Goal: Task Accomplishment & Management: Use online tool/utility

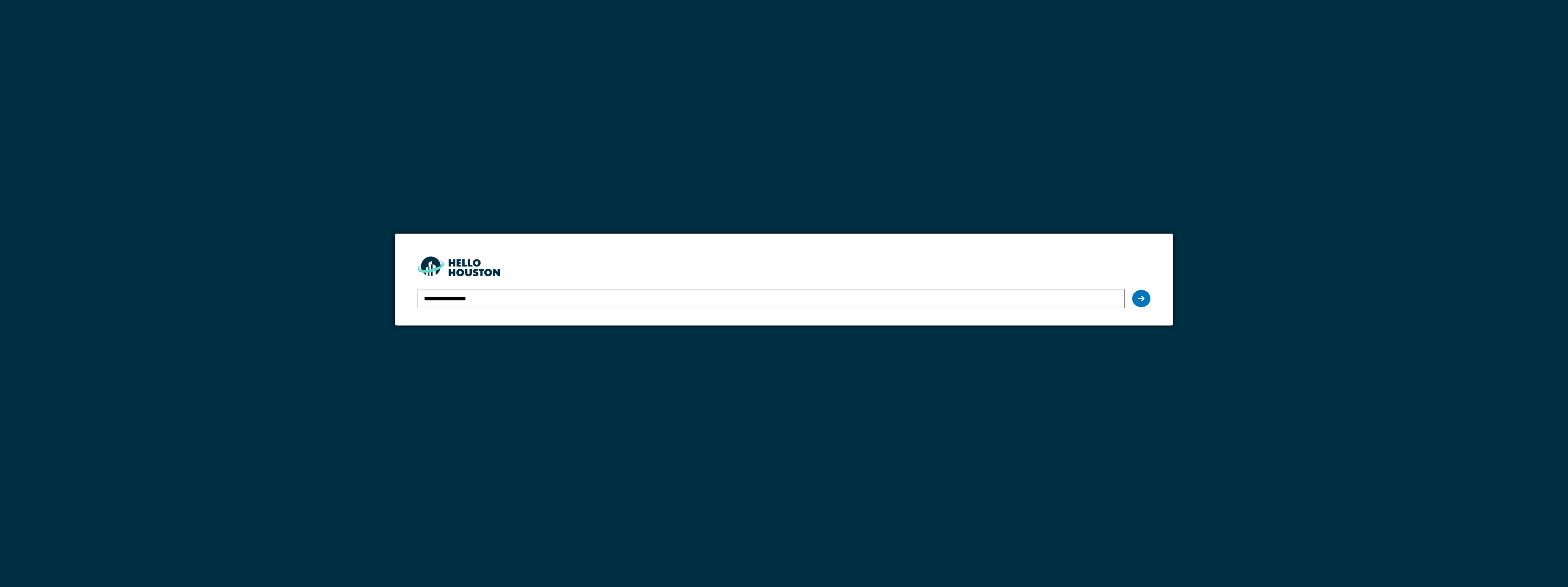
type input "**********"
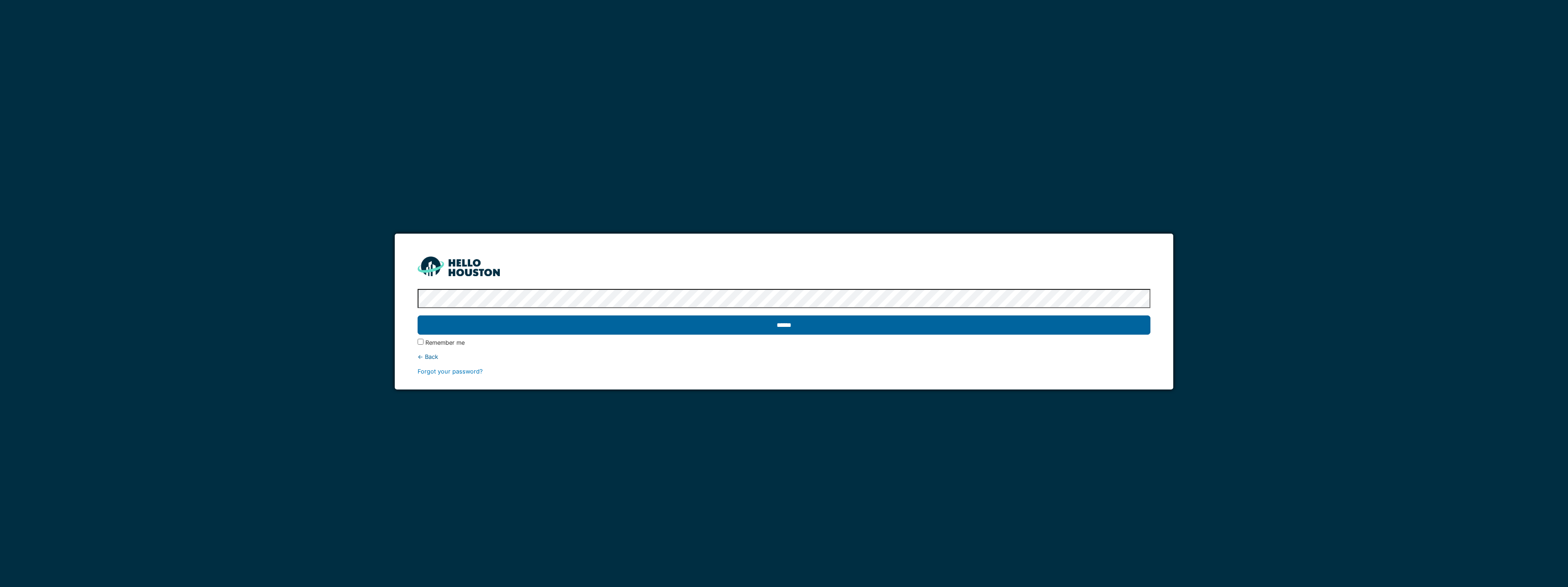
click at [529, 316] on input "******" at bounding box center [783, 325] width 732 height 19
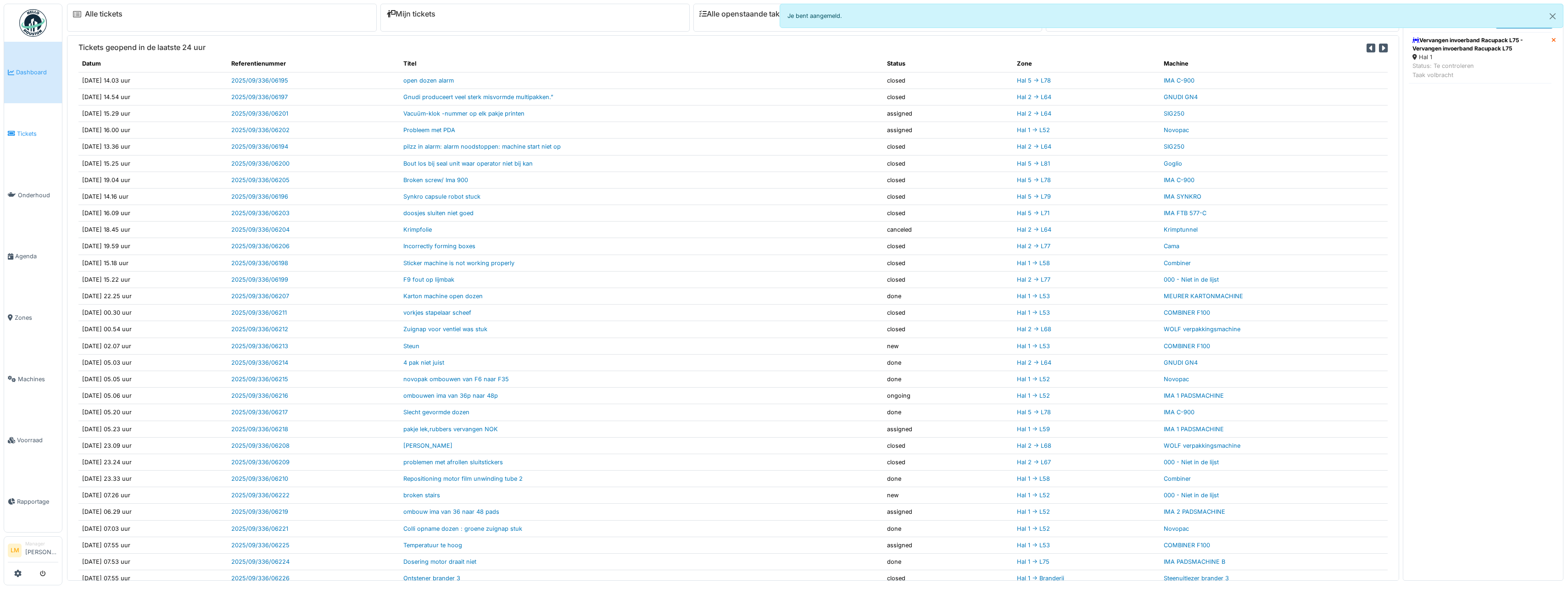
click at [26, 139] on link "Tickets" at bounding box center [33, 134] width 58 height 62
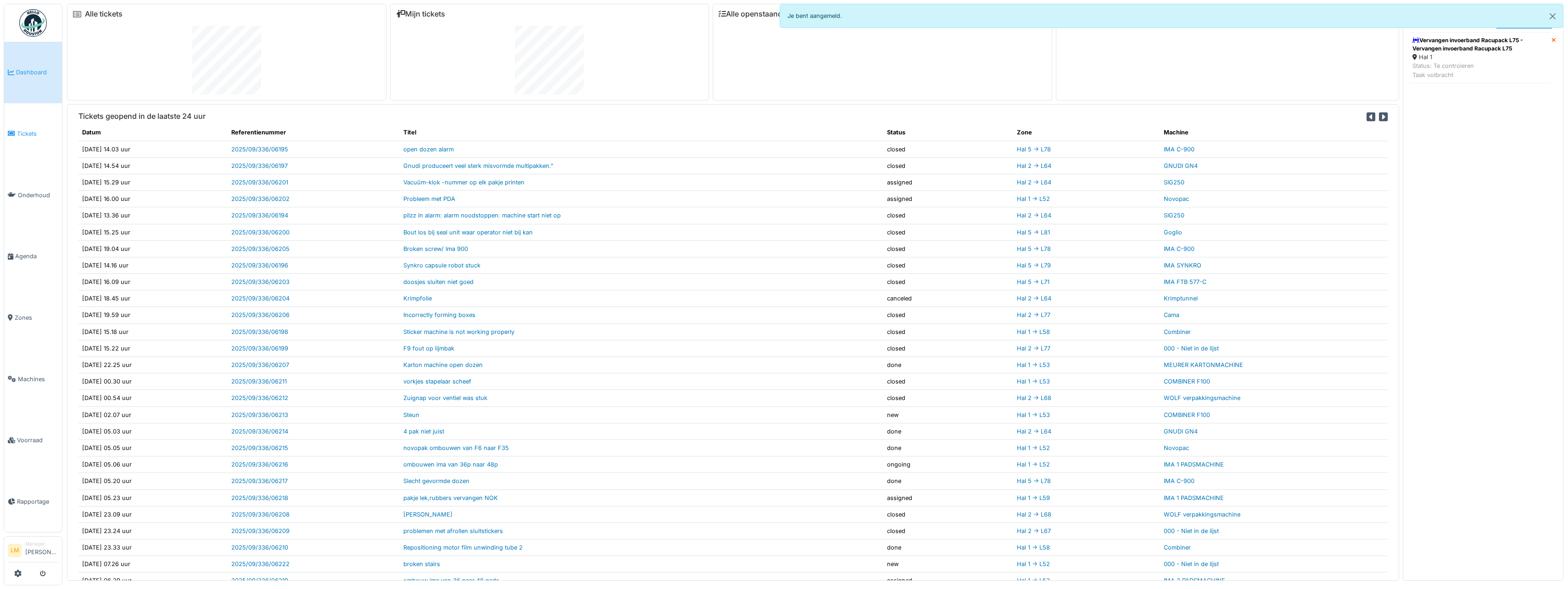
click at [45, 130] on span "Tickets" at bounding box center [38, 134] width 42 height 9
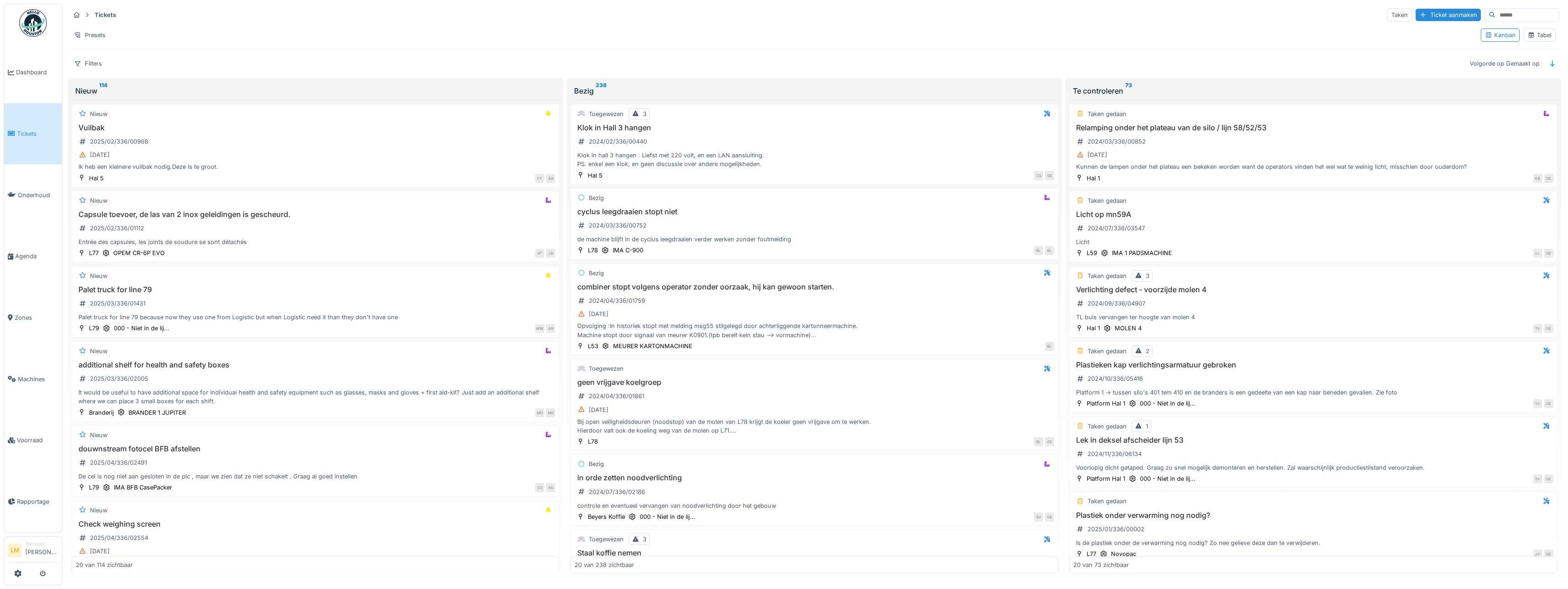
click at [1528, 29] on div "Tabel" at bounding box center [1539, 35] width 32 height 13
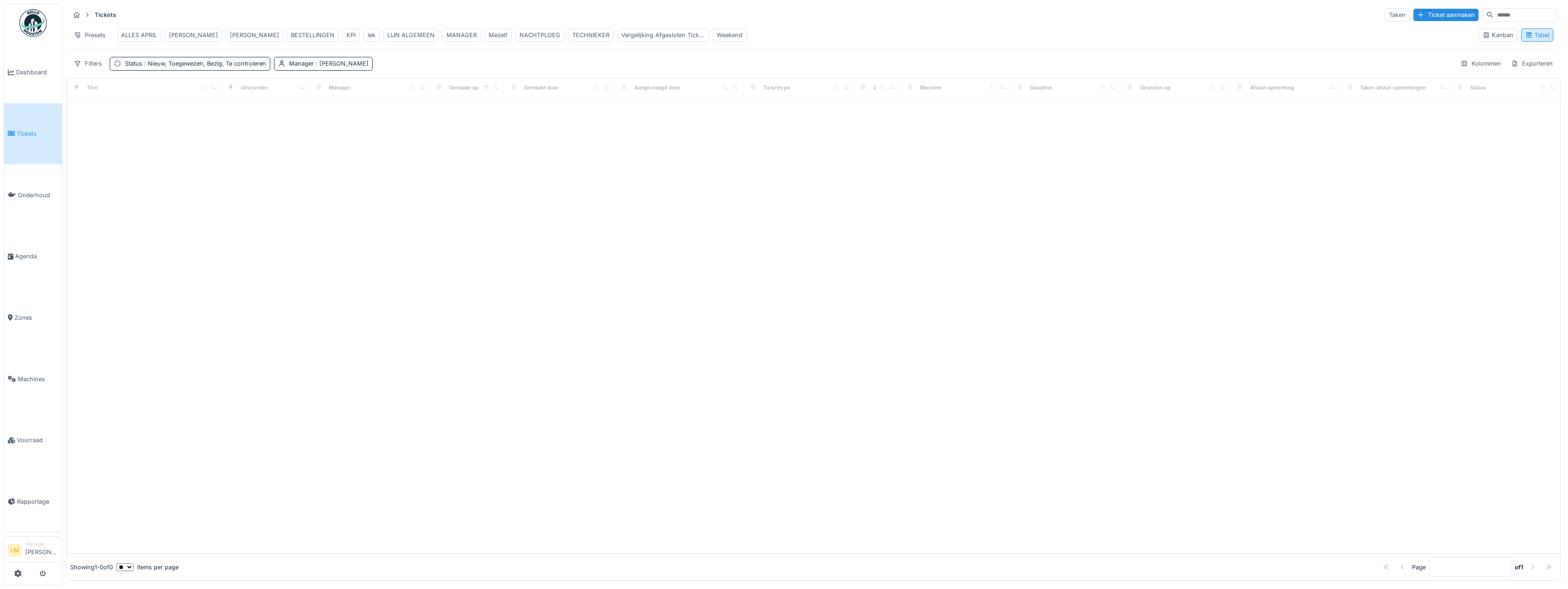
click at [1529, 32] on div "Tabel" at bounding box center [1537, 35] width 32 height 13
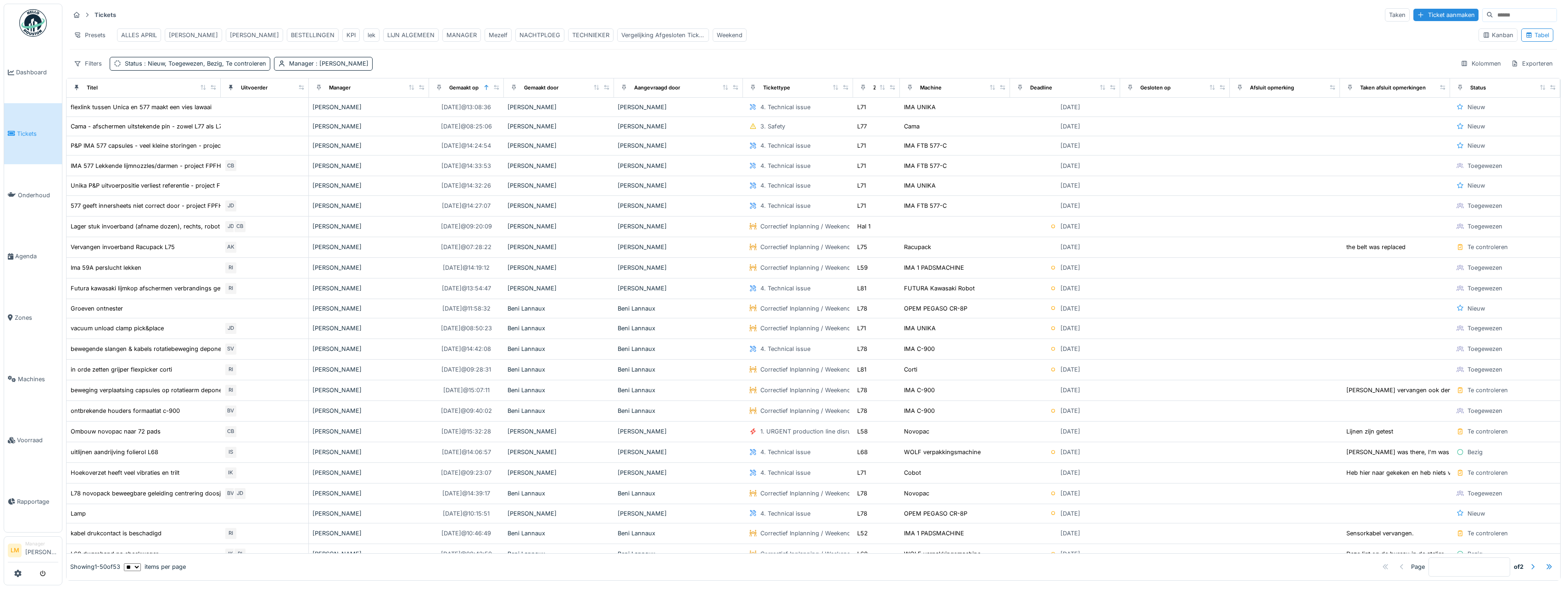
click at [403, 32] on div "LIJN ALGEMEEN" at bounding box center [410, 35] width 47 height 9
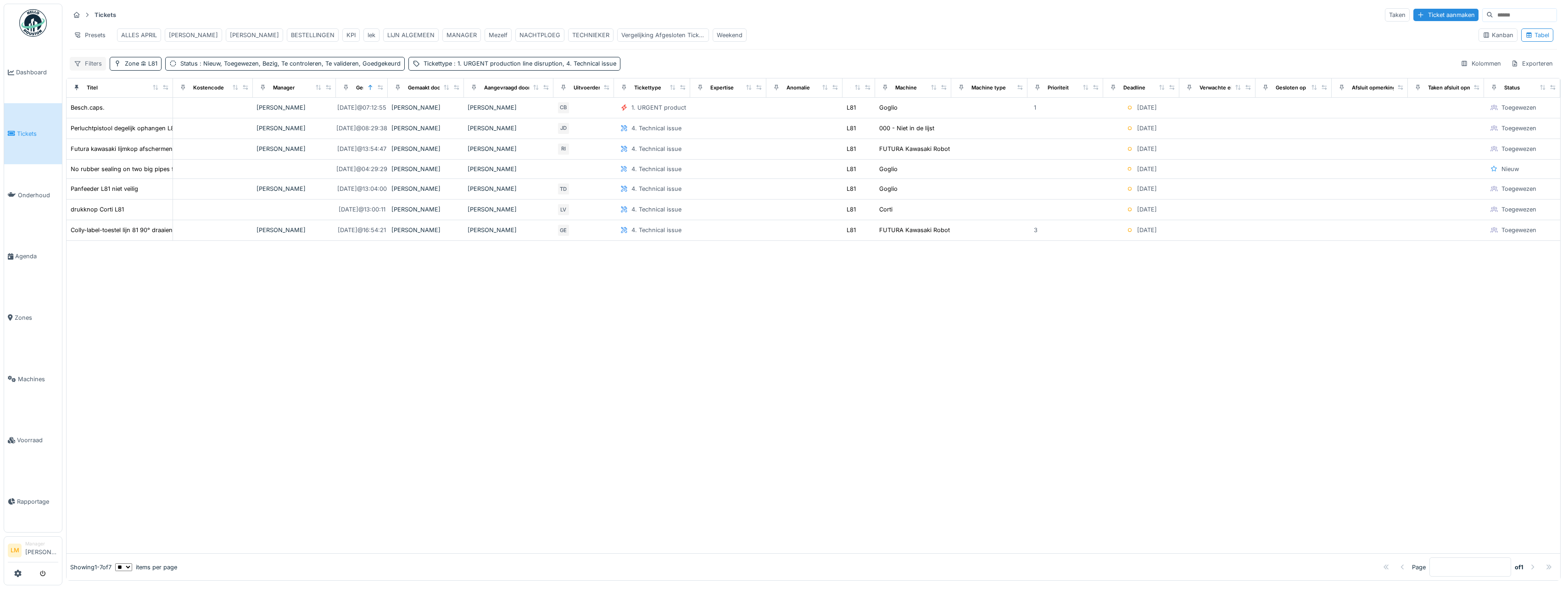
click at [90, 67] on div "Filters" at bounding box center [87, 64] width 36 height 13
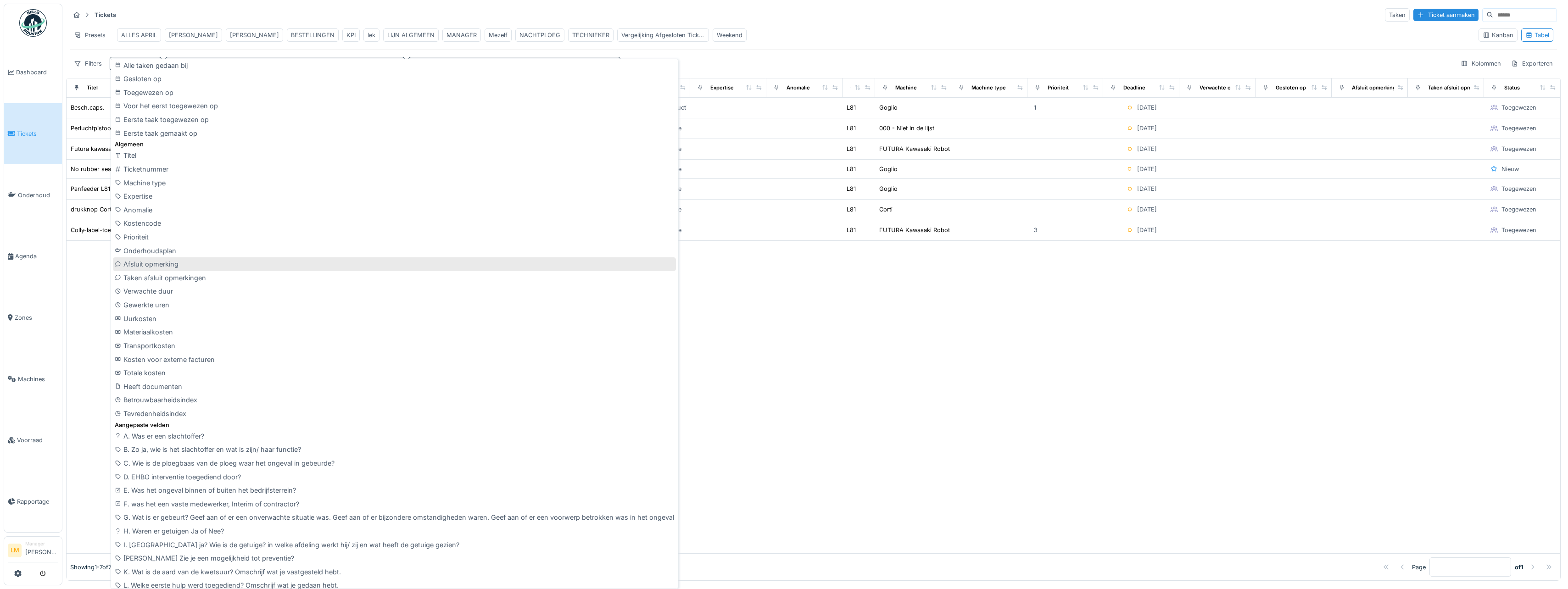
scroll to position [365, 0]
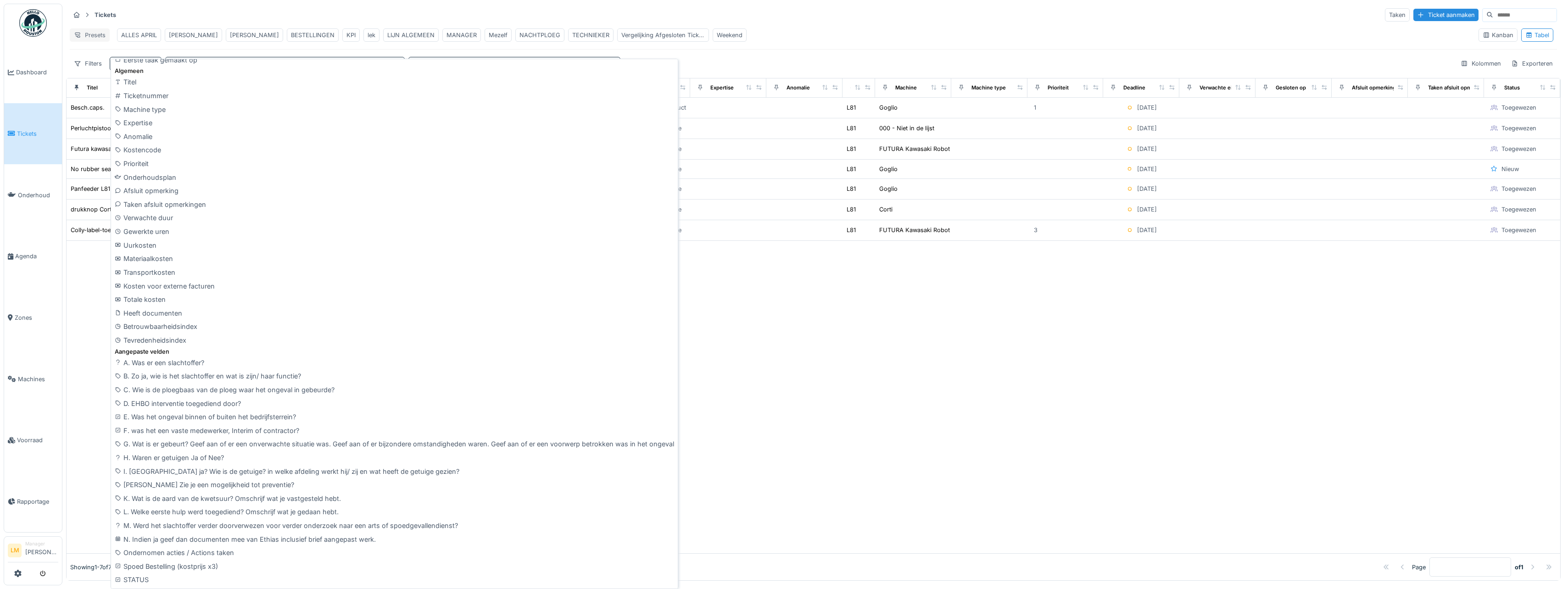
click at [86, 32] on div "Presets" at bounding box center [89, 35] width 40 height 13
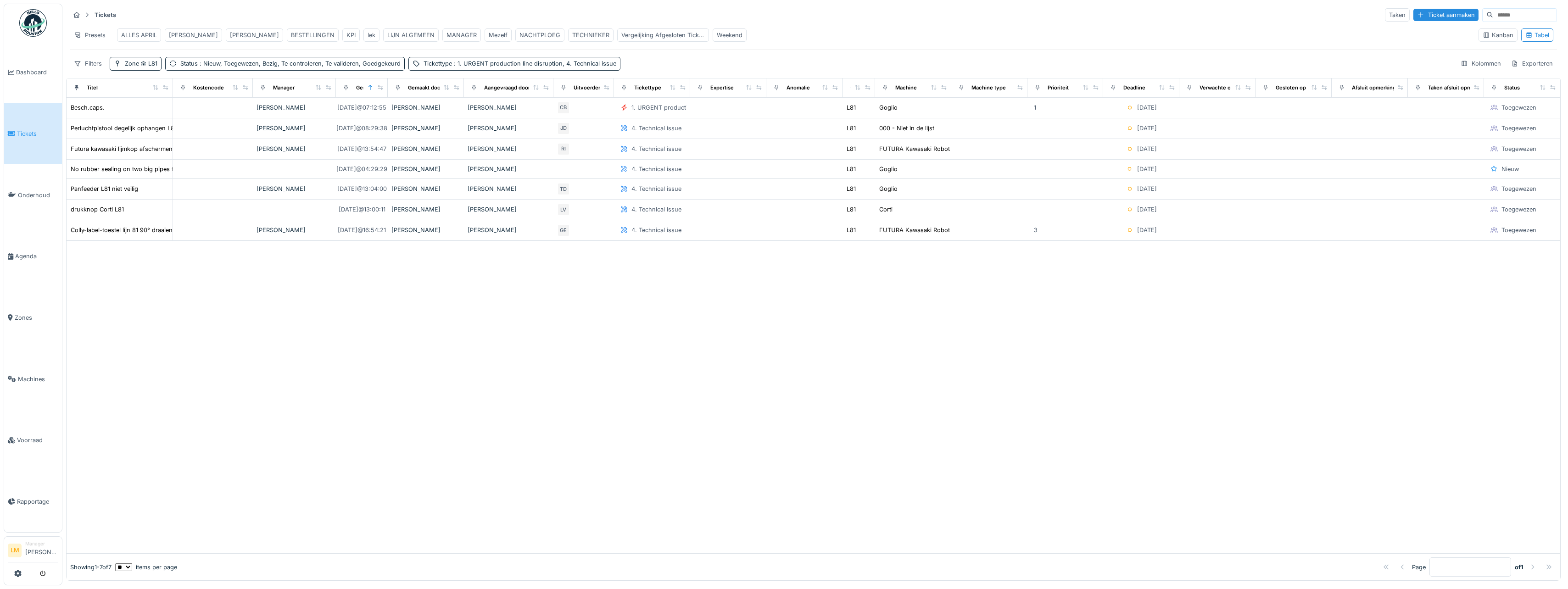
click at [229, 53] on div "Tickets Taken Ticket aanmaken Presets ALLES APRIL [PERSON_NAME] [PERSON_NAME] B…" at bounding box center [813, 39] width 1495 height 71
click at [92, 37] on div "Presets" at bounding box center [89, 35] width 40 height 13
click at [113, 67] on div "Weergave vervangen" at bounding box center [112, 69] width 81 height 14
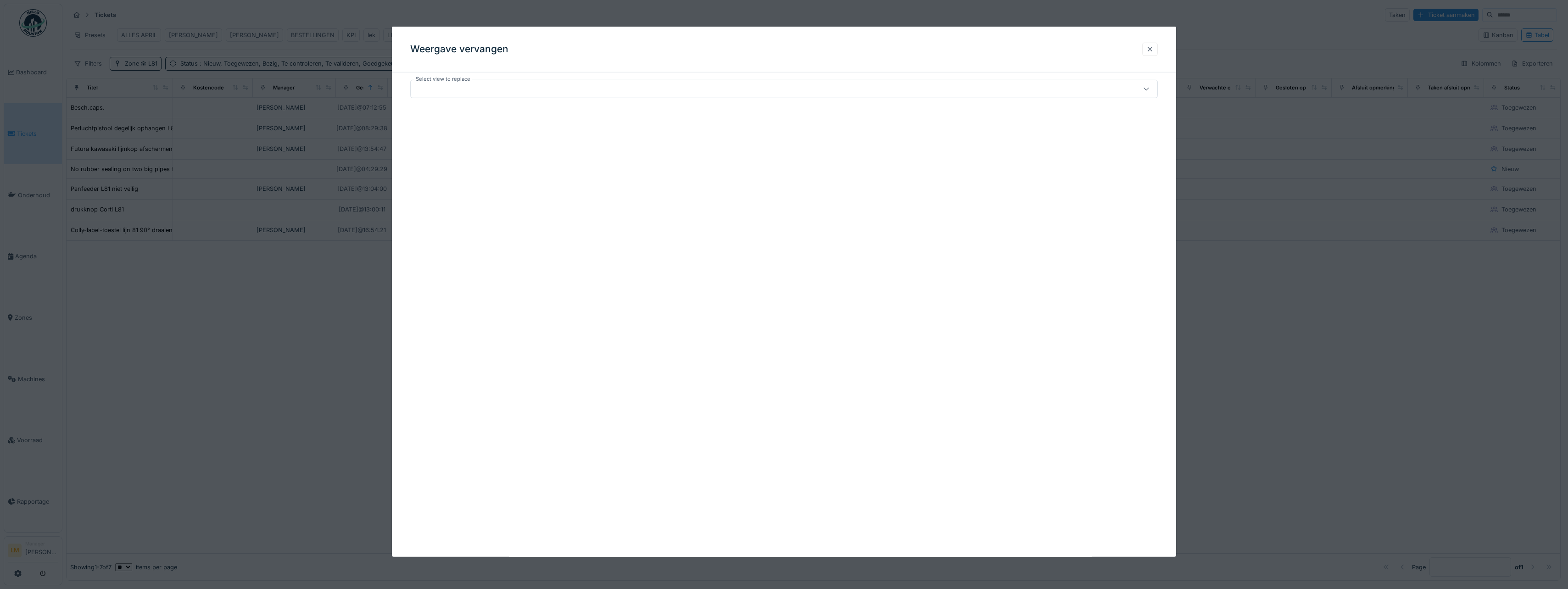
click at [1152, 54] on div at bounding box center [1150, 49] width 16 height 13
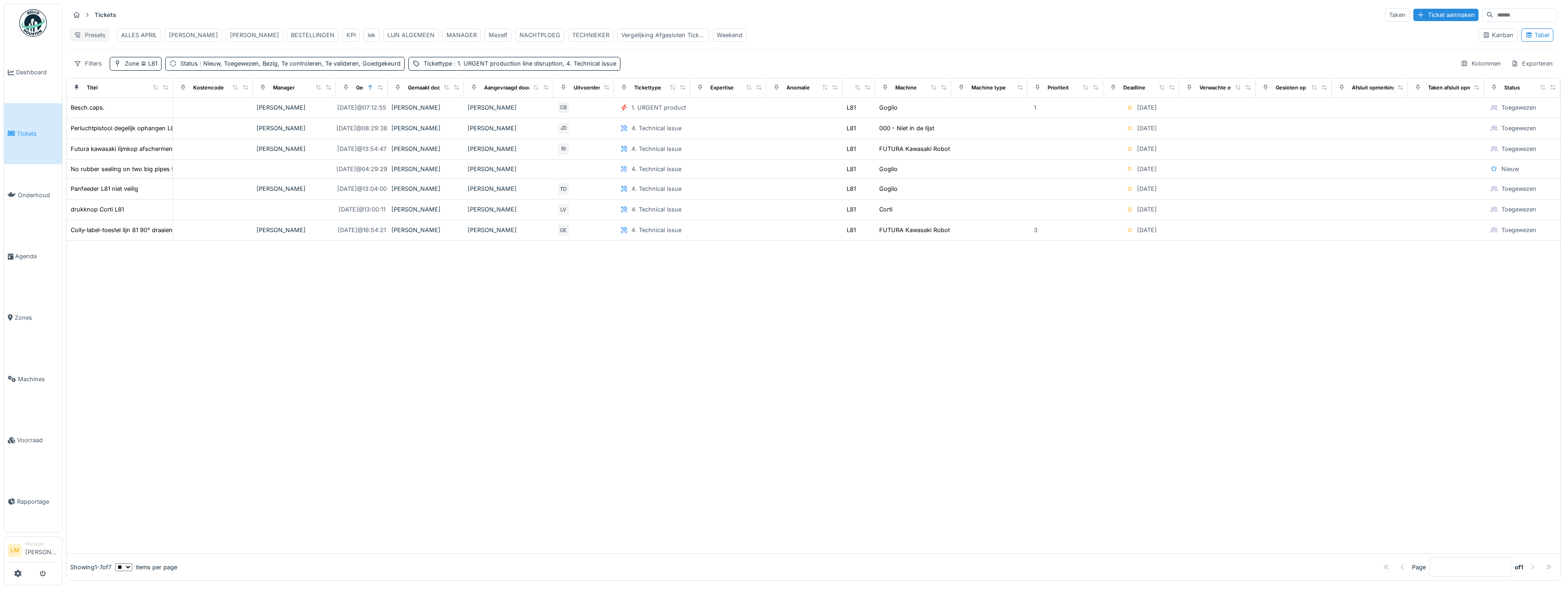
click at [102, 37] on div "Presets" at bounding box center [89, 35] width 40 height 13
click at [125, 56] on div "Nieuwe weergave" at bounding box center [112, 56] width 81 height 14
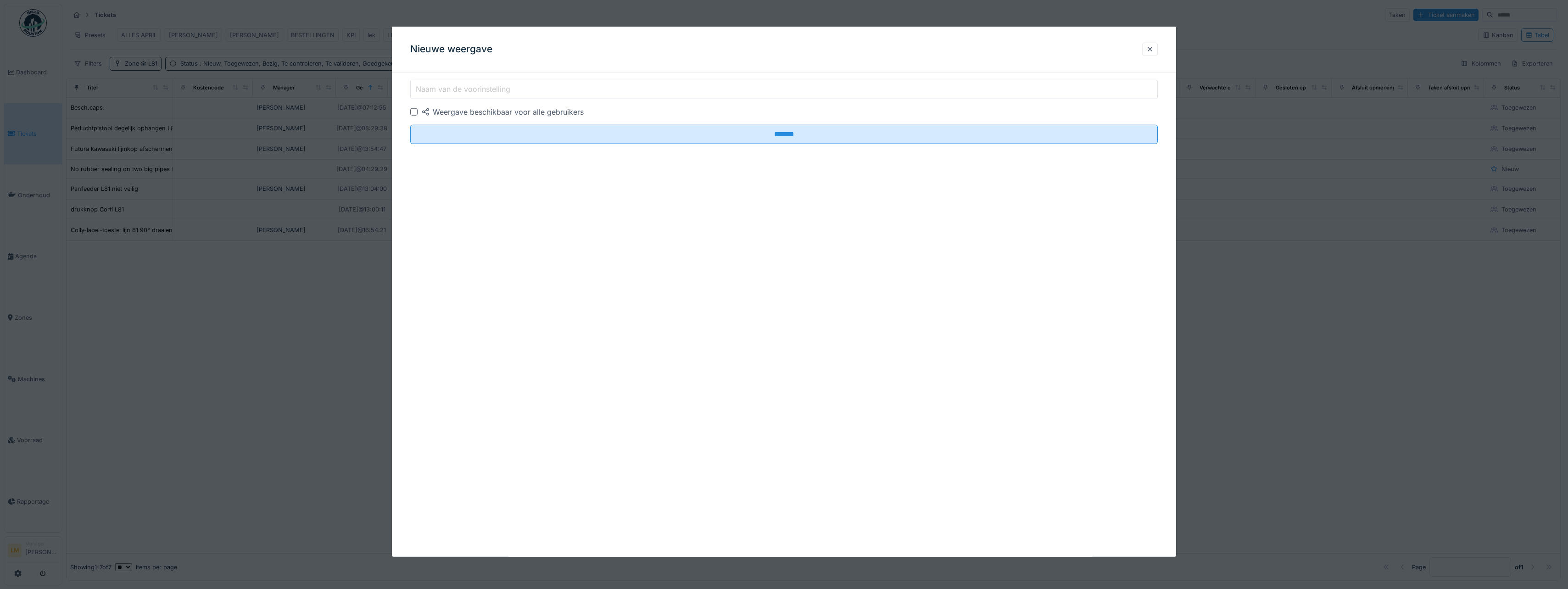
click at [413, 111] on div at bounding box center [414, 112] width 7 height 7
click at [435, 98] on input "Naam van de voorinstelling" at bounding box center [784, 90] width 748 height 20
click at [444, 92] on label "Naam van de voorinstelling" at bounding box center [463, 89] width 98 height 11
click at [444, 92] on input "Naam van de voorinstelling" at bounding box center [784, 90] width 748 height 20
drag, startPoint x: 517, startPoint y: 90, endPoint x: 381, endPoint y: 90, distance: 136.0
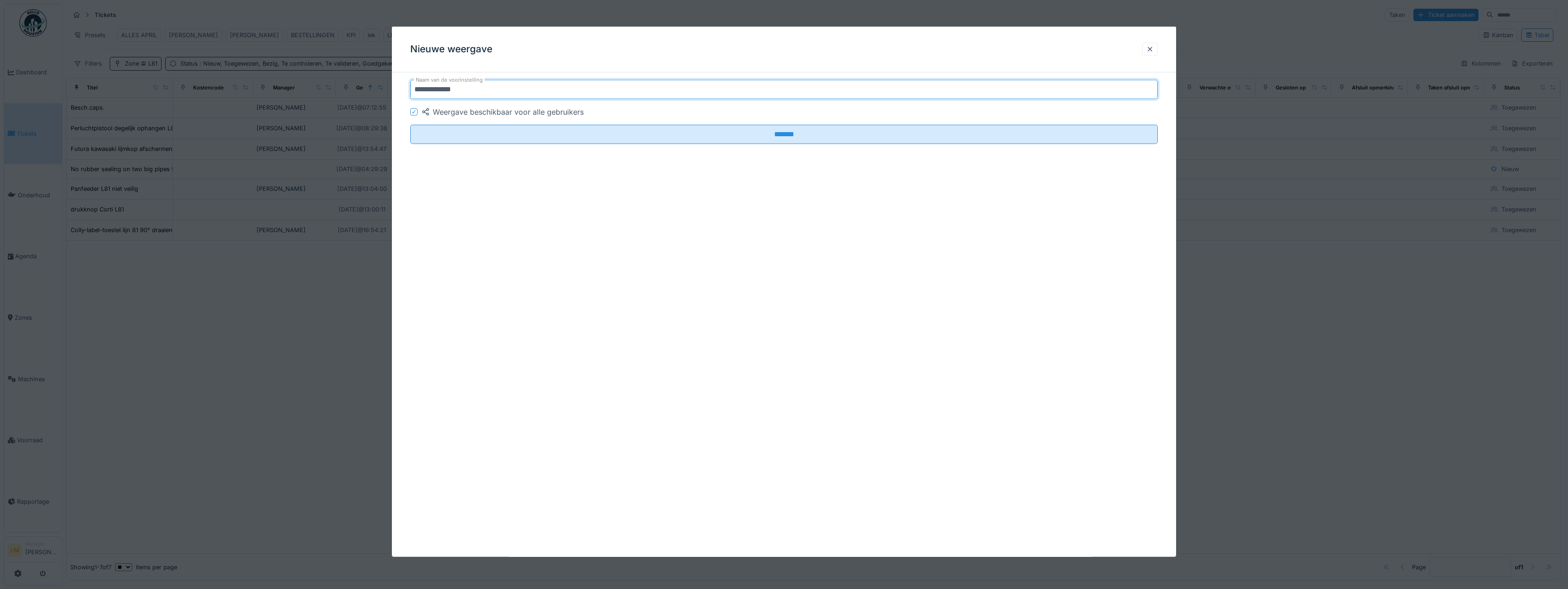
click at [381, 90] on div "**********" at bounding box center [815, 292] width 1506 height 584
click at [773, 185] on div "**********" at bounding box center [784, 292] width 784 height 530
drag, startPoint x: 996, startPoint y: 84, endPoint x: 988, endPoint y: 94, distance: 12.8
click at [996, 84] on input "**********" at bounding box center [784, 90] width 748 height 20
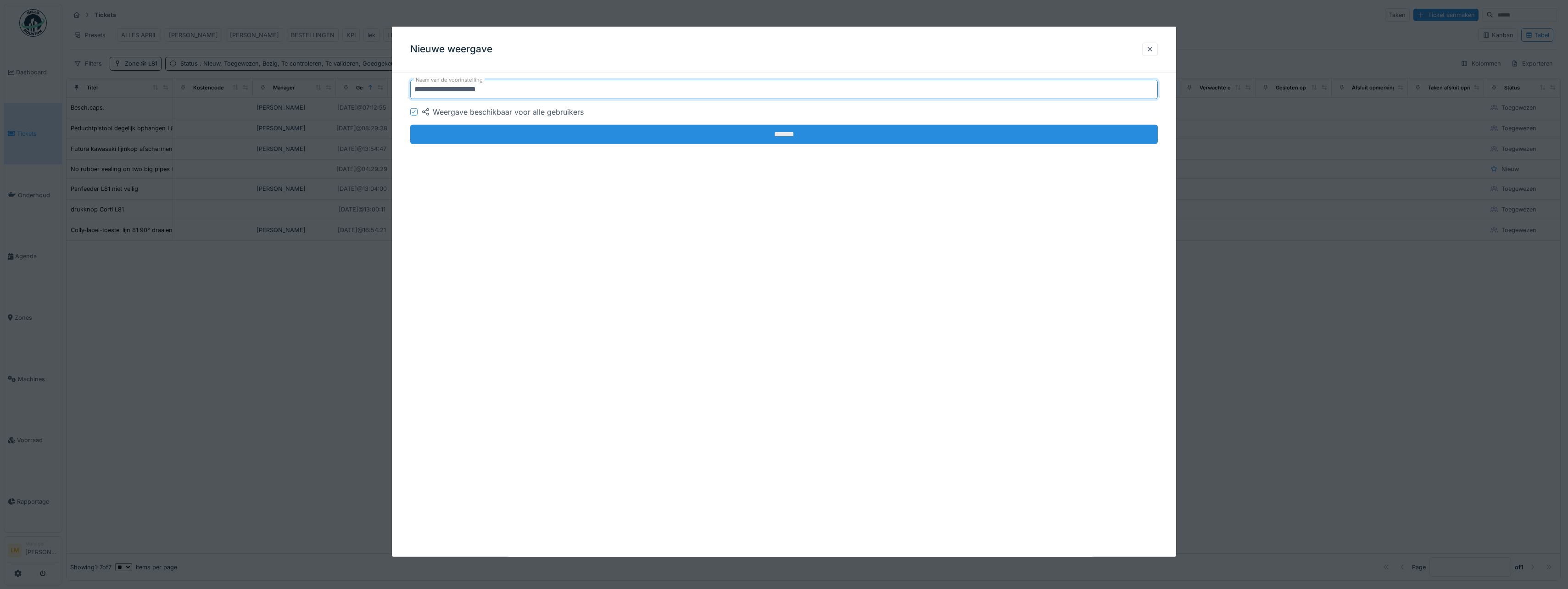
type input "**********"
click at [602, 134] on input "*******" at bounding box center [784, 134] width 748 height 20
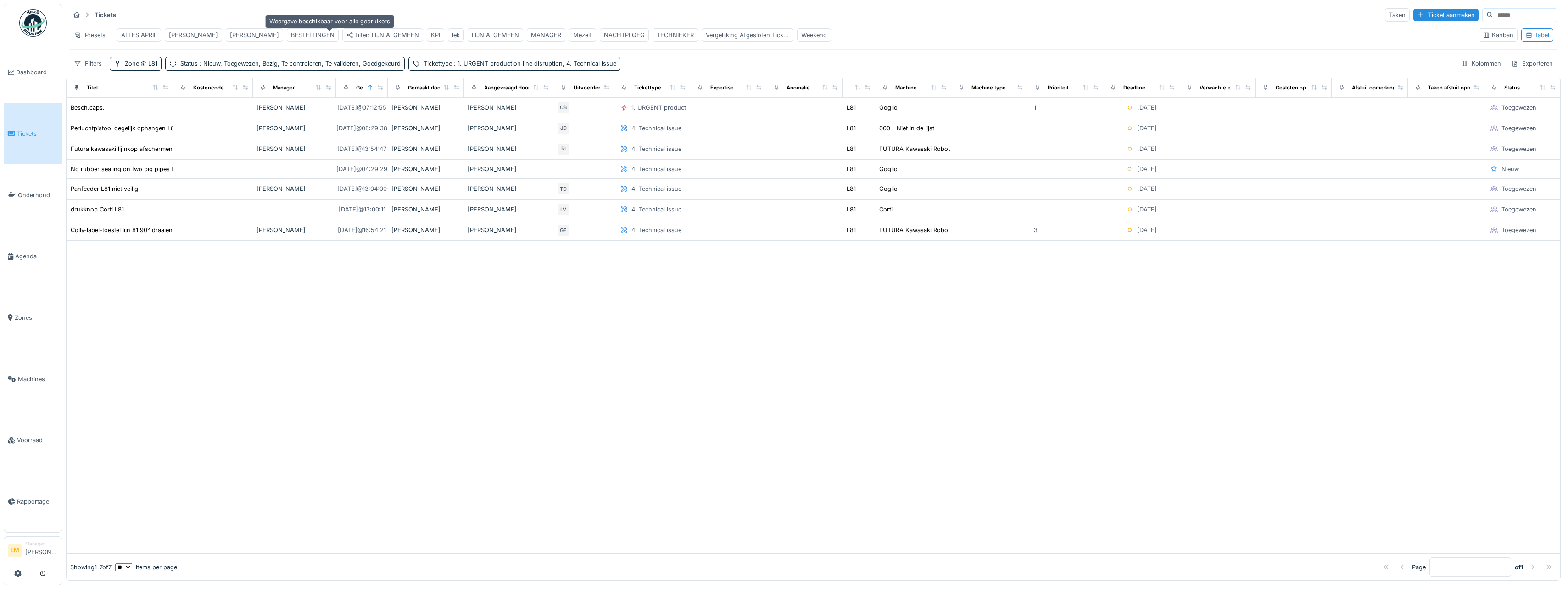
click at [347, 32] on div "filter: LIJN ALGEMEEN" at bounding box center [383, 35] width 73 height 9
click at [233, 34] on div "[PERSON_NAME]" at bounding box center [254, 35] width 49 height 9
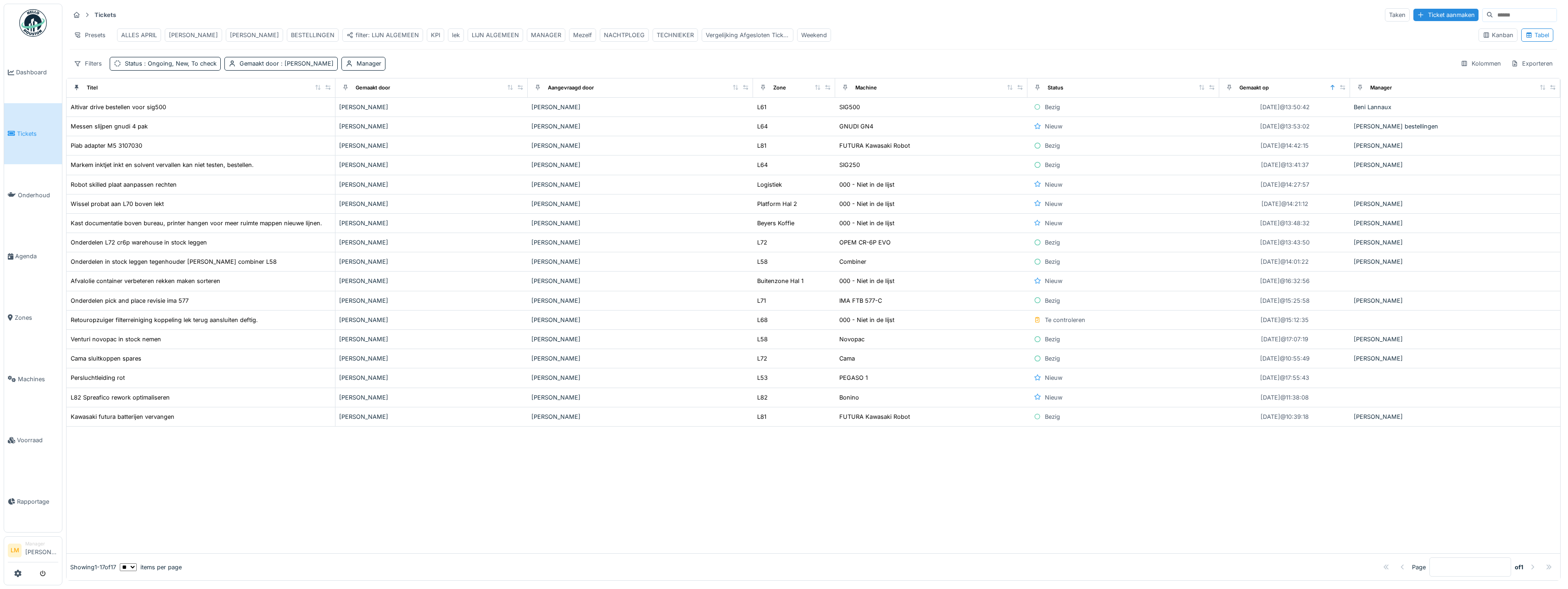
drag, startPoint x: 233, startPoint y: 35, endPoint x: 222, endPoint y: 33, distance: 11.2
click at [230, 33] on div "[PERSON_NAME]" at bounding box center [254, 35] width 49 height 9
click at [96, 31] on div "Presets" at bounding box center [89, 35] width 40 height 13
click at [105, 82] on div "Weergave verwijderen" at bounding box center [112, 83] width 81 height 14
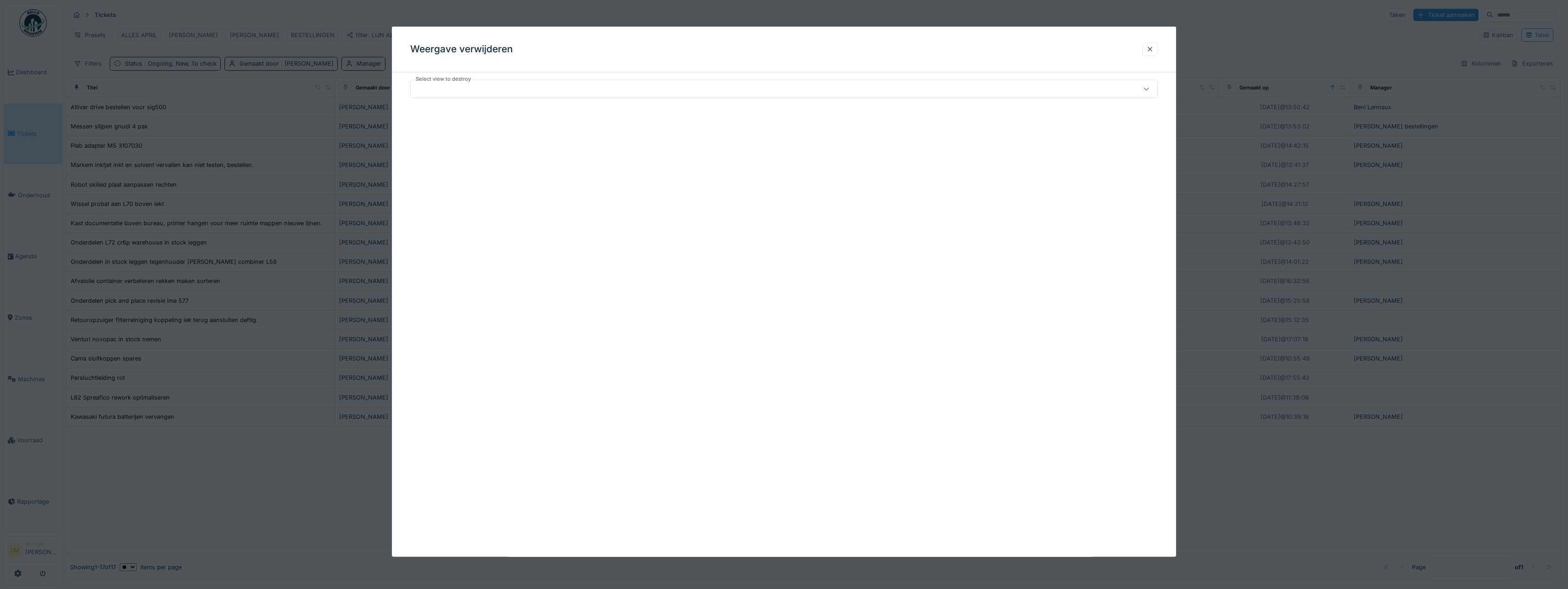
click at [433, 88] on div at bounding box center [743, 89] width 658 height 10
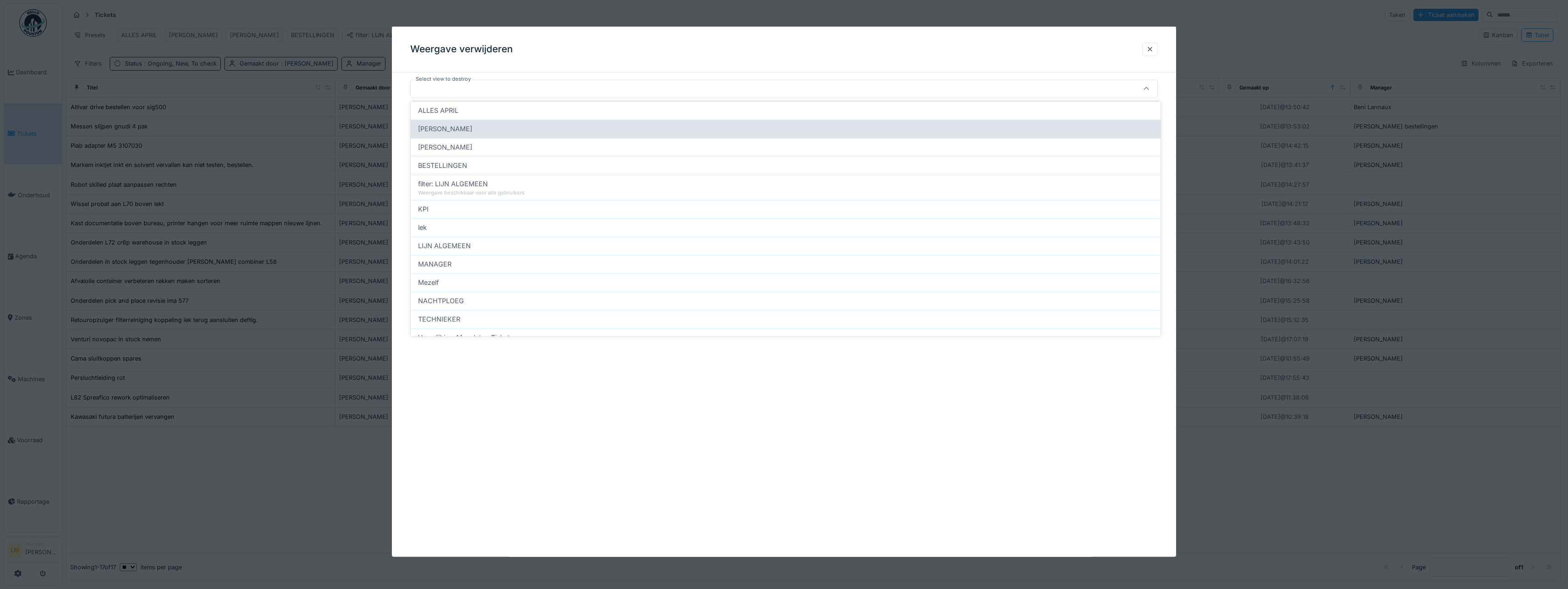
click at [464, 128] on div "[PERSON_NAME]" at bounding box center [786, 129] width 735 height 10
type input "*****"
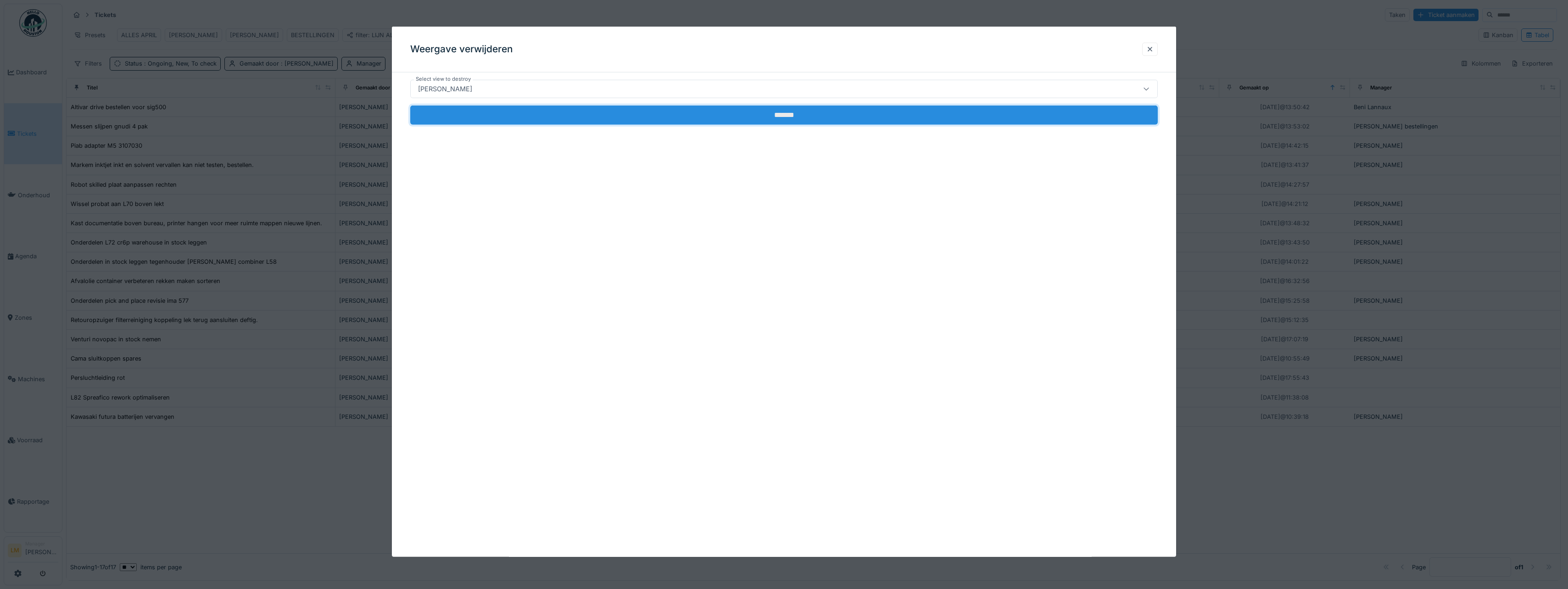
click at [463, 117] on input "*******" at bounding box center [784, 115] width 748 height 20
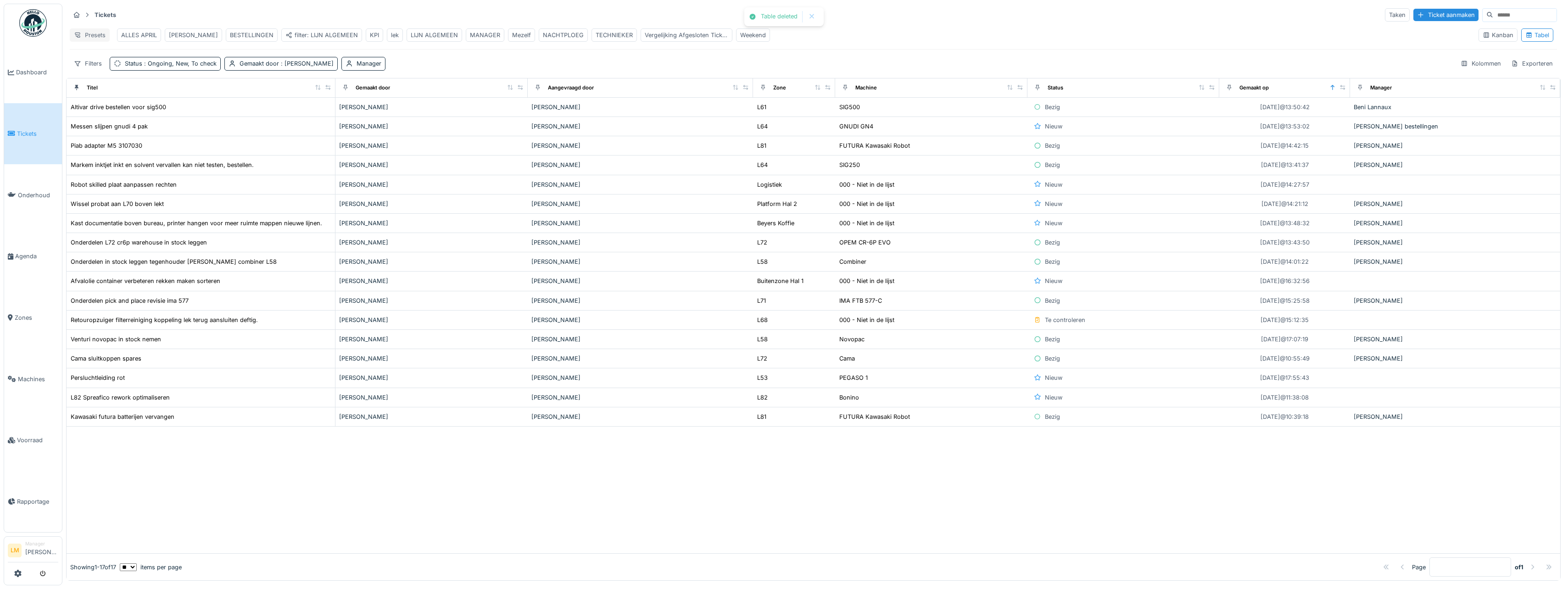
click at [92, 36] on div "Presets" at bounding box center [89, 35] width 40 height 13
click at [111, 79] on div "Weergave verwijderen" at bounding box center [112, 83] width 81 height 14
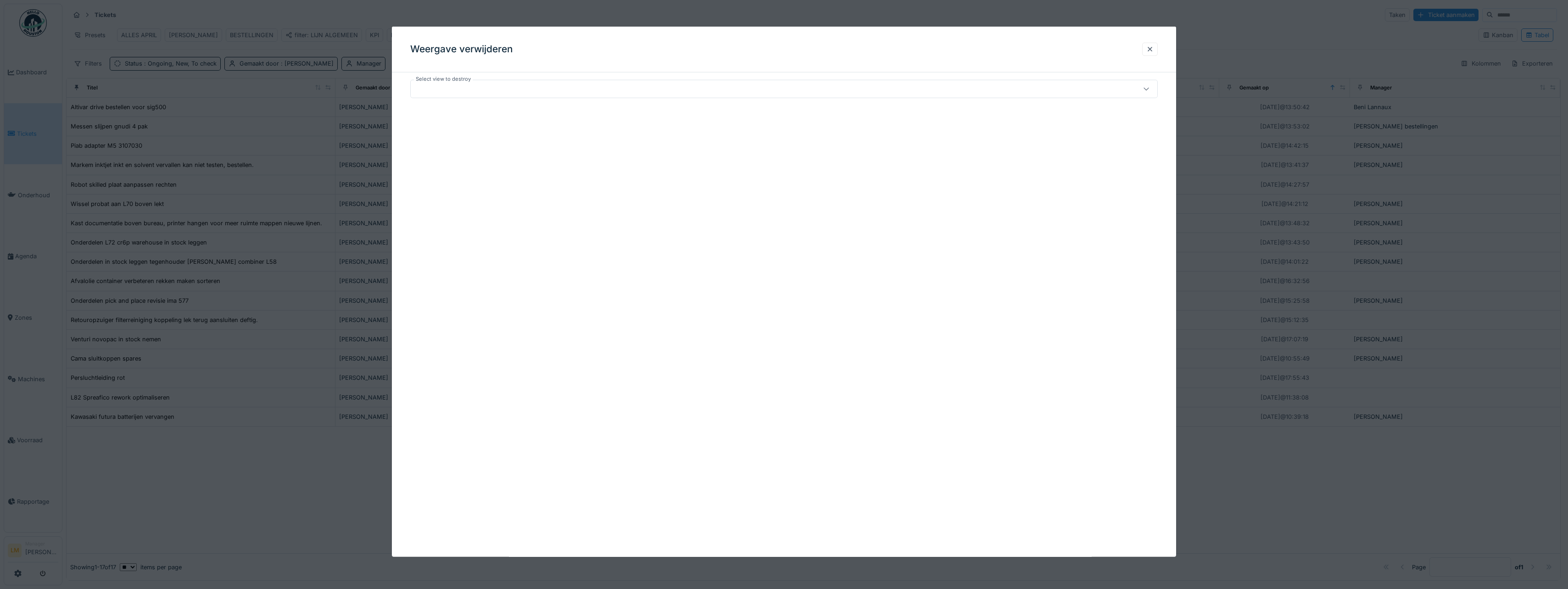
click at [434, 83] on div at bounding box center [784, 89] width 748 height 18
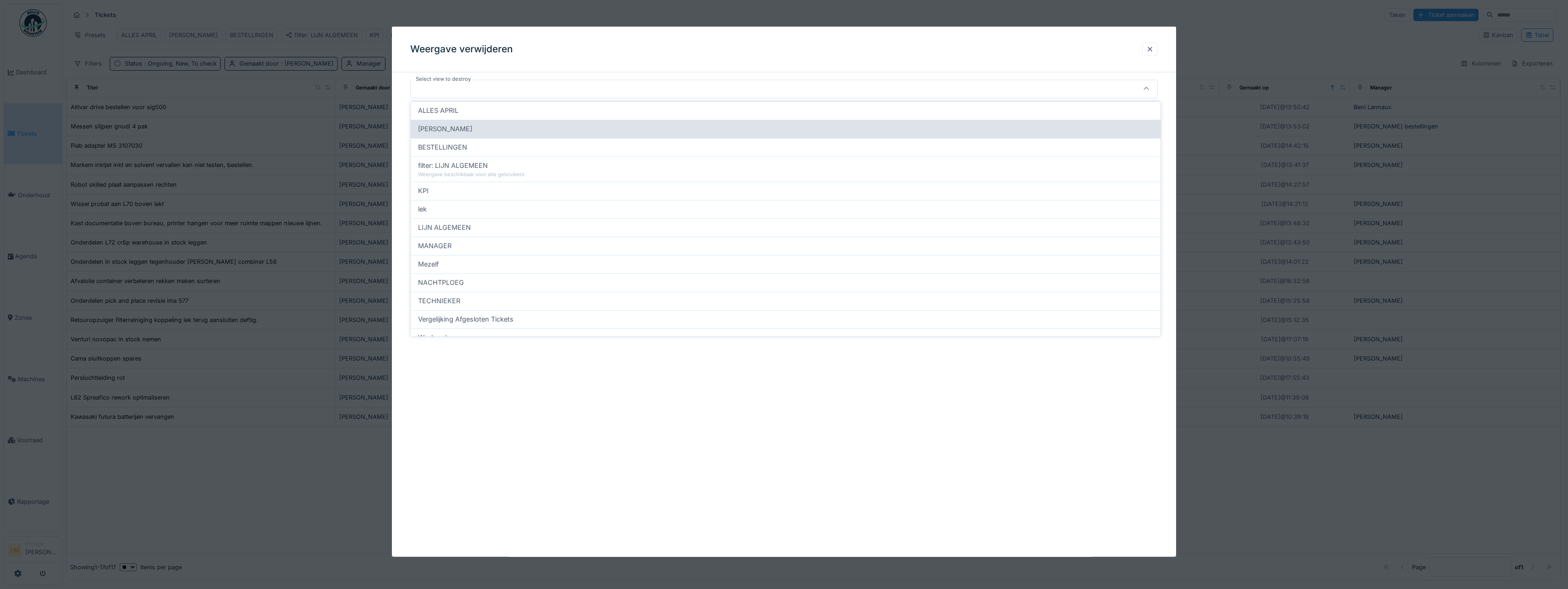
click at [471, 131] on div "[PERSON_NAME]" at bounding box center [786, 129] width 735 height 10
type input "*****"
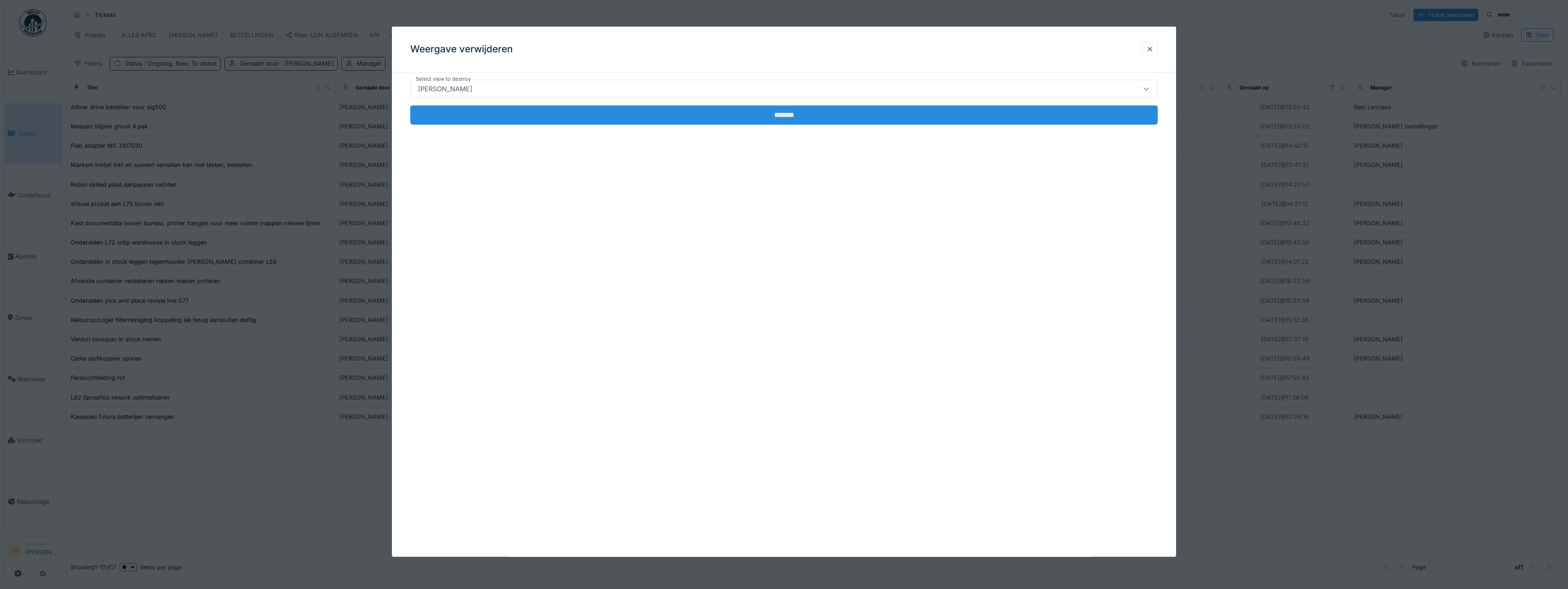
click at [469, 112] on input "*******" at bounding box center [784, 115] width 748 height 20
click at [468, 110] on input "*******" at bounding box center [784, 115] width 748 height 20
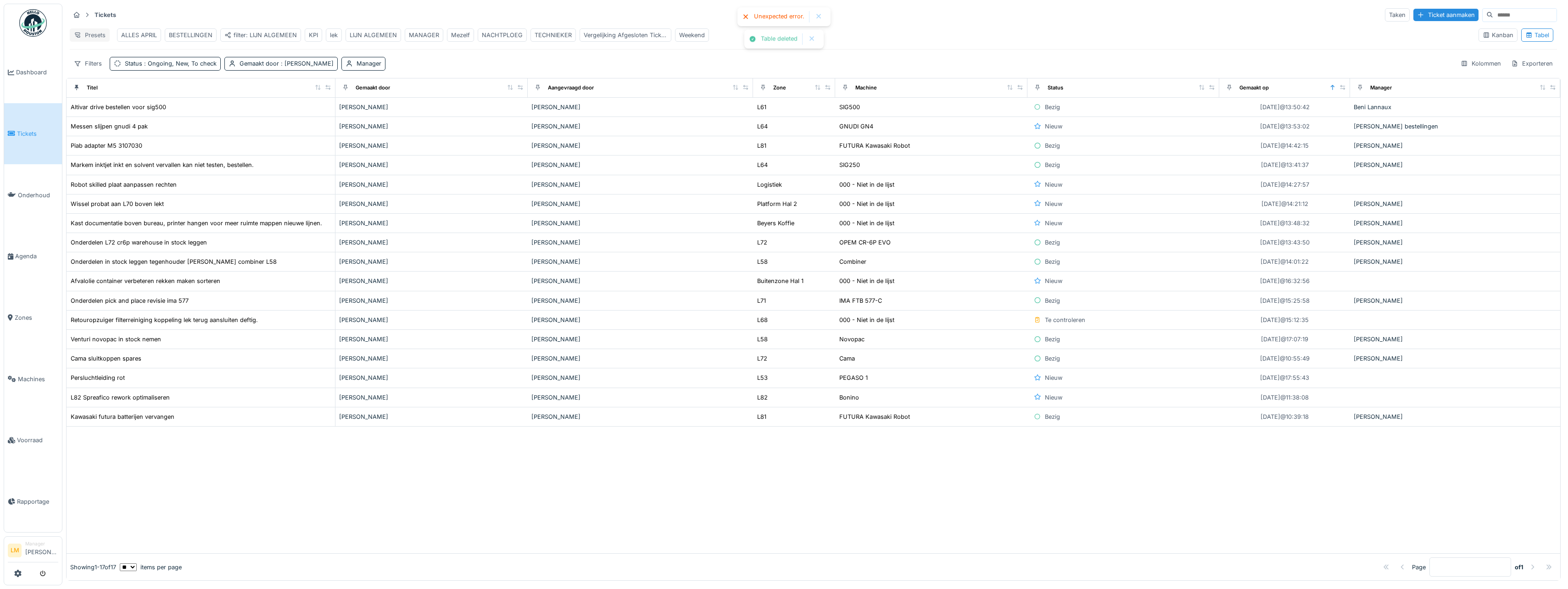
click at [94, 31] on div "Presets" at bounding box center [89, 35] width 40 height 13
click at [116, 82] on div "Weergave verwijderen" at bounding box center [112, 83] width 81 height 14
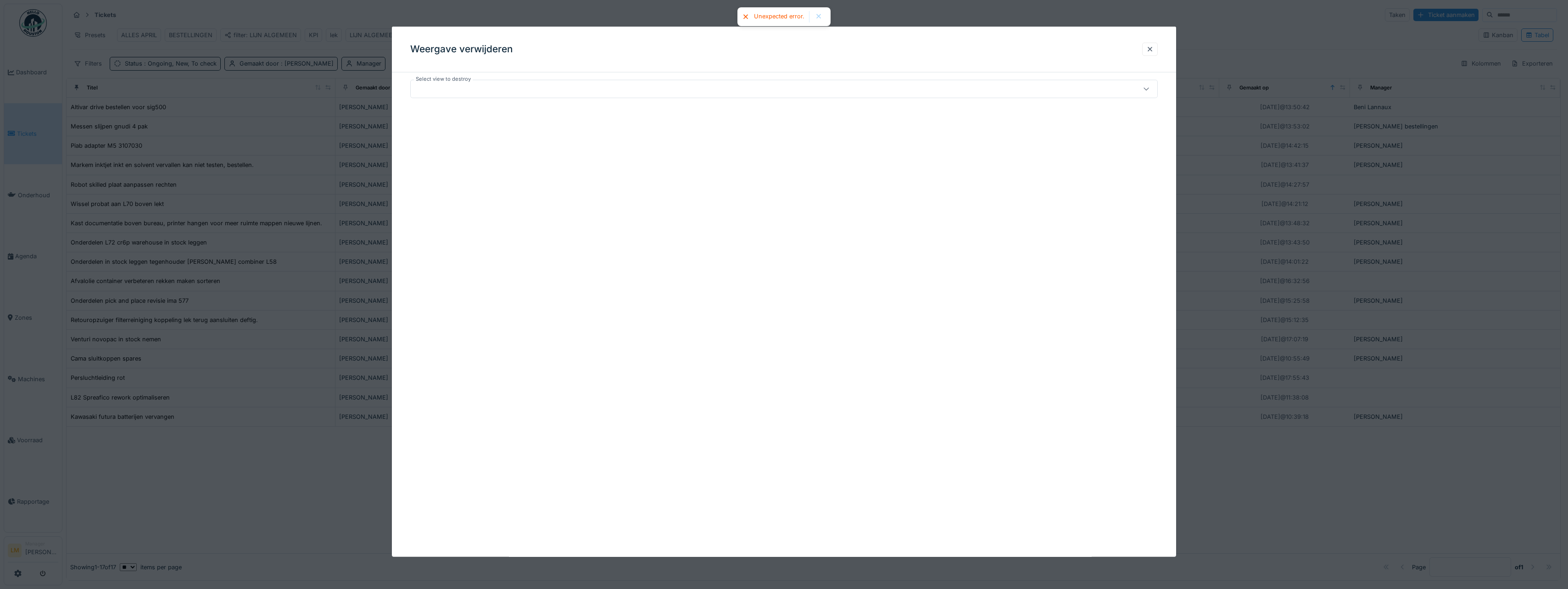
click at [408, 77] on div "Weergave verwijderen Select view to destroy" at bounding box center [784, 292] width 784 height 530
click at [417, 86] on div at bounding box center [743, 89] width 658 height 10
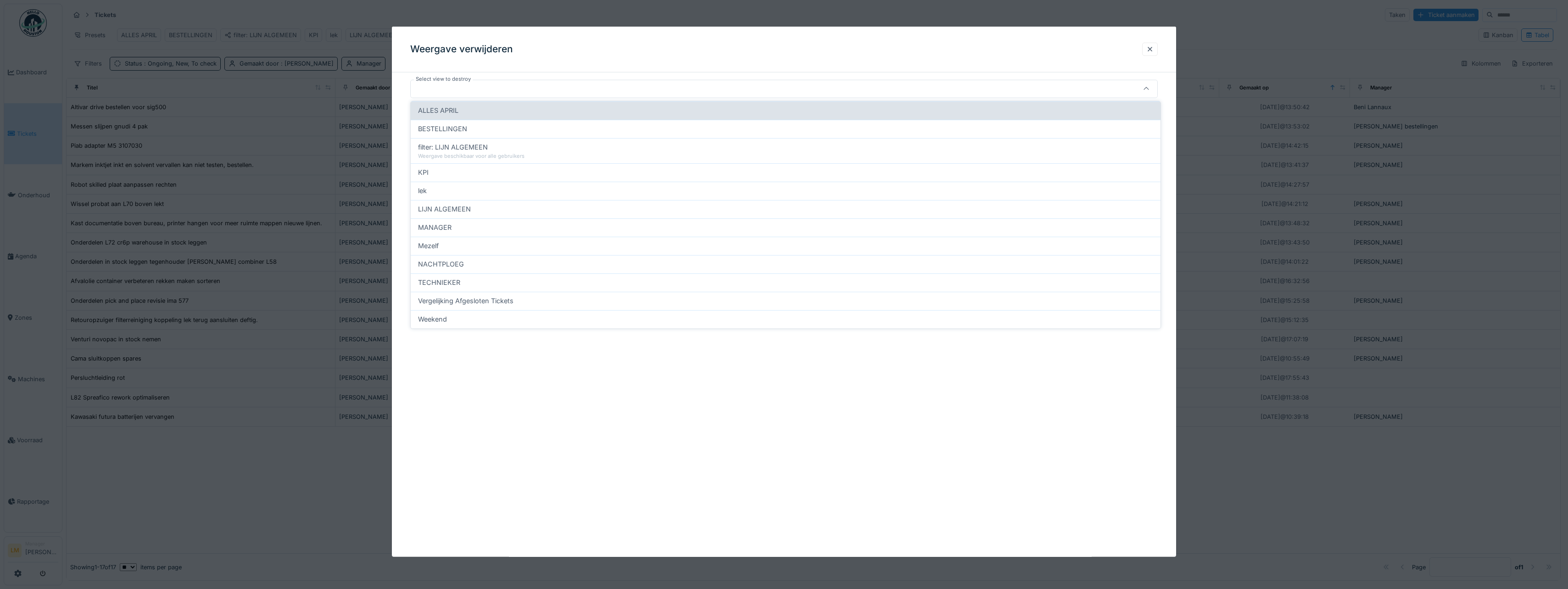
click at [474, 111] on div "ALLES APRIL" at bounding box center [786, 111] width 735 height 10
type input "*****"
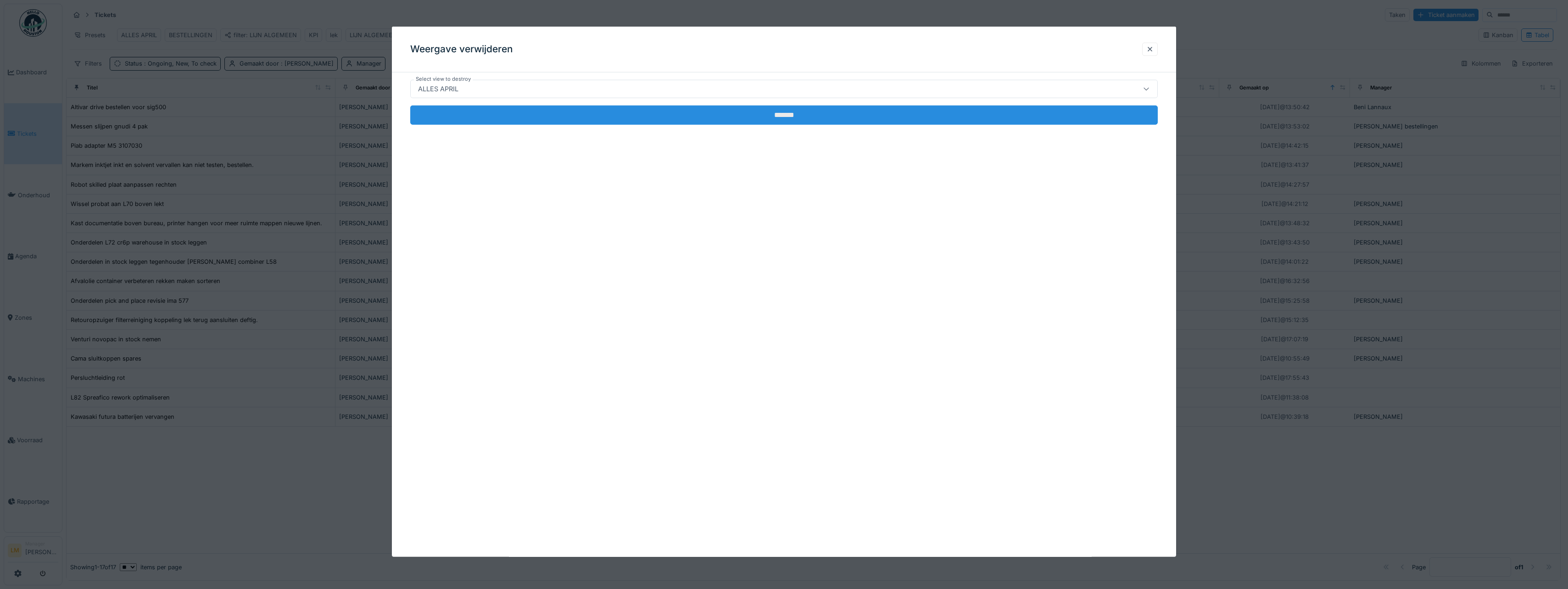
click at [482, 114] on input "*******" at bounding box center [784, 115] width 748 height 20
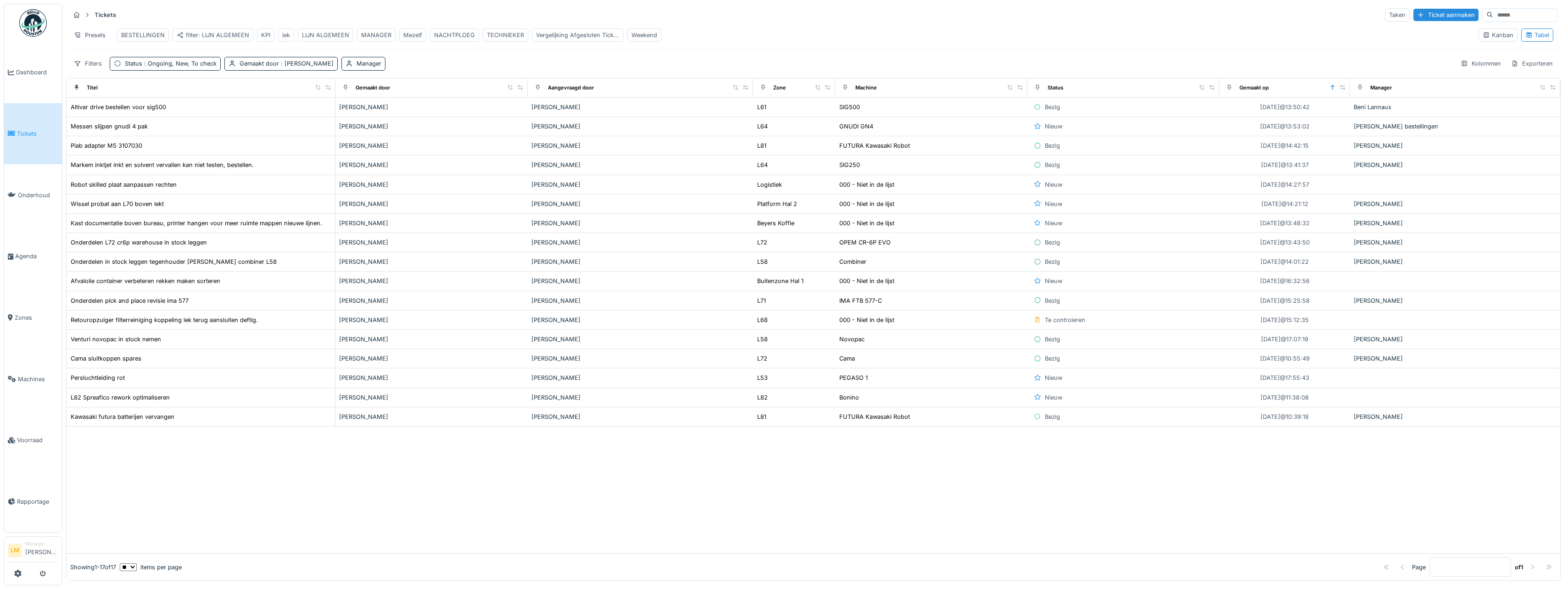
click at [367, 15] on div "Tickets Taken Ticket aanmaken" at bounding box center [813, 15] width 1487 height 15
click at [454, 34] on div "NACHTPLOEG" at bounding box center [454, 35] width 41 height 9
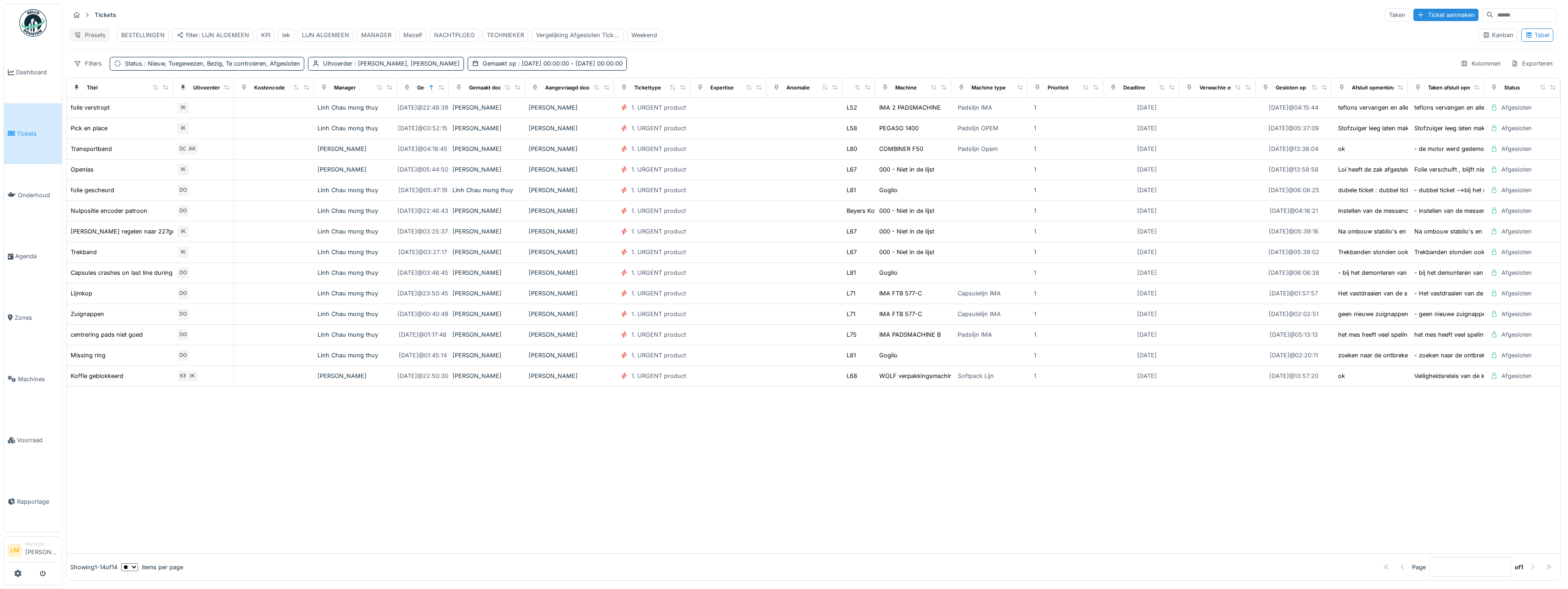
click at [92, 38] on div "Presets" at bounding box center [89, 35] width 40 height 13
click at [112, 81] on div "Weergave verwijderen" at bounding box center [112, 83] width 81 height 14
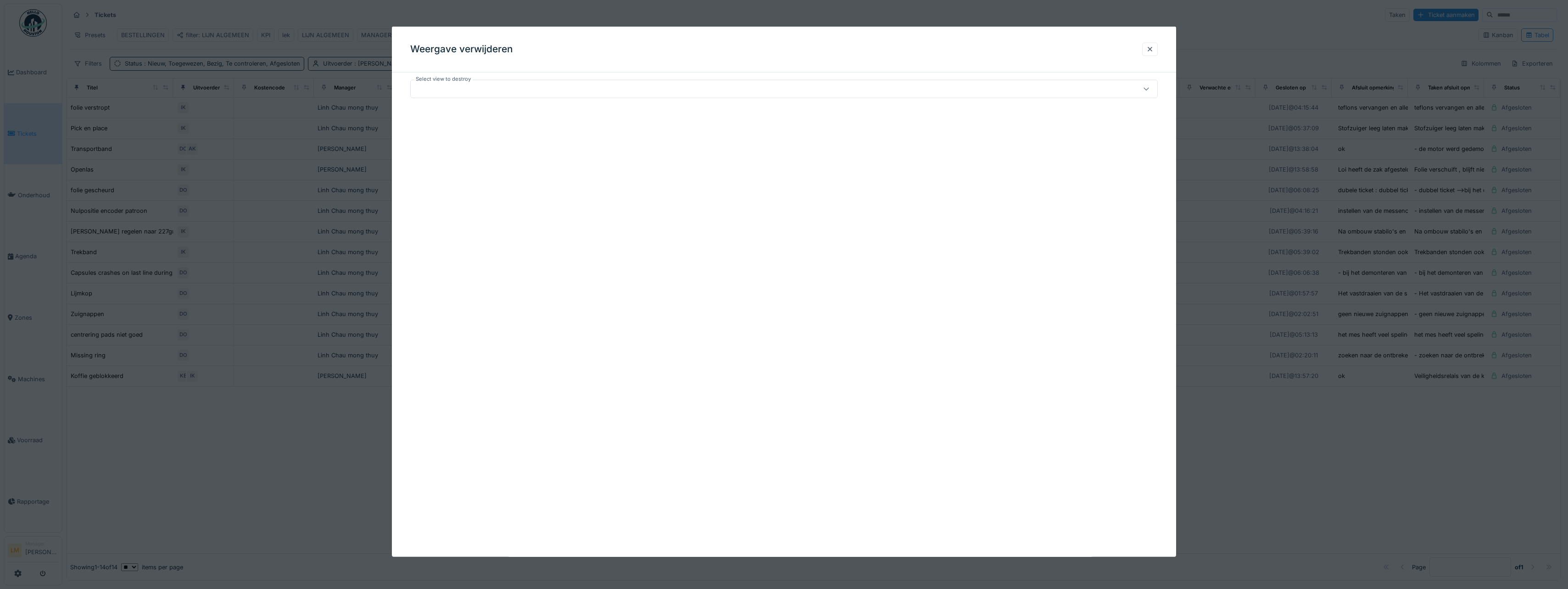
click at [531, 89] on div at bounding box center [743, 89] width 658 height 10
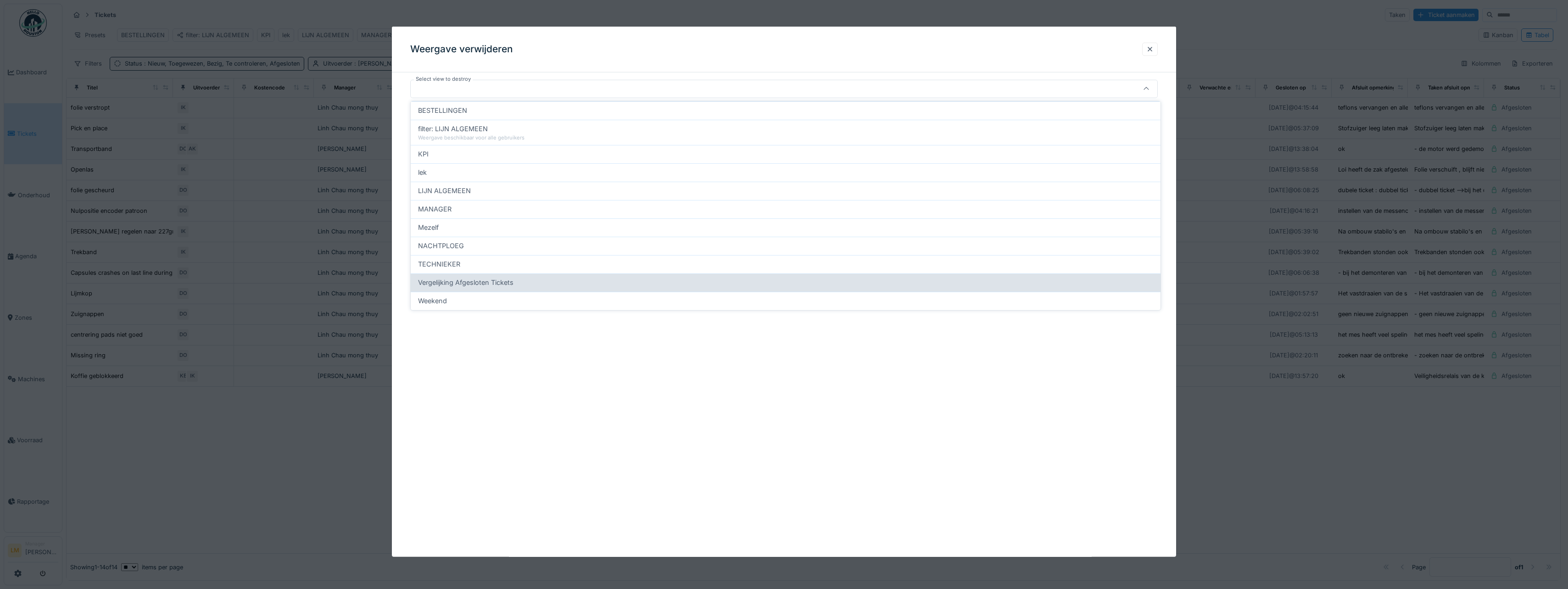
click at [481, 277] on div "Vergelijking Afgesloten Tickets" at bounding box center [786, 282] width 749 height 18
type input "*****"
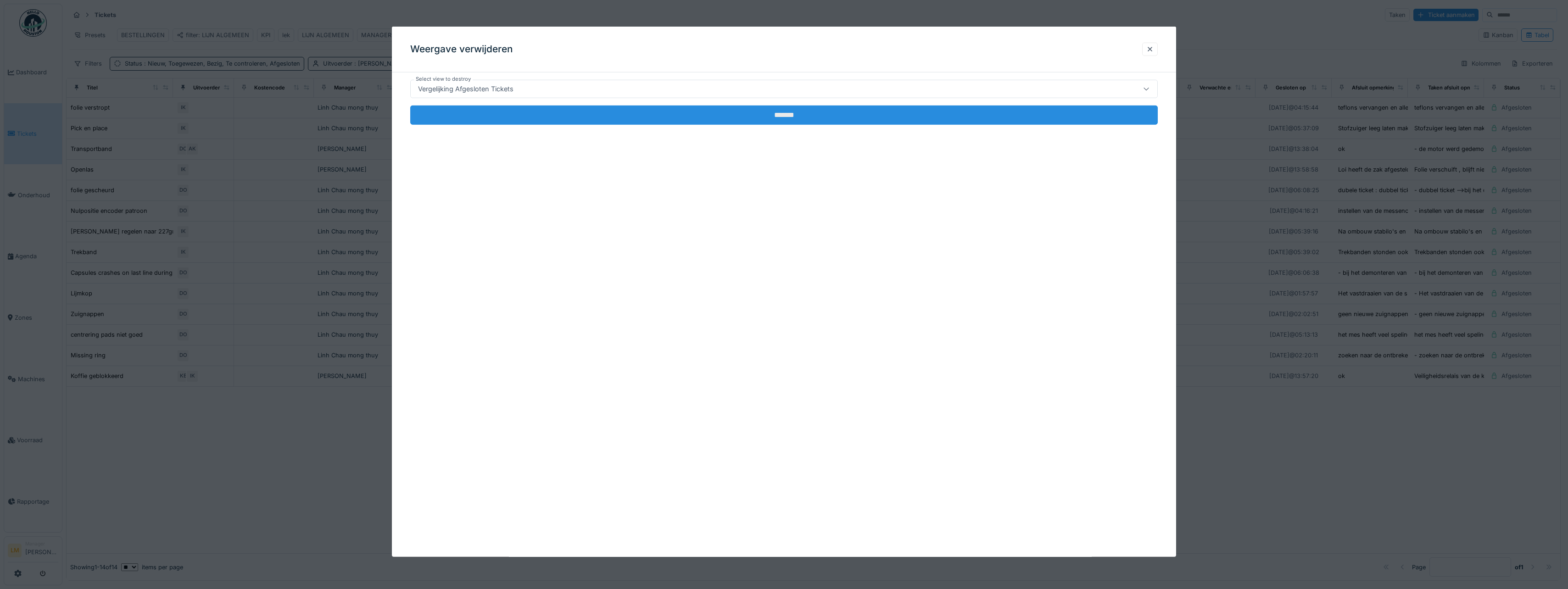
click at [473, 118] on input "*******" at bounding box center [784, 115] width 748 height 20
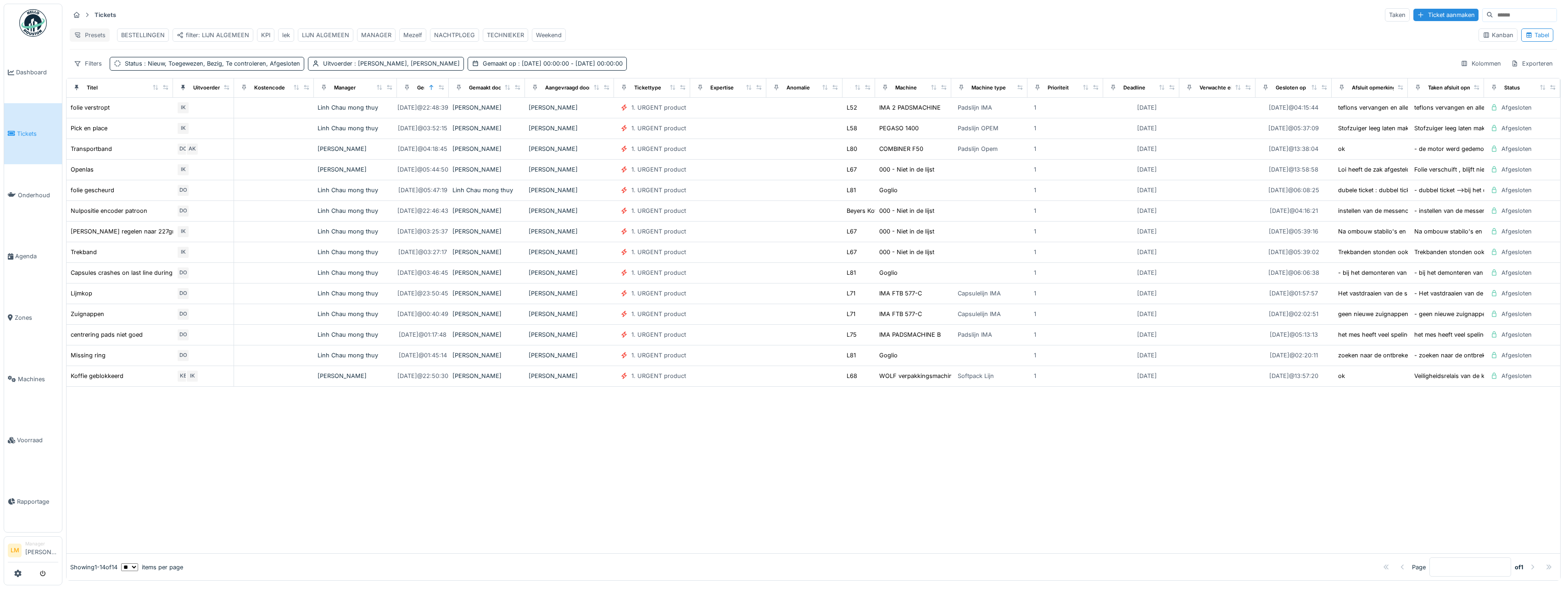
click at [86, 36] on div "Presets" at bounding box center [89, 35] width 40 height 13
click at [116, 80] on div "Weergave verwijderen" at bounding box center [112, 83] width 81 height 14
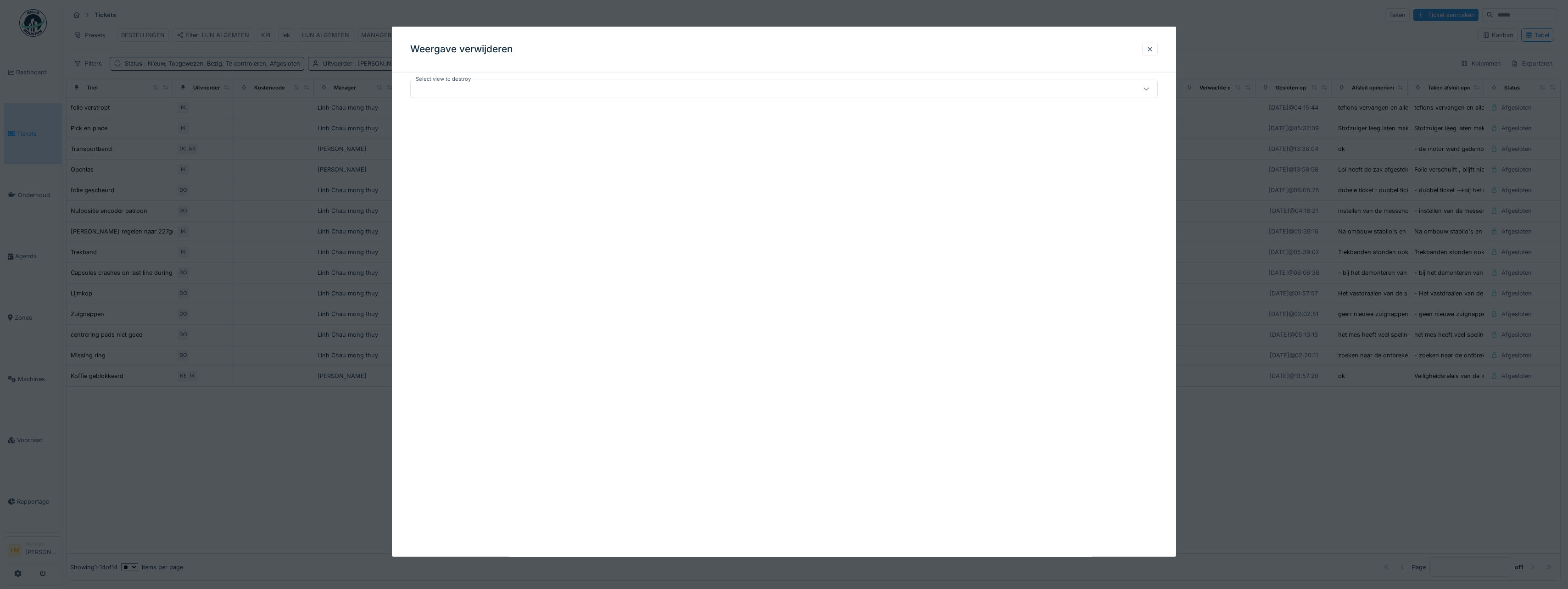
click at [425, 89] on div at bounding box center [743, 89] width 658 height 10
click at [446, 171] on div "lek" at bounding box center [786, 172] width 735 height 10
type input "*****"
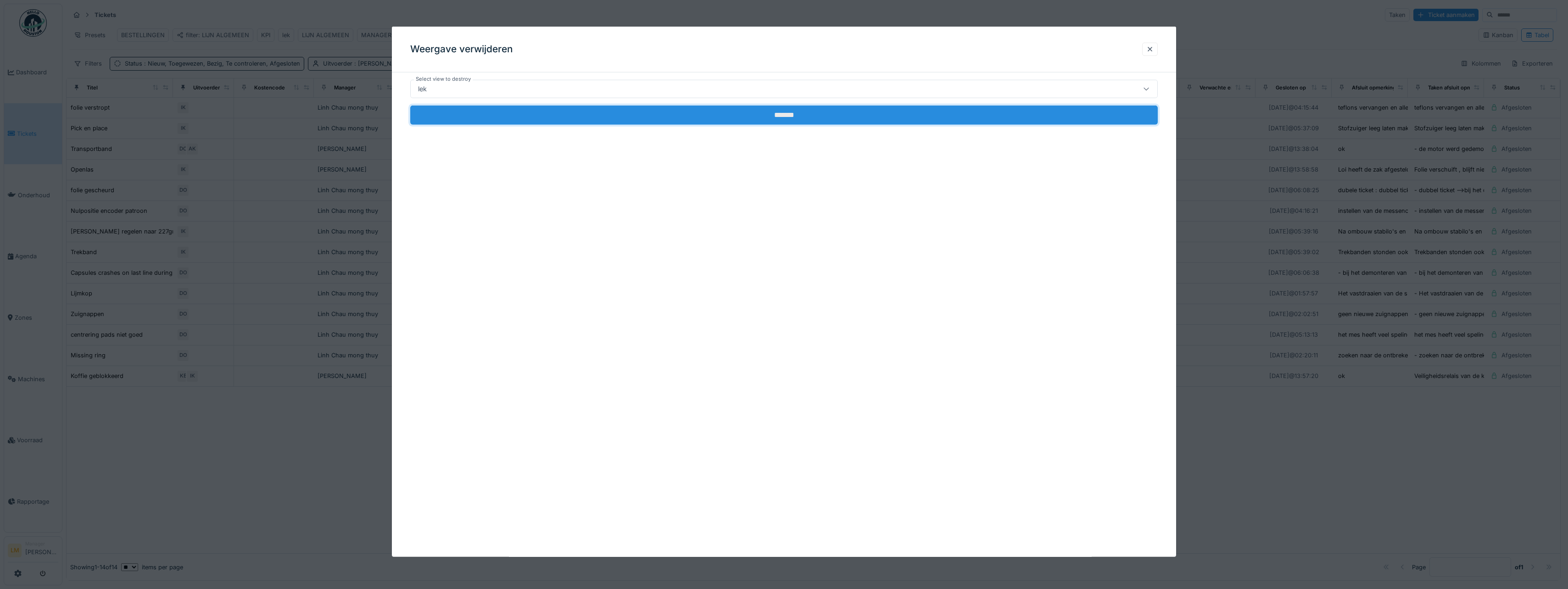
click at [451, 122] on input "*******" at bounding box center [784, 115] width 748 height 20
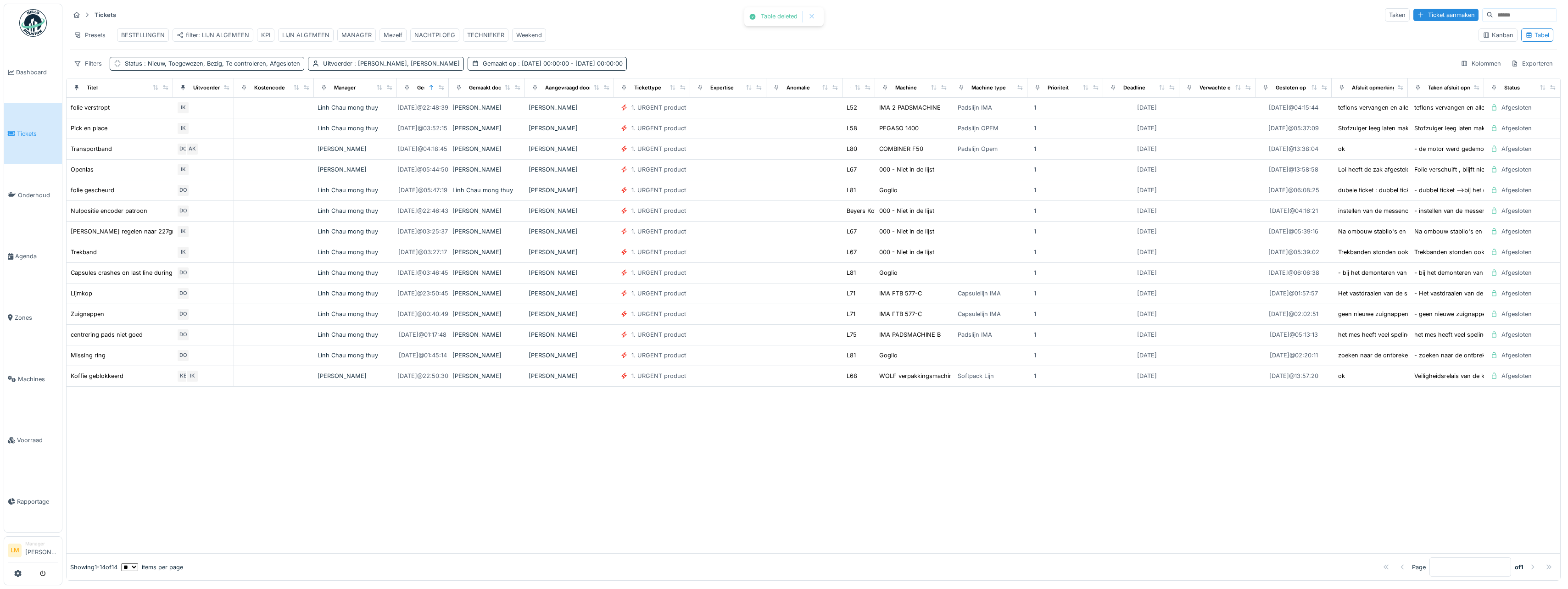
click at [268, 40] on div "KPI" at bounding box center [265, 35] width 18 height 13
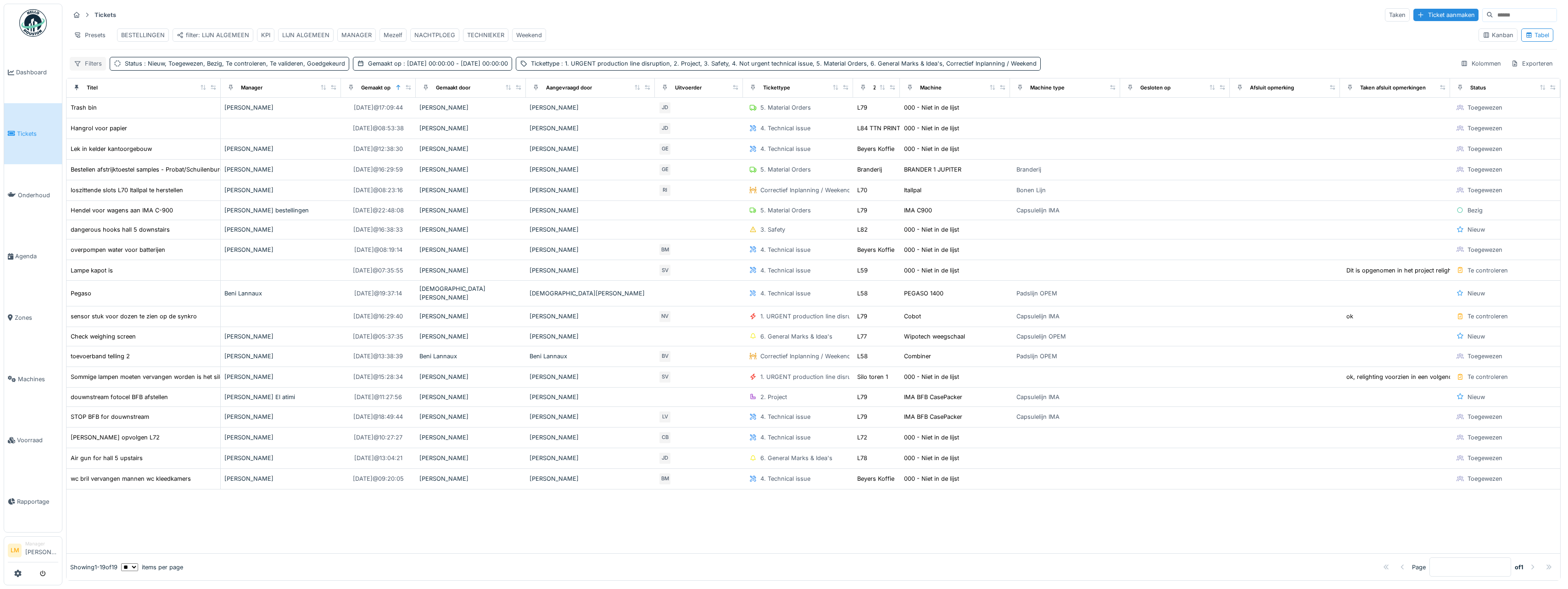
click at [91, 68] on div "Filters" at bounding box center [87, 64] width 36 height 13
click at [569, 19] on div "Tickets Taken Ticket aanmaken" at bounding box center [813, 15] width 1487 height 15
click at [80, 34] on icon at bounding box center [78, 35] width 7 height 6
click at [121, 71] on div "Weergave vervangen" at bounding box center [112, 69] width 81 height 14
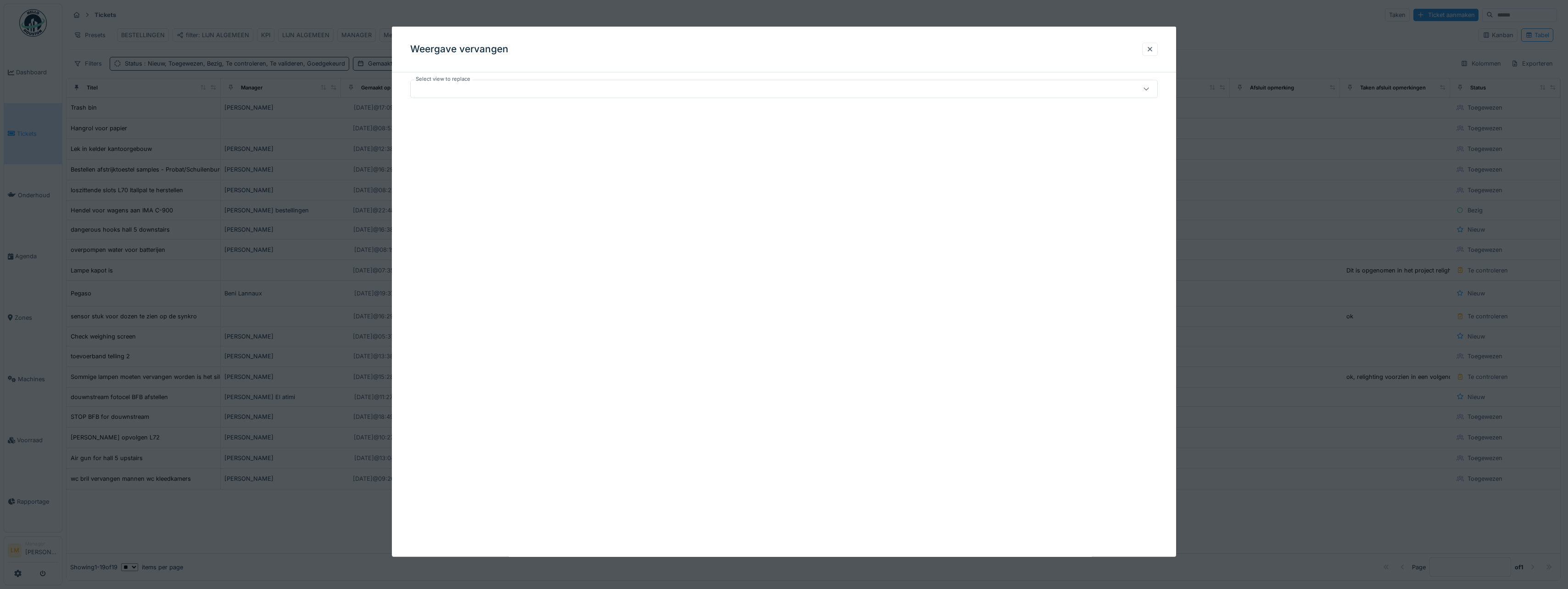
click at [246, 47] on div at bounding box center [784, 294] width 1568 height 589
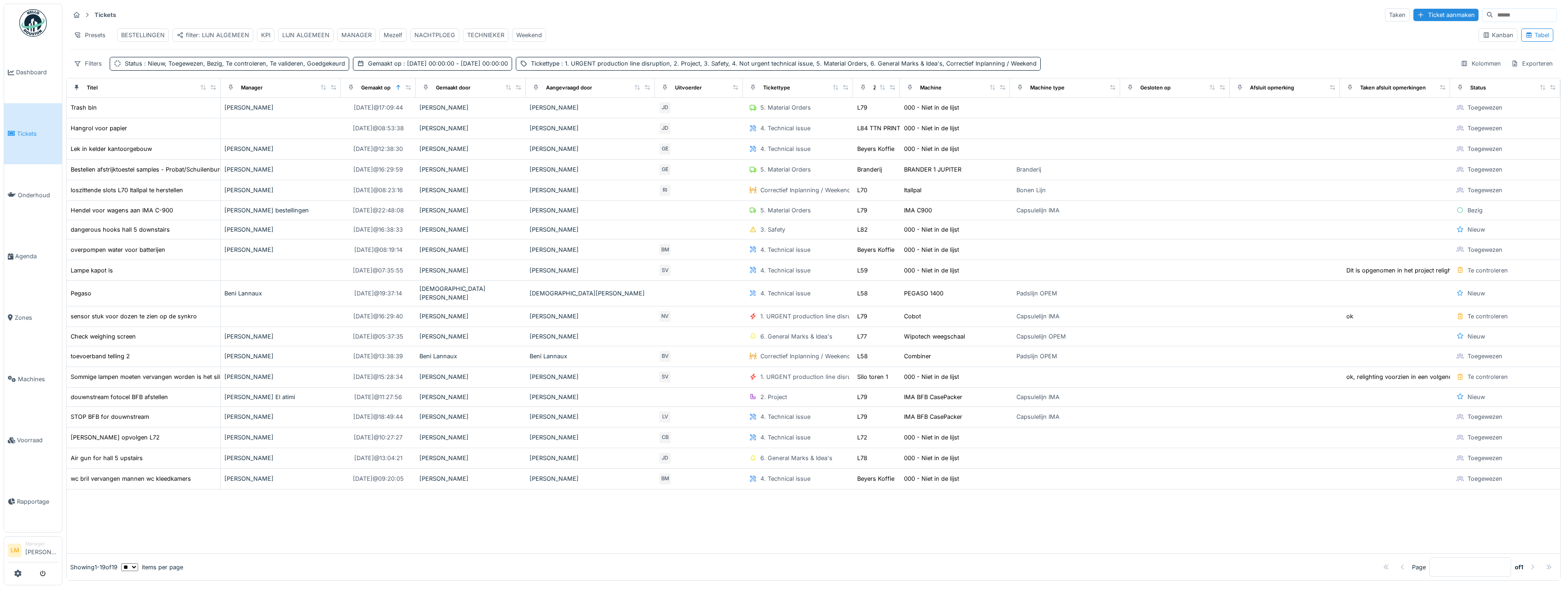
click at [265, 38] on div "KPI" at bounding box center [265, 35] width 9 height 9
click at [98, 34] on div "Presets" at bounding box center [89, 35] width 40 height 13
click at [116, 67] on div "Weergave vervangen" at bounding box center [112, 69] width 81 height 14
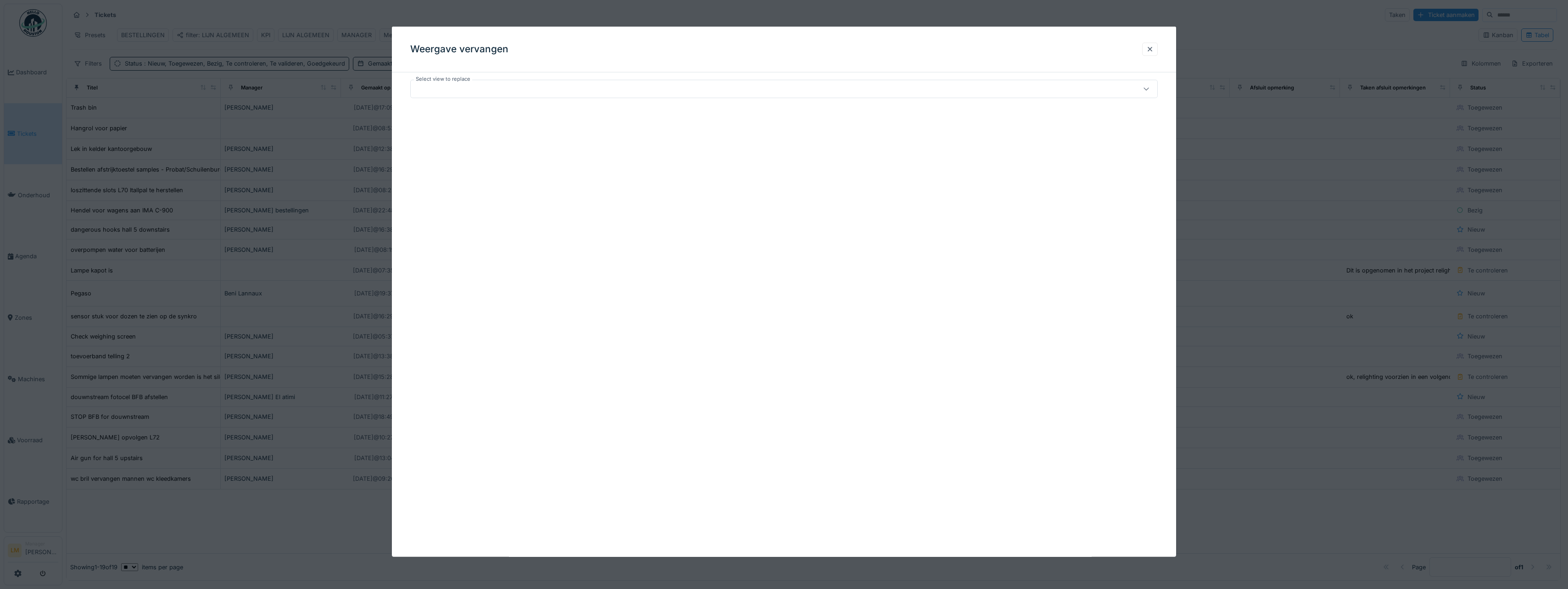
click at [431, 89] on div at bounding box center [743, 89] width 658 height 10
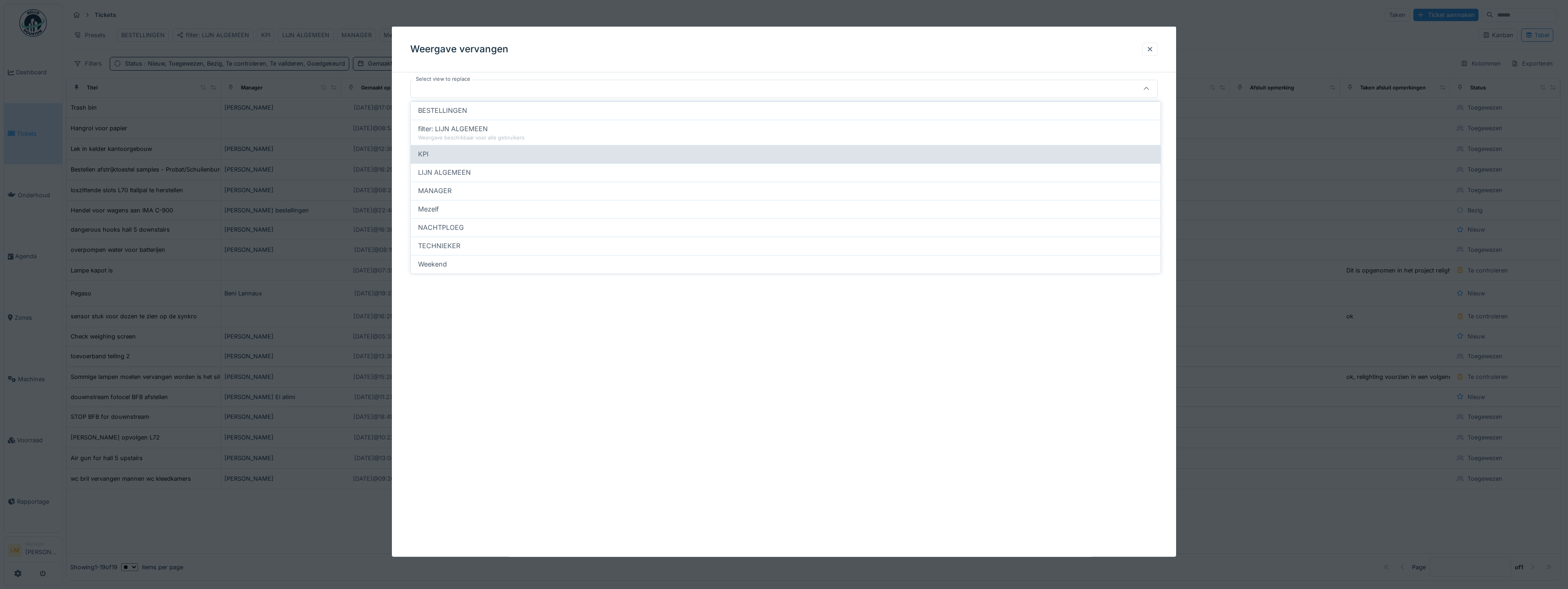
click at [441, 155] on div "KPI" at bounding box center [786, 154] width 735 height 10
type input "*****"
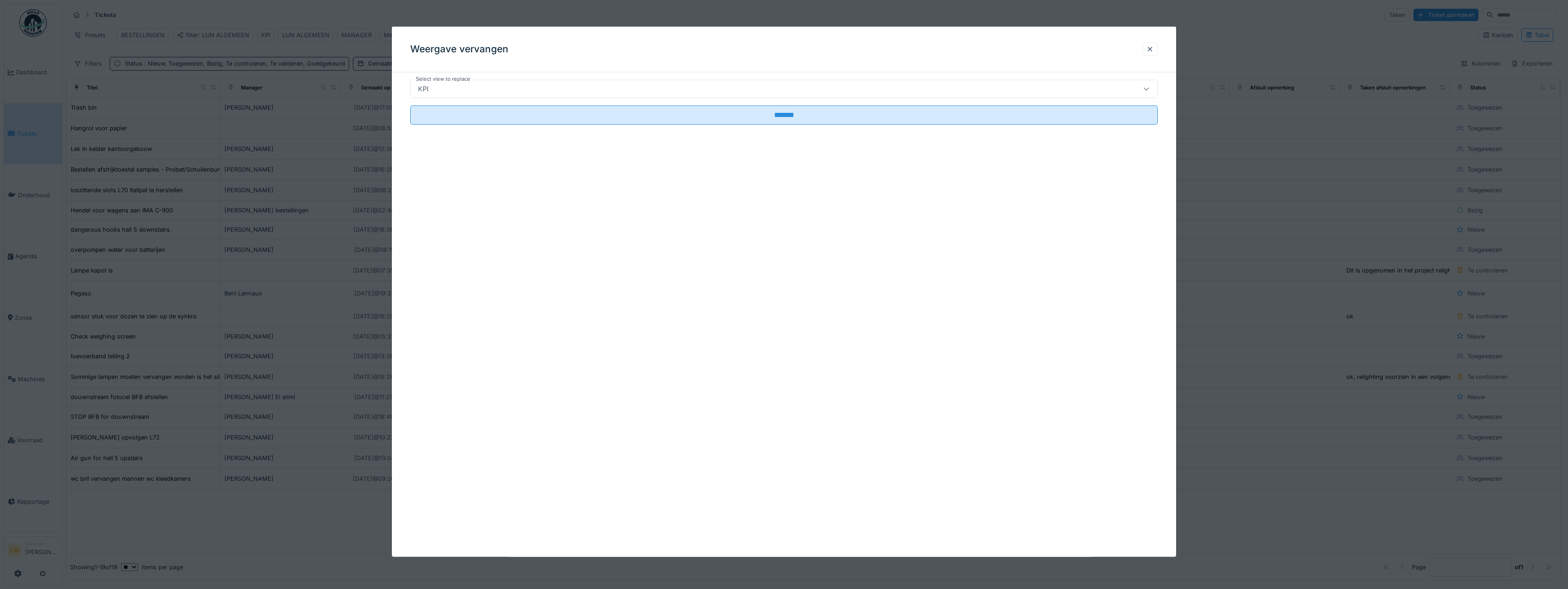
click at [444, 89] on div "KPI" at bounding box center [743, 89] width 658 height 10
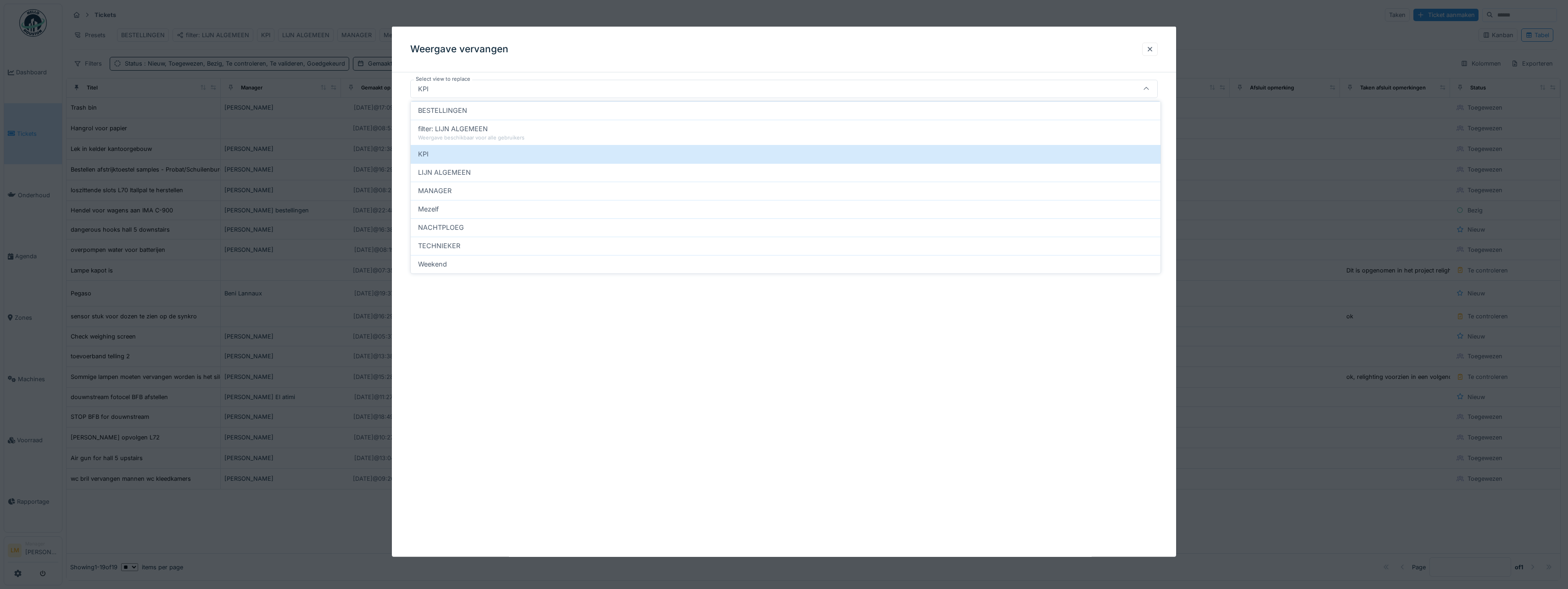
click at [444, 89] on div "KPI" at bounding box center [743, 89] width 658 height 10
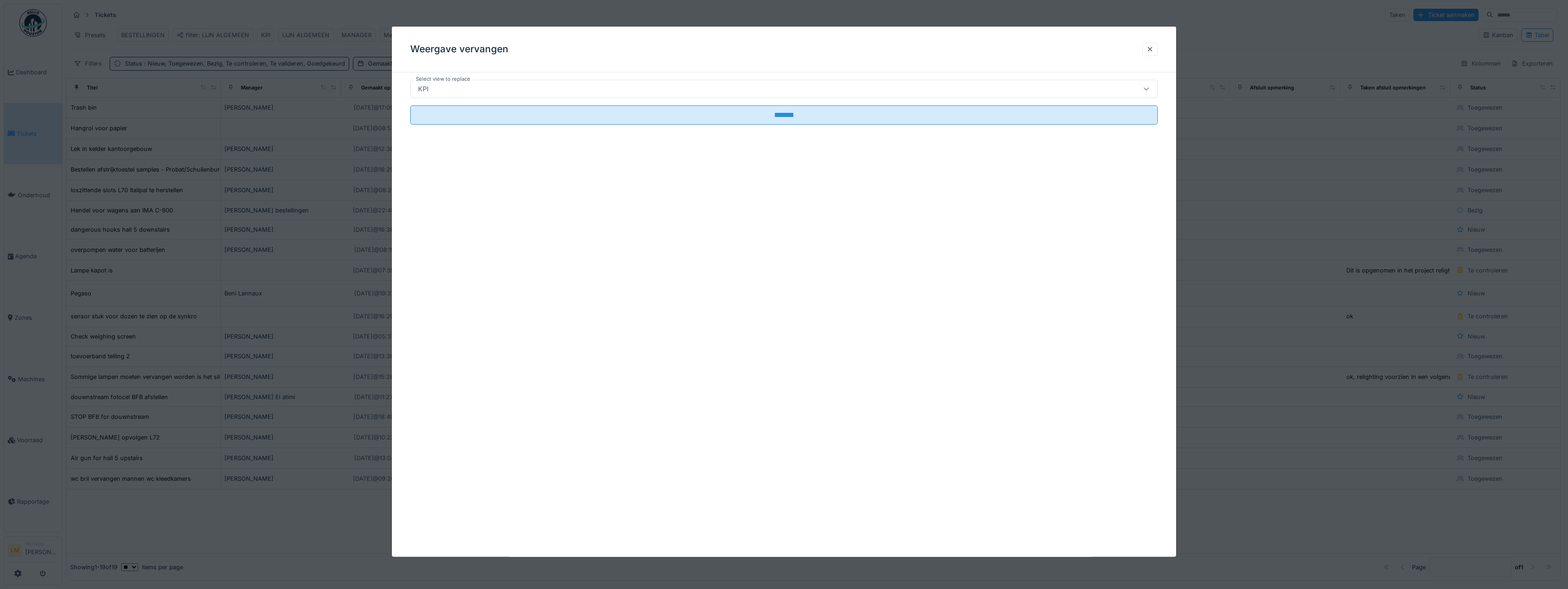
click at [1152, 49] on div at bounding box center [1150, 49] width 7 height 9
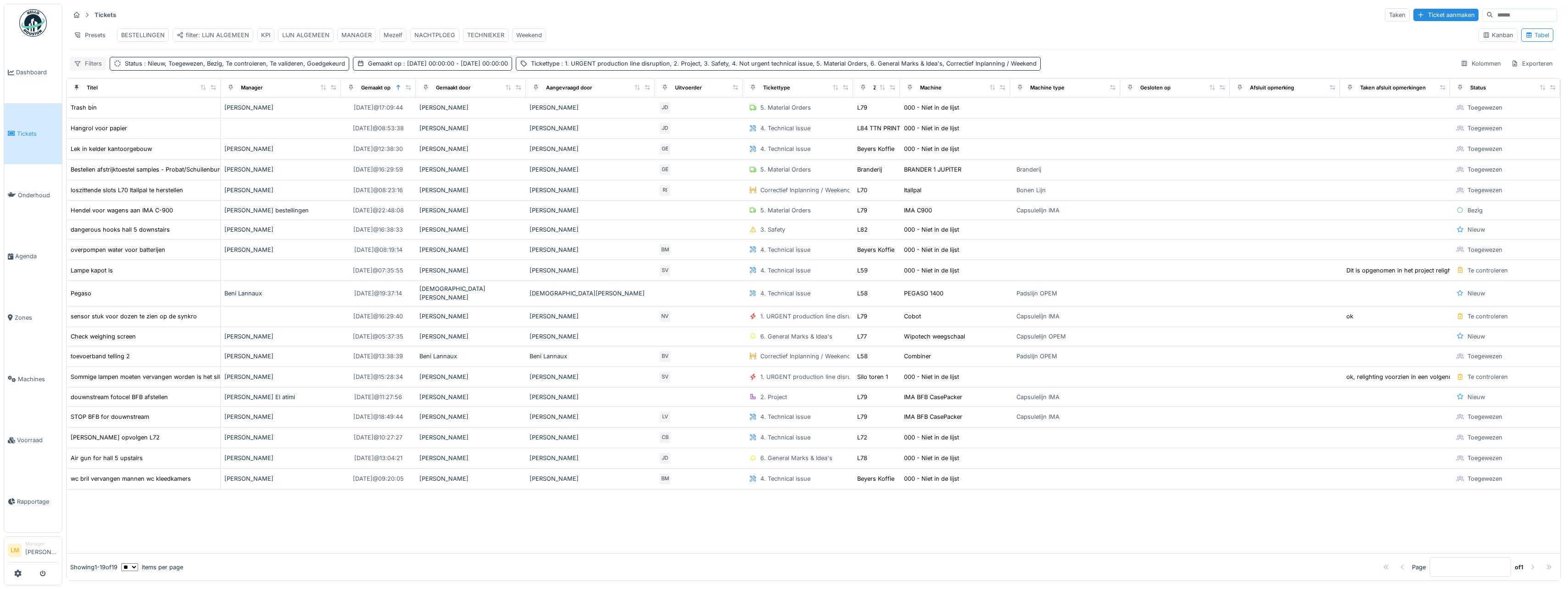
click at [79, 66] on div at bounding box center [78, 64] width 7 height 9
click at [84, 37] on div "Presets" at bounding box center [89, 35] width 40 height 13
click at [93, 68] on div "Weergave vervangen" at bounding box center [112, 69] width 81 height 14
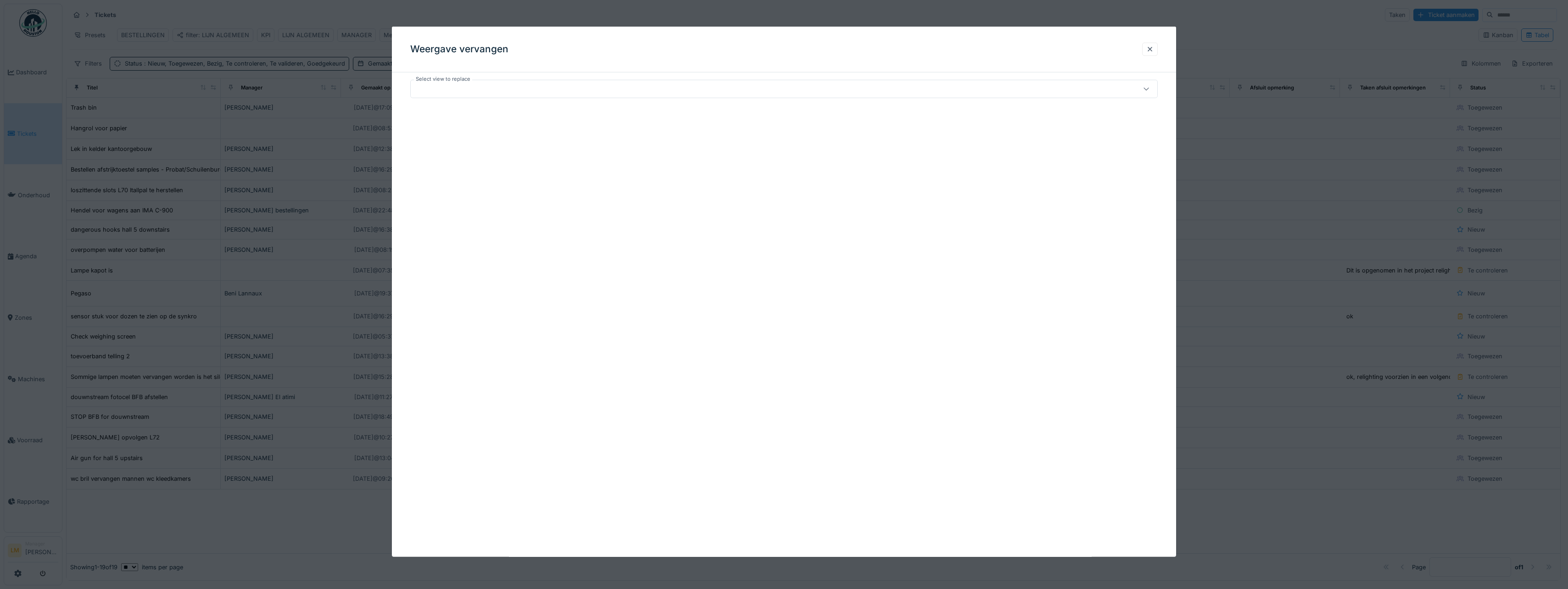
click at [503, 92] on div at bounding box center [743, 89] width 658 height 10
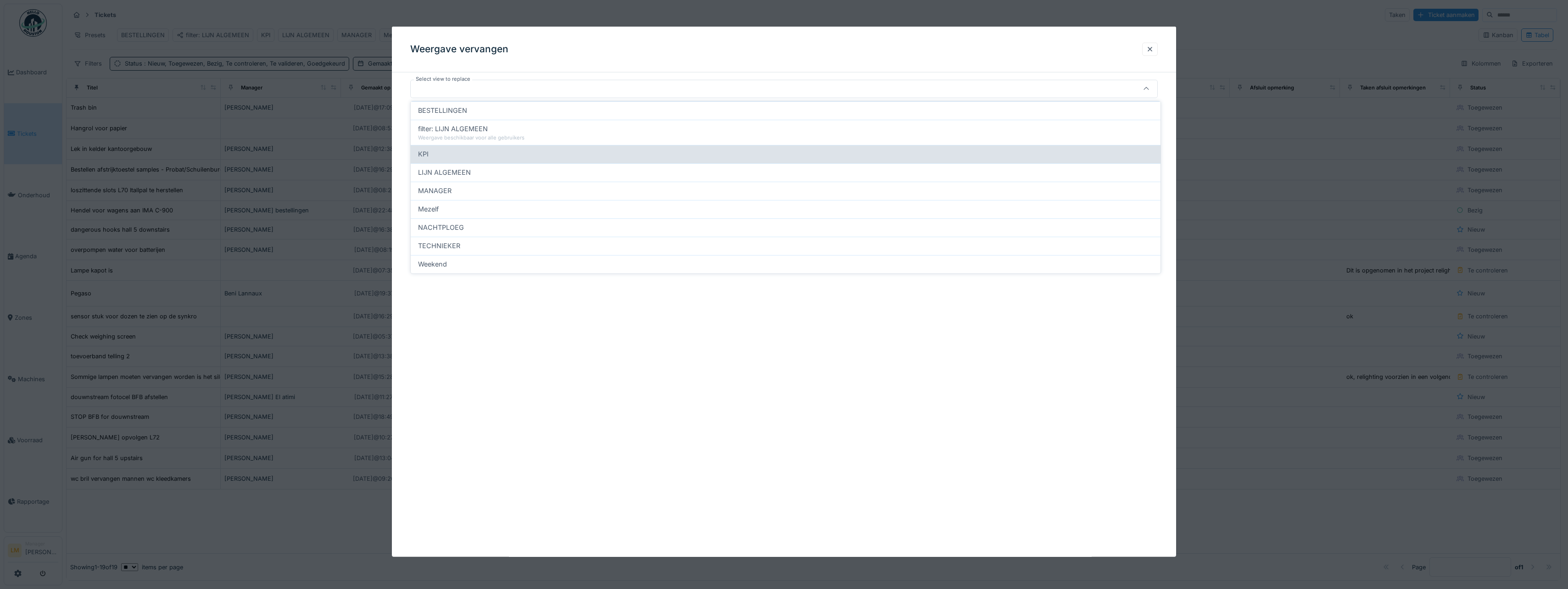
click at [468, 153] on div "KPI" at bounding box center [786, 154] width 735 height 10
type input "*****"
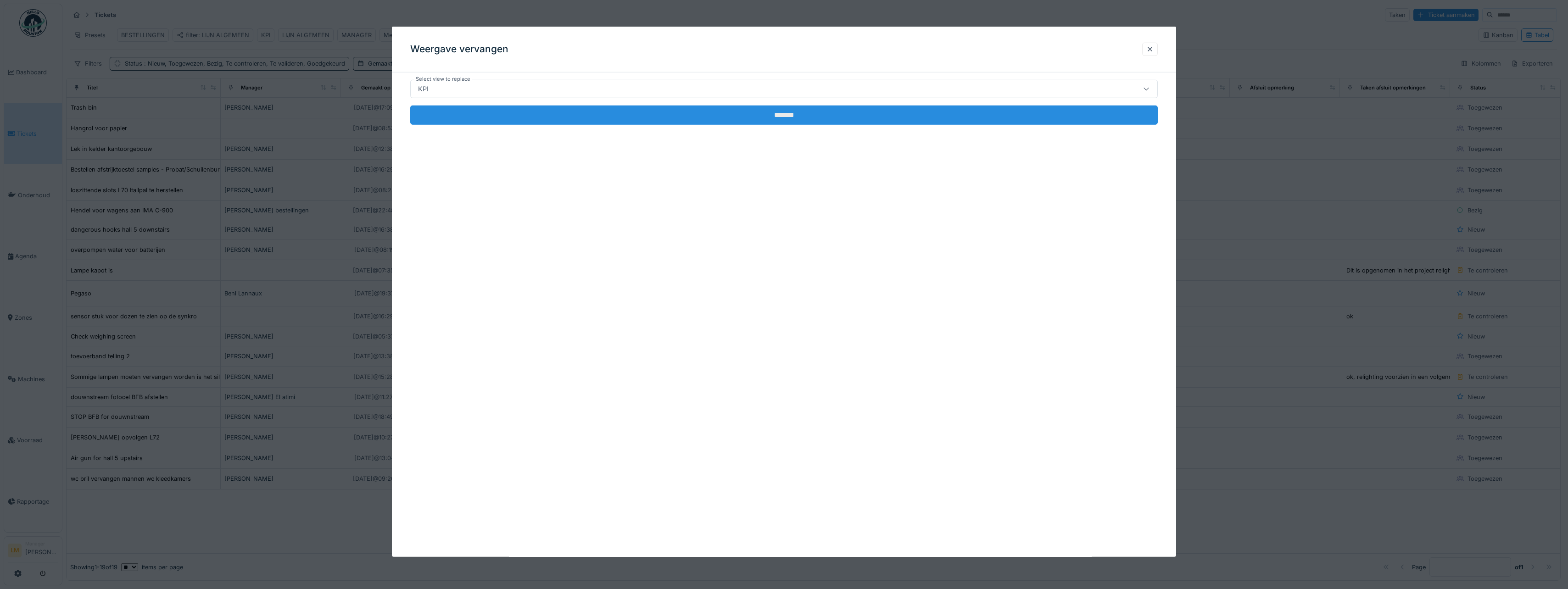
click at [472, 111] on input "*******" at bounding box center [784, 115] width 748 height 20
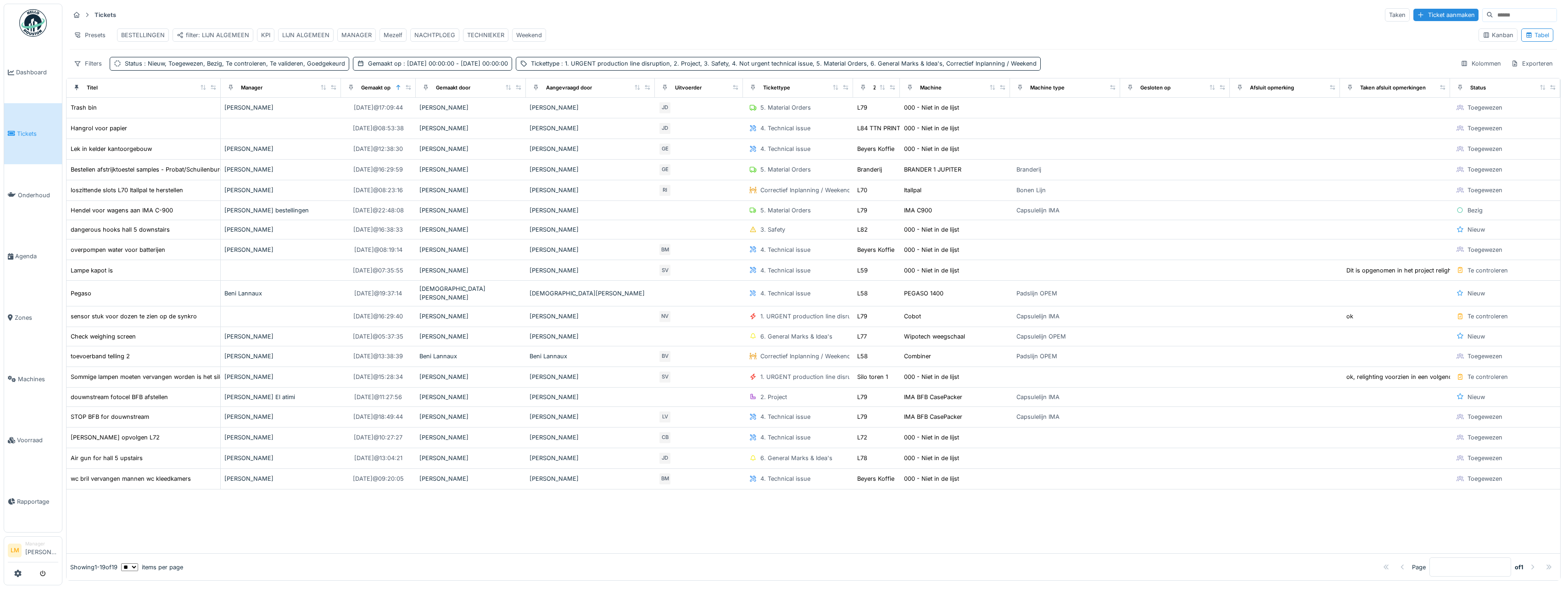
click at [595, 18] on div "Tickets Taken Ticket aanmaken" at bounding box center [813, 15] width 1487 height 15
click at [92, 34] on div "Presets" at bounding box center [89, 35] width 40 height 13
click at [143, 35] on div "BESTELLINGEN" at bounding box center [142, 35] width 43 height 9
click at [144, 33] on div "BESTELLINGEN" at bounding box center [142, 35] width 43 height 9
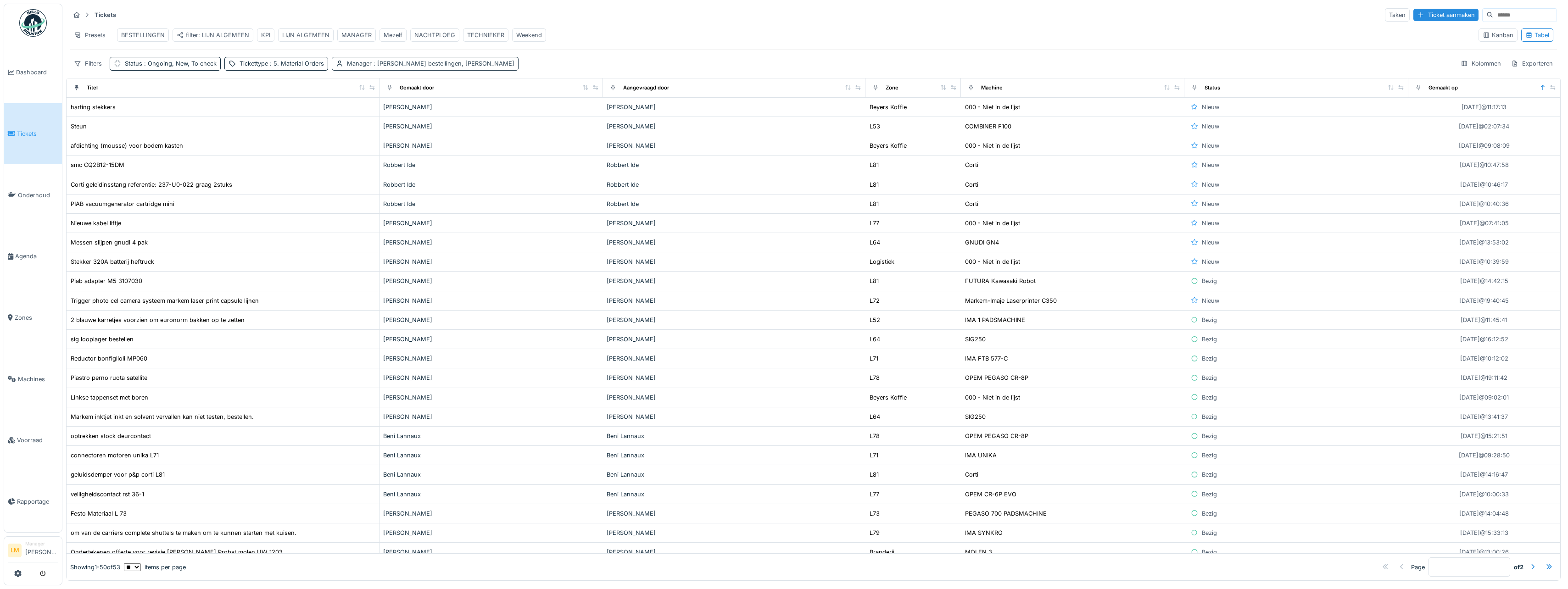
click at [403, 67] on span ": [PERSON_NAME] bestellingen, [PERSON_NAME]" at bounding box center [443, 63] width 142 height 7
click at [504, 95] on div "Verwijderen" at bounding box center [508, 95] width 51 height 12
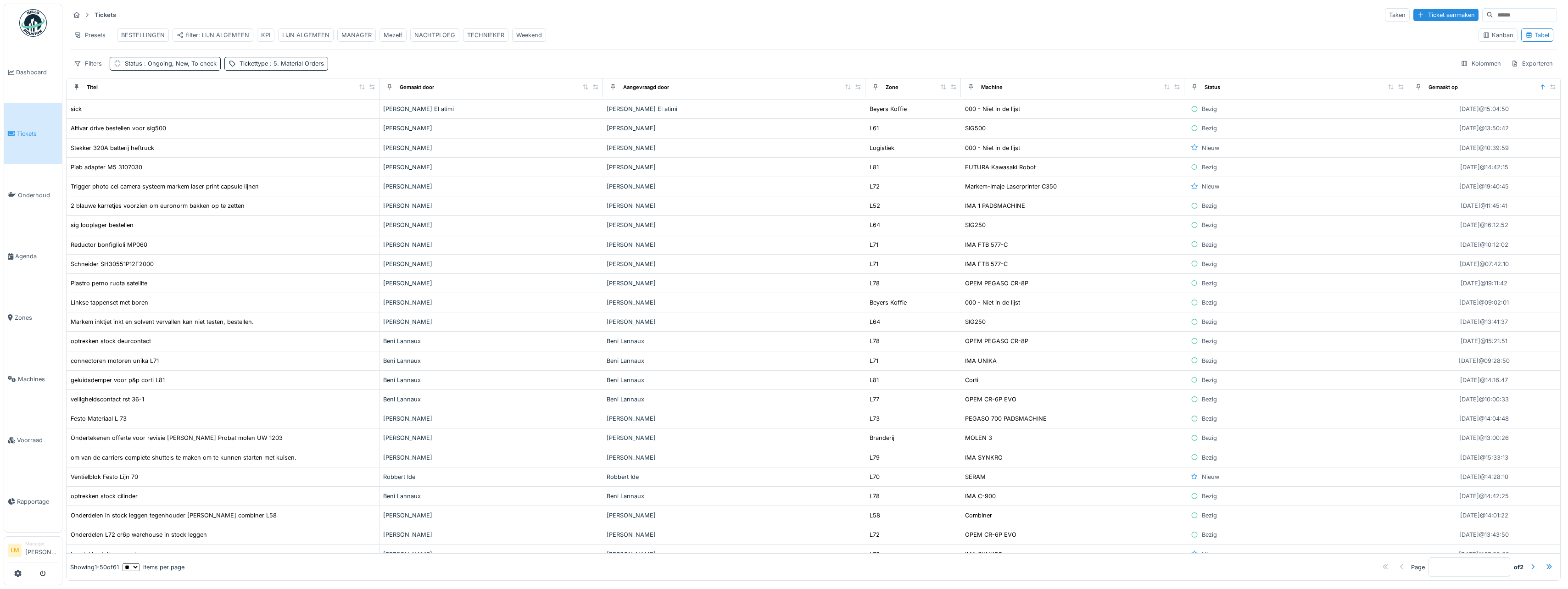
scroll to position [0, 0]
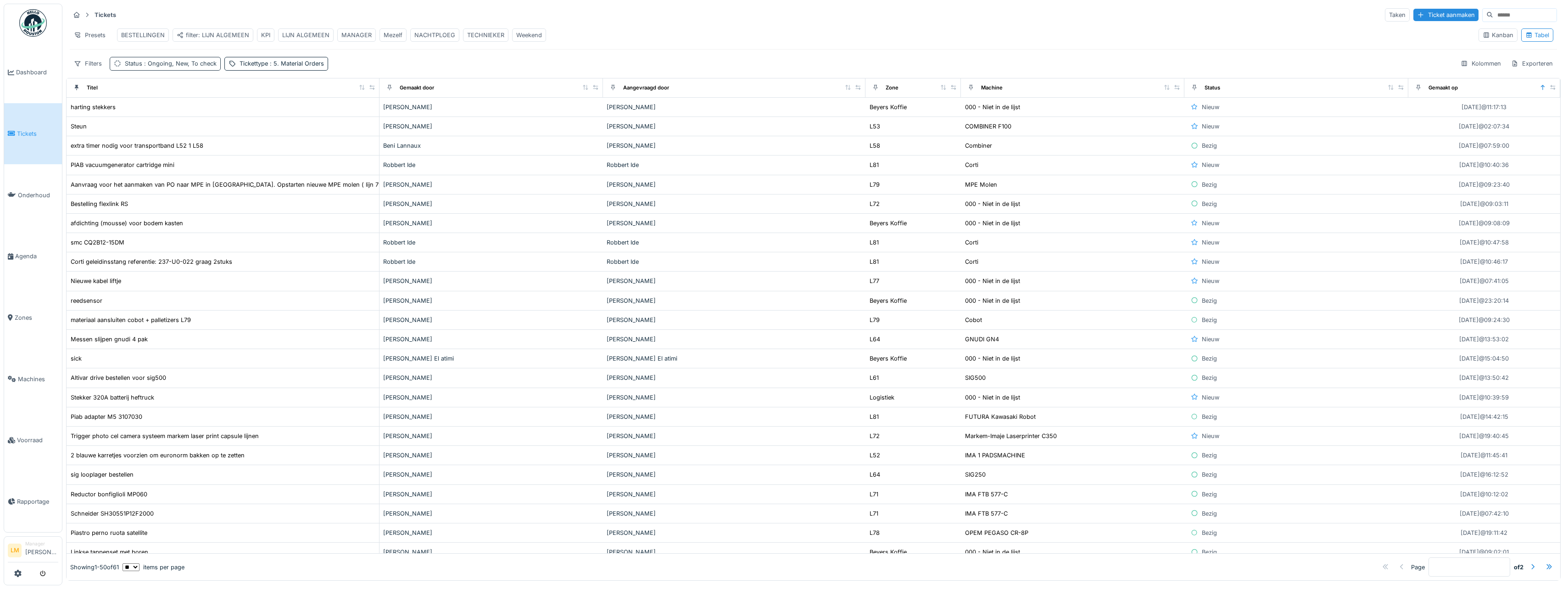
click at [167, 67] on span ": Ongoing, New, To check" at bounding box center [180, 63] width 75 height 7
click at [223, 126] on div "Ongoing New To check" at bounding box center [174, 121] width 113 height 23
click at [219, 190] on div "Toegewezen" at bounding box center [185, 186] width 126 height 10
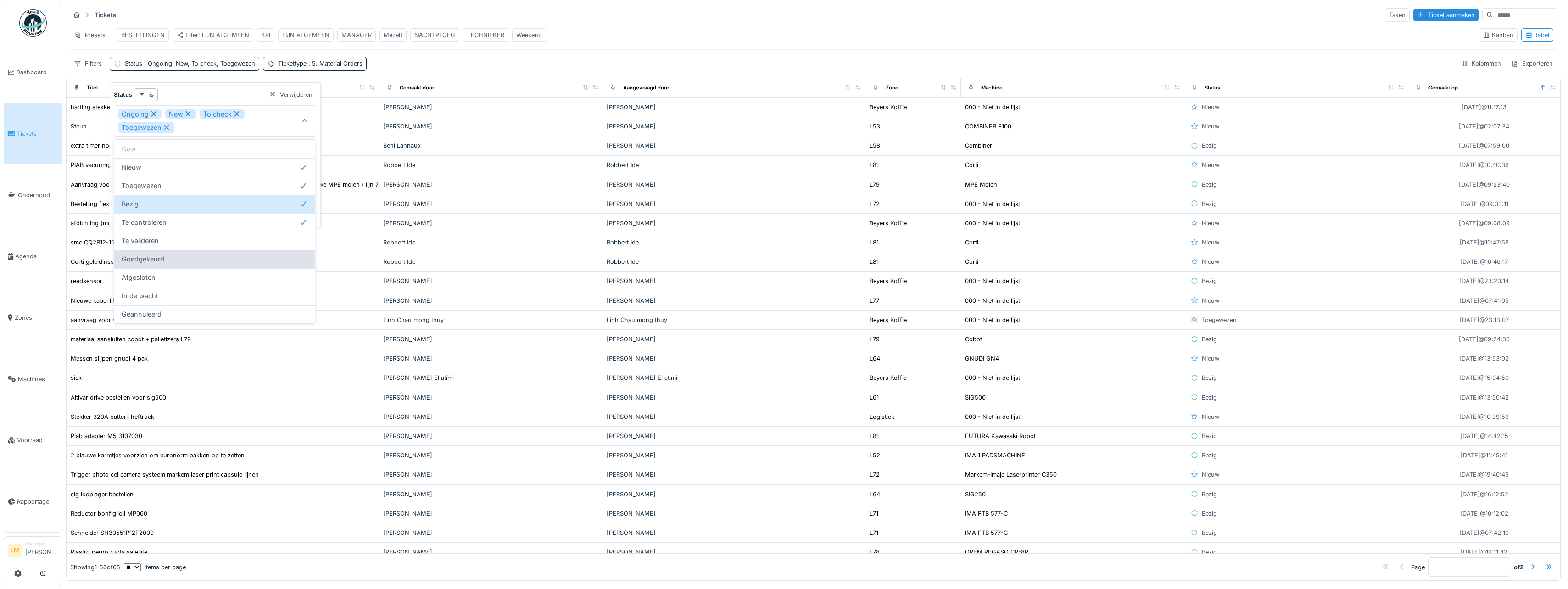
click at [222, 257] on div "Goedgekeurd" at bounding box center [215, 259] width 186 height 10
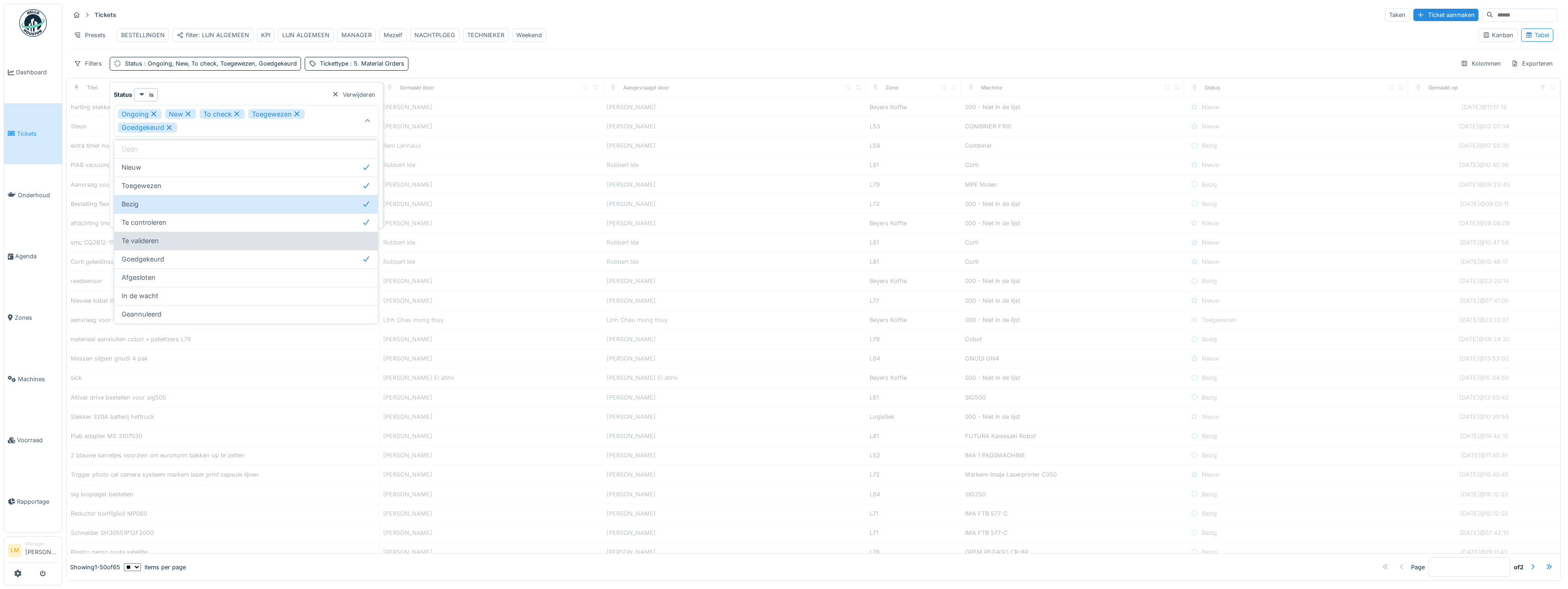
click at [228, 246] on div "Te valideren" at bounding box center [246, 241] width 249 height 10
type input "**********"
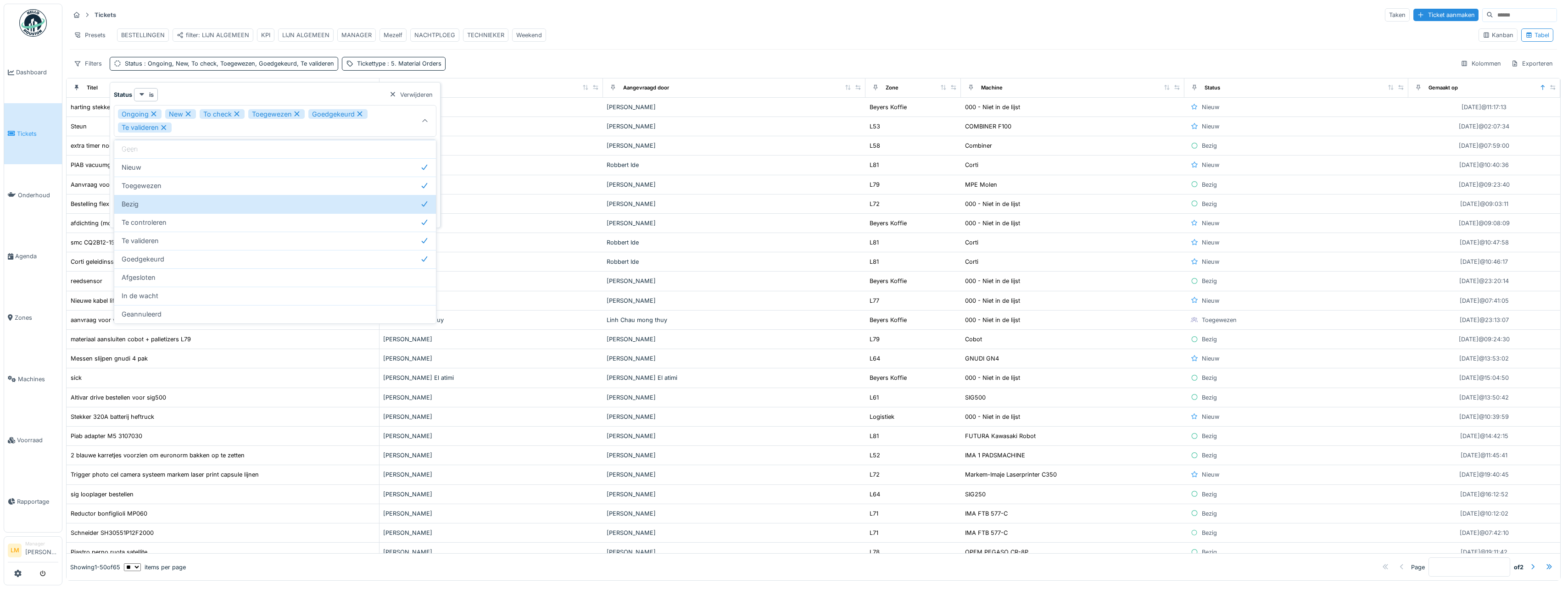
click at [512, 75] on div "Tickets Taken Ticket aanmaken Presets BESTELLINGEN filter: LIJN ALGEMEEN KPI LI…" at bounding box center [813, 39] width 1495 height 71
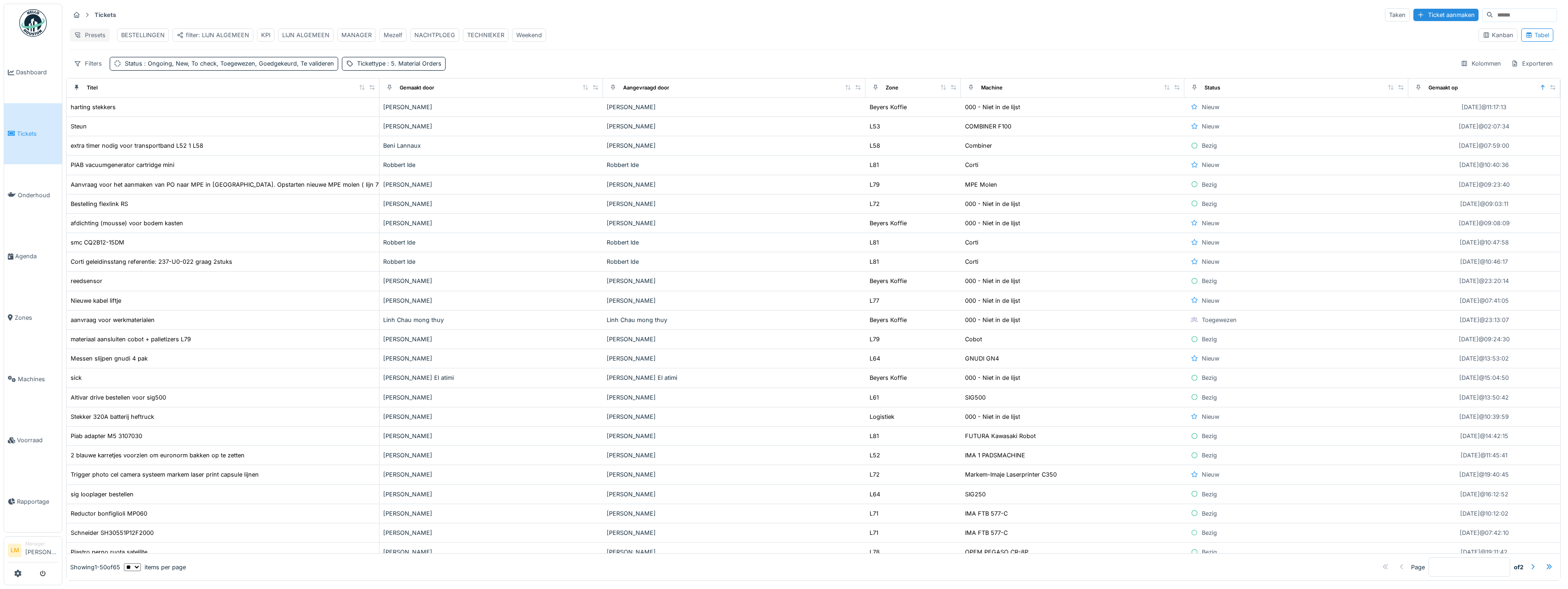
click at [90, 34] on div "Presets" at bounding box center [89, 35] width 40 height 13
click at [122, 68] on div "Weergave vervangen" at bounding box center [112, 69] width 81 height 14
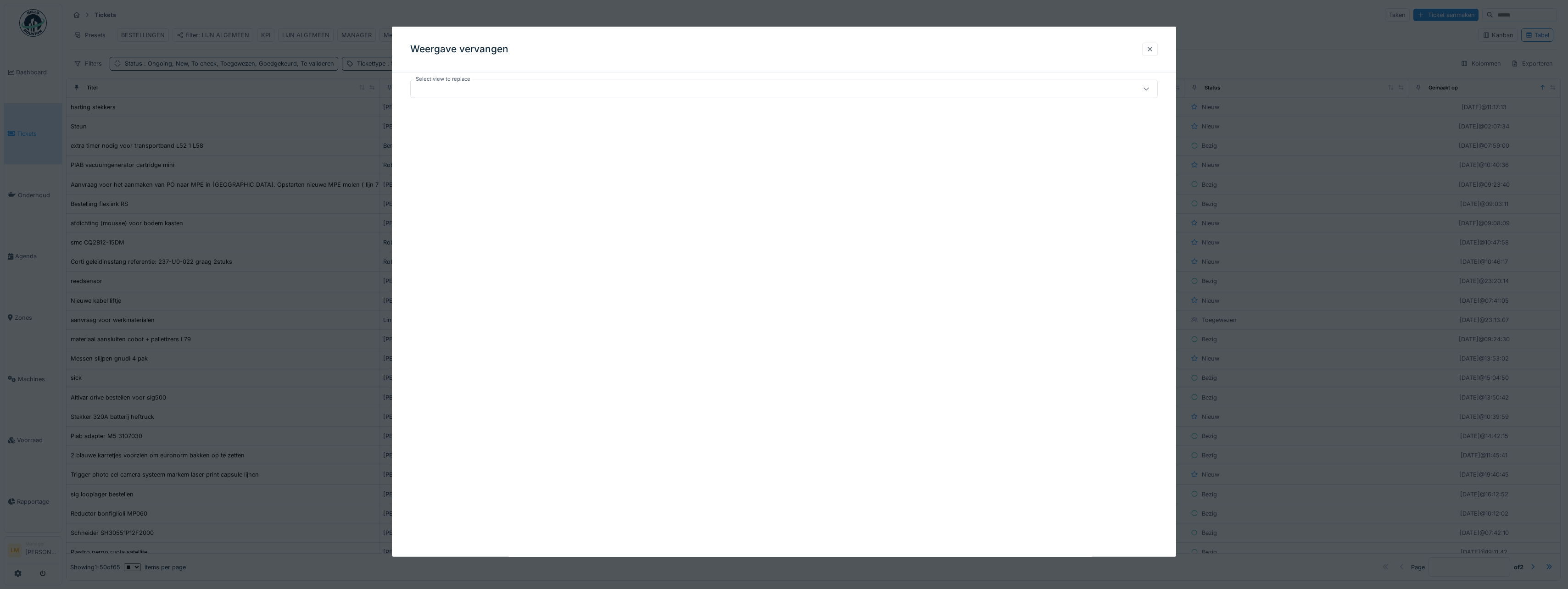
click at [1158, 49] on div at bounding box center [1150, 49] width 16 height 13
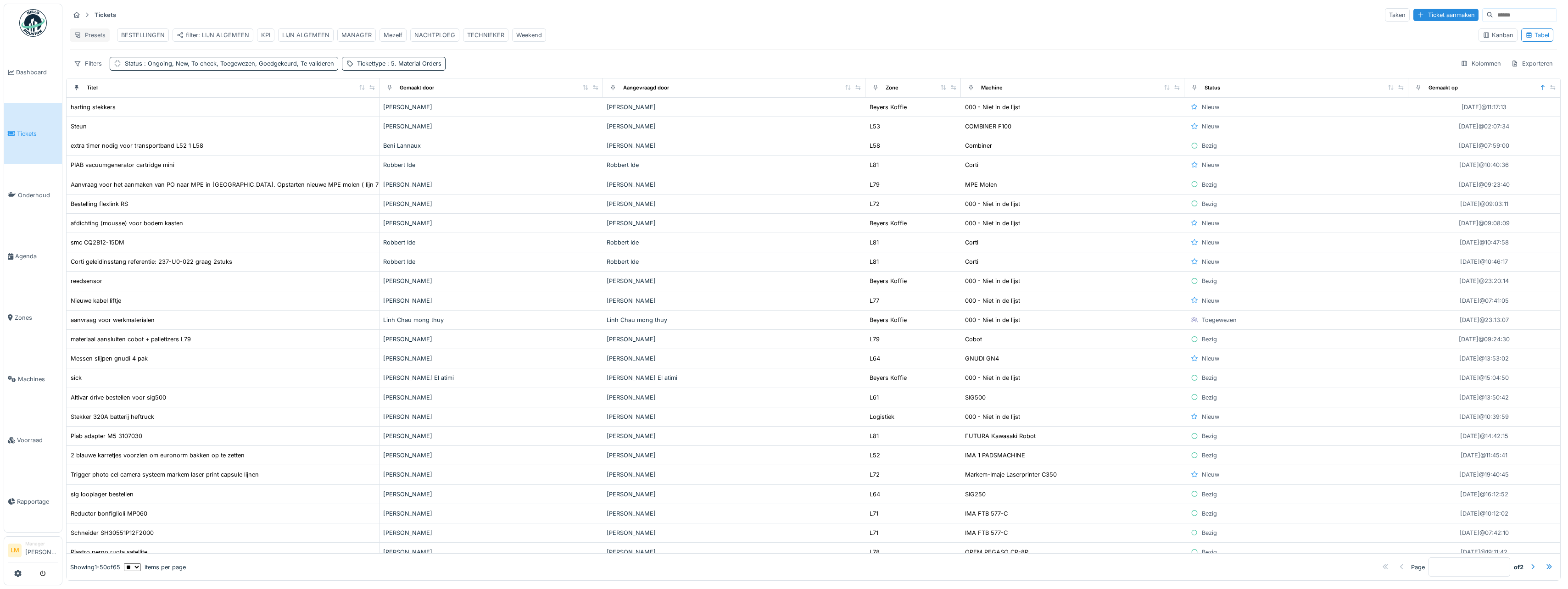
click at [83, 36] on div "Presets" at bounding box center [89, 35] width 40 height 13
click at [106, 56] on div "Nieuwe weergave" at bounding box center [112, 56] width 81 height 14
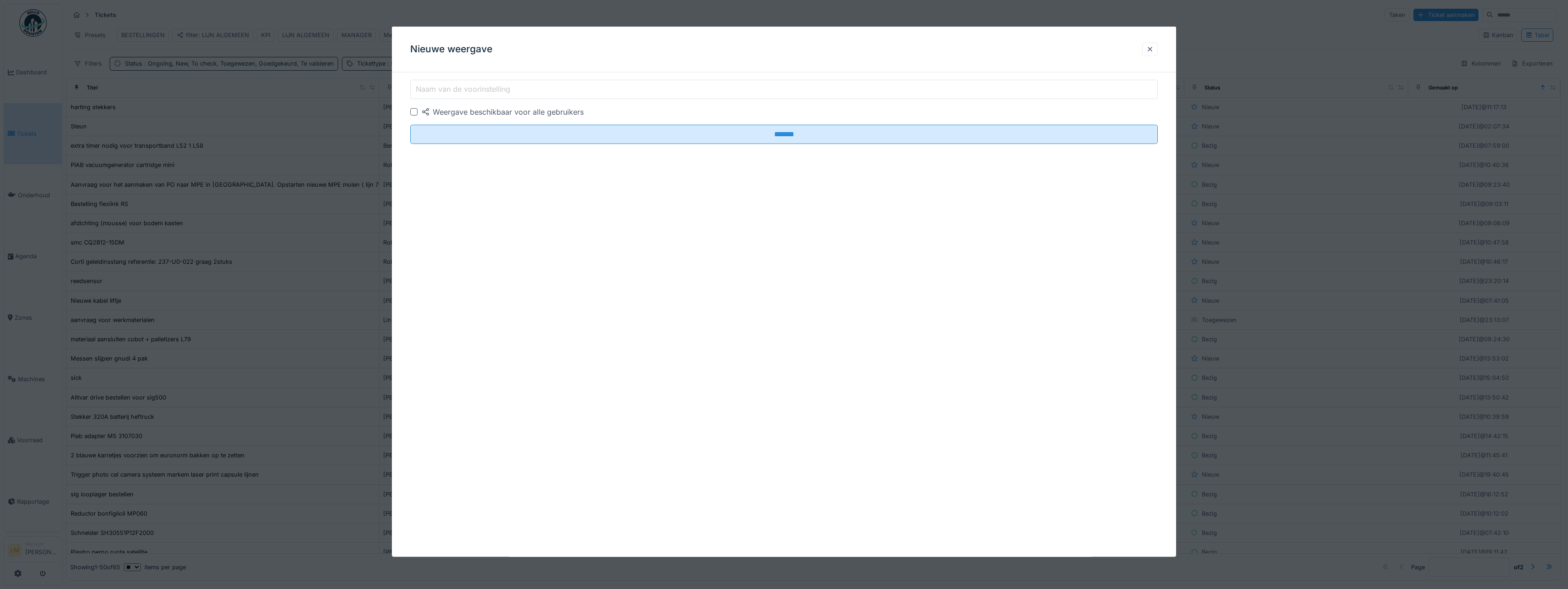
click at [559, 93] on input "Naam van de voorinstelling" at bounding box center [784, 90] width 748 height 20
click at [411, 111] on div at bounding box center [414, 112] width 7 height 7
click at [433, 93] on label "Naam van de voorinstelling" at bounding box center [463, 89] width 98 height 11
click at [433, 93] on input "Naam van de voorinstelling" at bounding box center [784, 90] width 748 height 20
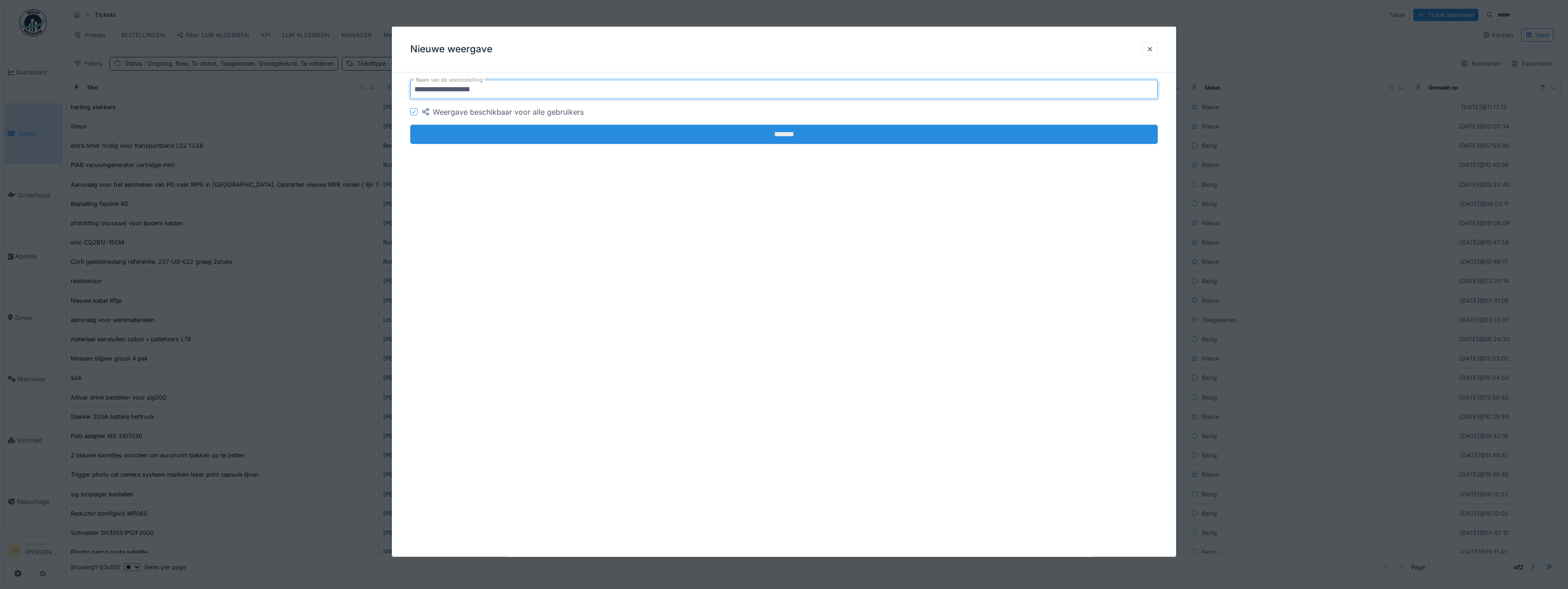
type input "**********"
click at [482, 141] on input "*******" at bounding box center [784, 134] width 748 height 20
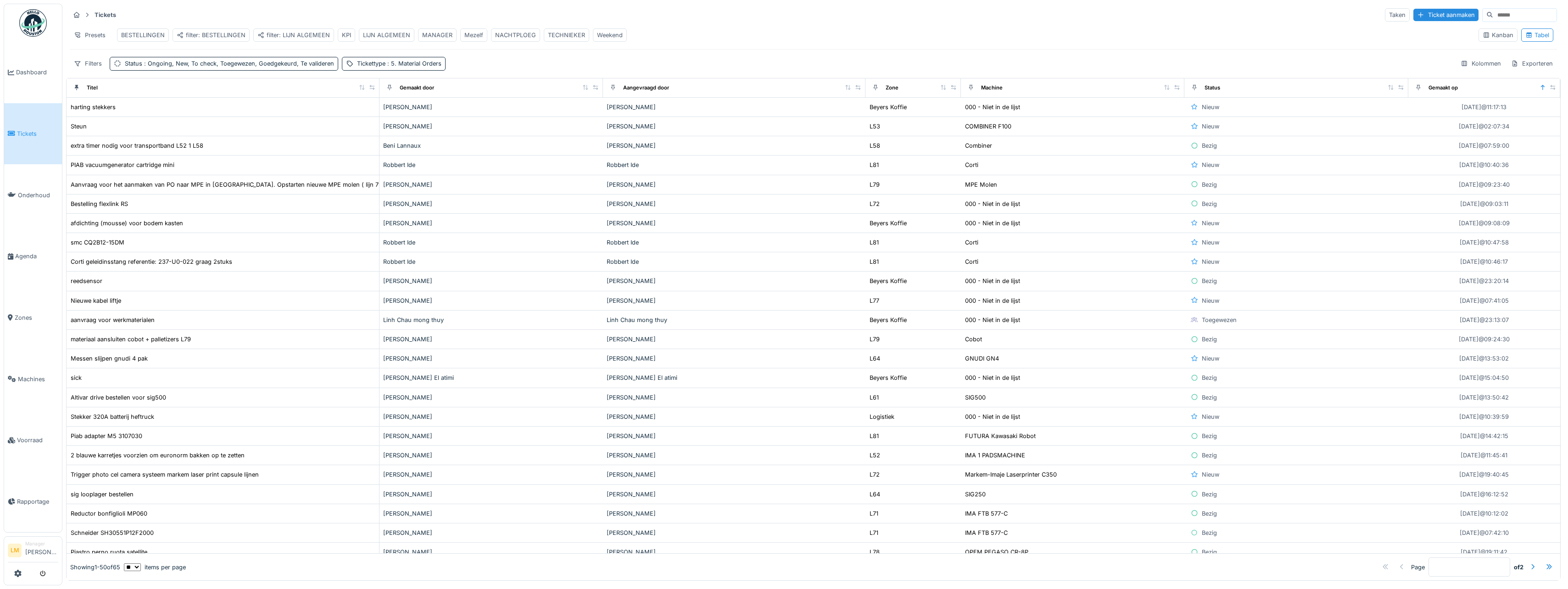
click at [674, 26] on div "Presets BESTELLINGEN filter: BESTELLINGEN filter: LIJN ALGEMEEN KPI LIJN ALGEME…" at bounding box center [770, 35] width 1401 height 21
click at [92, 36] on div "Presets" at bounding box center [89, 35] width 40 height 13
click at [159, 11] on div "Tickets Taken Ticket aanmaken" at bounding box center [813, 15] width 1487 height 15
click at [97, 36] on div "Presets" at bounding box center [89, 35] width 40 height 13
click at [98, 52] on div "Nieuwe weergave" at bounding box center [112, 56] width 81 height 14
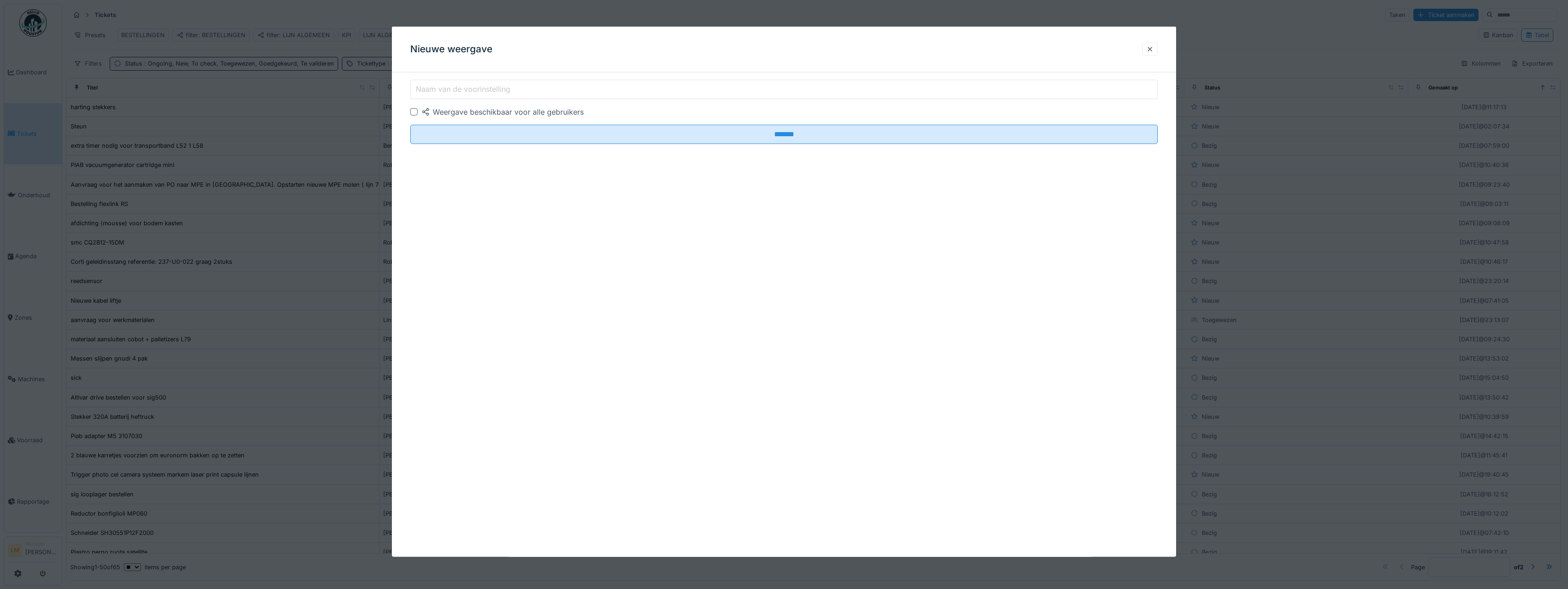
click at [491, 89] on label "Naam van de voorinstelling" at bounding box center [463, 89] width 98 height 11
click at [491, 89] on input "Naam van de voorinstelling" at bounding box center [784, 90] width 748 height 20
click at [1154, 47] on div at bounding box center [1150, 49] width 7 height 9
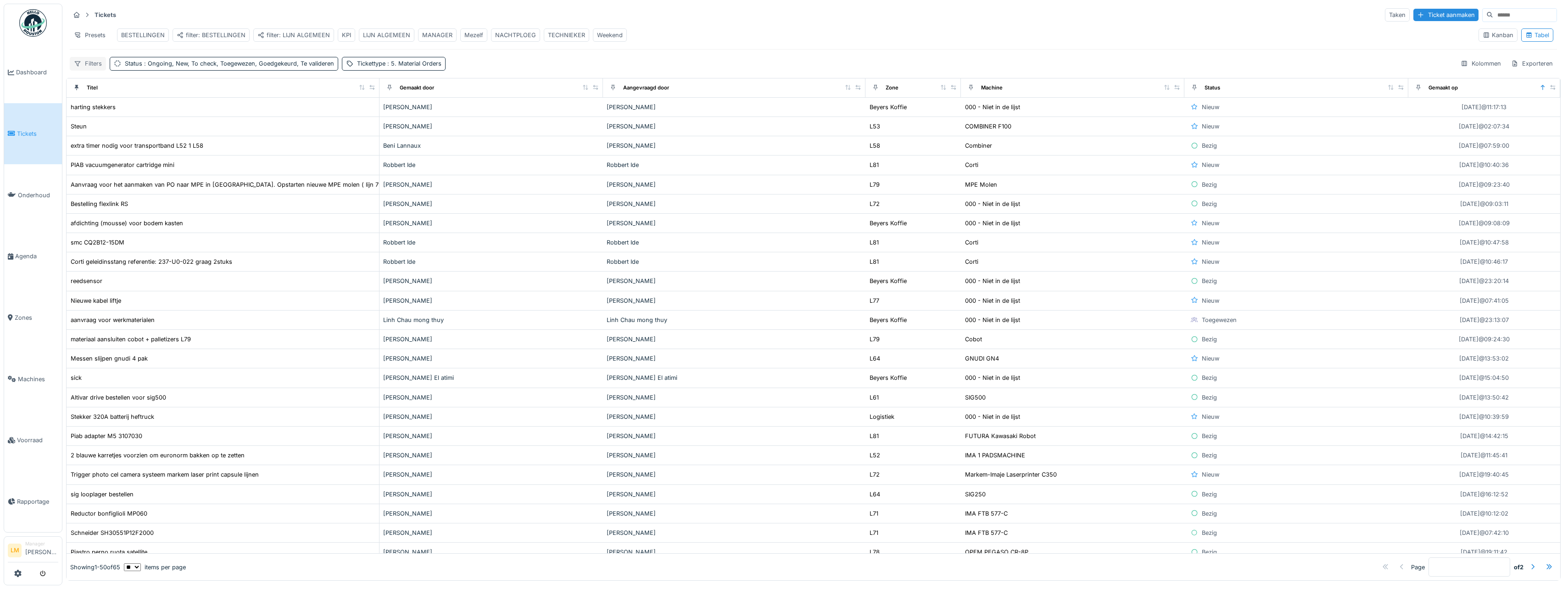
click at [98, 70] on div "Filters" at bounding box center [87, 64] width 36 height 13
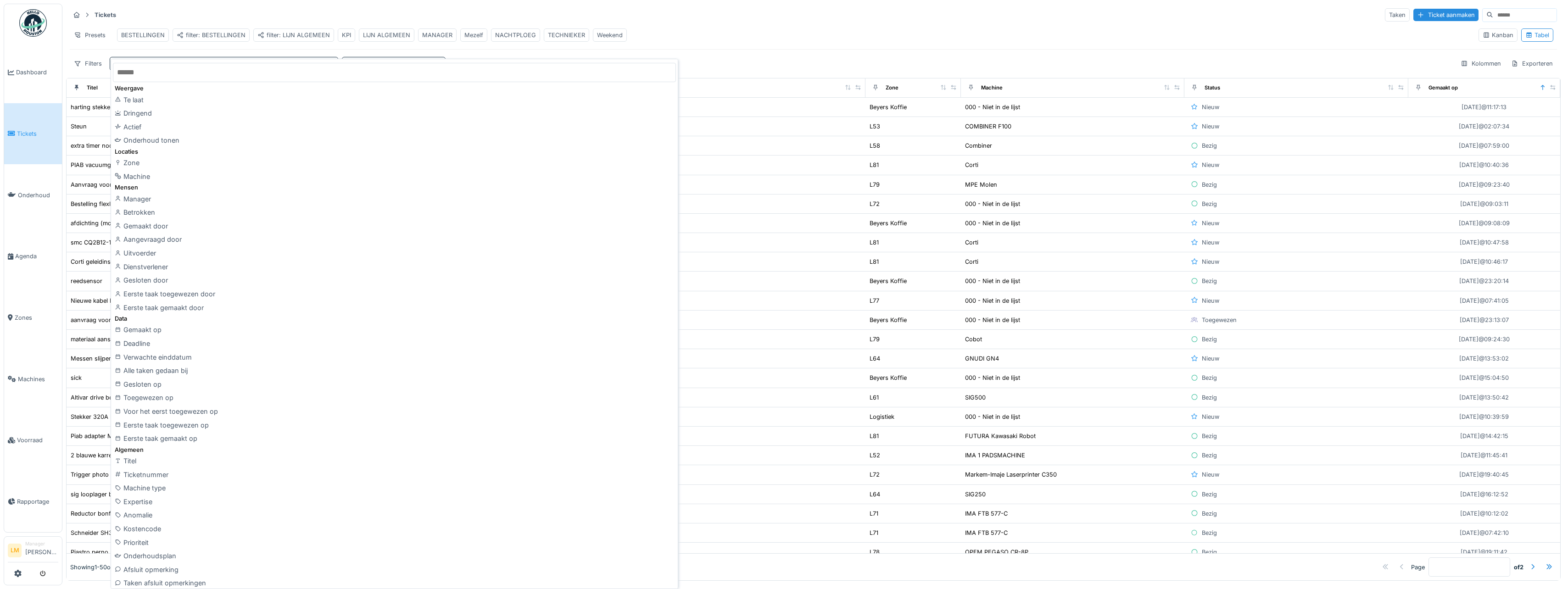
click at [134, 75] on input "text" at bounding box center [394, 73] width 563 height 20
click at [133, 71] on input "text" at bounding box center [394, 73] width 563 height 20
type input "*"
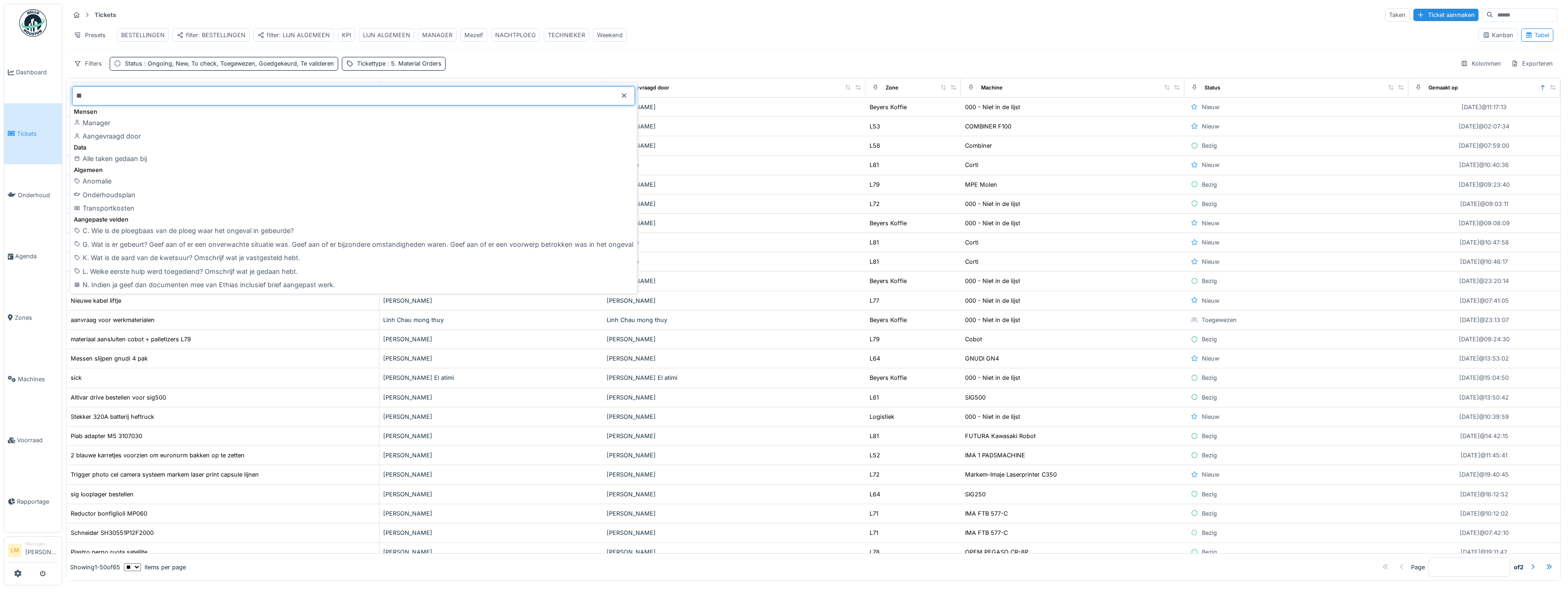
type input "*"
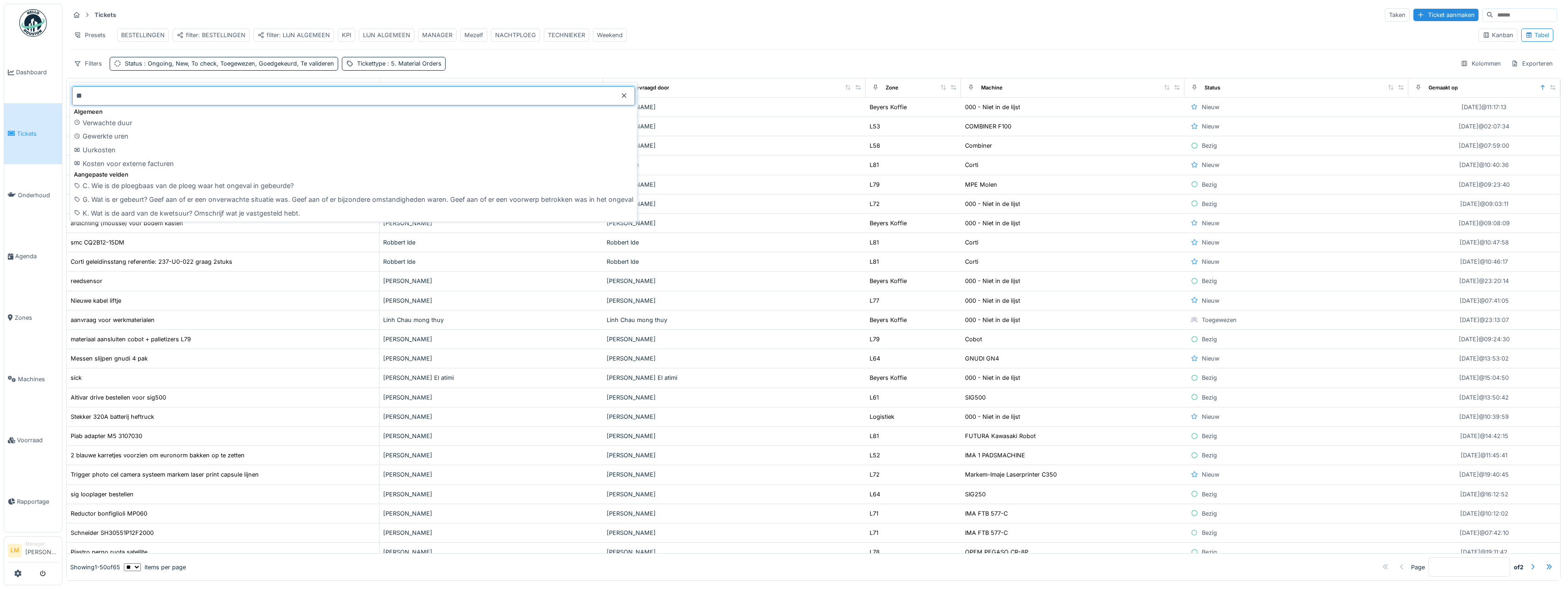
type input "*"
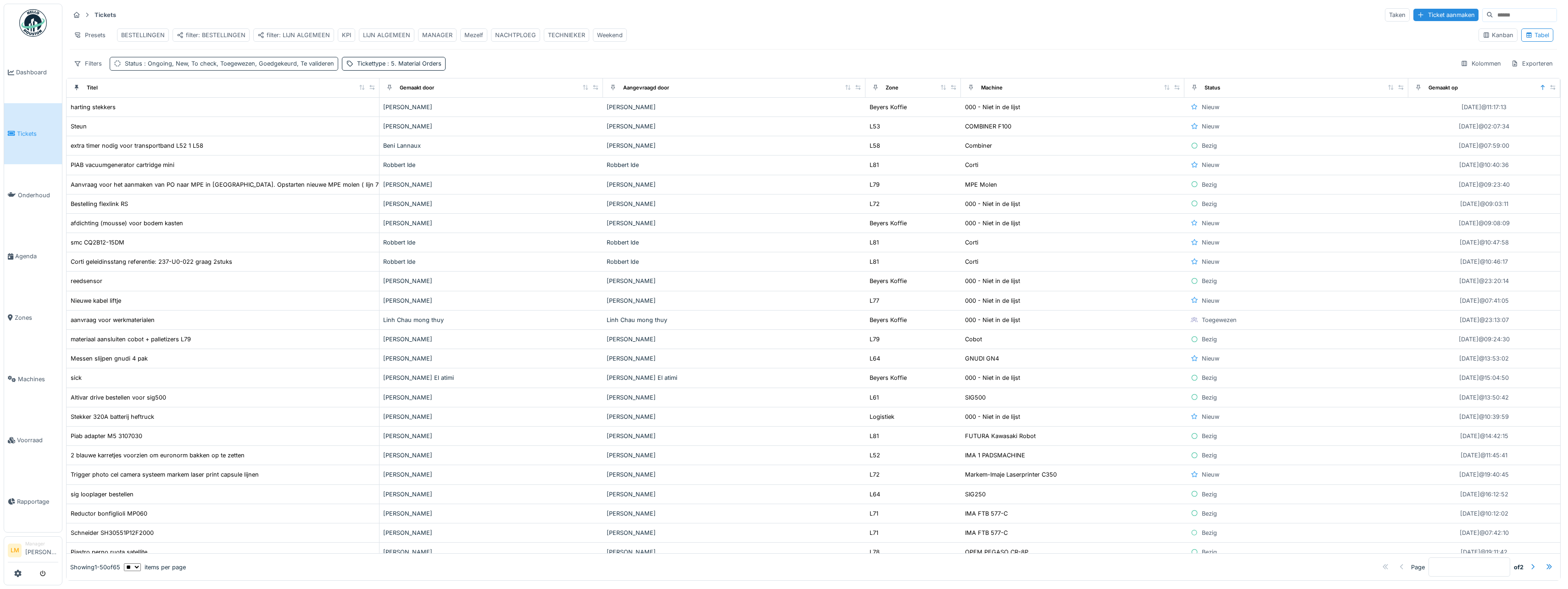
click at [128, 68] on div "Status : Ongoing, New, To check, Toegewezen, Goedgekeurd, Te valideren" at bounding box center [229, 64] width 209 height 9
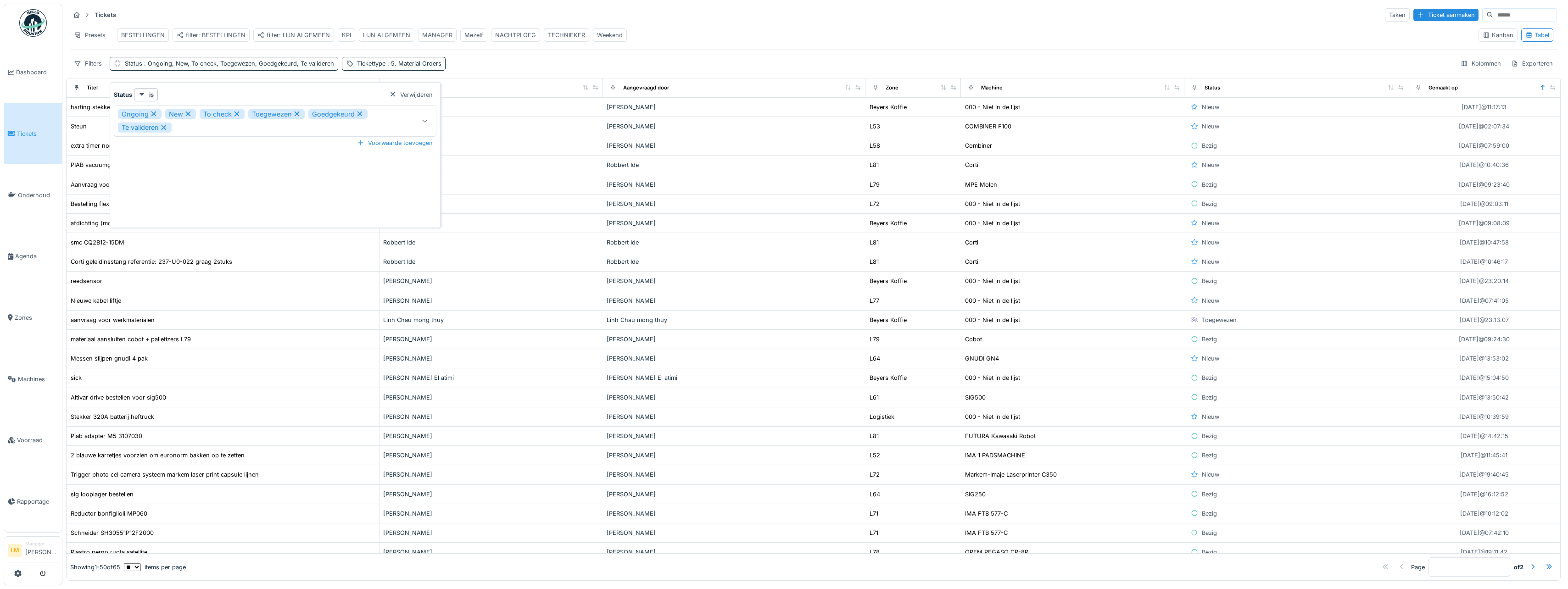
click at [277, 43] on div "BESTELLINGEN filter: BESTELLINGEN filter: LIJN ALGEMEEN KPI LIJN ALGEMEEN MANAG…" at bounding box center [372, 35] width 517 height 21
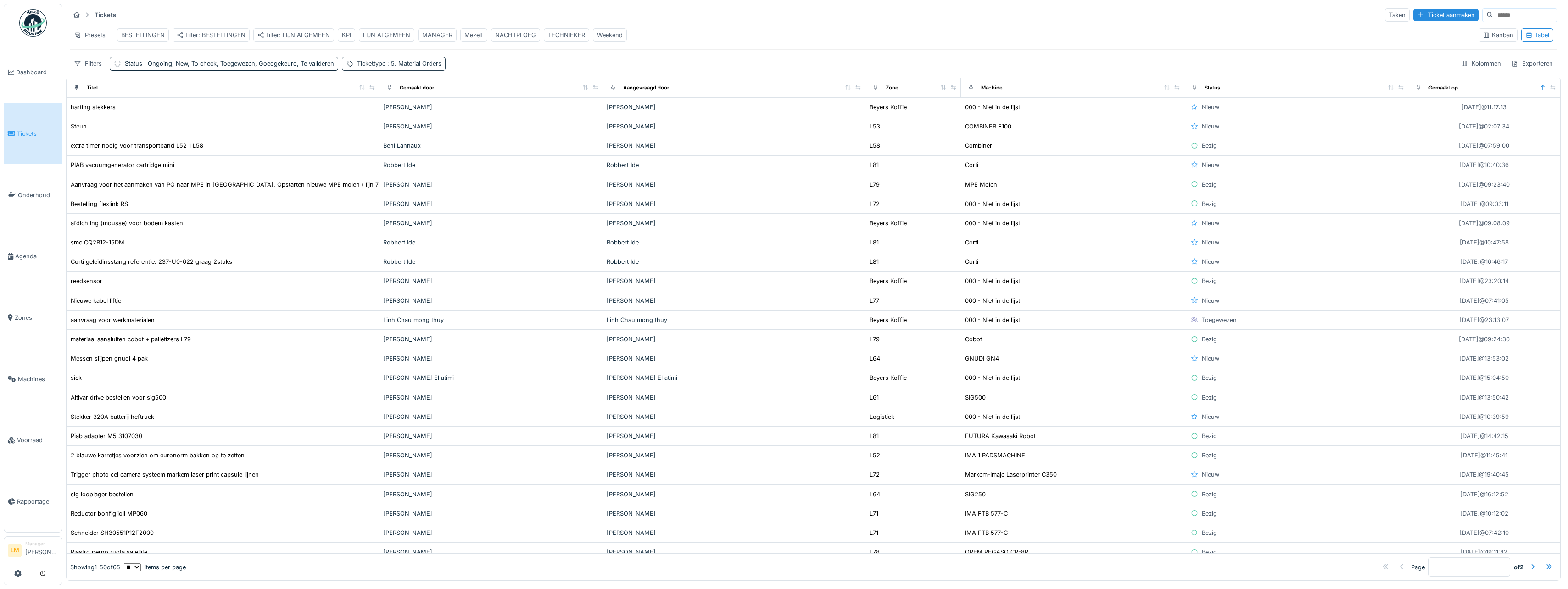
click at [375, 67] on div "Tickettype : 5. Material Orders" at bounding box center [399, 64] width 84 height 9
click at [415, 112] on icon at bounding box center [412, 114] width 9 height 7
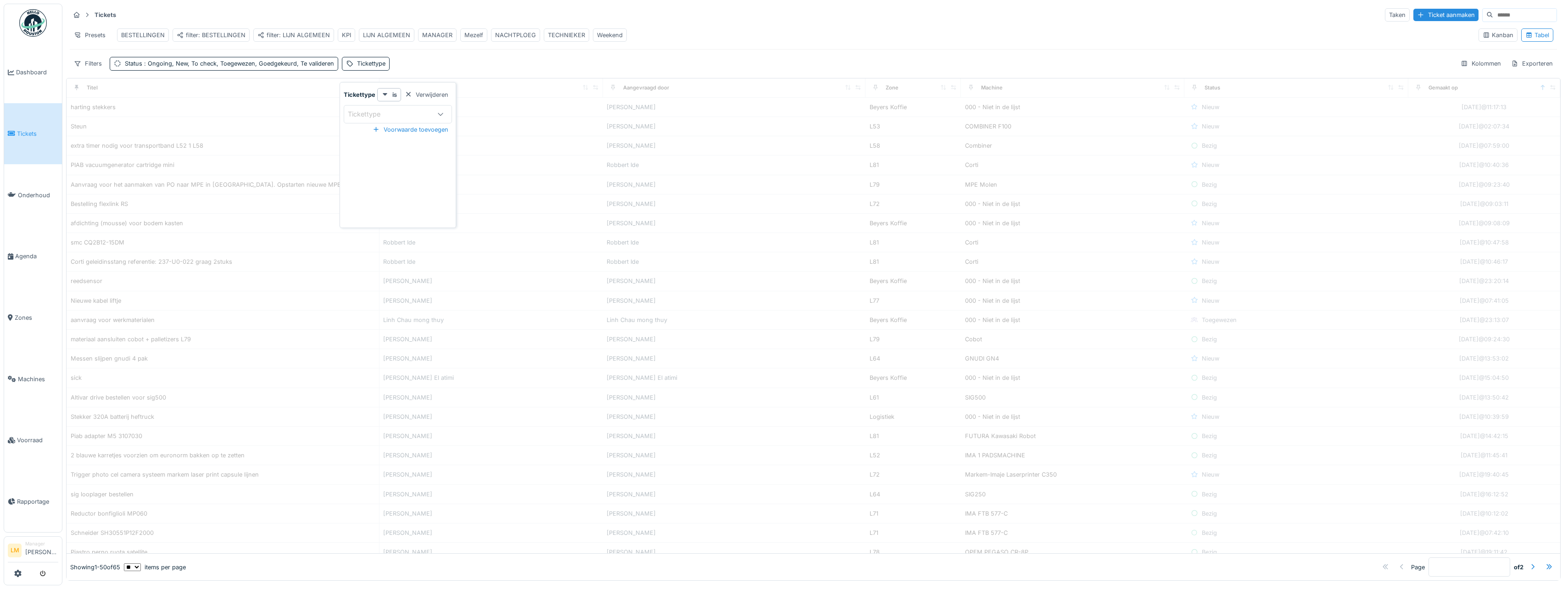
click at [402, 116] on div "Tickettype" at bounding box center [389, 114] width 83 height 10
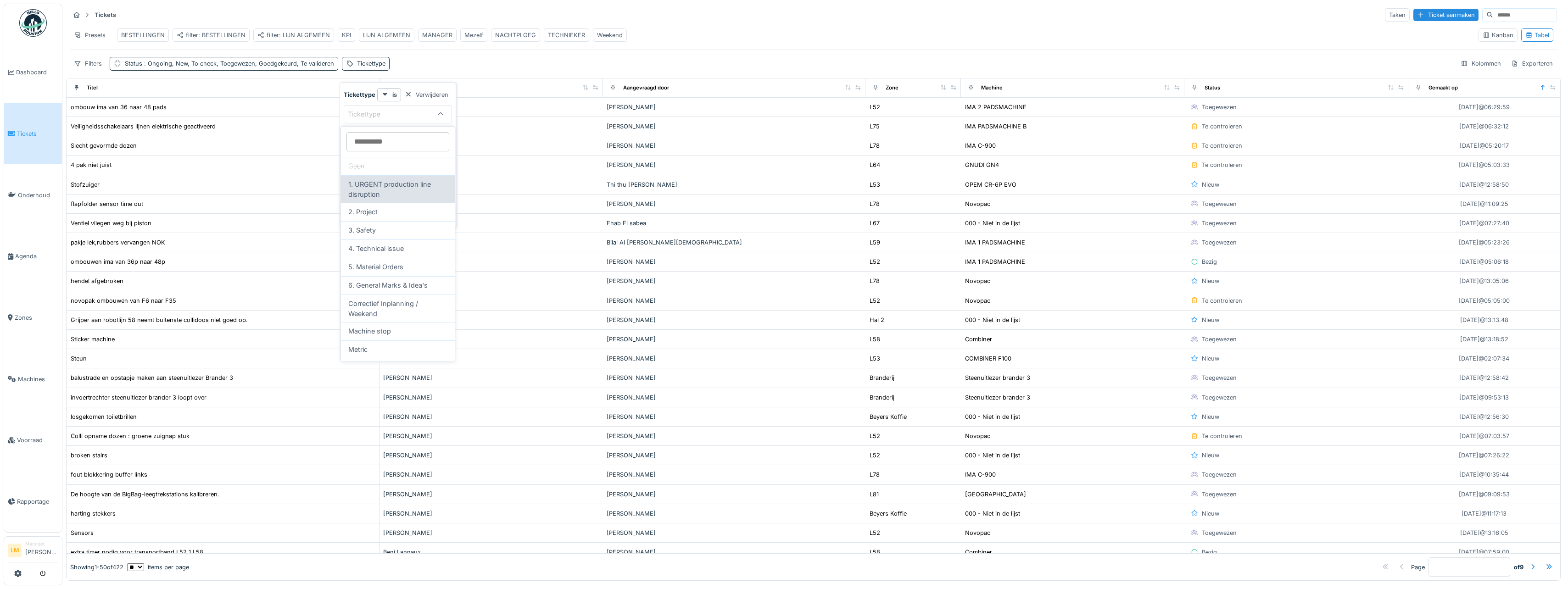
click at [381, 188] on span "1. URGENT production line disruption" at bounding box center [398, 189] width 99 height 20
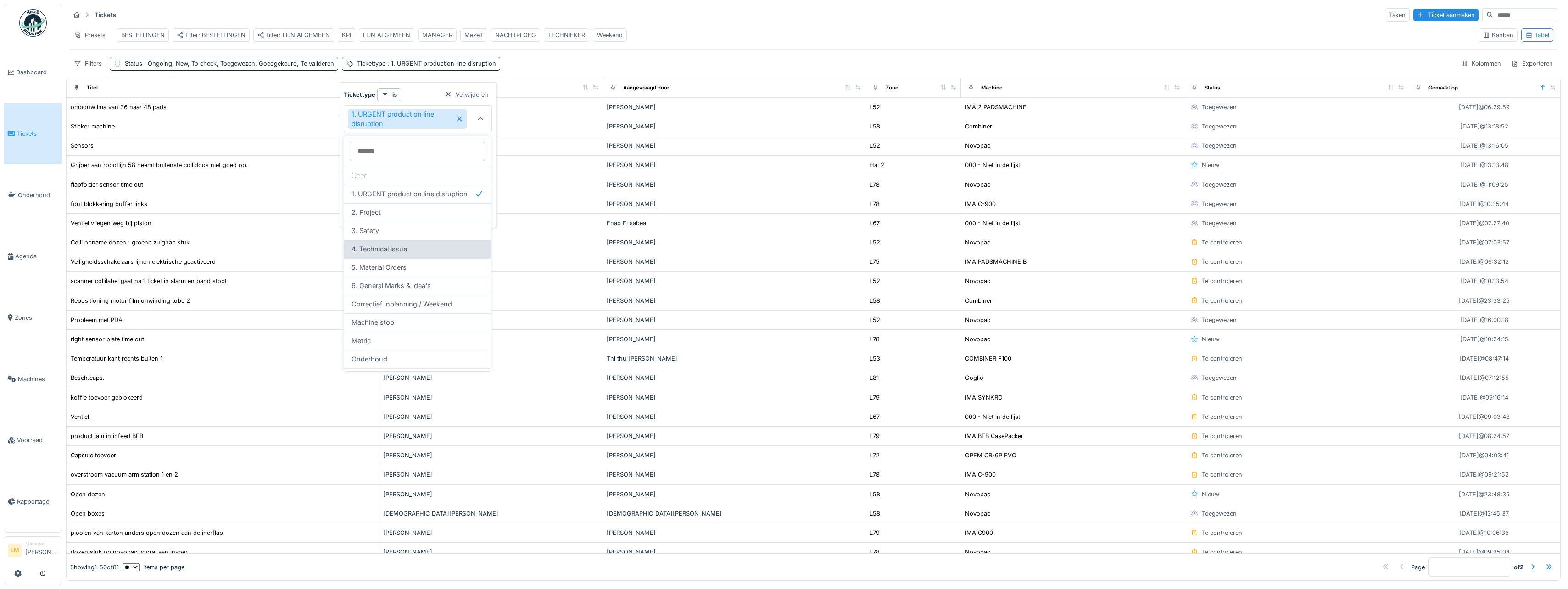
click at [394, 249] on span "4. Technical issue" at bounding box center [379, 249] width 56 height 10
type input "*******"
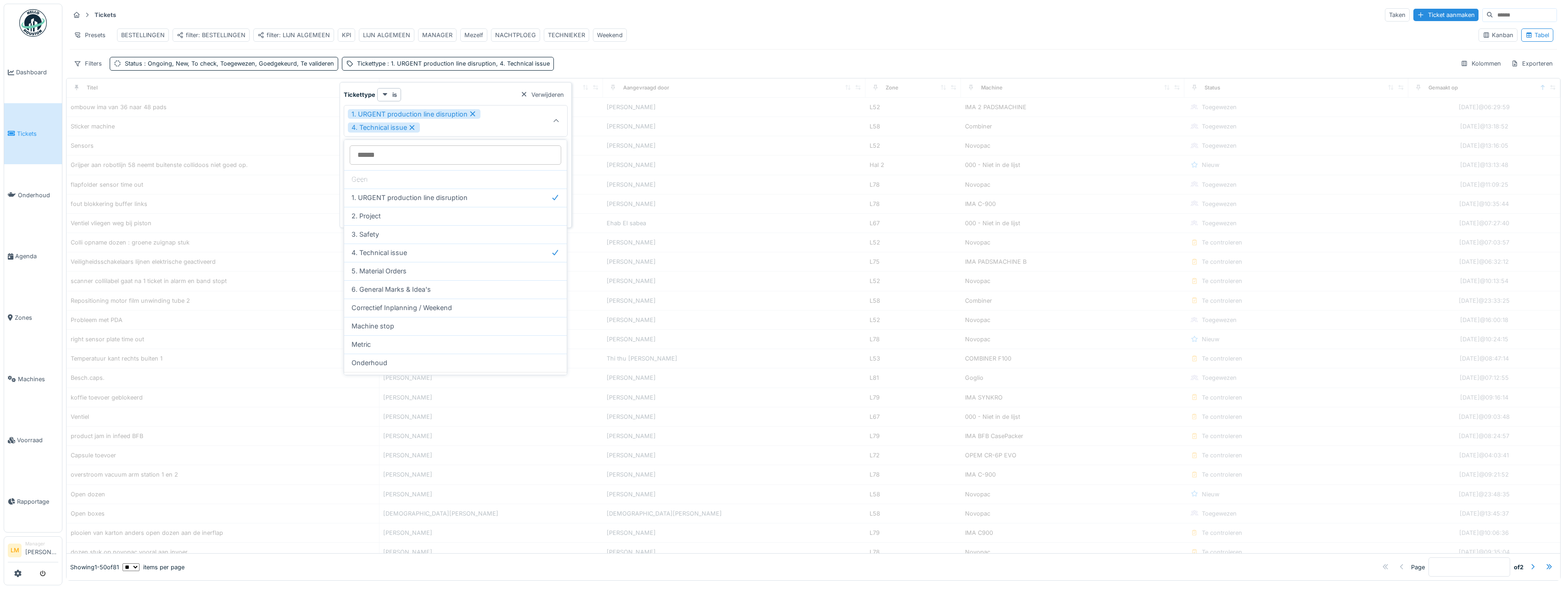
click at [587, 57] on div "Tickets Taken Ticket aanmaken Presets BESTELLINGEN filter: BESTELLINGEN filter:…" at bounding box center [813, 39] width 1495 height 71
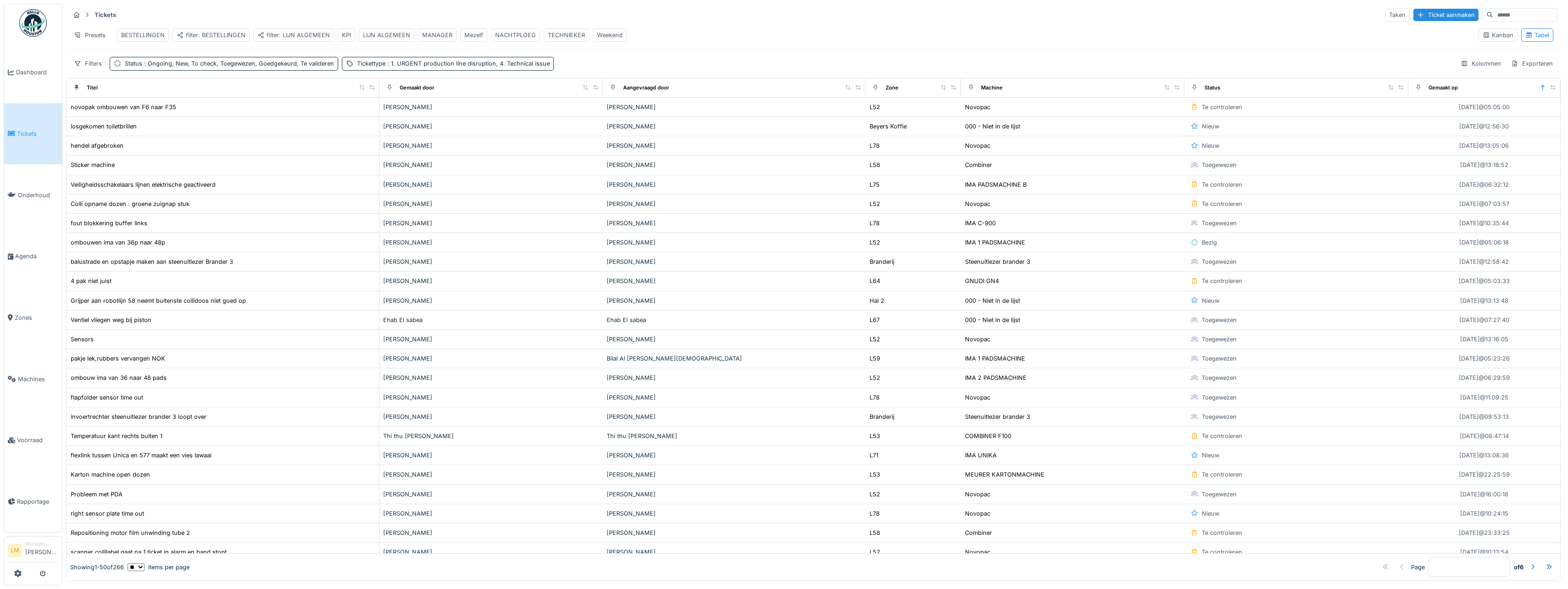
click at [84, 63] on div "Tickets Taken Ticket aanmaken Presets BESTELLINGEN filter: BESTELLINGEN filter:…" at bounding box center [813, 39] width 1495 height 71
click at [86, 67] on div "Filters" at bounding box center [87, 64] width 36 height 13
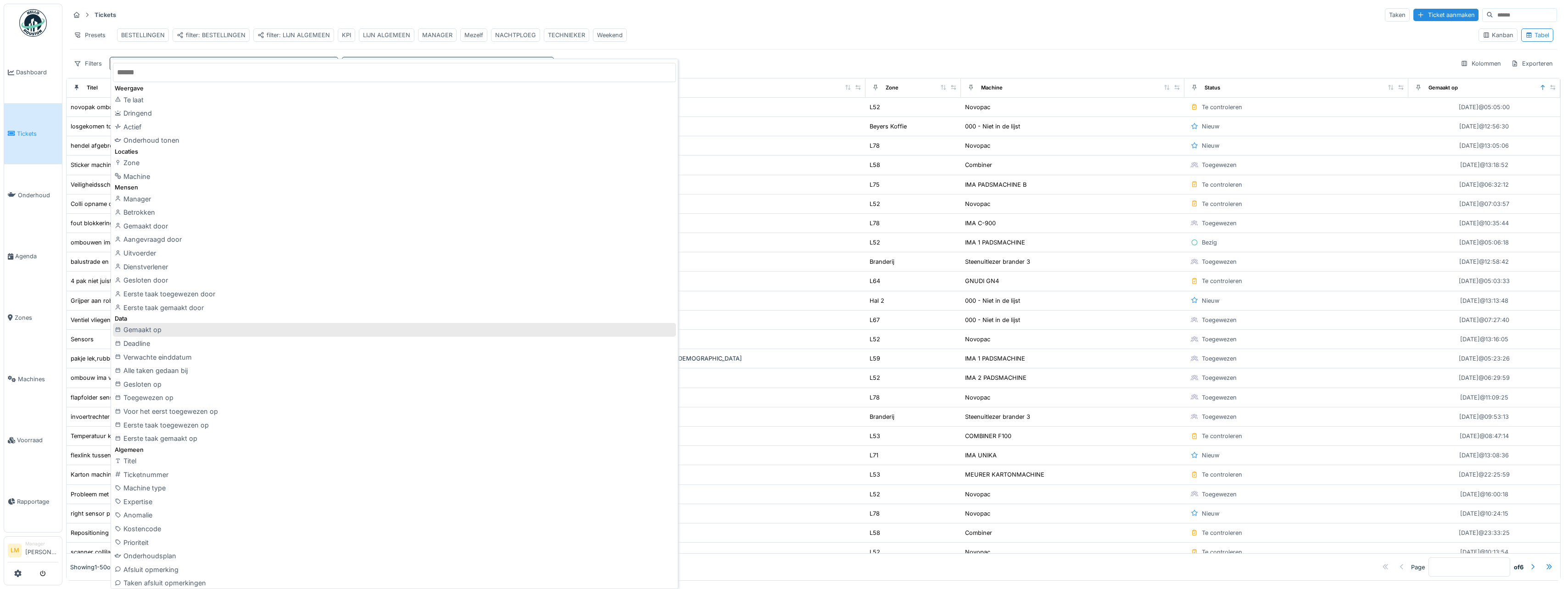
click at [162, 326] on div "Gemaakt op" at bounding box center [394, 329] width 563 height 14
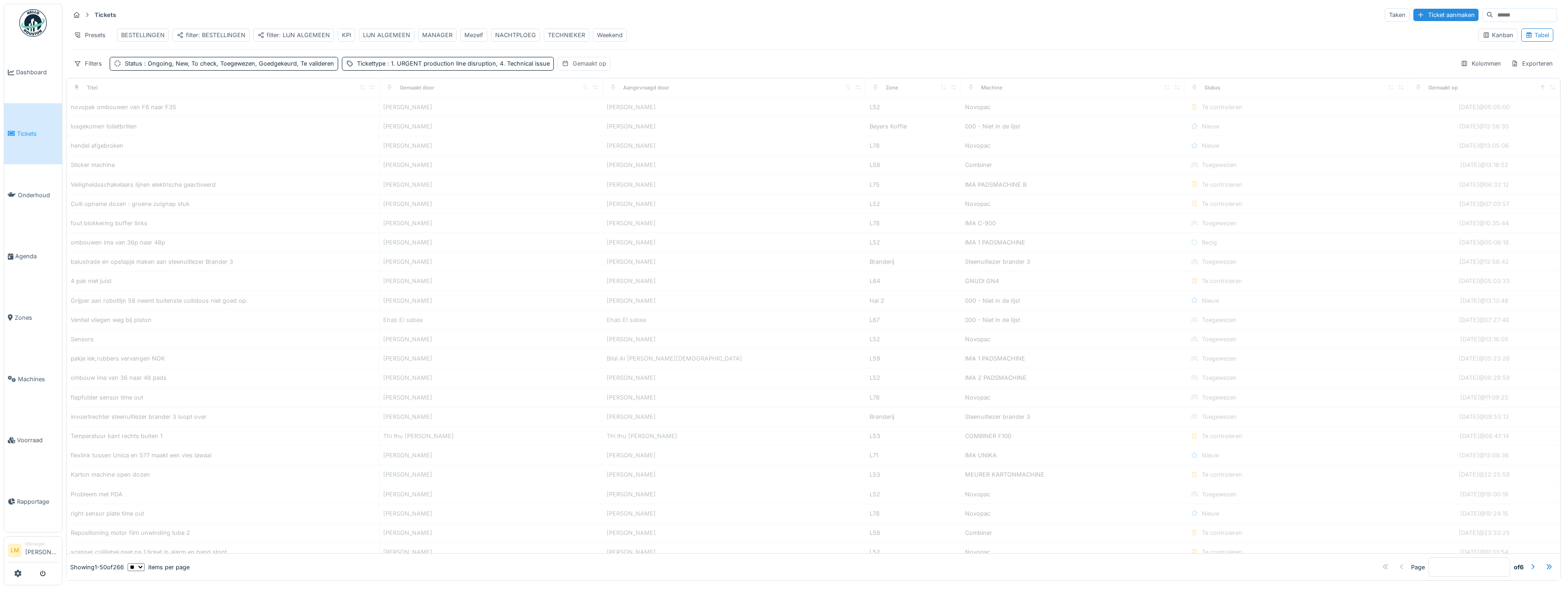
click at [580, 67] on div "Gemaakt op" at bounding box center [589, 64] width 34 height 9
click at [620, 95] on strong "is voor" at bounding box center [618, 95] width 20 height 9
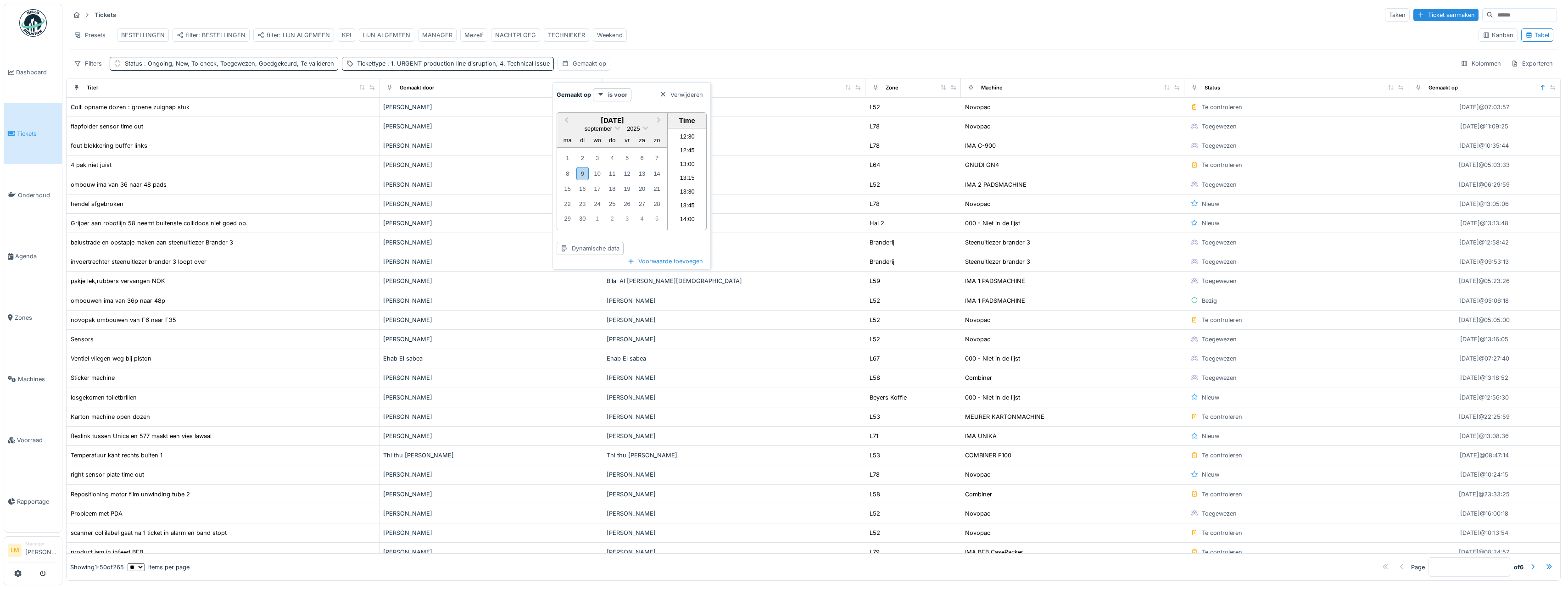
click at [598, 246] on div "Dynamische data" at bounding box center [590, 249] width 67 height 13
click at [592, 310] on div "Vandaag" at bounding box center [587, 309] width 56 height 14
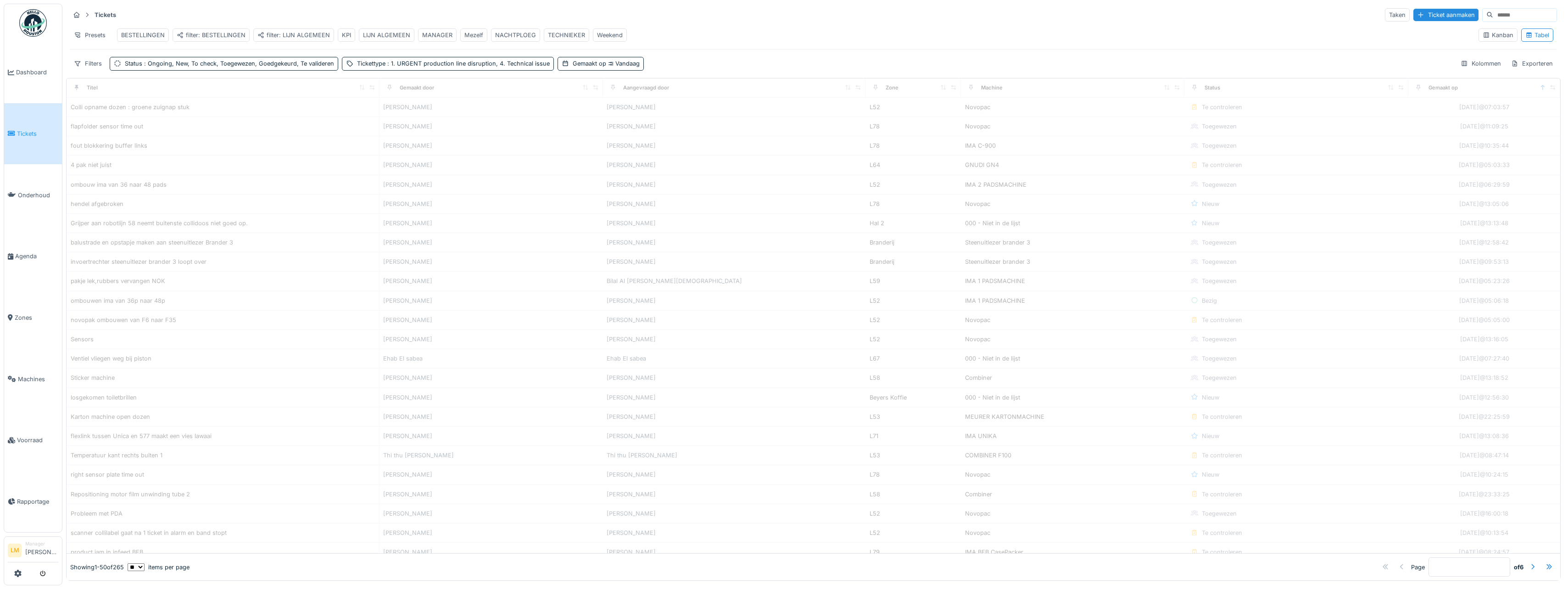
click at [682, 43] on div "Presets BESTELLINGEN filter: BESTELLINGEN filter: LIJN ALGEMEEN KPI LIJN ALGEME…" at bounding box center [770, 35] width 1401 height 21
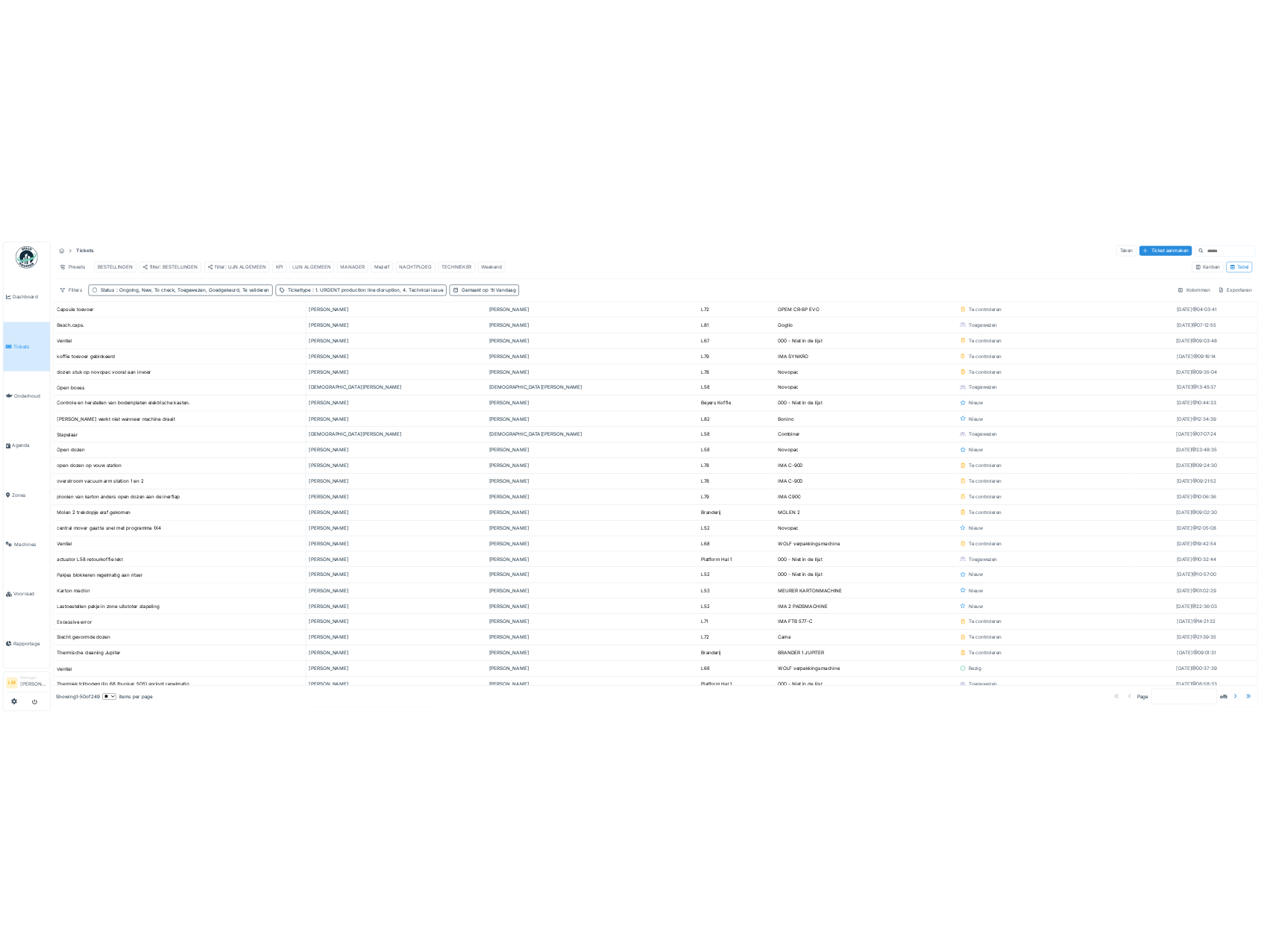
scroll to position [0, 0]
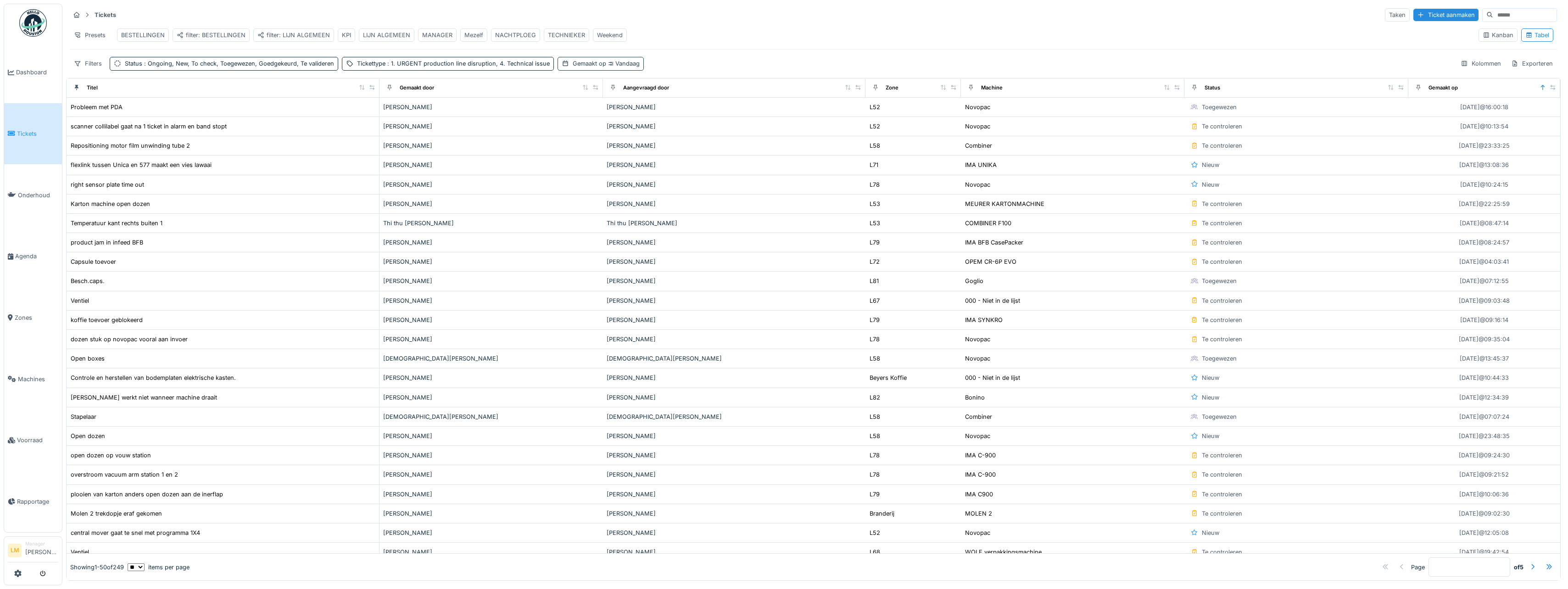
click at [619, 68] on div "Gemaakt op Vandaag" at bounding box center [606, 64] width 67 height 9
click at [622, 97] on strong "is voor" at bounding box center [618, 95] width 20 height 9
click at [616, 113] on div "is" at bounding box center [622, 115] width 54 height 14
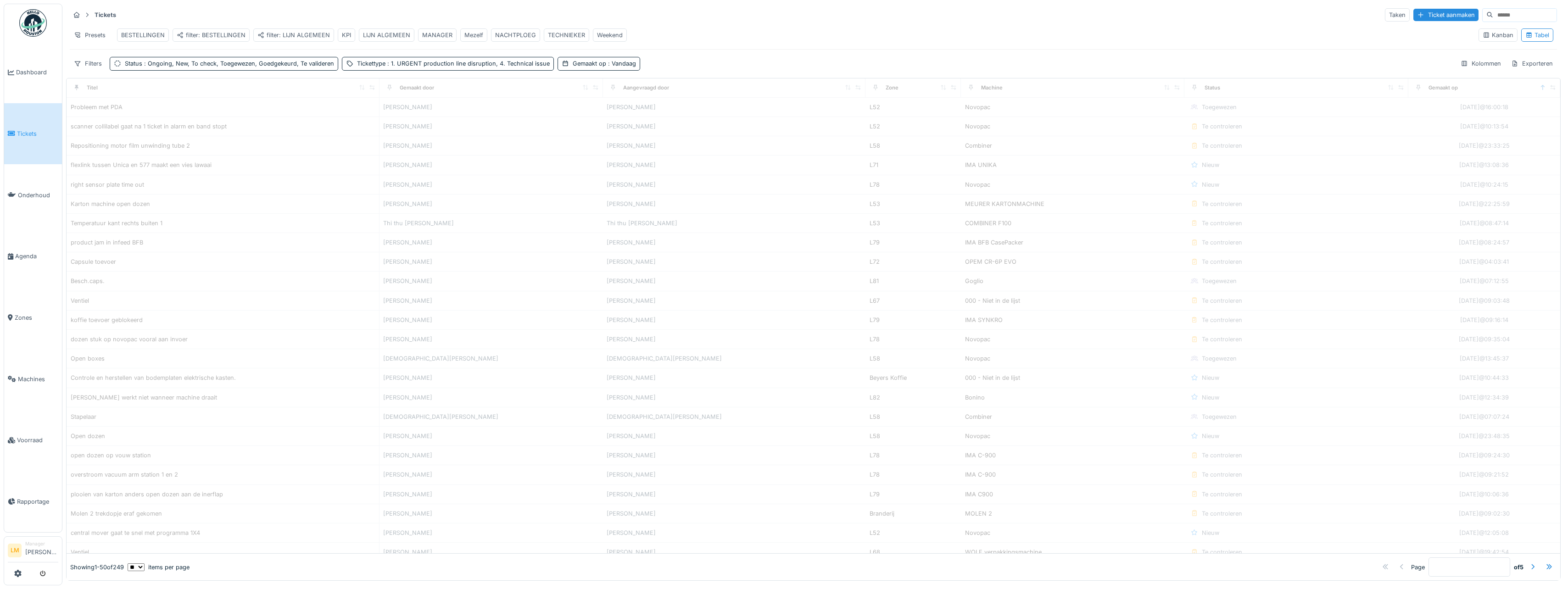
click at [680, 60] on div "Tickets Taken Ticket aanmaken Presets BESTELLINGEN filter: BESTELLINGEN filter:…" at bounding box center [813, 39] width 1495 height 71
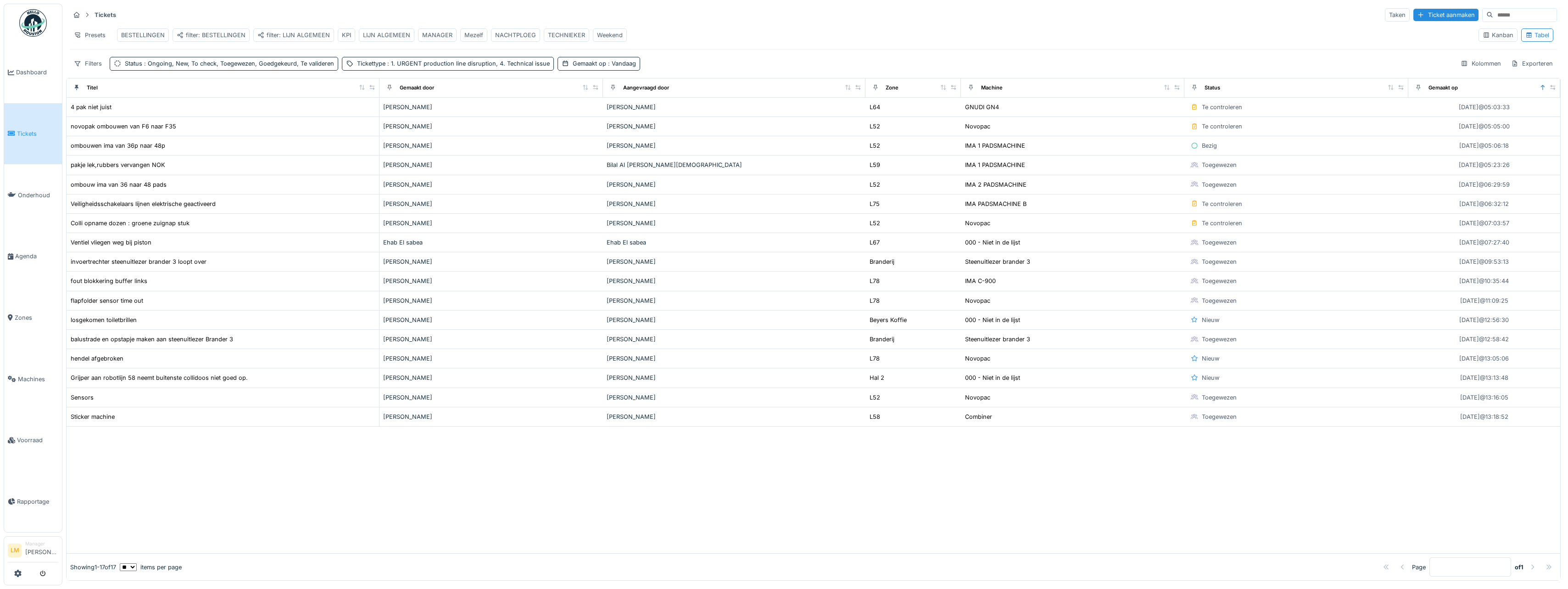
click at [658, 64] on div "Filters Status : Ongoing, New, To check, Toegewezen, Goedgekeurd, Te valideren …" at bounding box center [813, 64] width 1487 height 13
click at [573, 68] on div "Gemaakt op : Vandaag" at bounding box center [605, 64] width 64 height 9
click at [666, 57] on div "Tickets Taken Ticket aanmaken Presets BESTELLINGEN filter: BESTELLINGEN filter:…" at bounding box center [813, 39] width 1495 height 71
click at [201, 67] on span ": Ongoing, New, To check, Toegewezen, Goedgekeurd, Te valideren" at bounding box center [238, 63] width 192 height 7
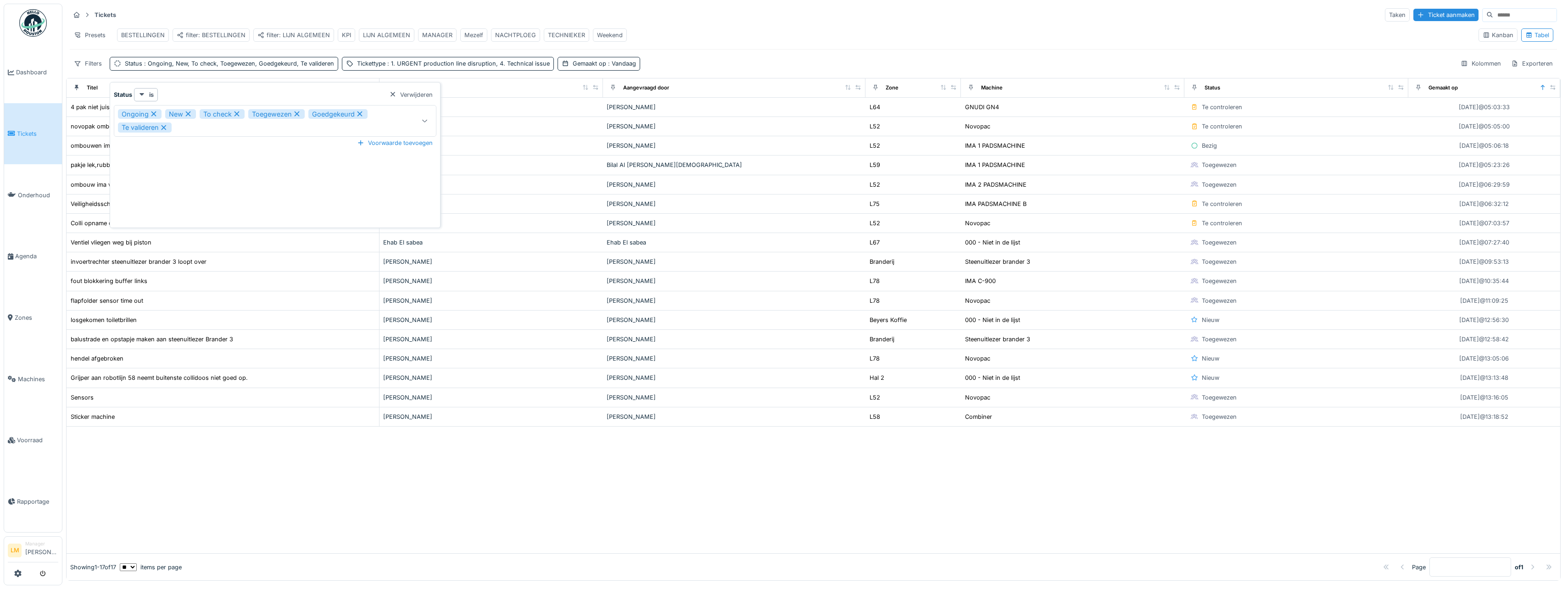
click at [295, 115] on icon at bounding box center [297, 114] width 5 height 5
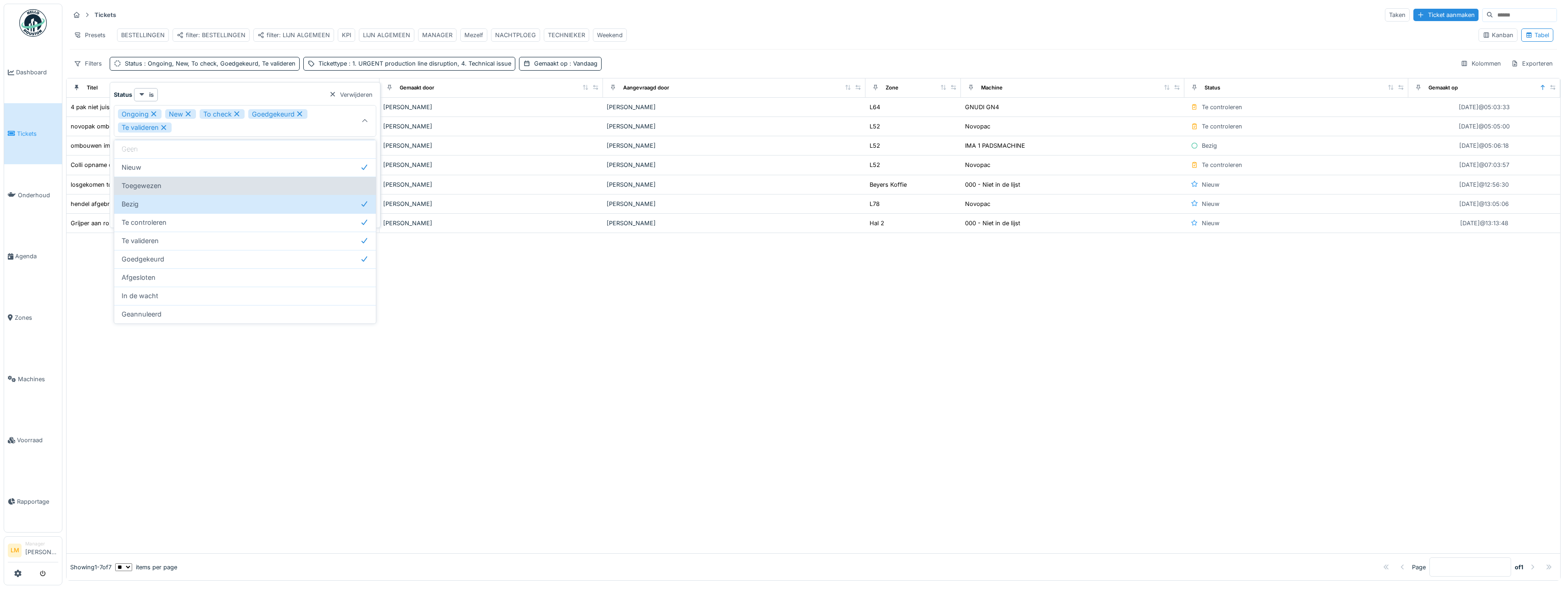
click at [220, 180] on div "Toegewezen" at bounding box center [245, 186] width 262 height 18
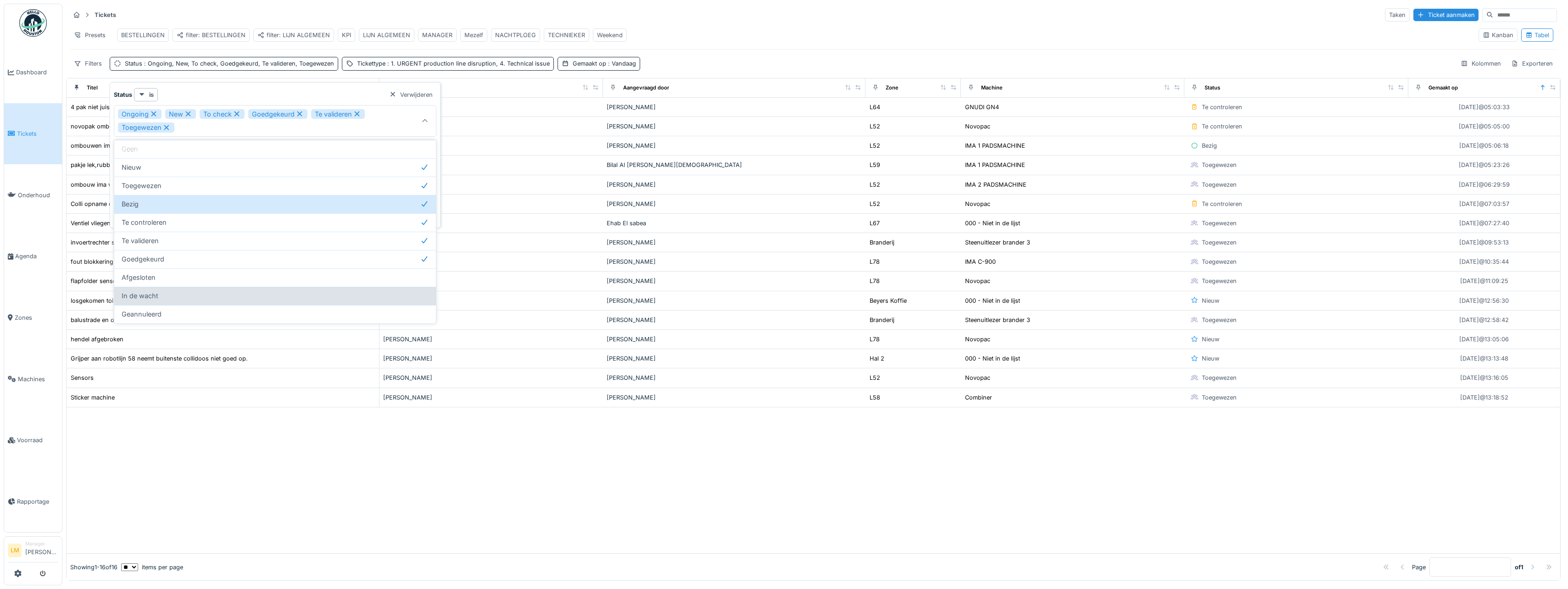
click at [203, 294] on div "In de wacht" at bounding box center [275, 296] width 307 height 10
click at [204, 294] on div "In de wacht" at bounding box center [303, 296] width 363 height 10
type input "**********"
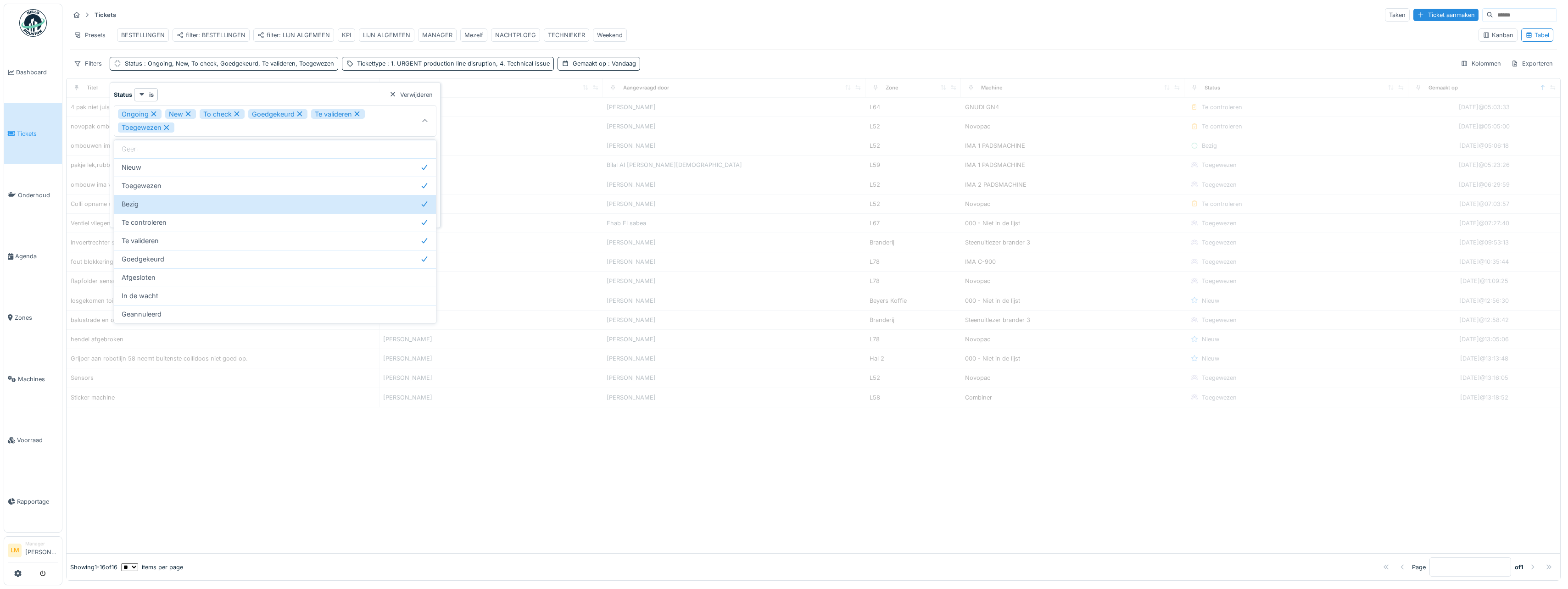
click at [701, 40] on div "Presets BESTELLINGEN filter: BESTELLINGEN filter: LIJN ALGEMEEN KPI LIJN ALGEME…" at bounding box center [770, 35] width 1401 height 21
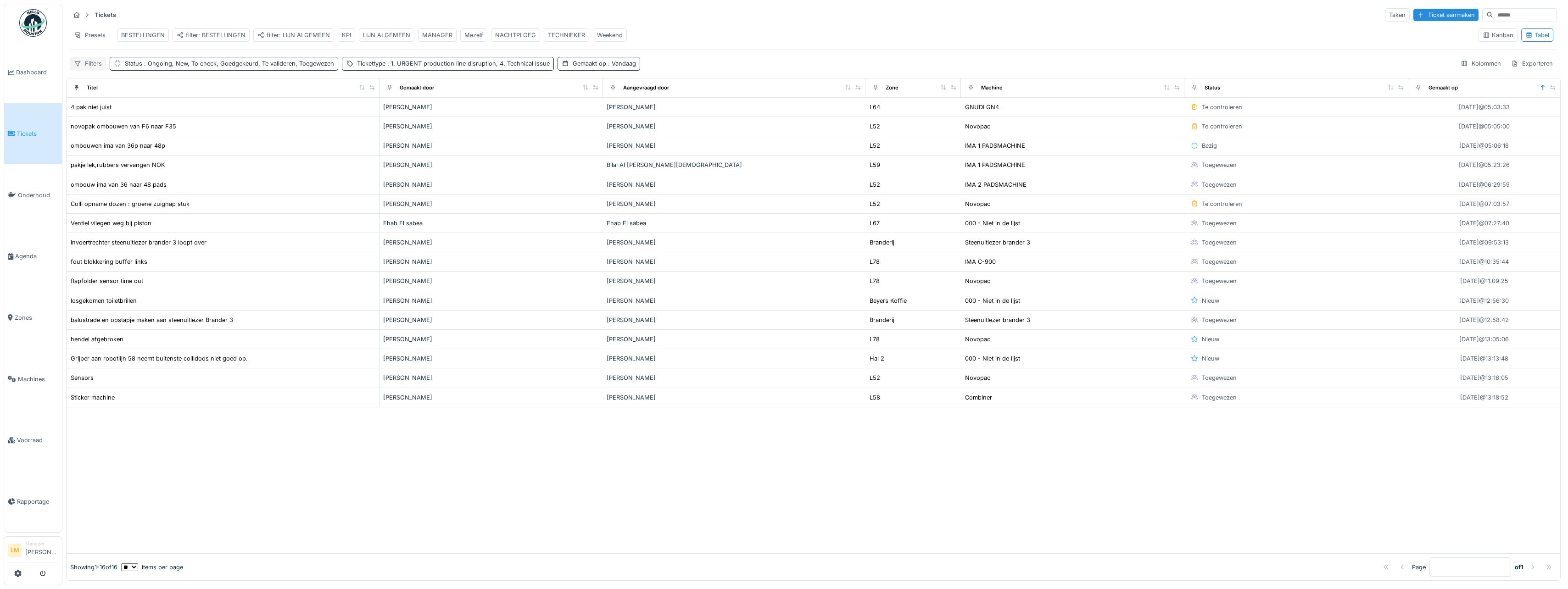
click at [84, 70] on div "Filters" at bounding box center [87, 64] width 36 height 13
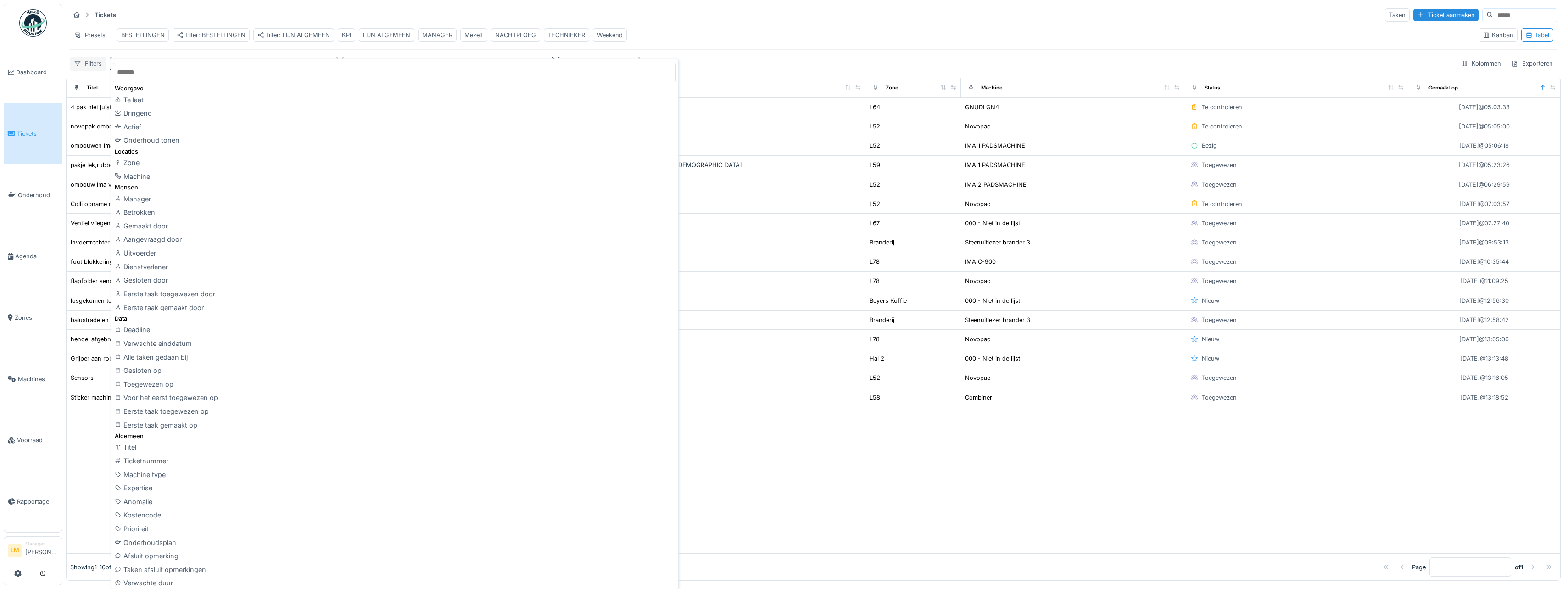
click at [93, 66] on div "Filters" at bounding box center [87, 64] width 36 height 13
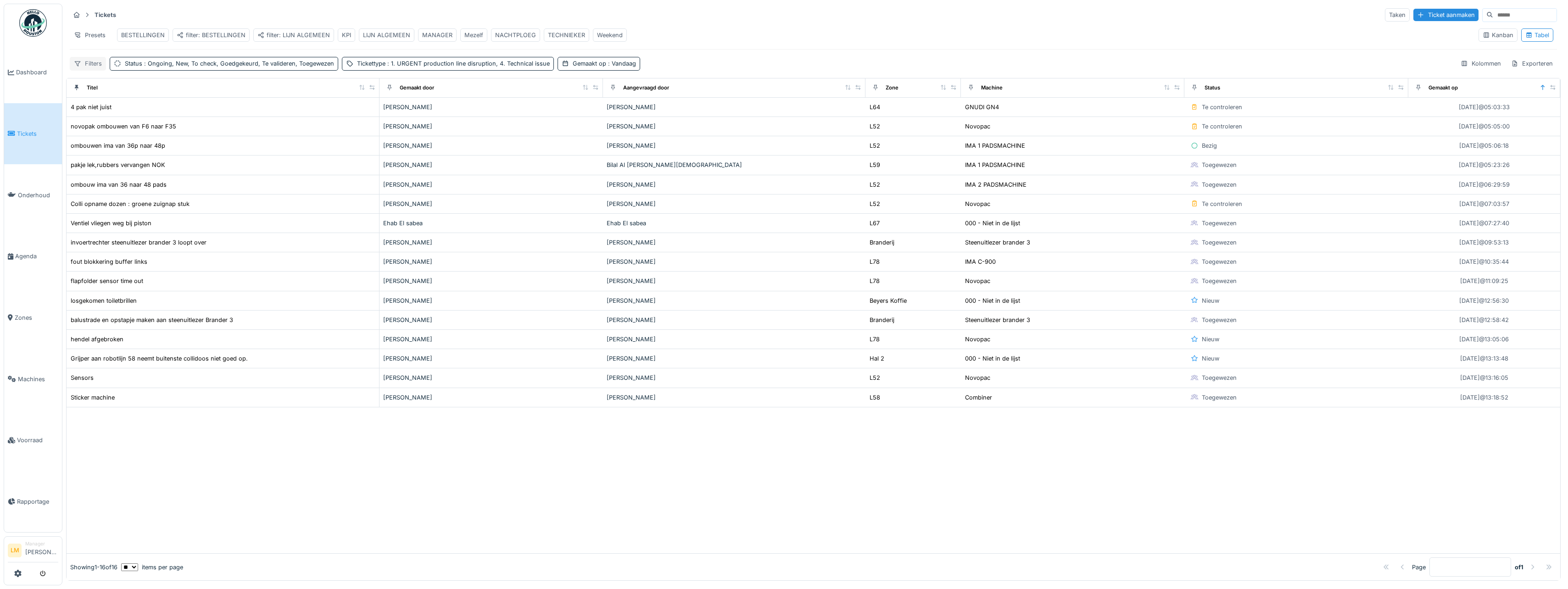
click at [93, 67] on div "Filters" at bounding box center [87, 64] width 36 height 13
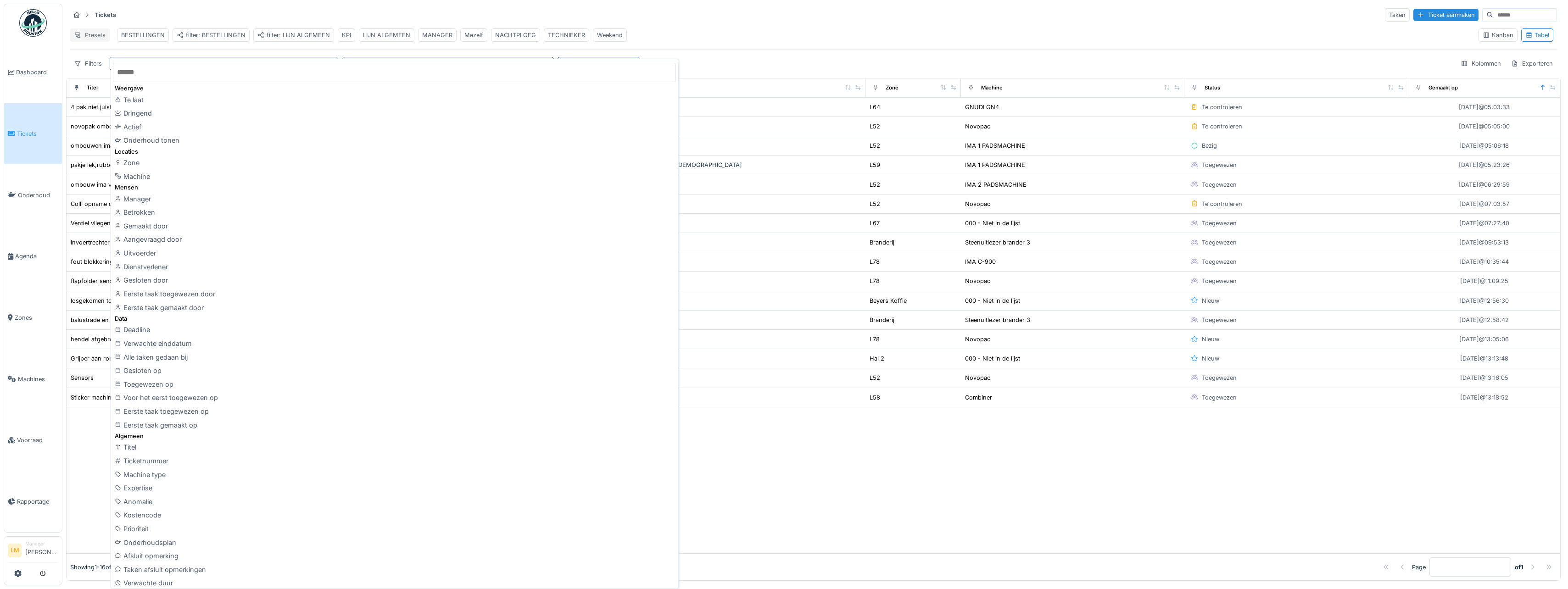
click at [83, 38] on div "Presets" at bounding box center [89, 35] width 40 height 13
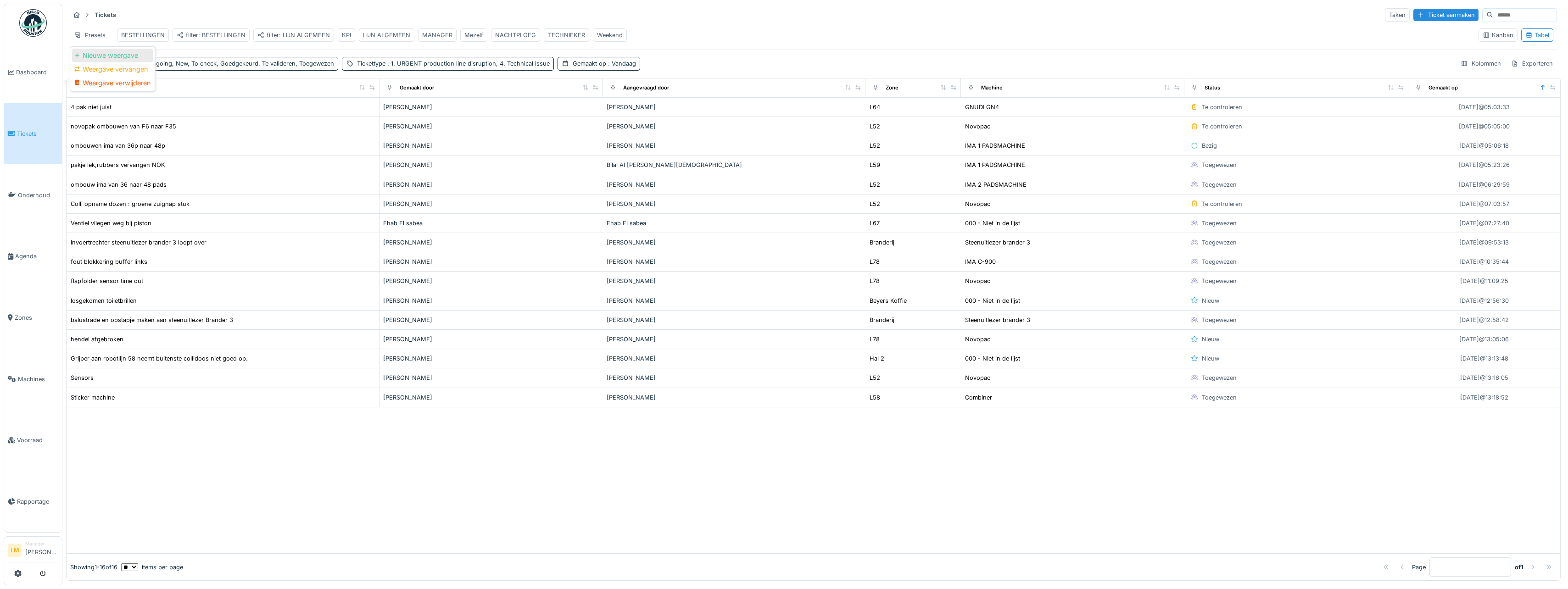
click at [109, 51] on div "Nieuwe weergave" at bounding box center [112, 56] width 81 height 14
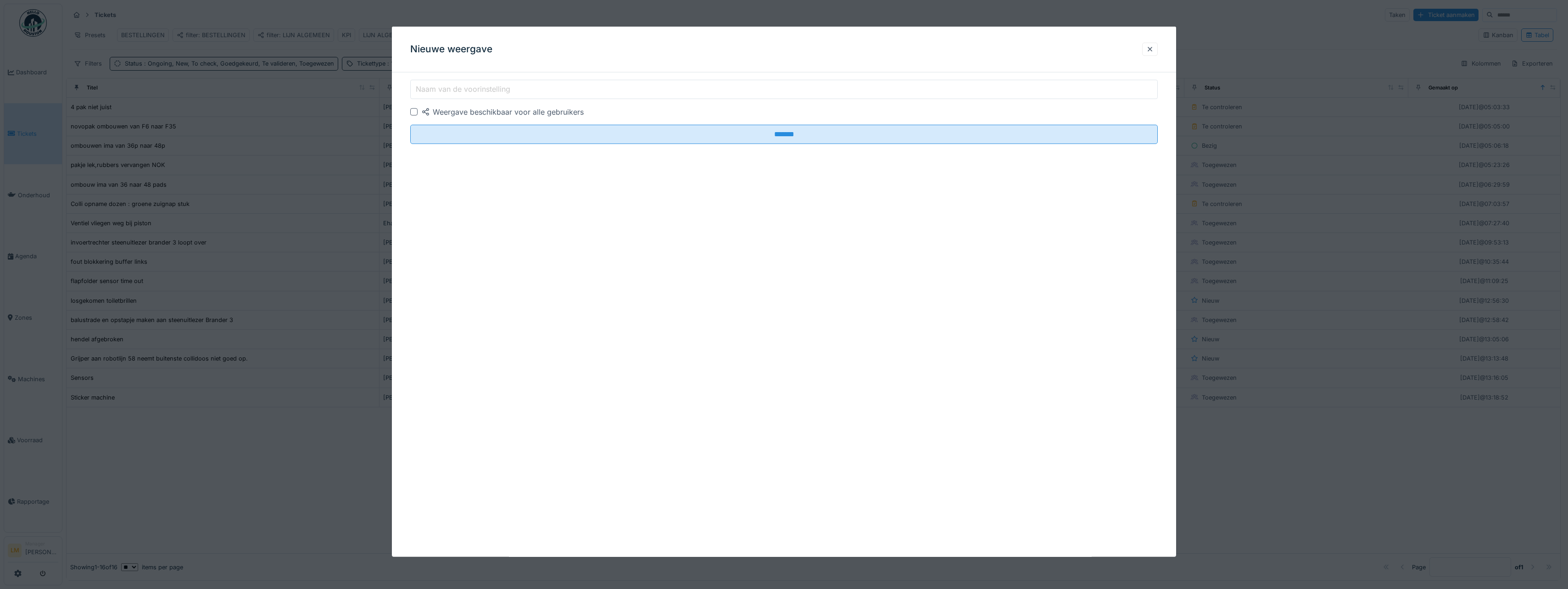
click at [417, 112] on div at bounding box center [414, 112] width 7 height 7
click at [430, 97] on input "Naam van de voorinstelling" at bounding box center [784, 90] width 748 height 20
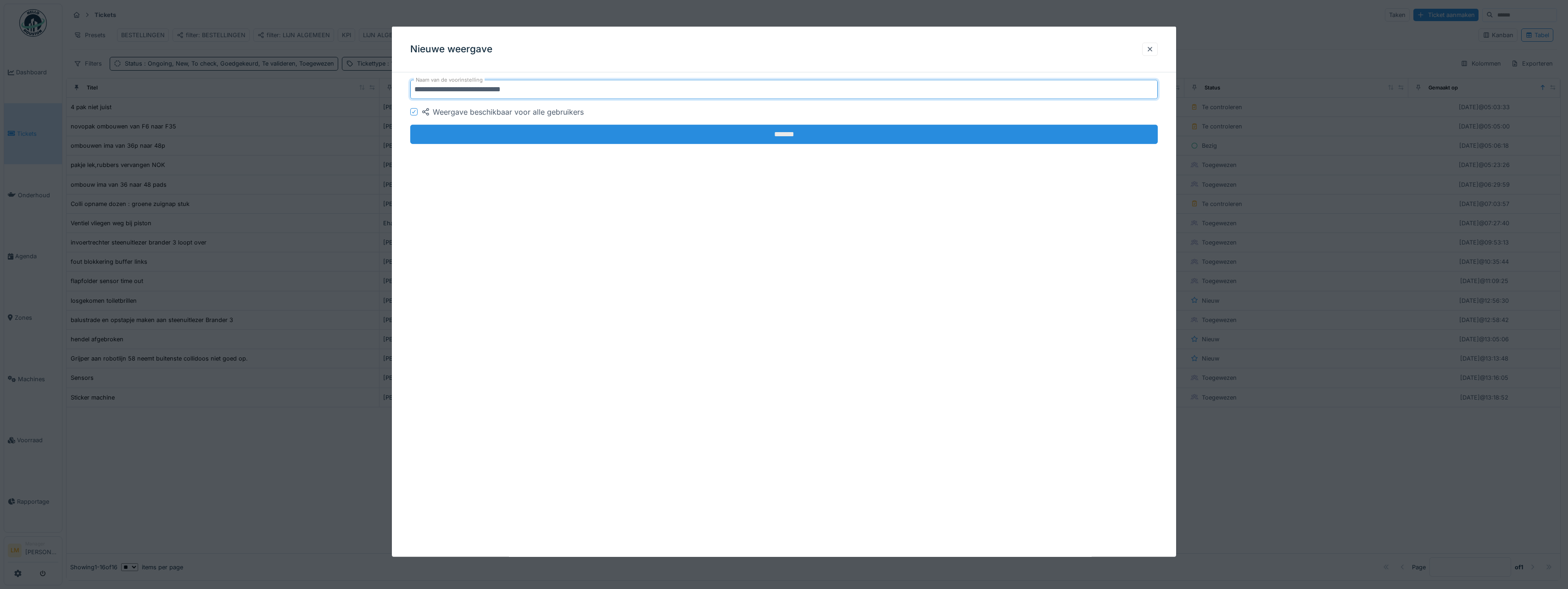
type input "**********"
click at [521, 141] on input "*******" at bounding box center [784, 134] width 748 height 20
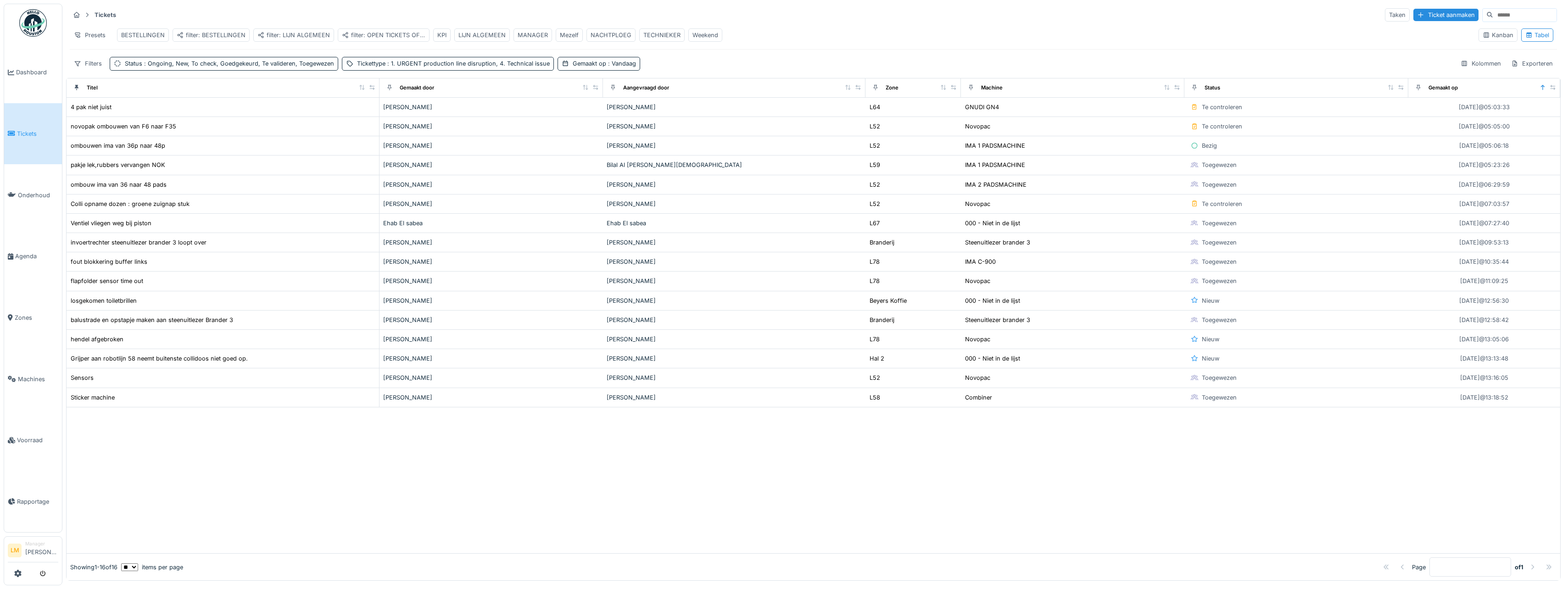
click at [366, 32] on div "filter: OPEN TICKETS OF THE DAY" at bounding box center [383, 35] width 84 height 9
click at [850, 519] on div at bounding box center [813, 480] width 1493 height 146
click at [293, 34] on div "filter: LIJN ALGEMEEN" at bounding box center [293, 35] width 73 height 9
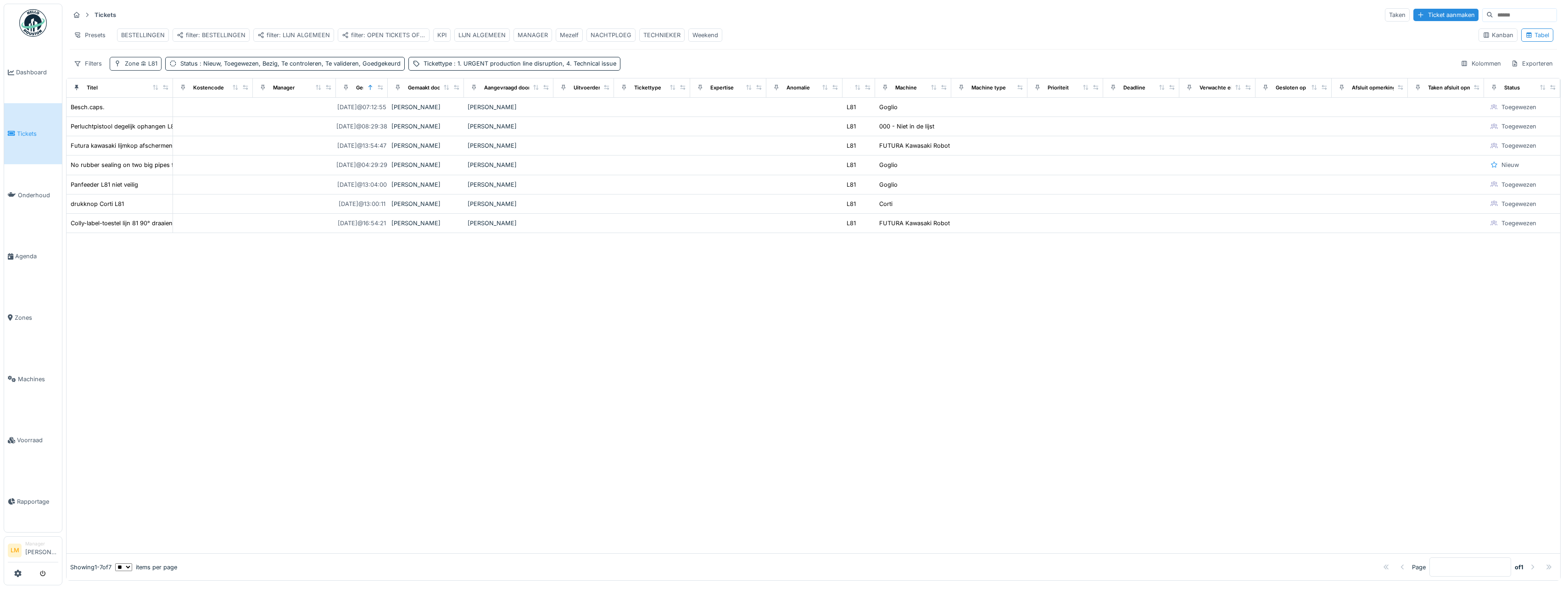
click at [150, 67] on span "L81" at bounding box center [148, 63] width 18 height 7
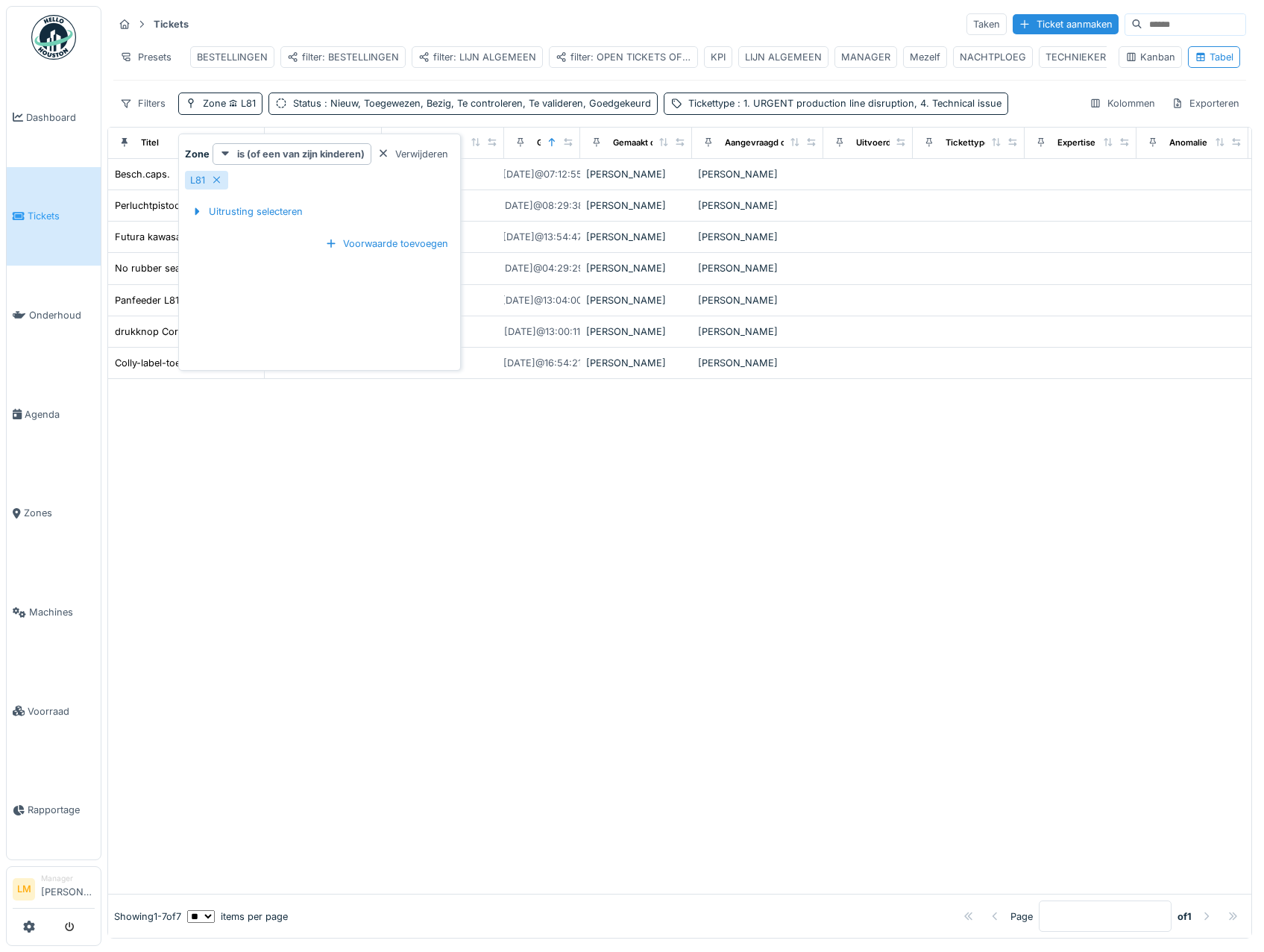
click at [666, 54] on div "filter: OPEN TICKETS OF THE DAY" at bounding box center [623, 57] width 136 height 14
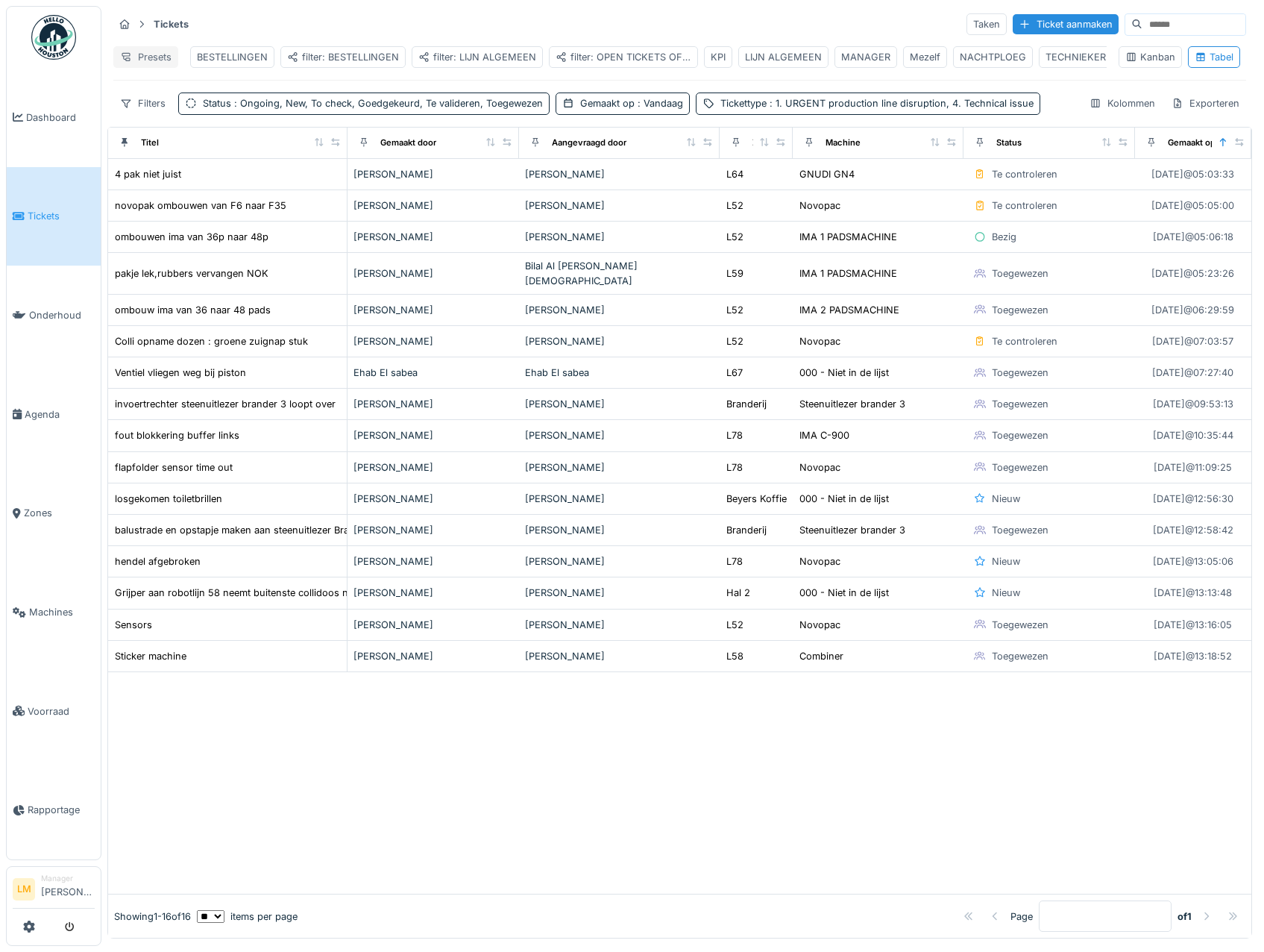
click at [126, 56] on icon at bounding box center [126, 58] width 12 height 10
click at [185, 108] on div "Weergave vervangen" at bounding box center [183, 112] width 131 height 23
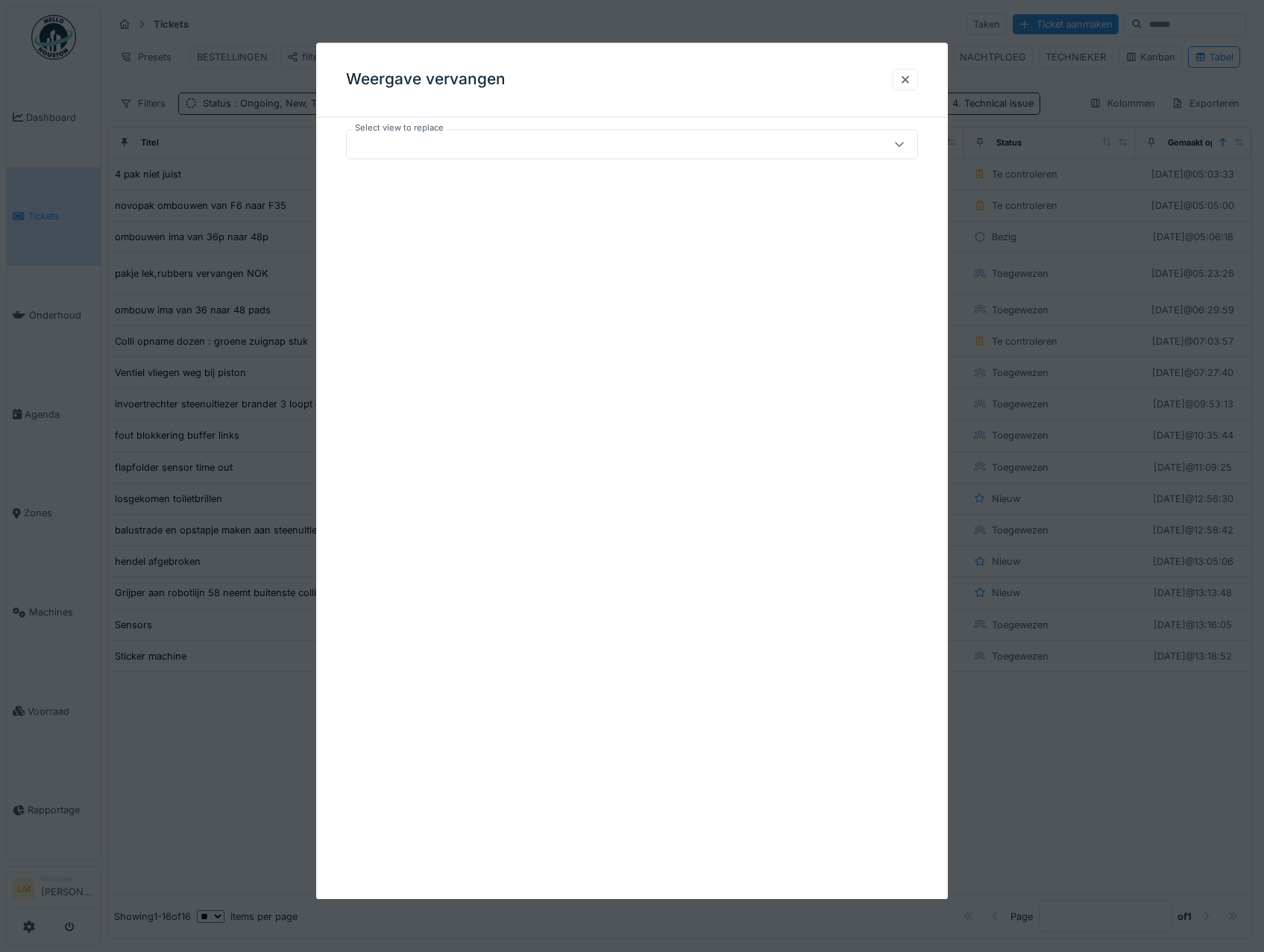
click at [505, 142] on div at bounding box center [598, 144] width 492 height 17
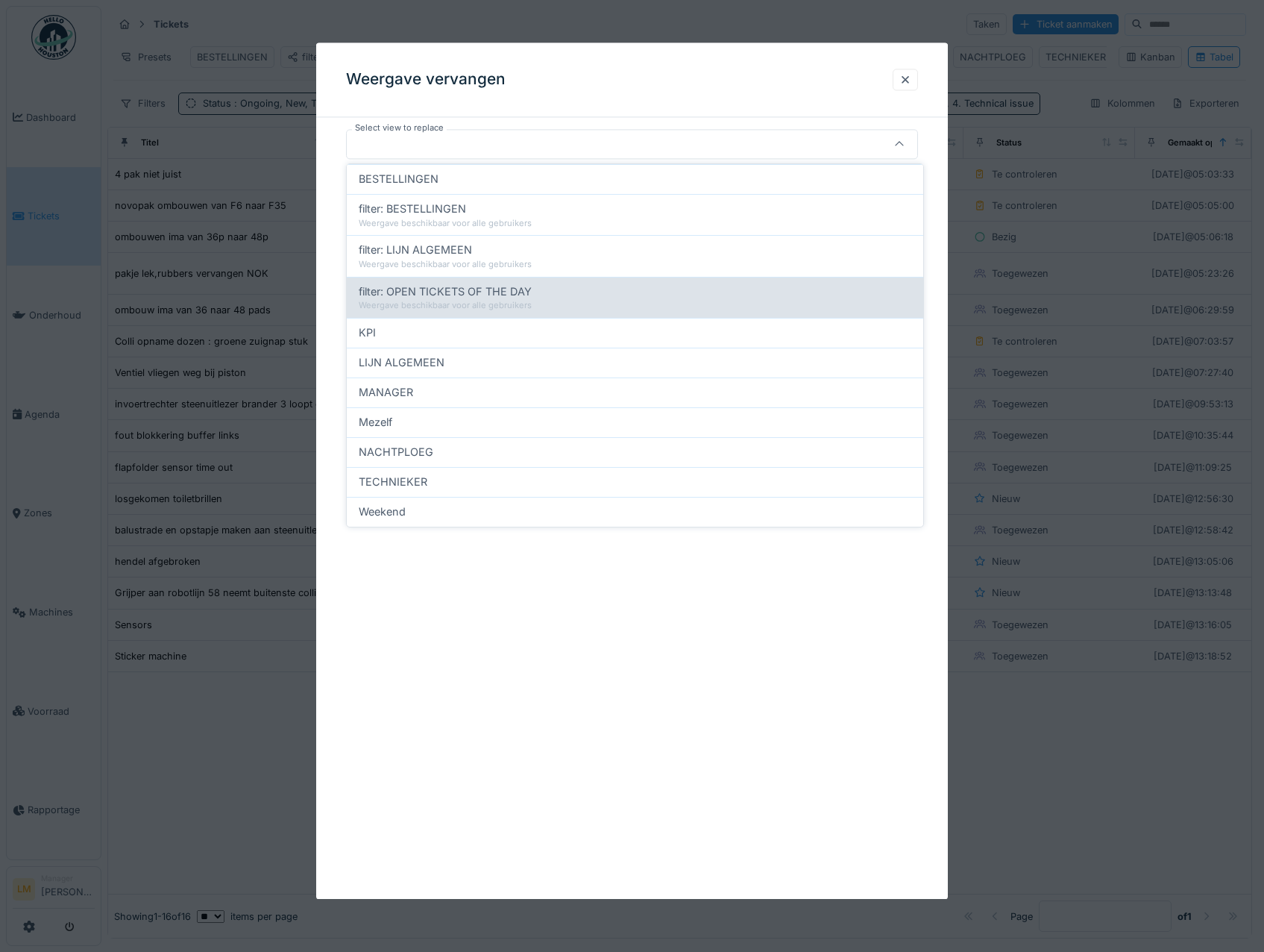
click at [458, 303] on div "Weergave beschikbaar voor alle gebruikers" at bounding box center [635, 305] width 553 height 13
type input "*****"
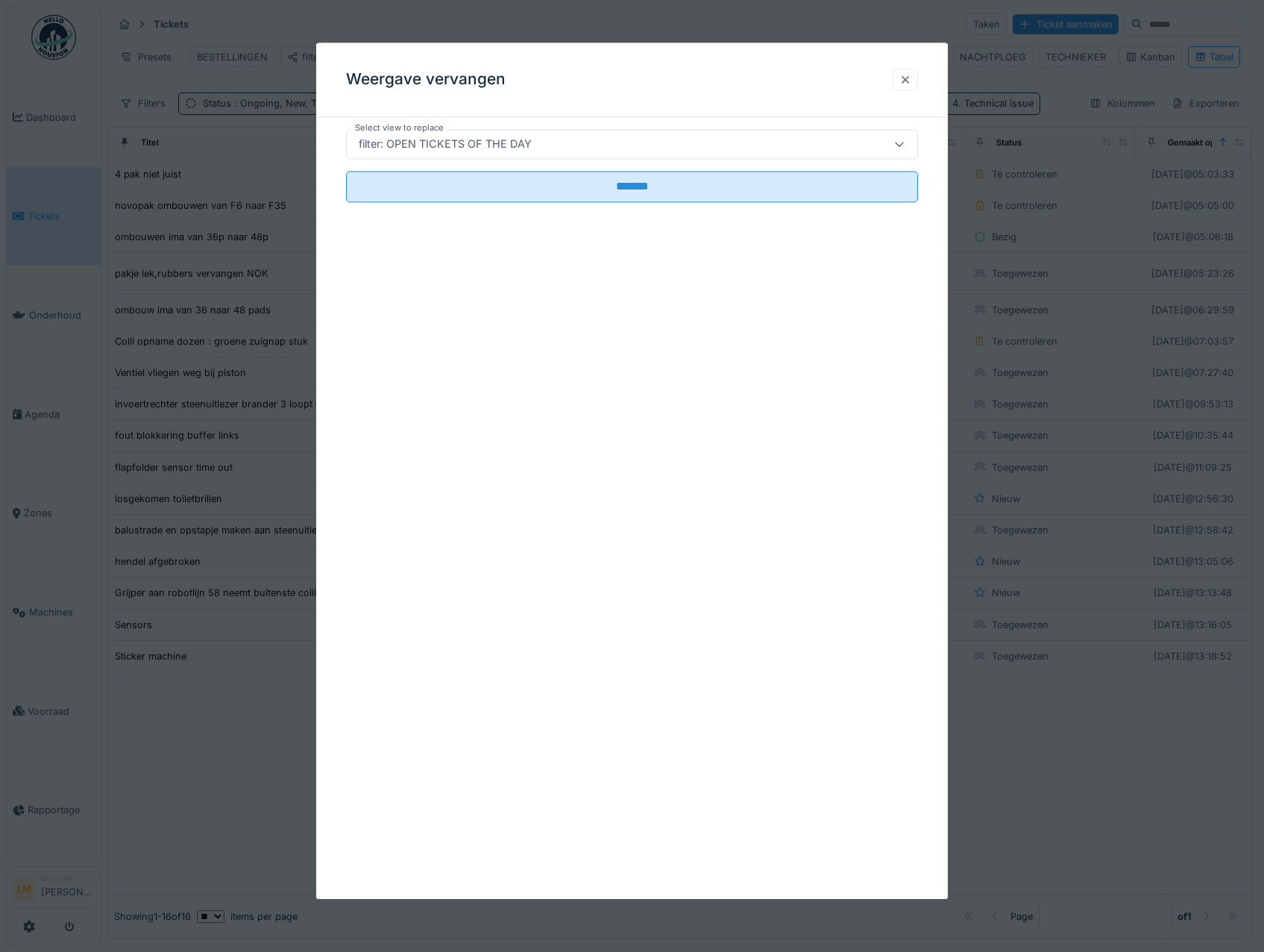
click at [911, 79] on div at bounding box center [905, 79] width 12 height 14
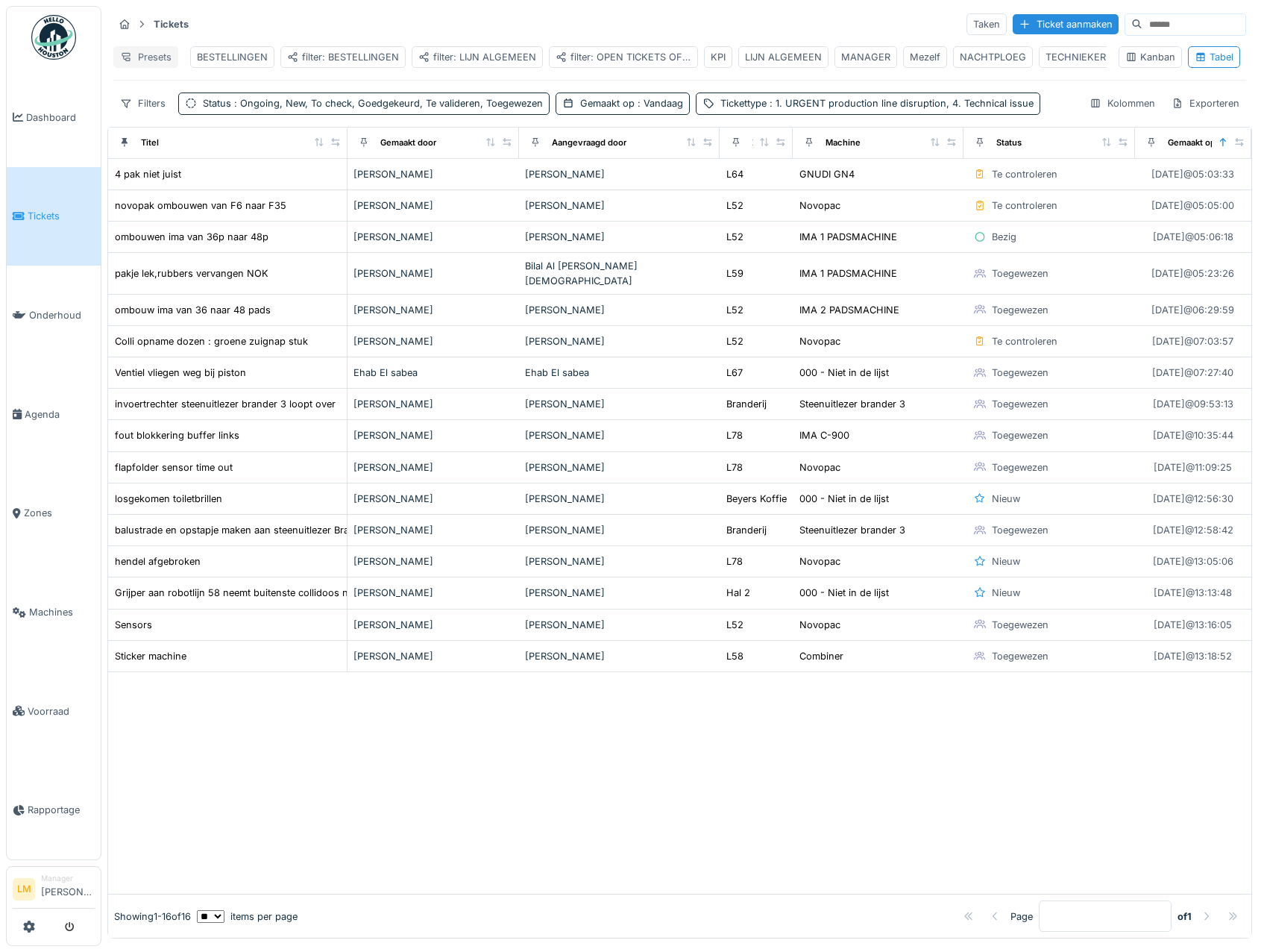
click at [166, 47] on div "Presets" at bounding box center [145, 58] width 65 height 22
click at [191, 141] on div "Weergave verwijderen" at bounding box center [183, 135] width 131 height 23
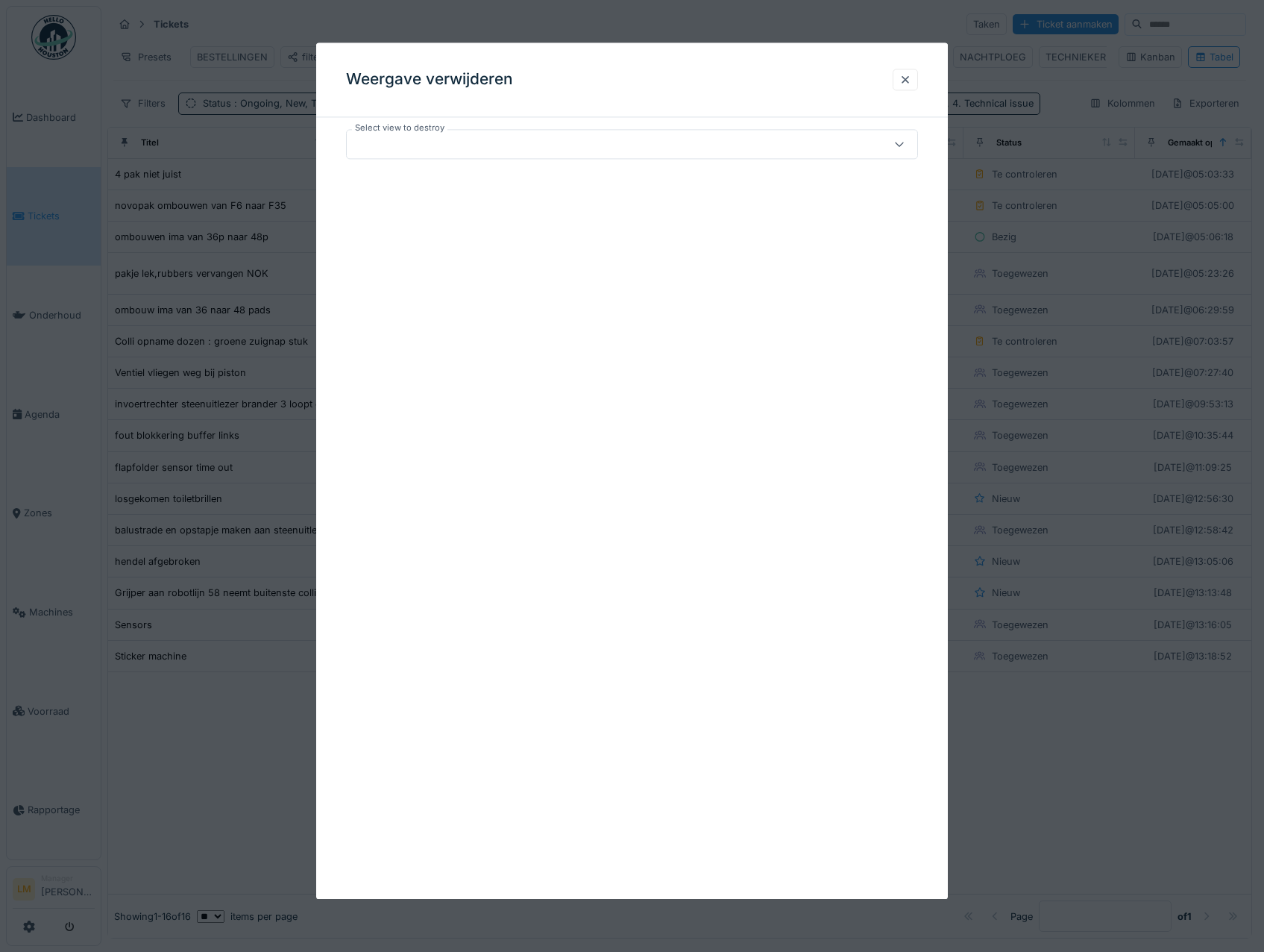
click at [478, 148] on div at bounding box center [598, 144] width 492 height 17
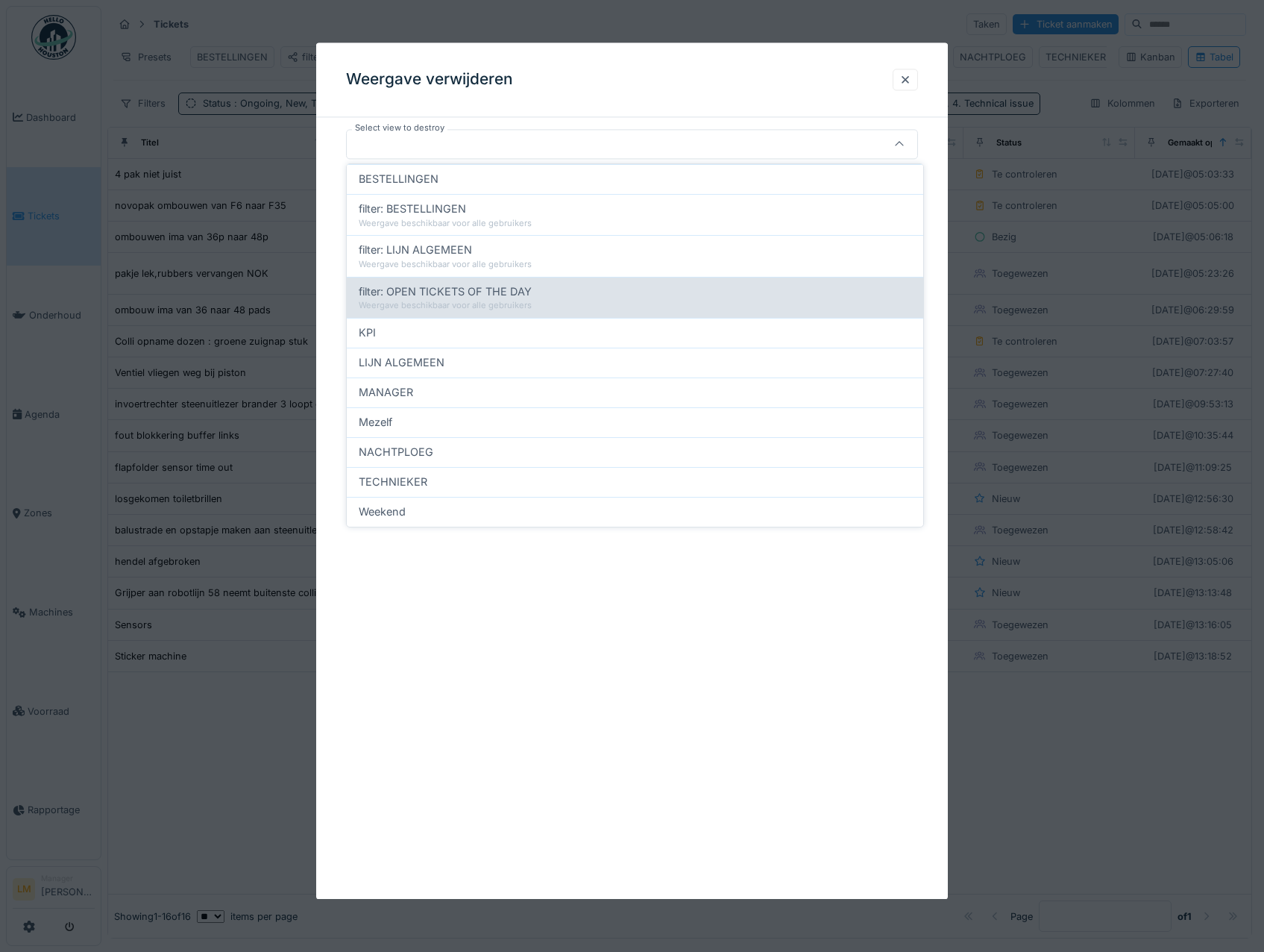
click at [459, 288] on span "filter: OPEN TICKETS OF THE DAY" at bounding box center [445, 291] width 173 height 17
type input "*****"
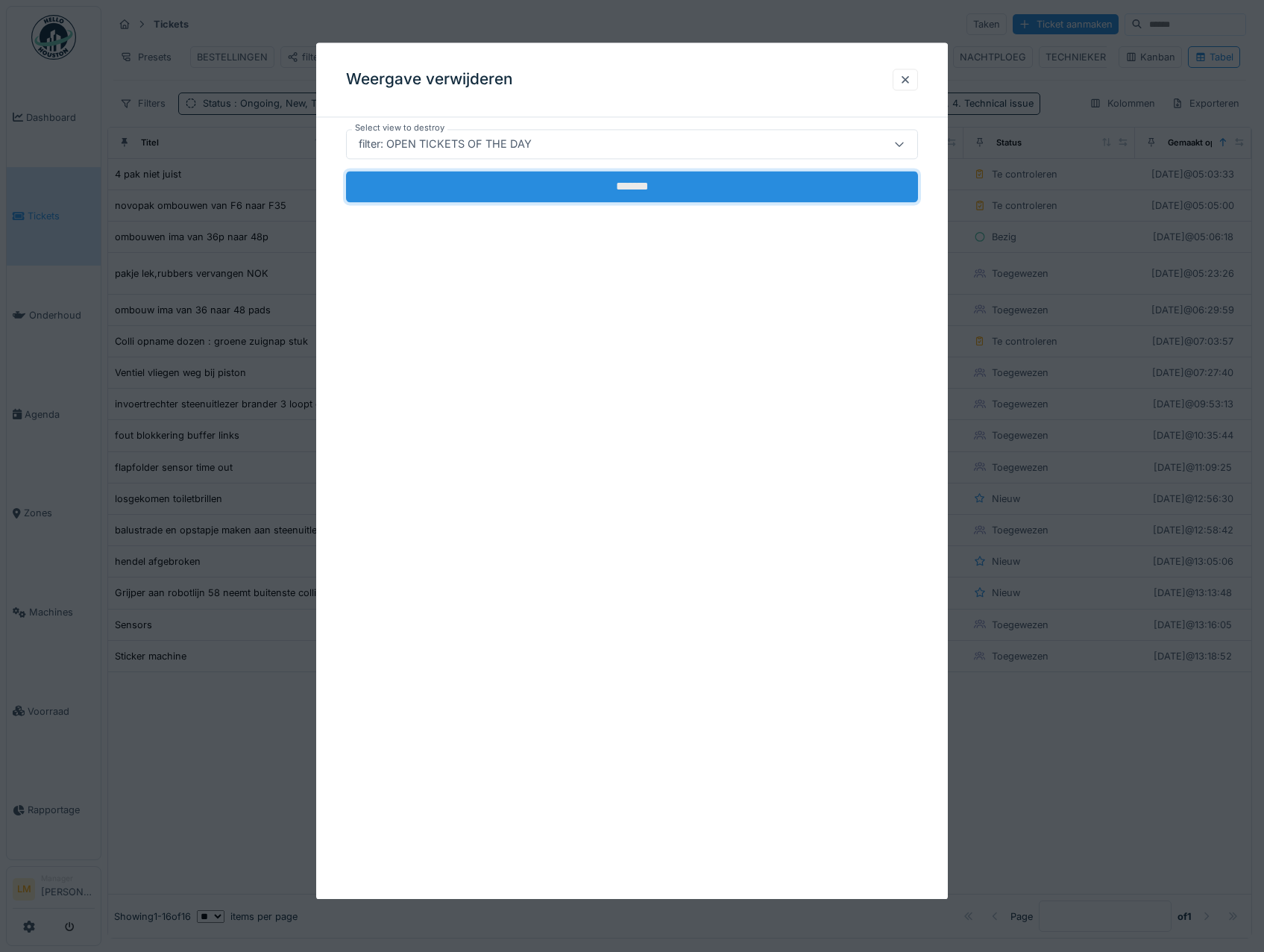
click at [534, 195] on input "*******" at bounding box center [632, 187] width 572 height 32
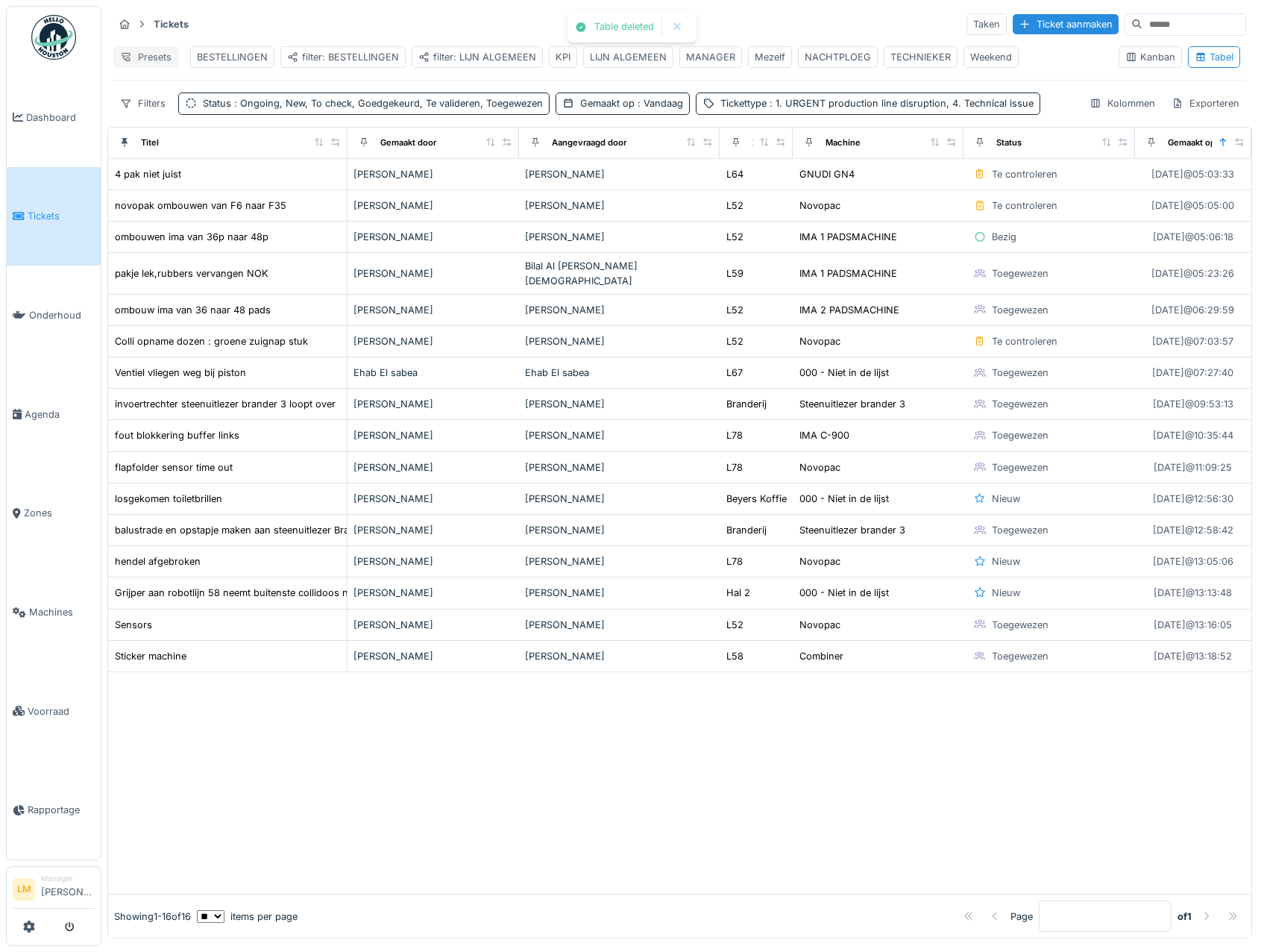
click at [160, 61] on div "Presets" at bounding box center [145, 58] width 65 height 22
click at [184, 97] on div "Nieuwe weergave" at bounding box center [183, 90] width 131 height 23
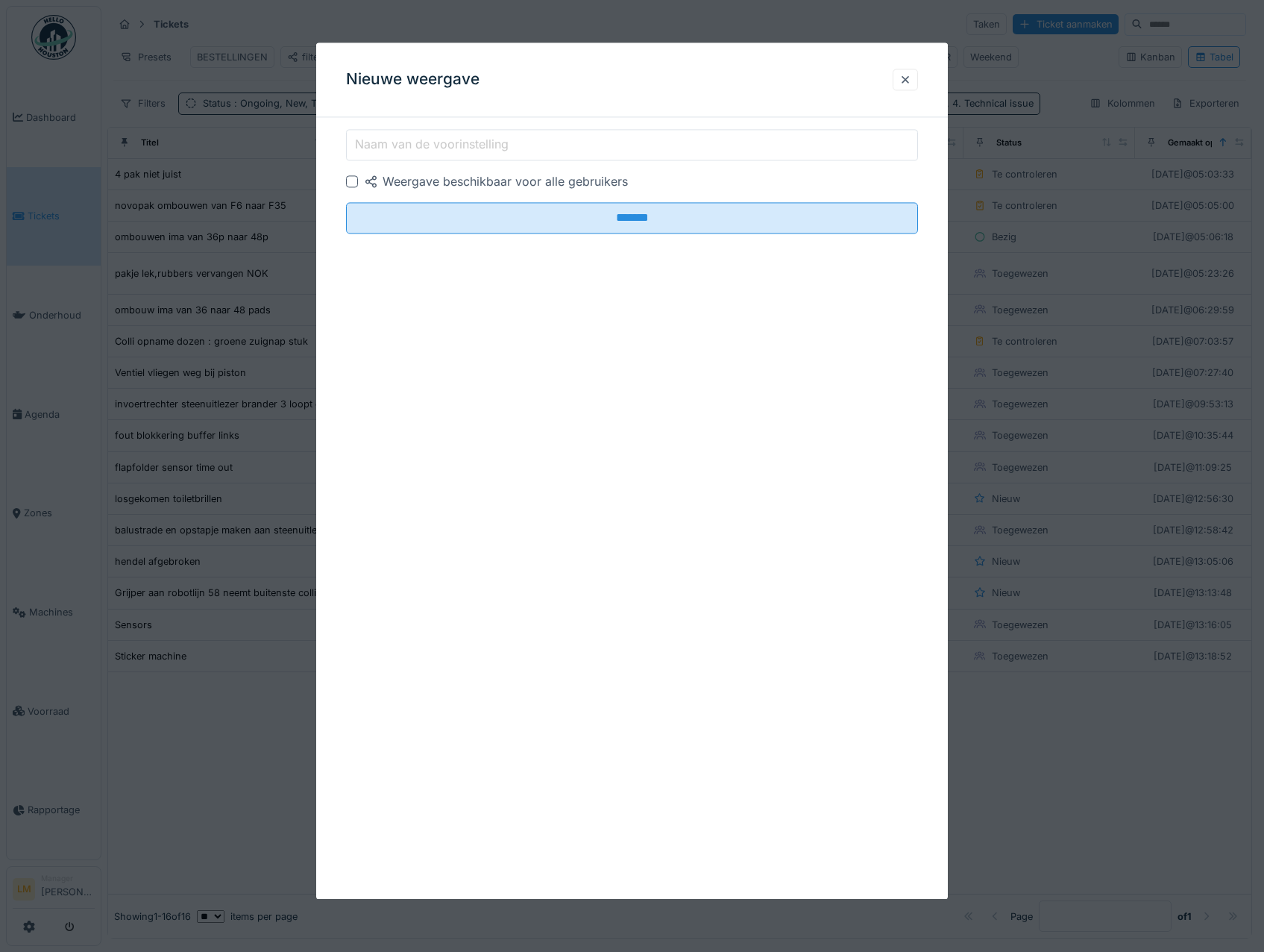
click at [388, 177] on div "Weergave beschikbaar voor alle gebruikers" at bounding box center [496, 181] width 264 height 18
click at [407, 149] on label "Naam van de voorinstelling" at bounding box center [431, 145] width 160 height 18
click at [407, 149] on input "Naam van de voorinstelling" at bounding box center [632, 145] width 572 height 32
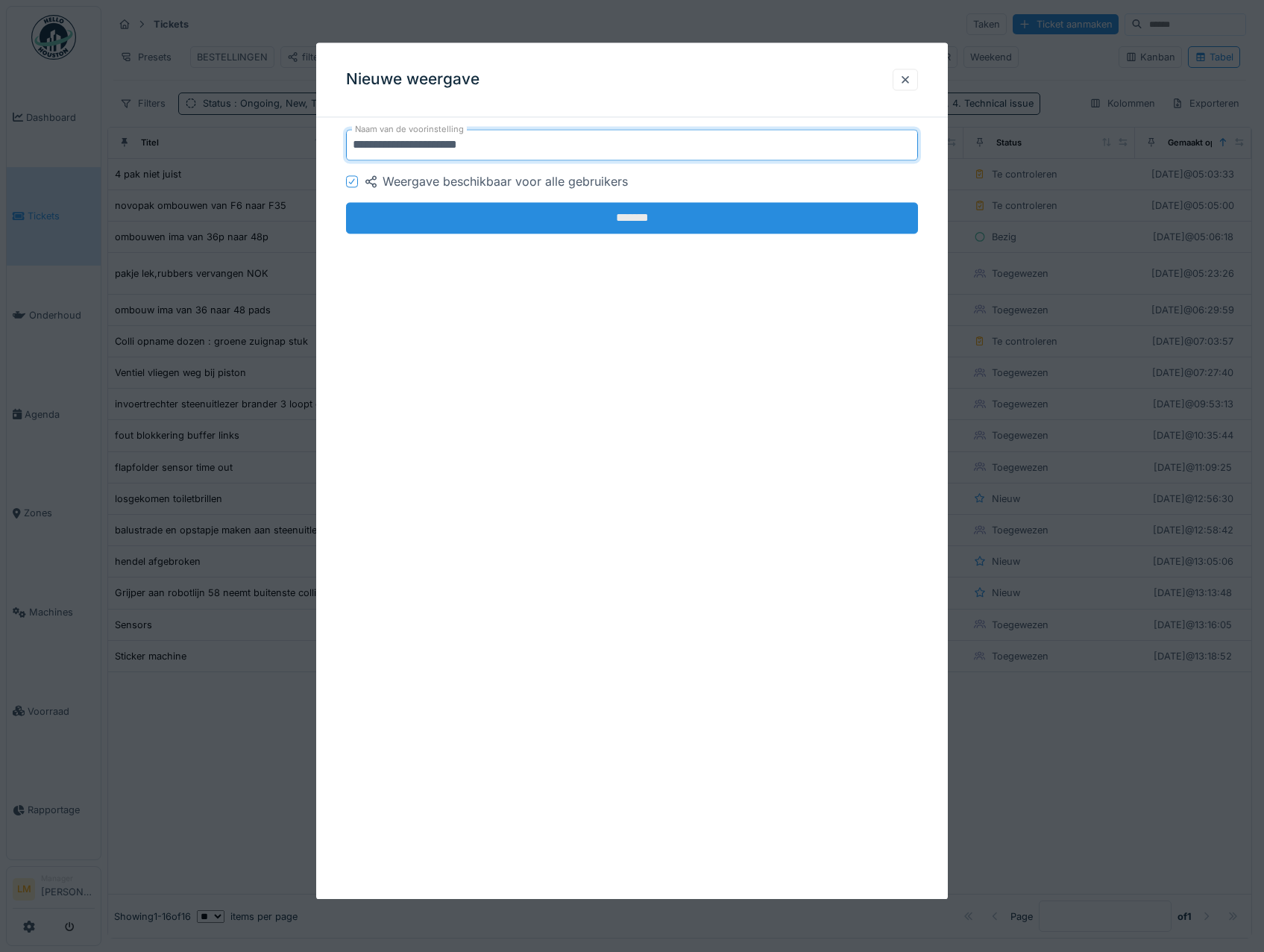
type input "**********"
click at [507, 216] on input "*******" at bounding box center [632, 218] width 572 height 32
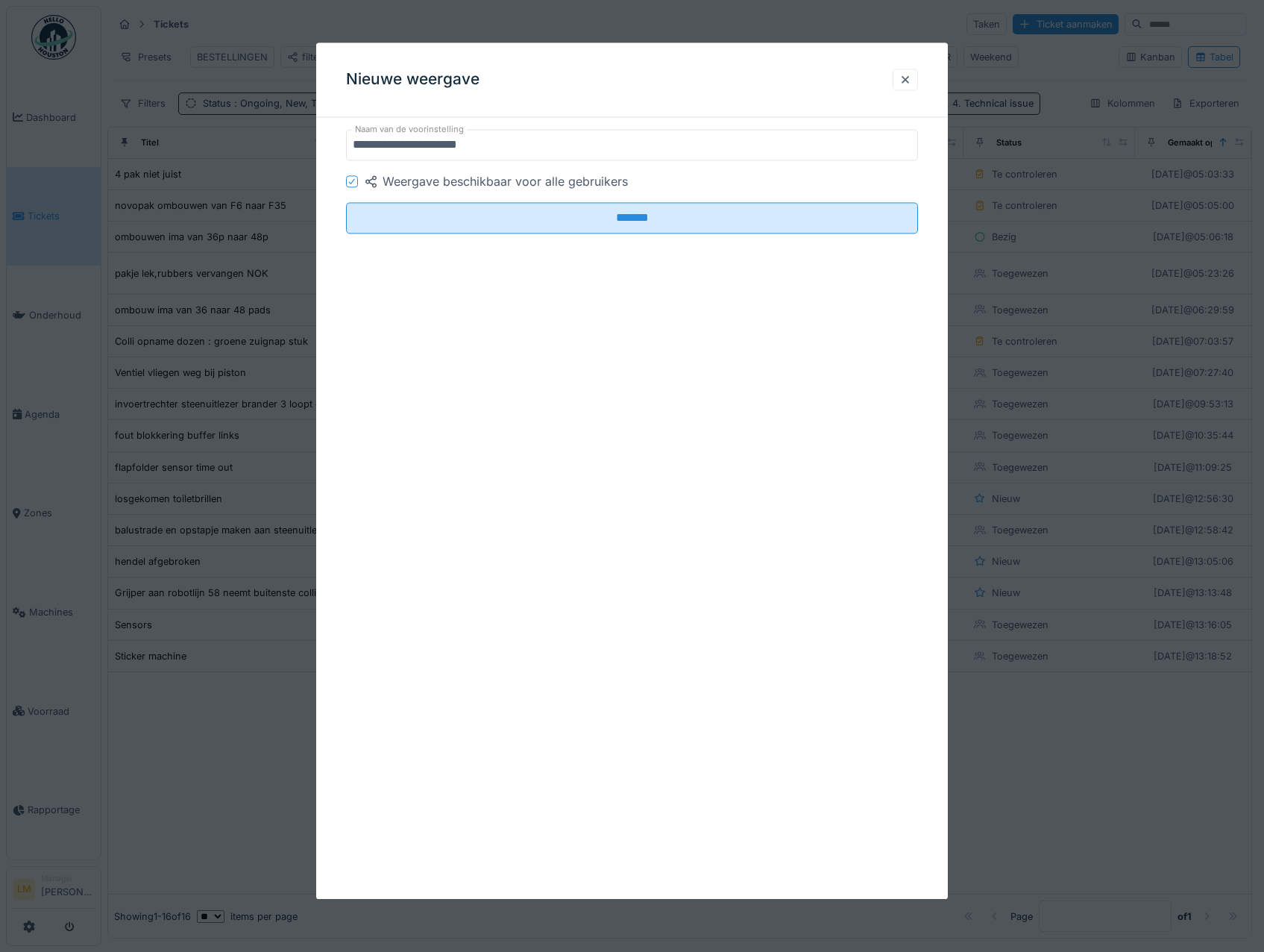
click at [425, 132] on label "Naam van de voorinstelling" at bounding box center [409, 129] width 115 height 13
click at [434, 135] on label "Naam van de voorinstelling" at bounding box center [409, 129] width 115 height 13
click at [914, 69] on div at bounding box center [905, 79] width 26 height 22
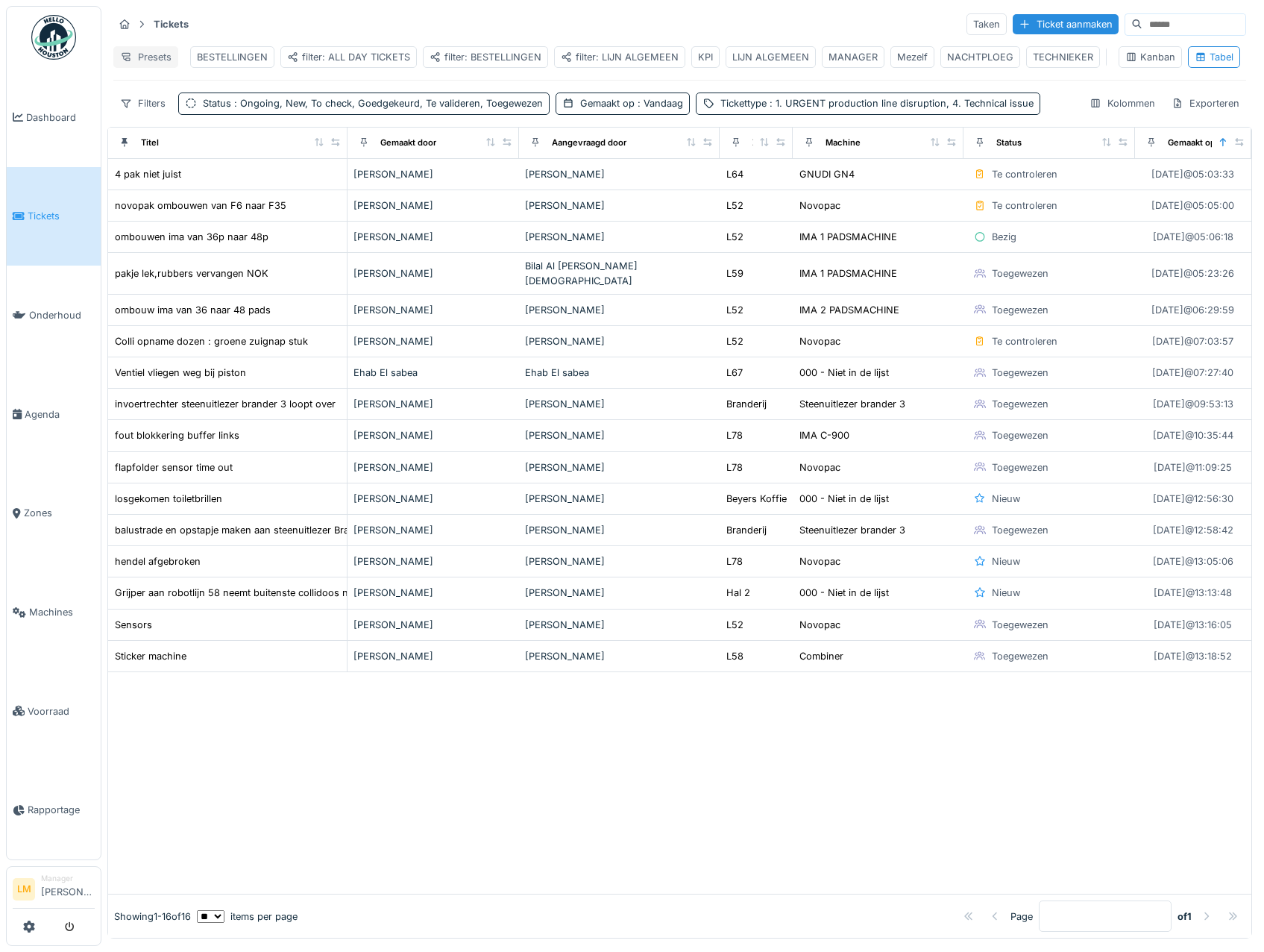
click at [161, 50] on div "Presets" at bounding box center [145, 58] width 65 height 22
click at [169, 141] on div "Weergave verwijderen" at bounding box center [183, 135] width 131 height 23
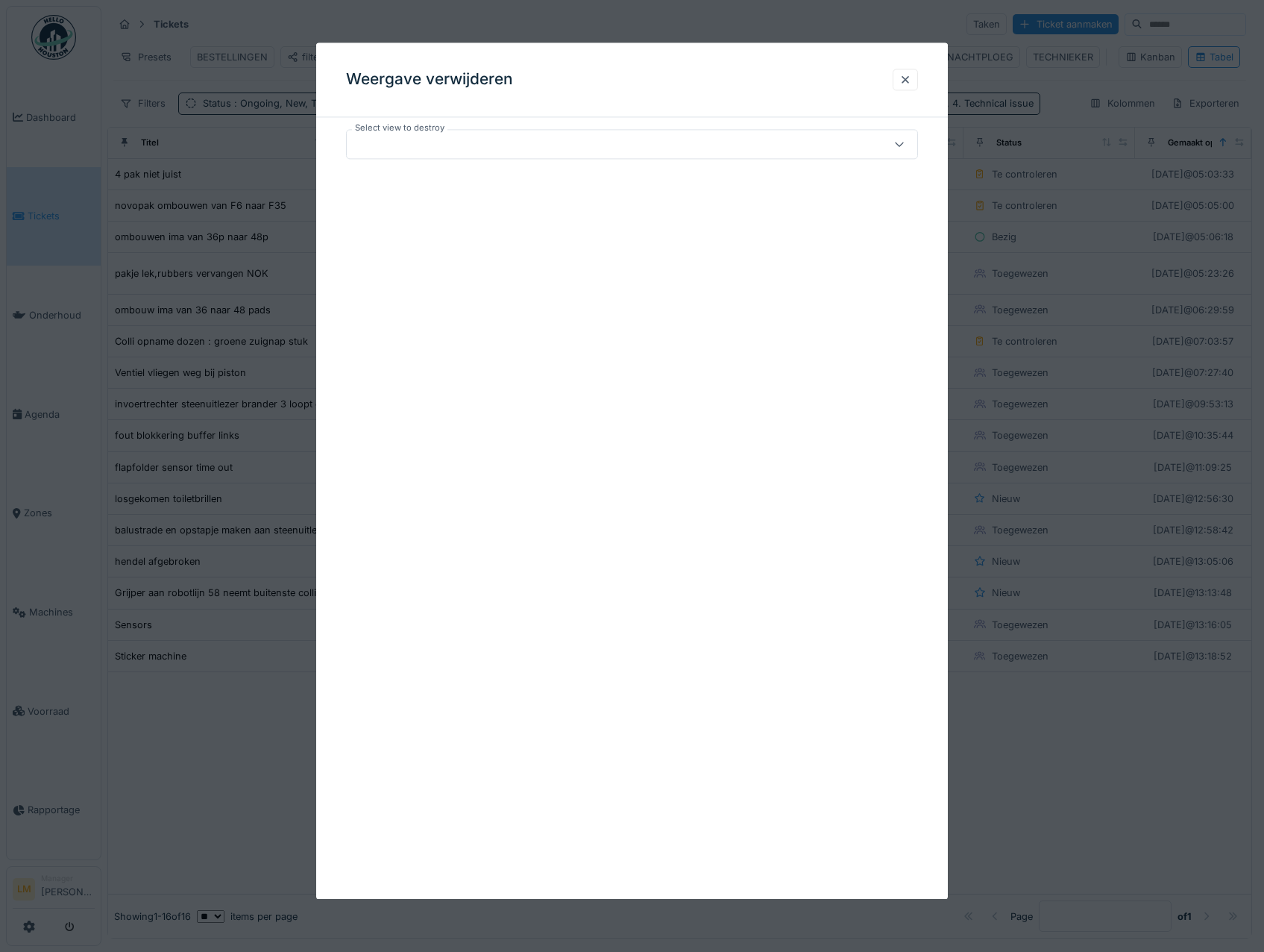
click at [408, 135] on div at bounding box center [632, 144] width 572 height 30
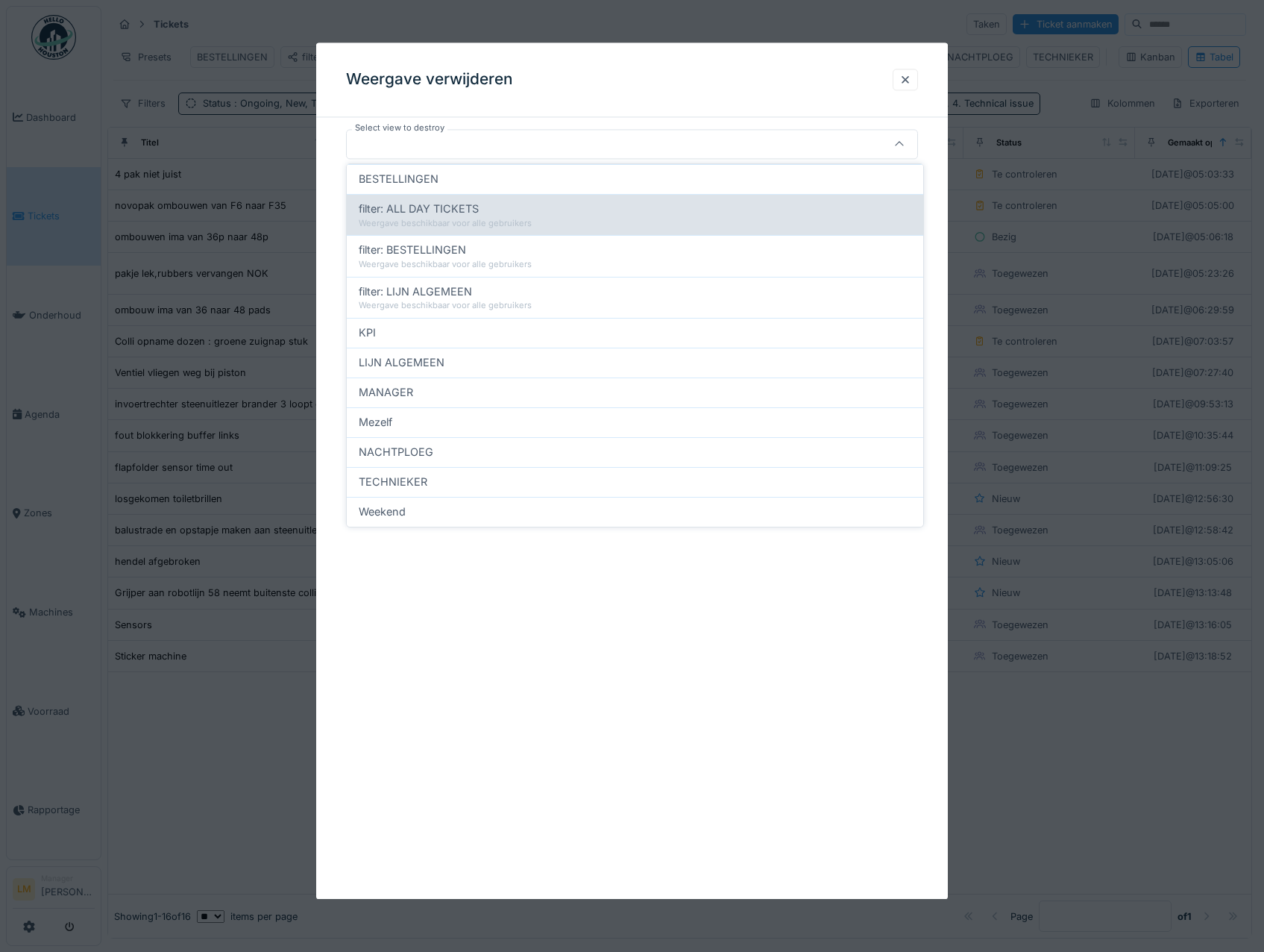
click at [454, 216] on span "filter: ALL DAY TICKETS" at bounding box center [418, 209] width 120 height 17
type input "*****"
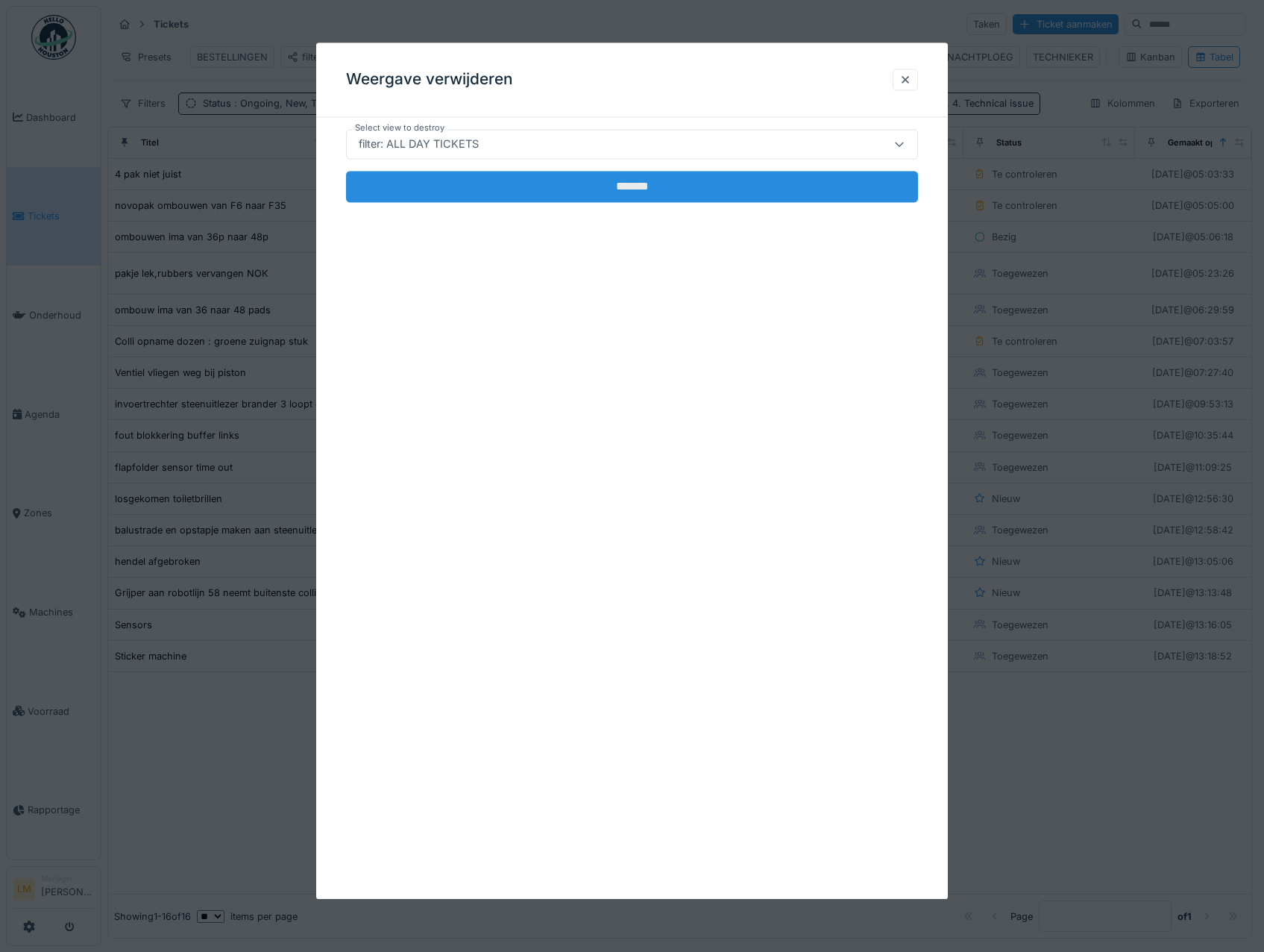
click at [519, 181] on input "*******" at bounding box center [632, 187] width 572 height 32
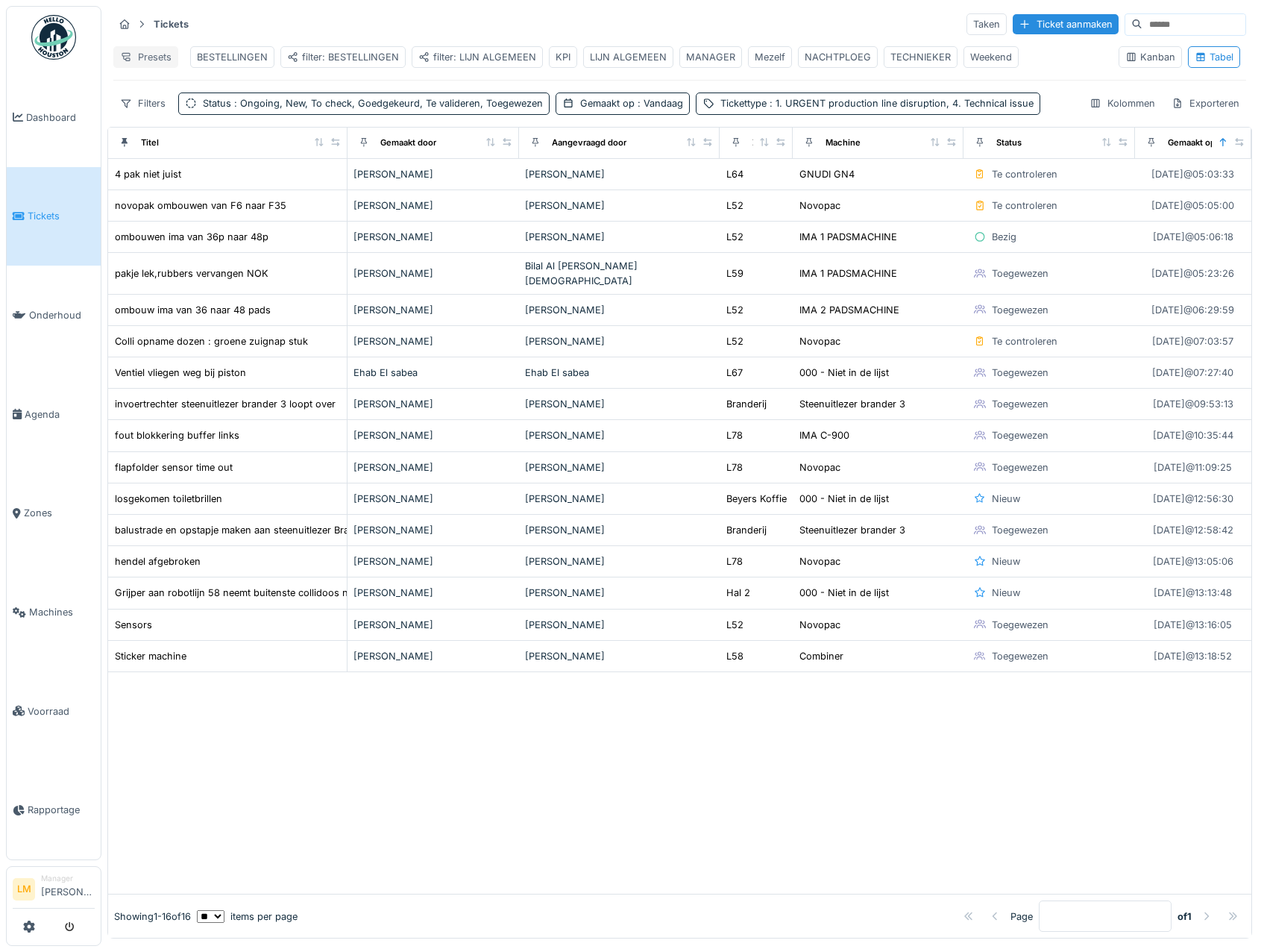
click at [148, 51] on div "Presets" at bounding box center [145, 58] width 65 height 22
click at [163, 96] on div "Nieuwe weergave" at bounding box center [183, 90] width 131 height 23
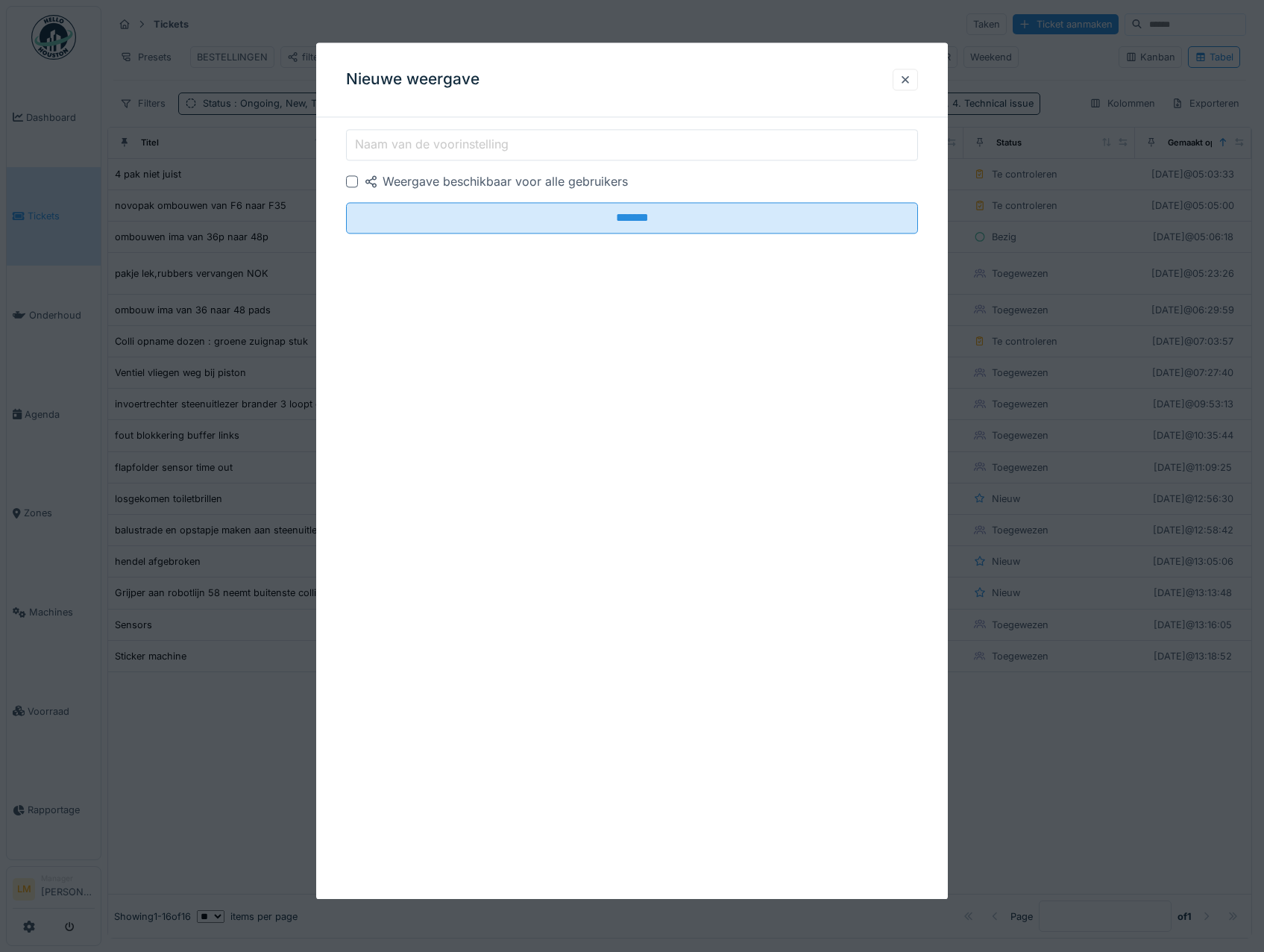
click at [358, 181] on div "Weergave beschikbaar voor alle gebruikers" at bounding box center [632, 181] width 572 height 18
click at [356, 178] on div at bounding box center [352, 181] width 12 height 12
click at [438, 139] on label "Naam van de voorinstelling" at bounding box center [431, 145] width 160 height 18
click at [438, 139] on input "Naam van de voorinstelling" at bounding box center [632, 145] width 572 height 32
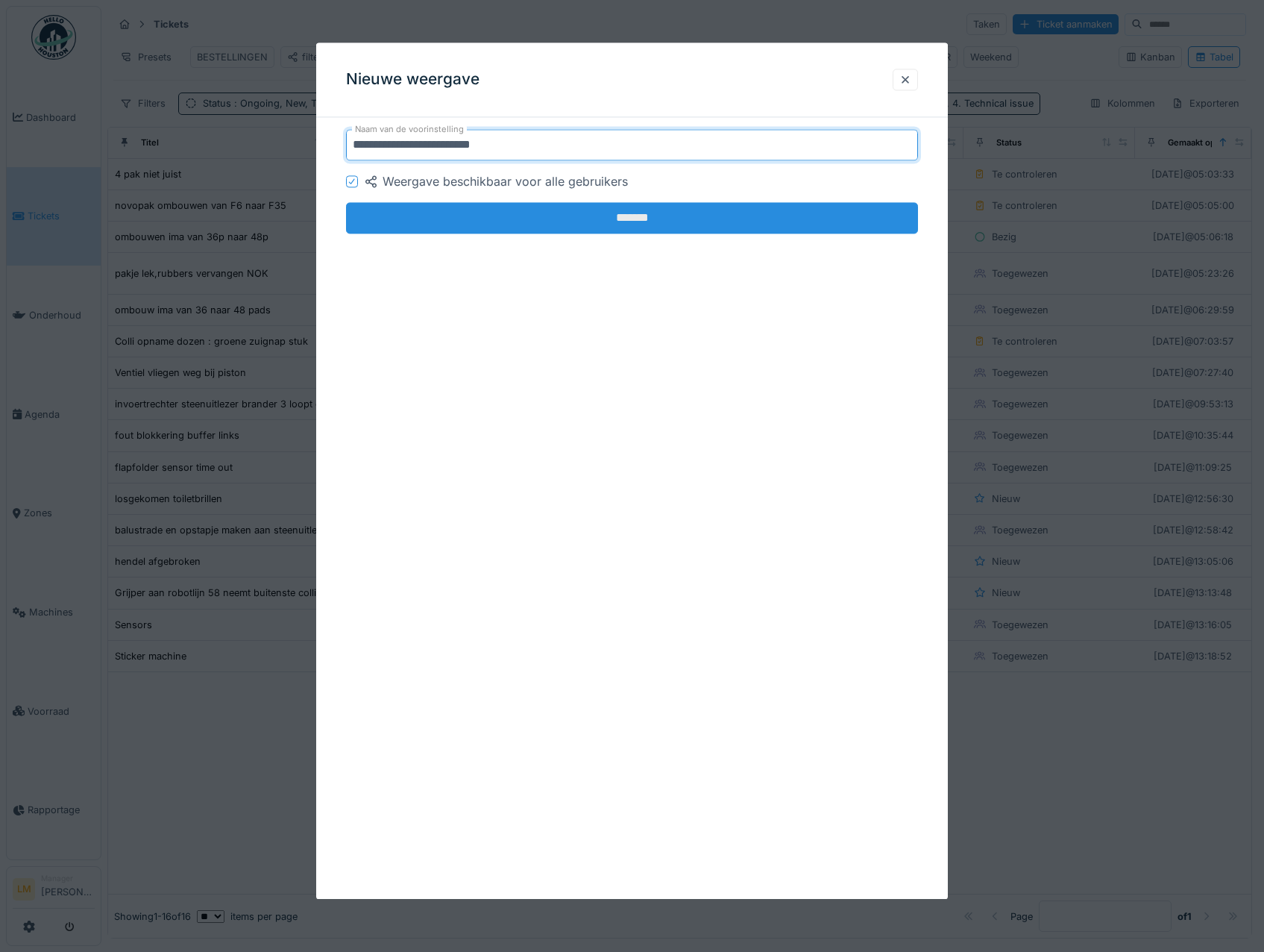
type input "**********"
click at [497, 211] on input "*******" at bounding box center [632, 218] width 572 height 32
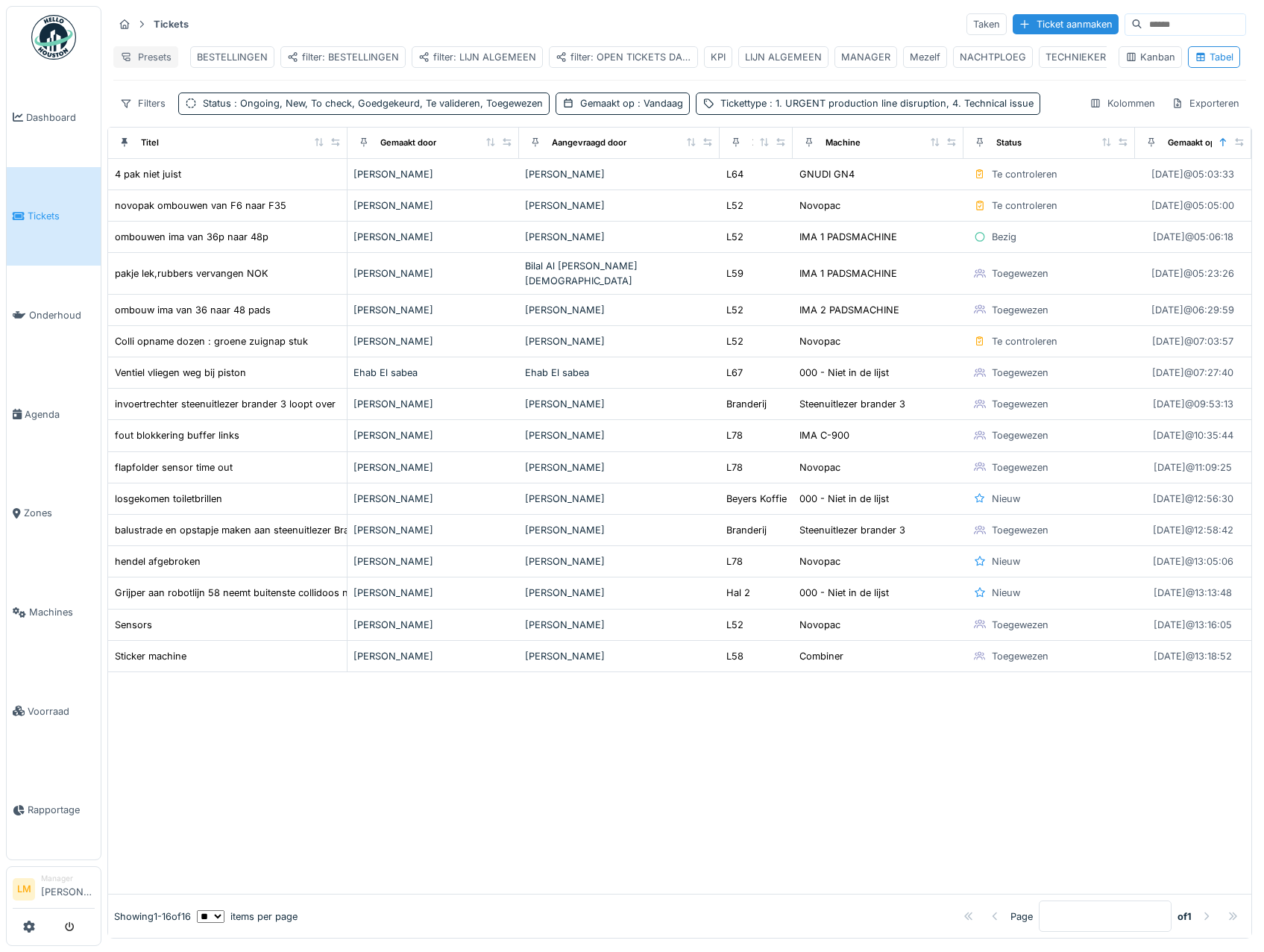
click at [124, 57] on icon at bounding box center [126, 58] width 12 height 10
click at [191, 130] on div "Weergave verwijderen" at bounding box center [183, 135] width 131 height 23
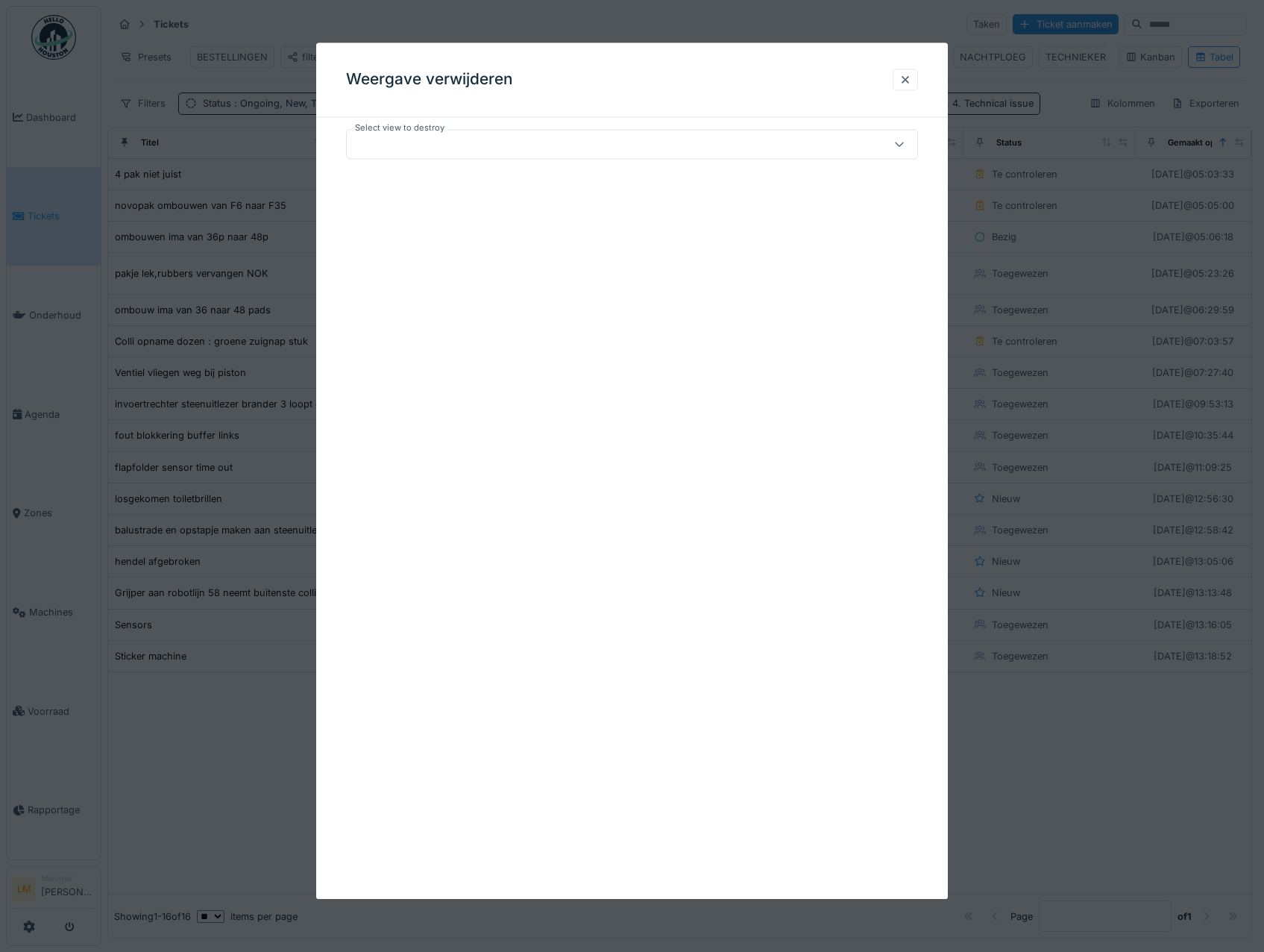
click at [513, 143] on div at bounding box center [598, 144] width 492 height 17
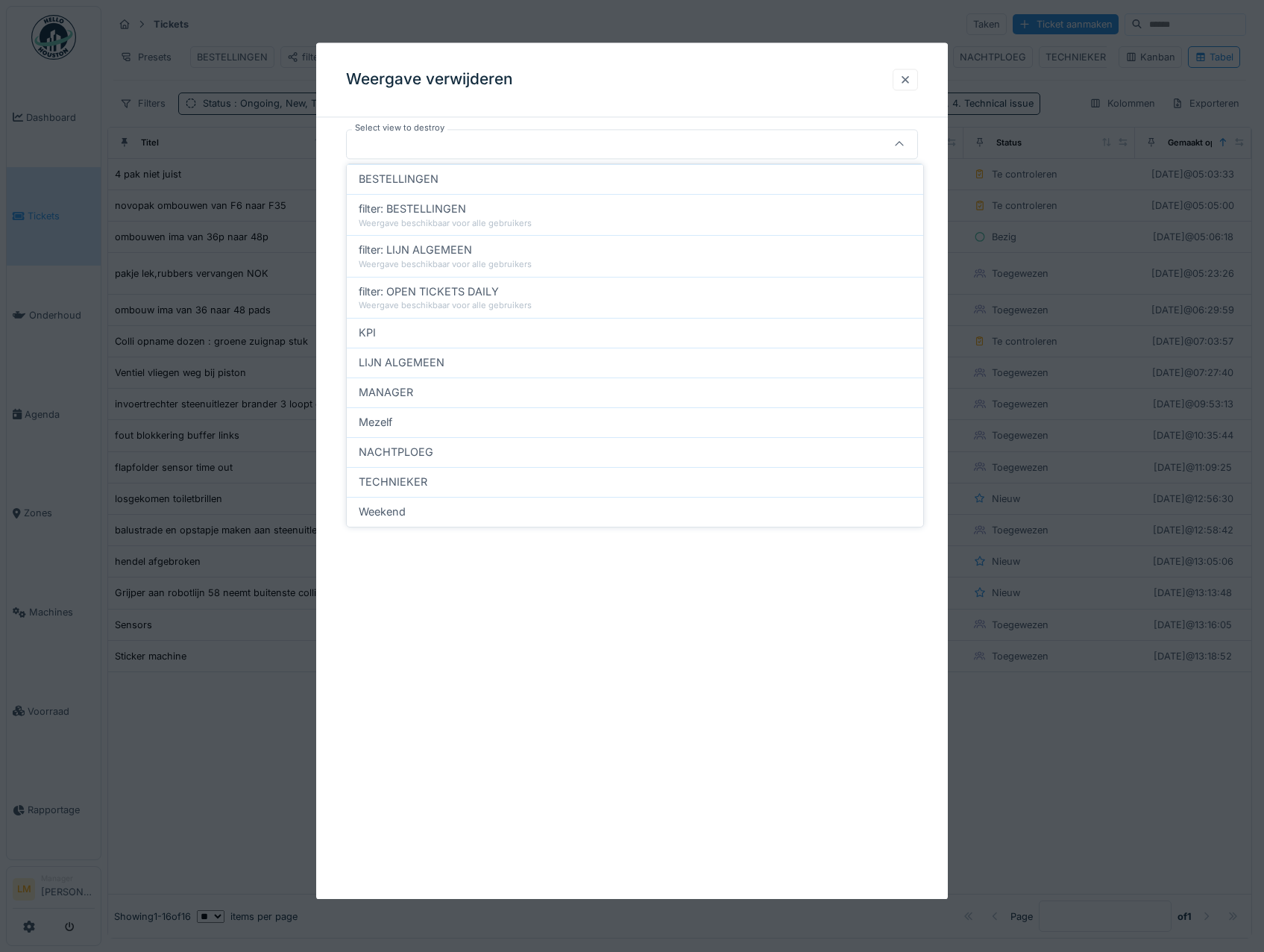
click at [910, 79] on div at bounding box center [905, 79] width 12 height 14
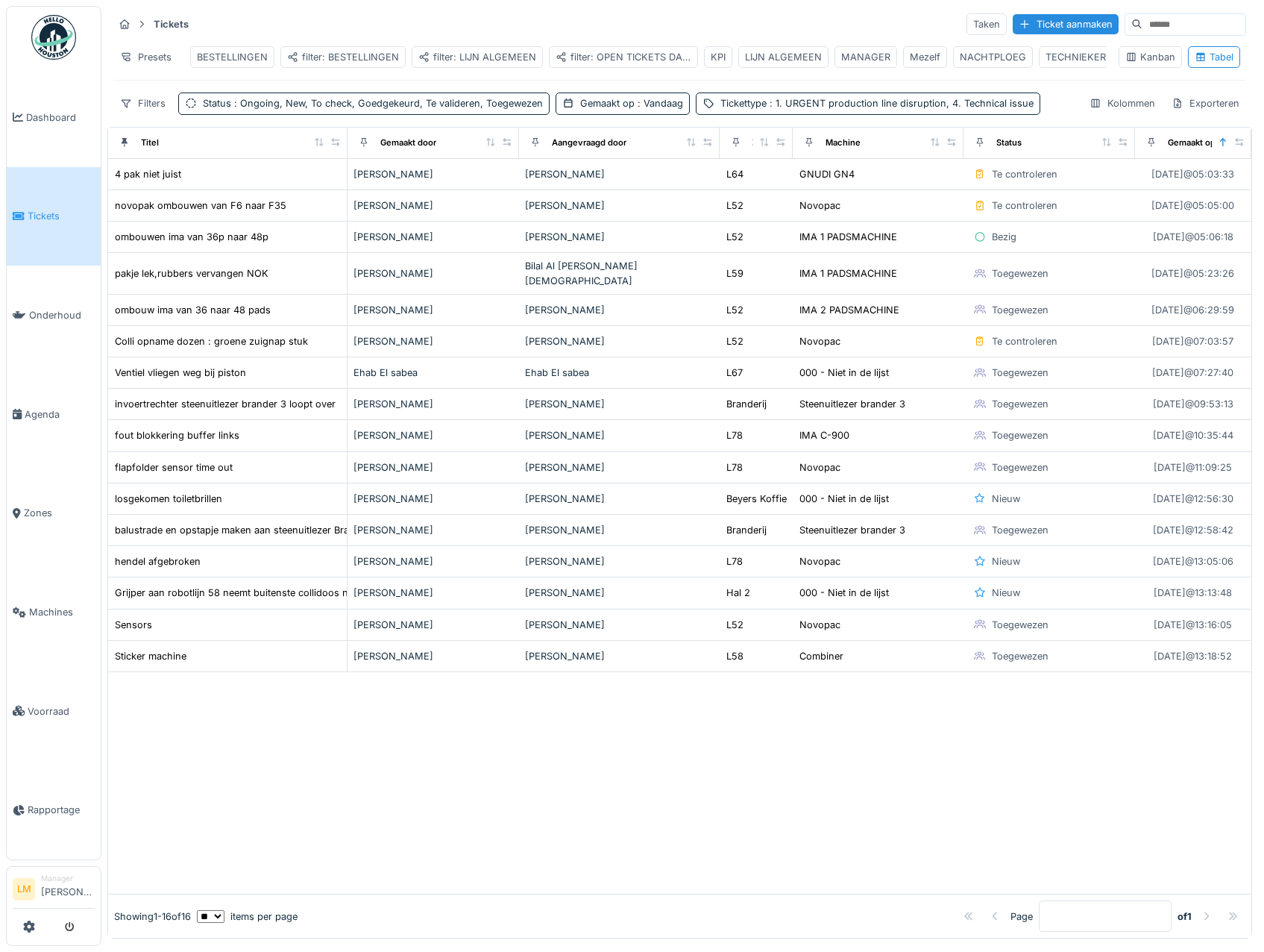
click at [606, 53] on div "filter: OPEN TICKETS DAILY" at bounding box center [623, 57] width 136 height 14
click at [131, 55] on icon at bounding box center [126, 58] width 12 height 10
click at [190, 131] on div "Weergave verwijderen" at bounding box center [183, 135] width 131 height 23
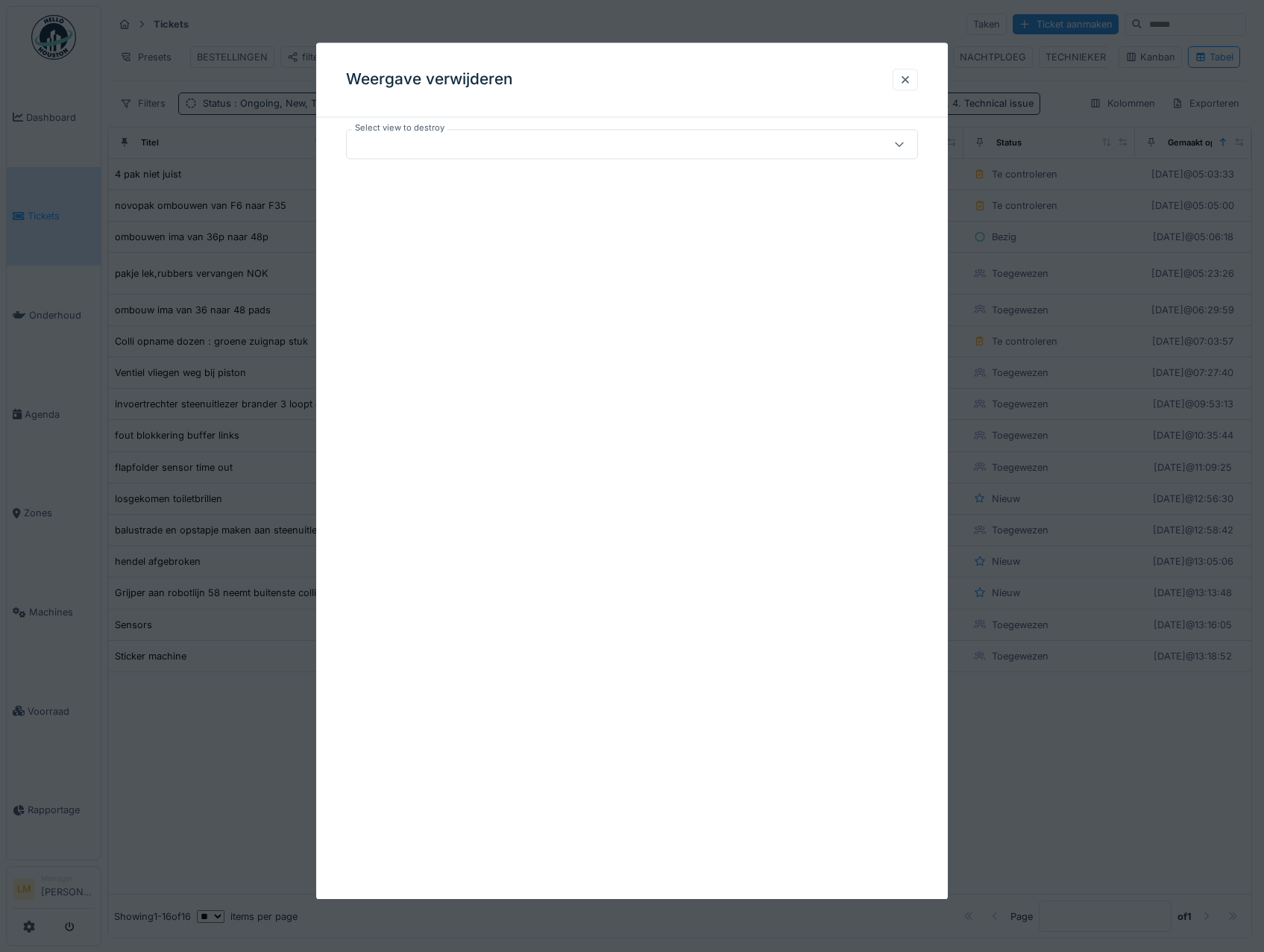
click at [483, 143] on div at bounding box center [598, 144] width 492 height 17
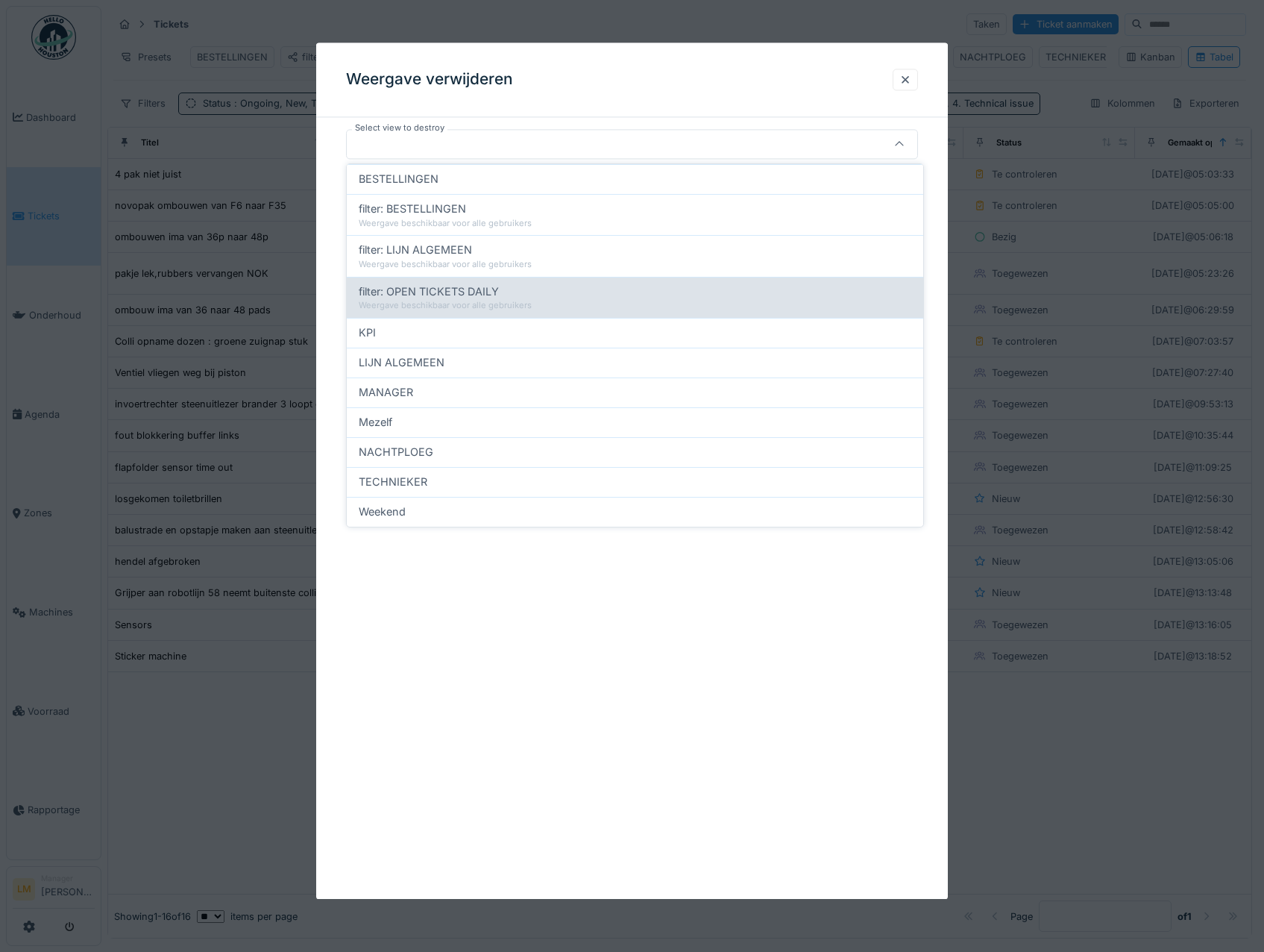
click at [455, 300] on div "Weergave beschikbaar voor alle gebruikers" at bounding box center [635, 305] width 553 height 13
type input "*****"
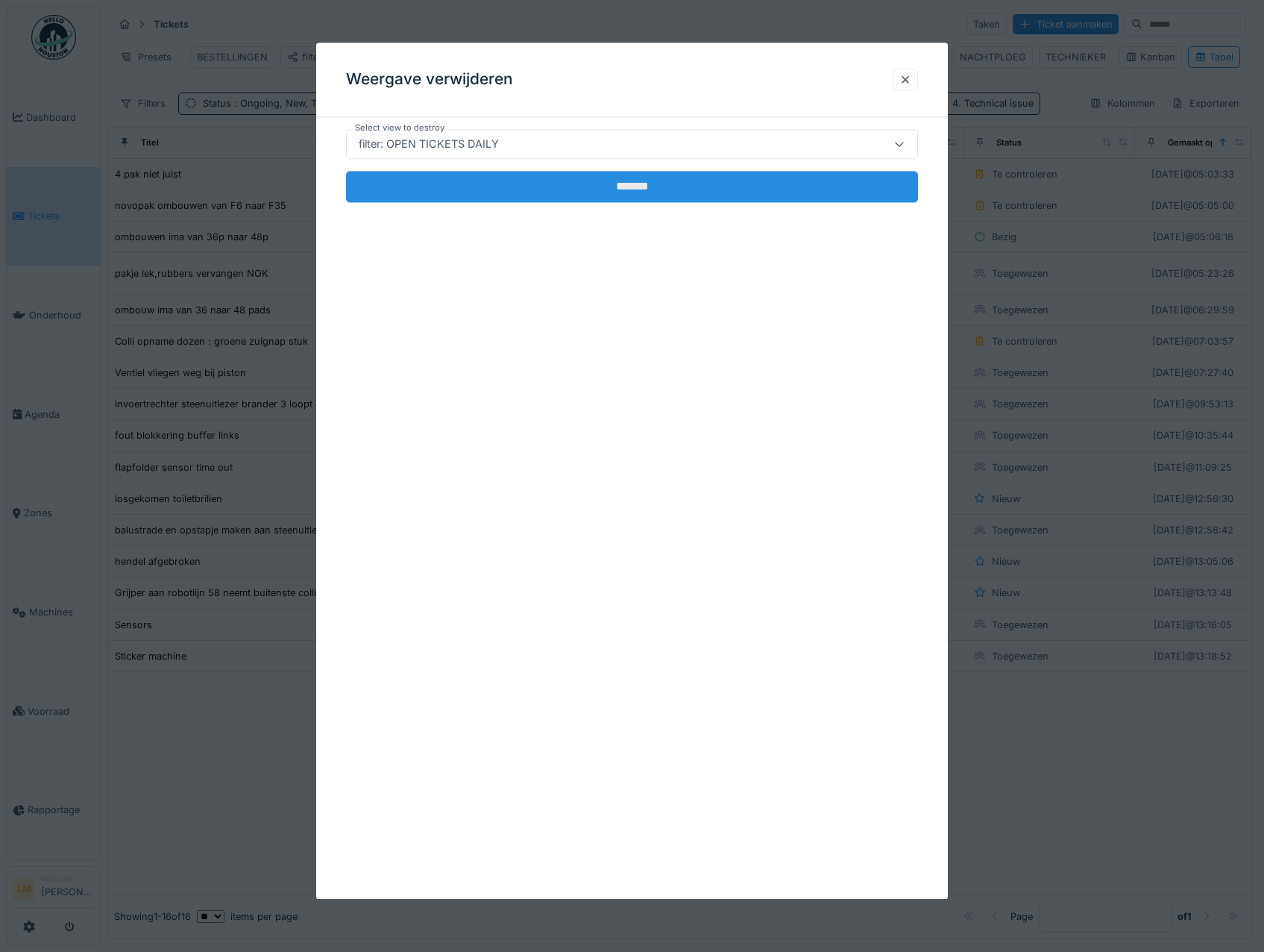
click at [557, 178] on input "*******" at bounding box center [632, 187] width 572 height 32
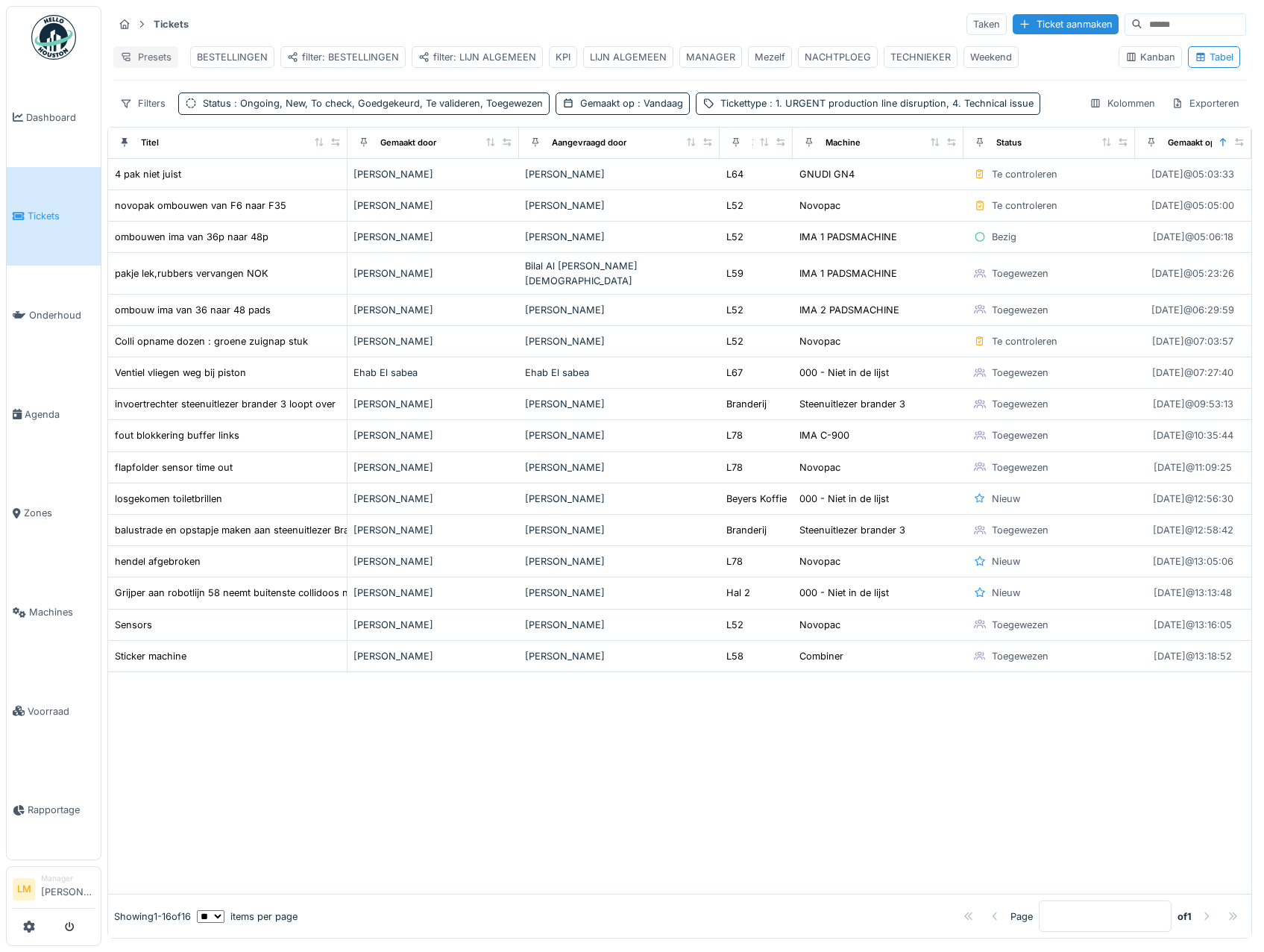
click at [136, 58] on div "Presets" at bounding box center [145, 58] width 65 height 22
click at [163, 93] on div "Nieuwe weergave" at bounding box center [183, 90] width 131 height 23
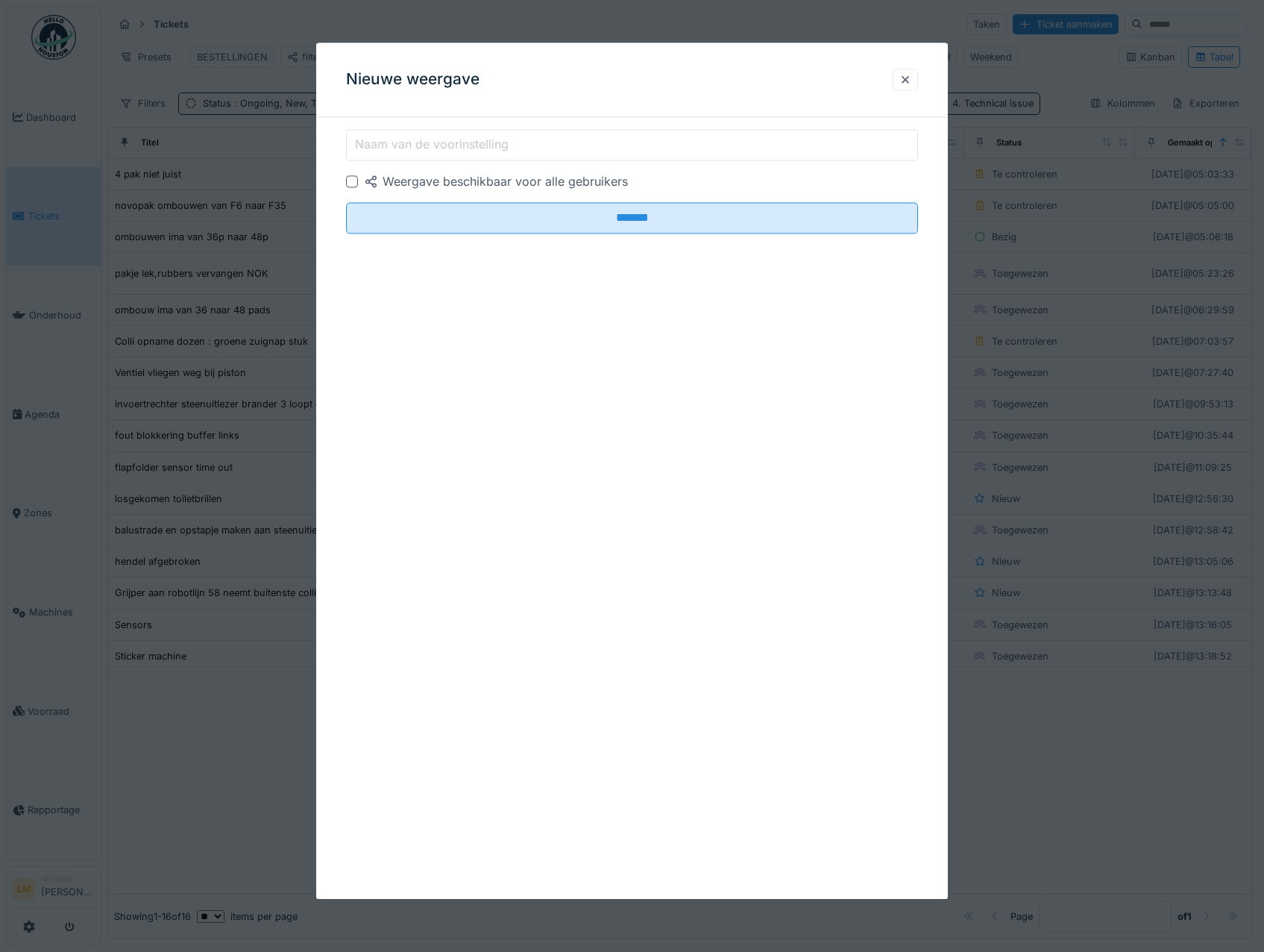
click at [351, 181] on div at bounding box center [352, 181] width 12 height 12
click at [379, 142] on label "Naam van de voorinstelling" at bounding box center [431, 145] width 160 height 18
click at [379, 142] on input "Naam van de voorinstelling" at bounding box center [632, 145] width 572 height 32
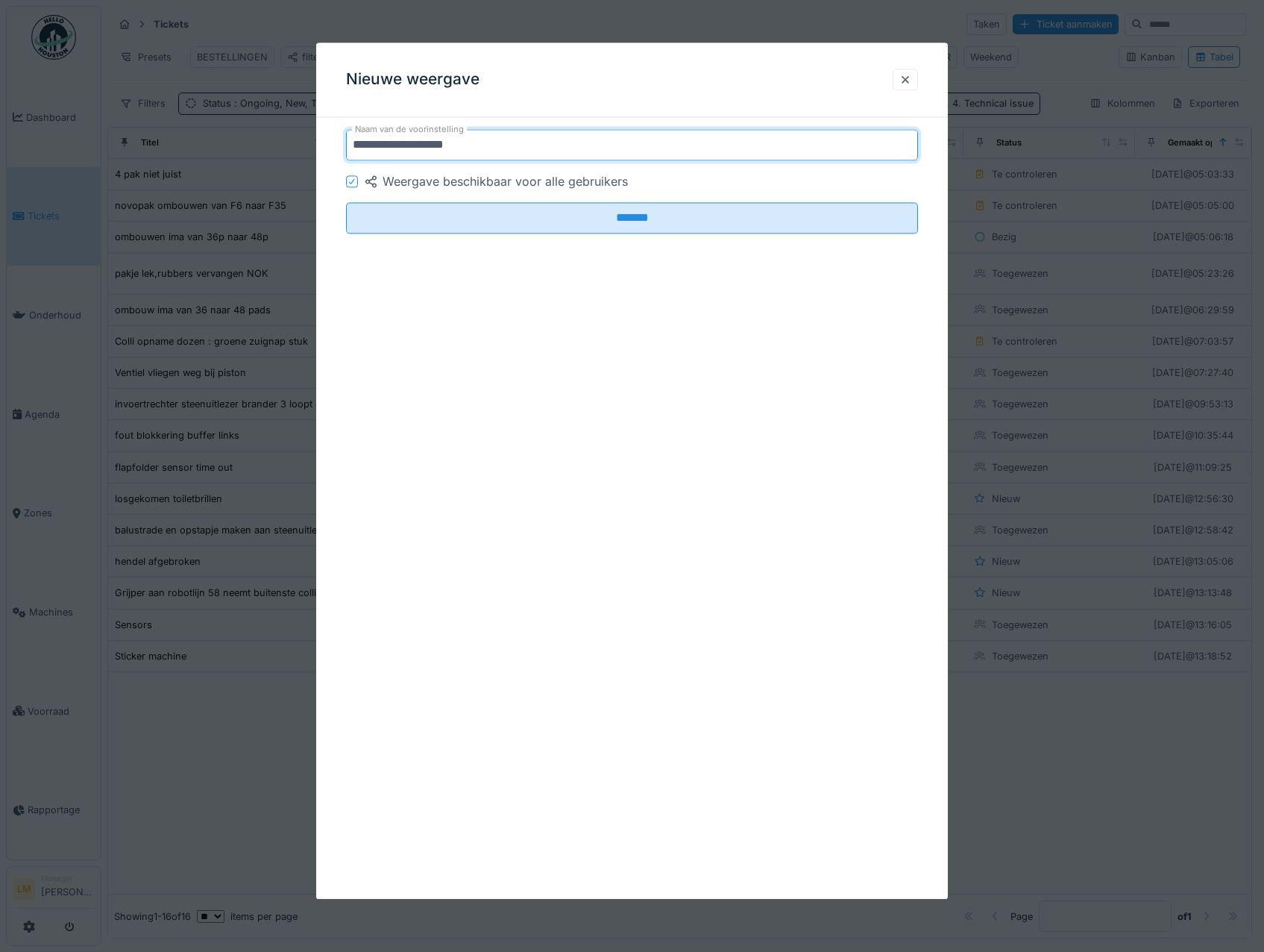
click at [420, 142] on input "**********" at bounding box center [632, 145] width 572 height 32
click at [475, 141] on input "**********" at bounding box center [632, 145] width 572 height 32
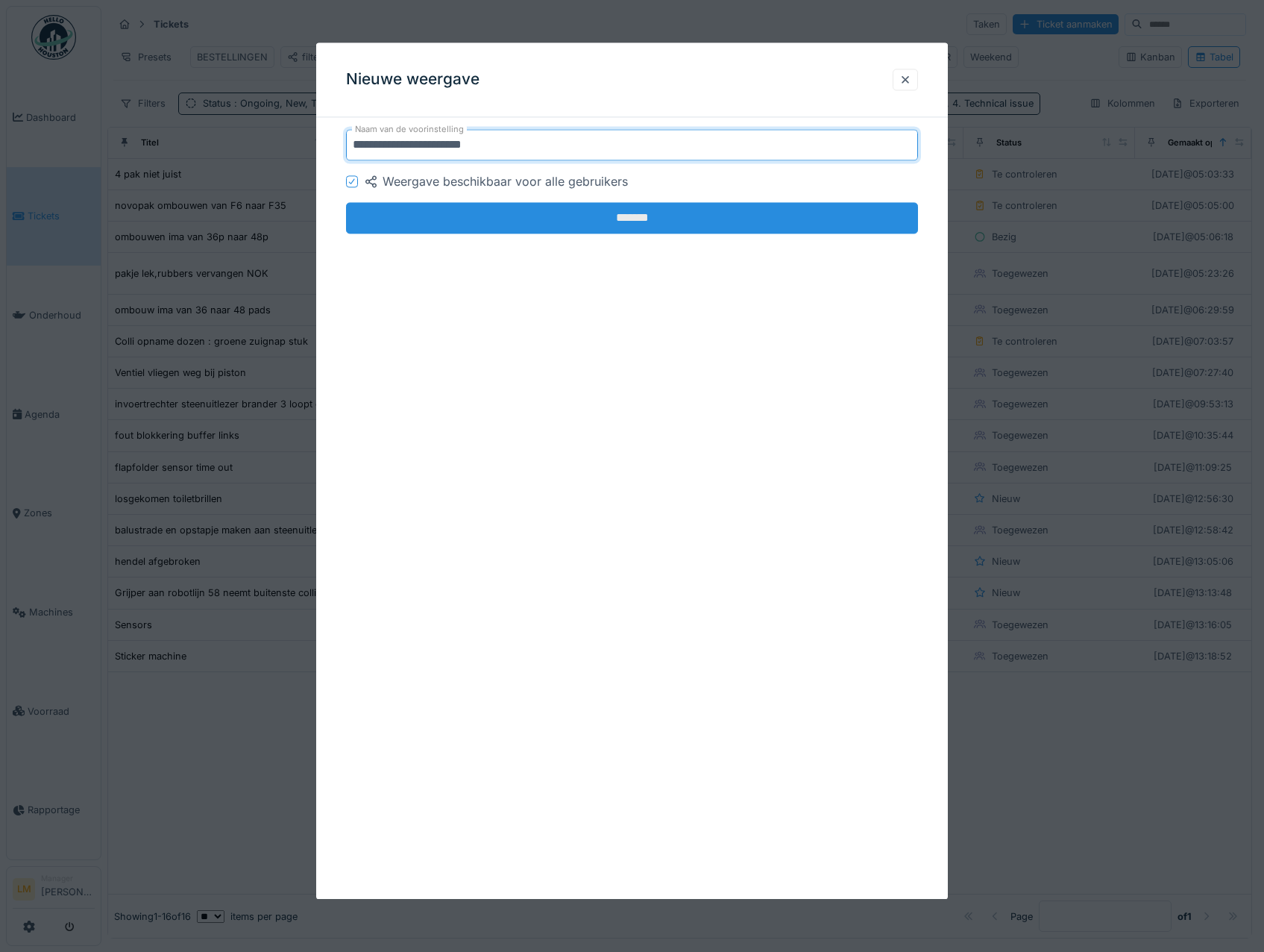
type input "**********"
click at [447, 213] on input "*******" at bounding box center [632, 218] width 572 height 32
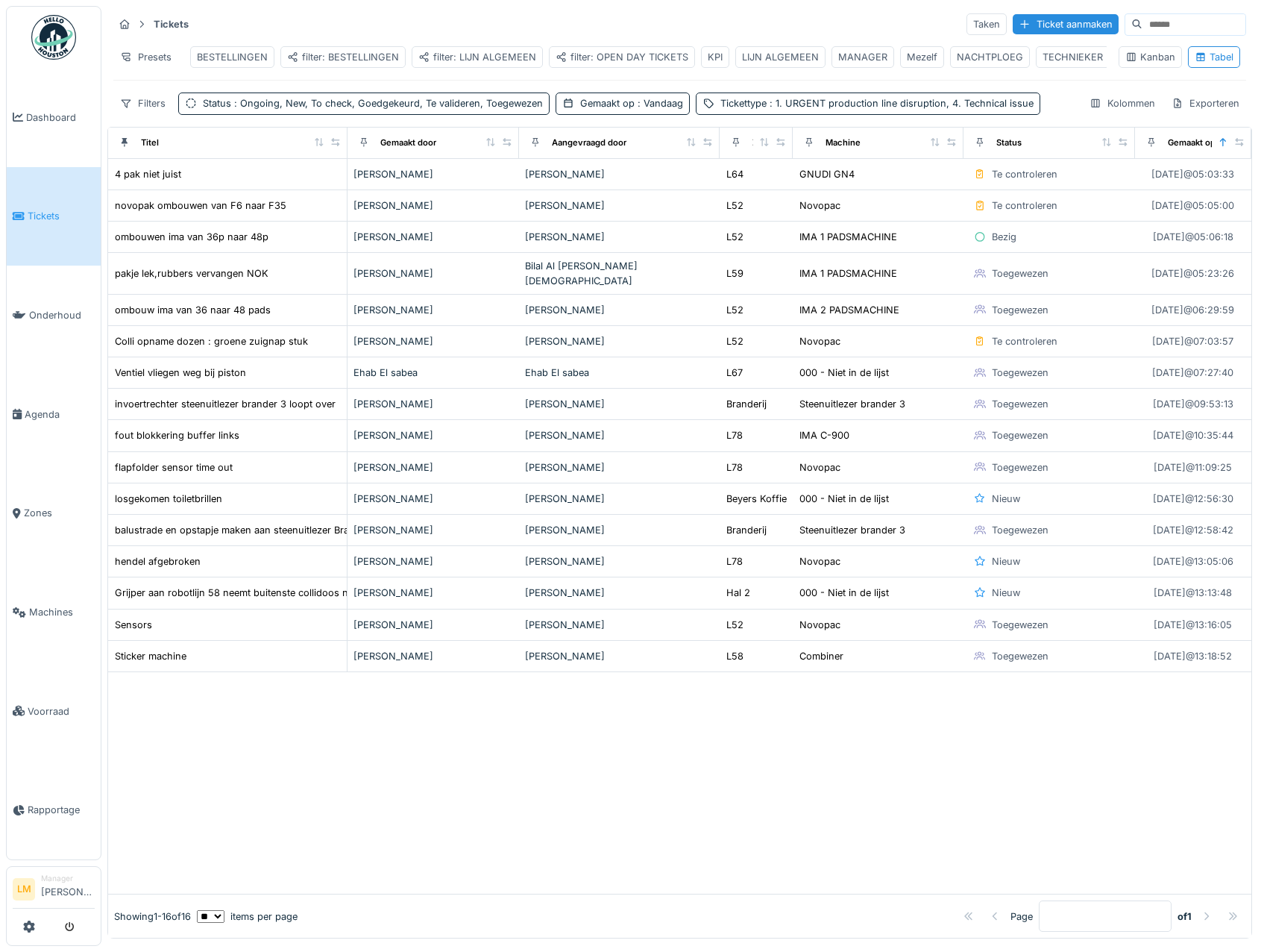
click at [447, 50] on div "filter: LIJN ALGEMEEN" at bounding box center [477, 57] width 118 height 14
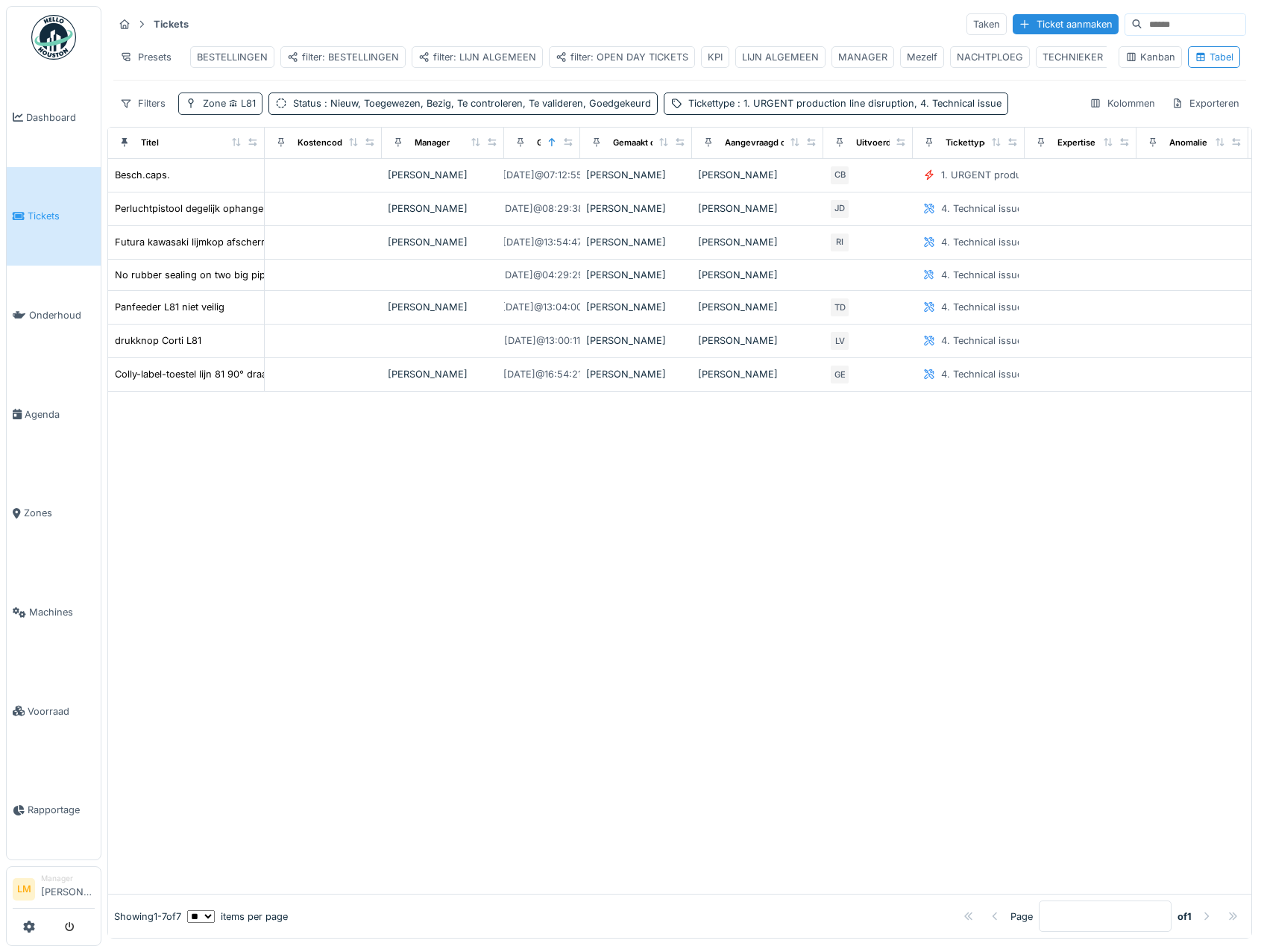
click at [240, 109] on span "L81" at bounding box center [240, 102] width 30 height 11
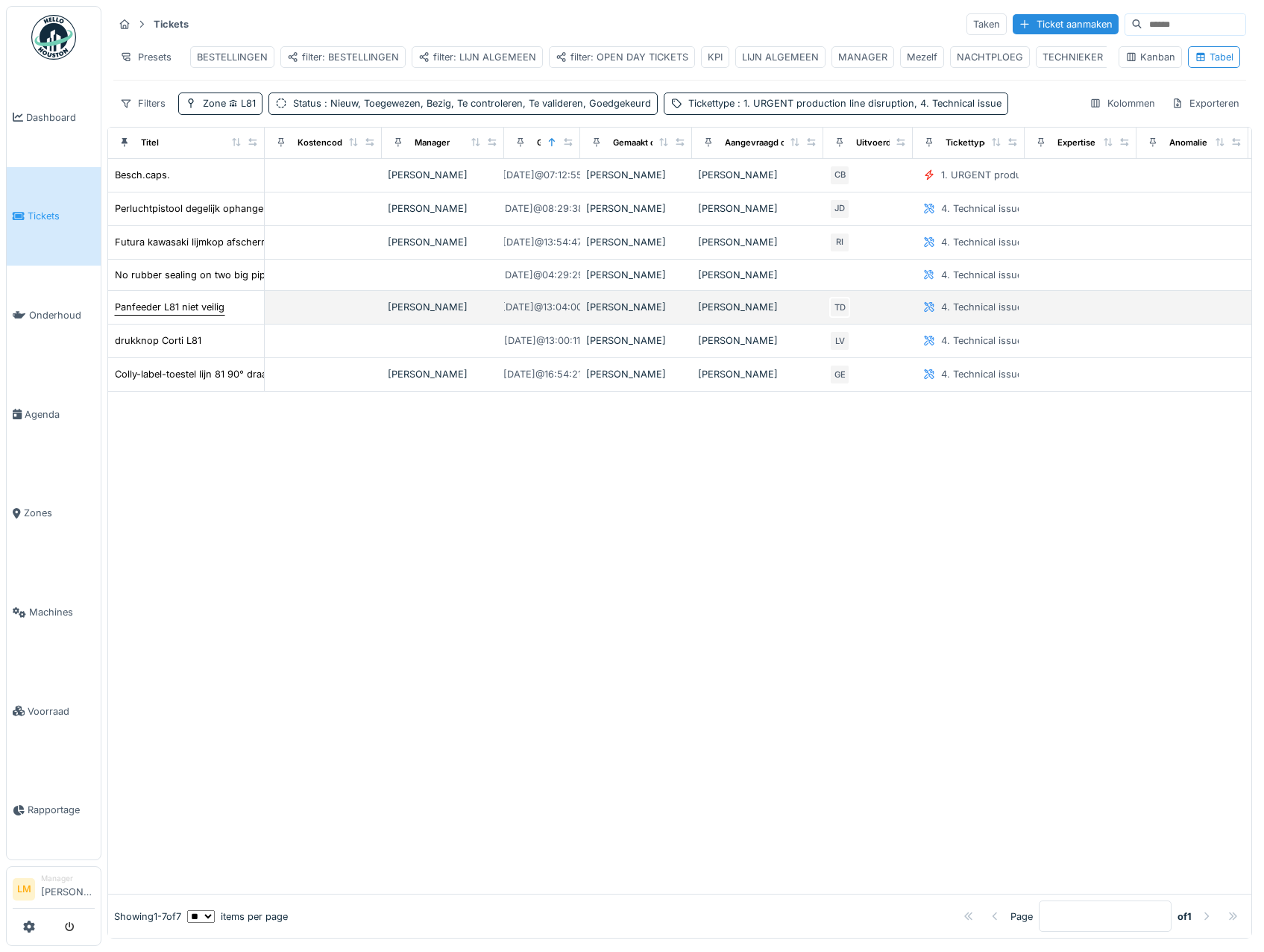
drag, startPoint x: 479, startPoint y: 555, endPoint x: 178, endPoint y: 317, distance: 383.7
click at [479, 553] on div at bounding box center [680, 643] width 1144 height 503
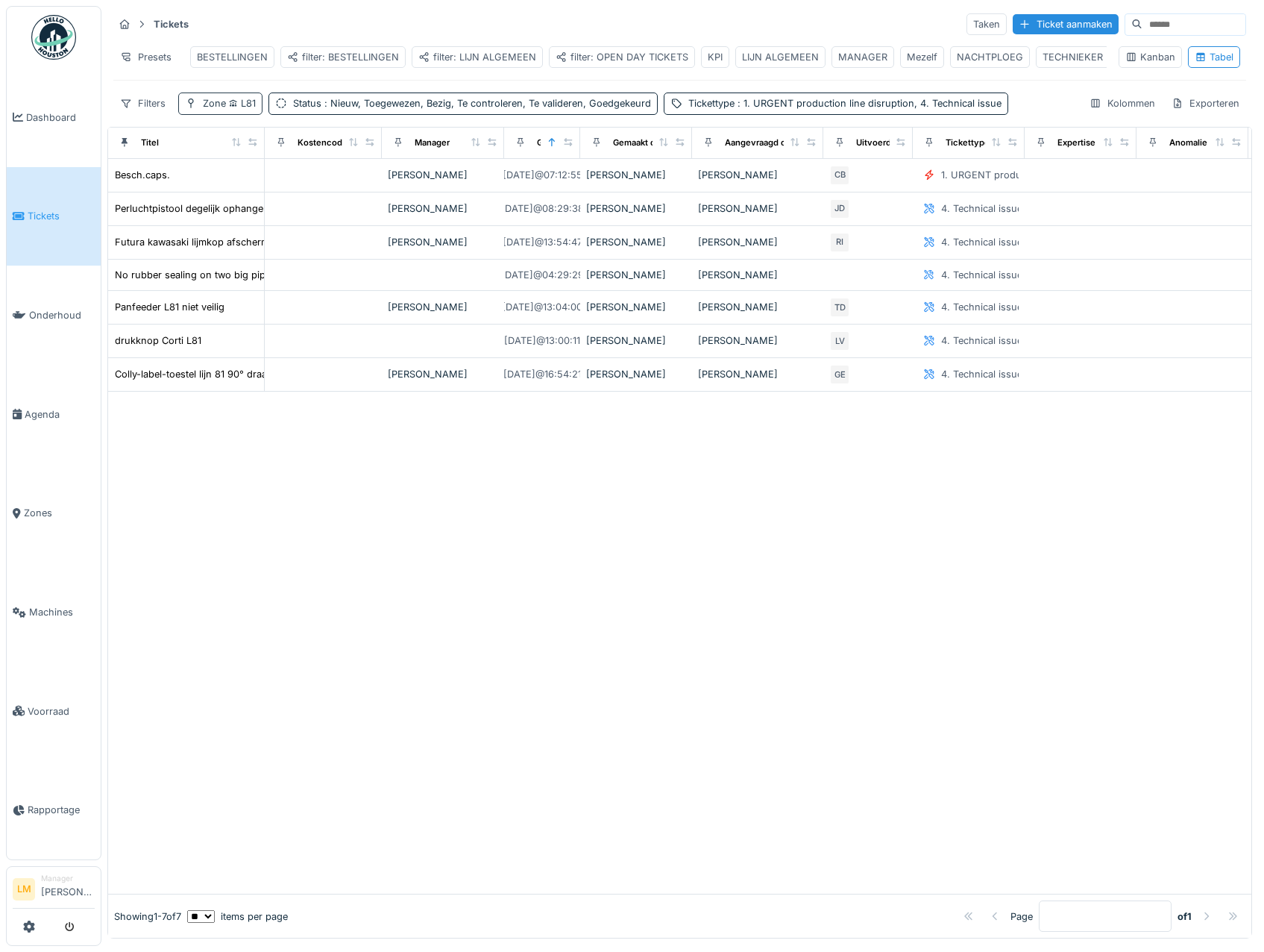
click at [246, 109] on span "L81" at bounding box center [240, 102] width 30 height 11
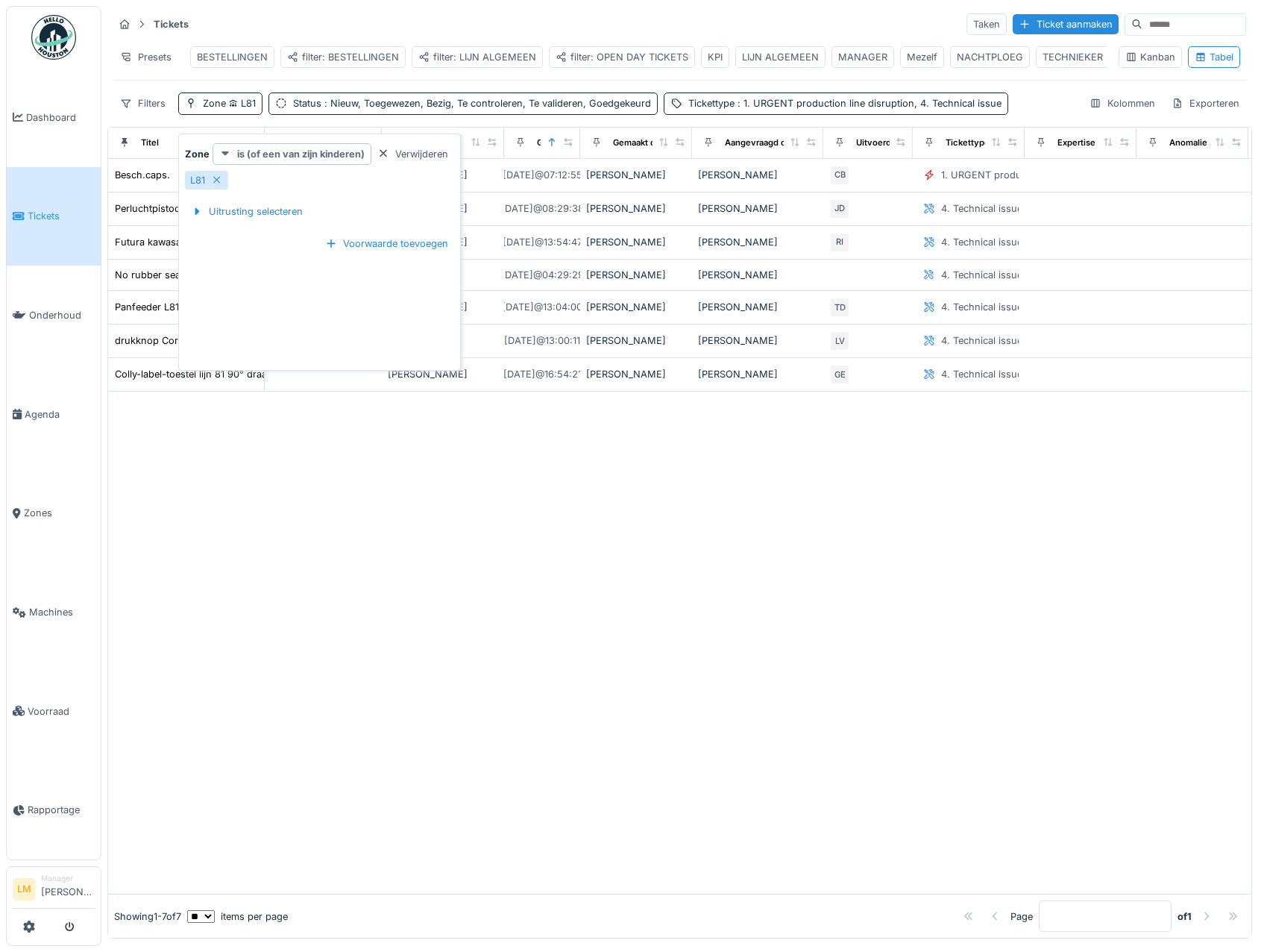
click at [310, 157] on strong "is (of een van zijn kinderen)" at bounding box center [301, 154] width 127 height 14
click at [282, 183] on div "is" at bounding box center [288, 187] width 145 height 23
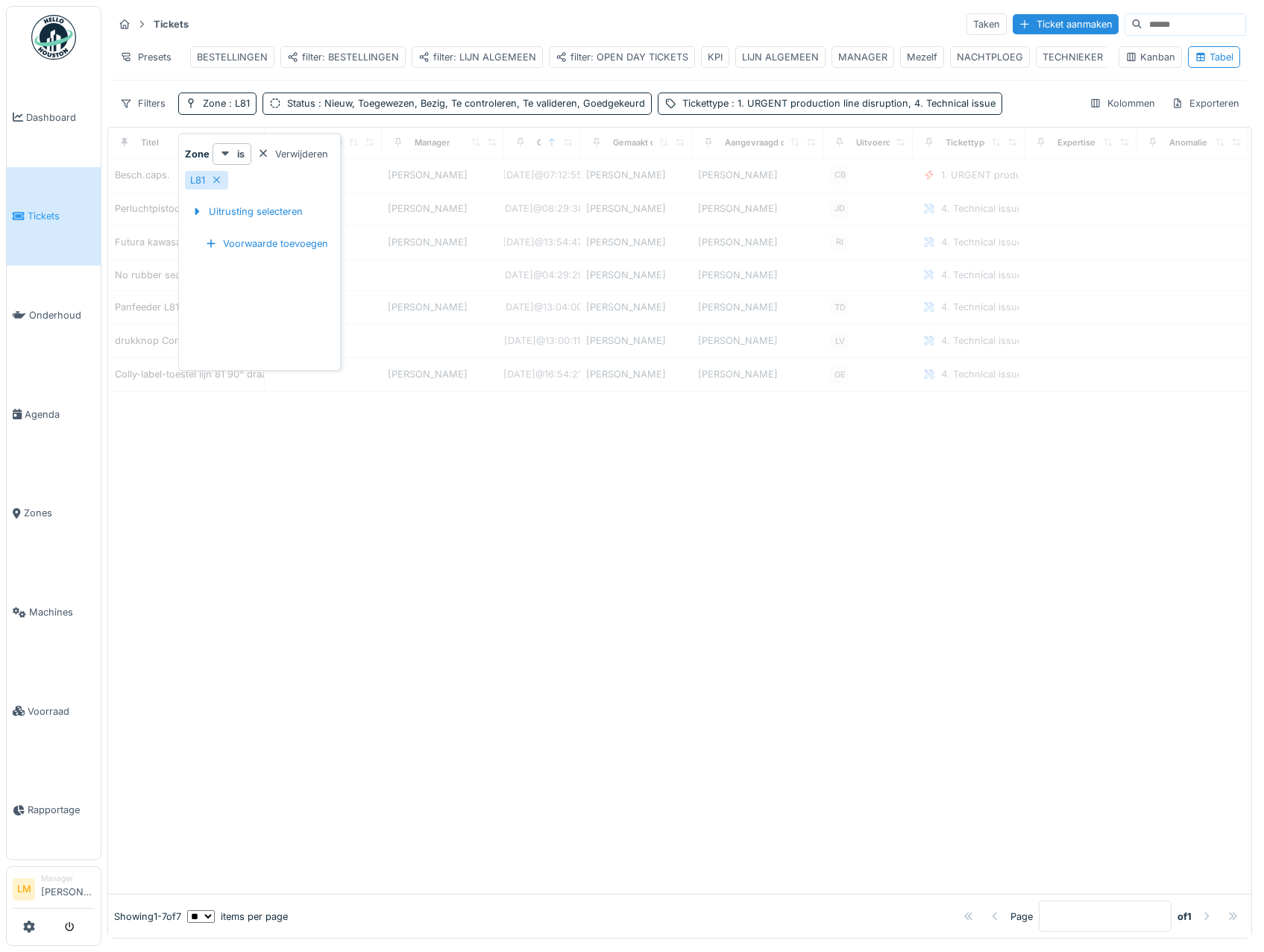
click at [417, 496] on div at bounding box center [680, 643] width 1144 height 503
click at [536, 504] on div at bounding box center [680, 643] width 1144 height 503
click at [148, 53] on div "Presets" at bounding box center [145, 58] width 65 height 22
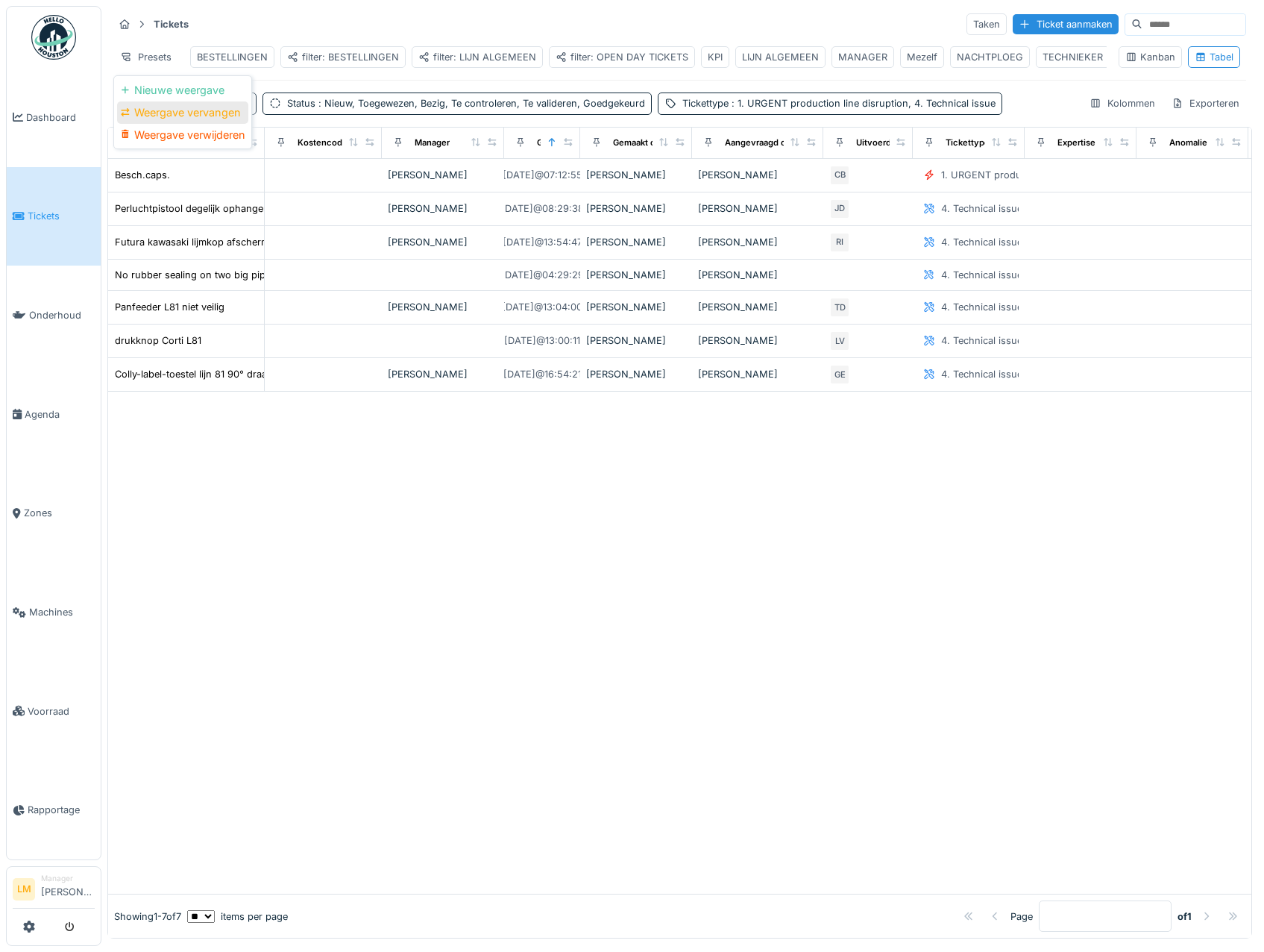
click at [189, 106] on div "Weergave vervangen" at bounding box center [183, 112] width 131 height 23
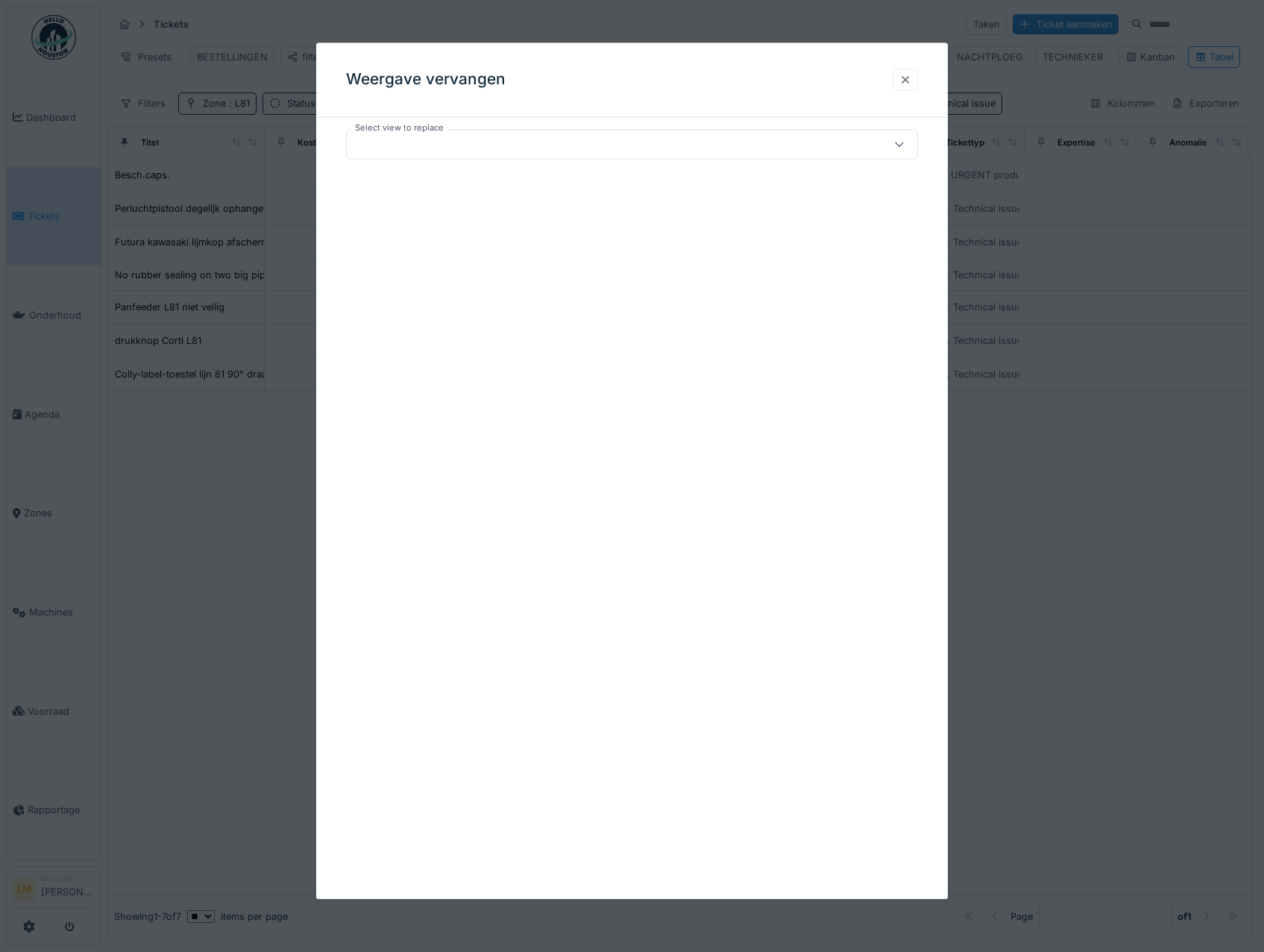
click at [911, 79] on div at bounding box center [905, 79] width 12 height 14
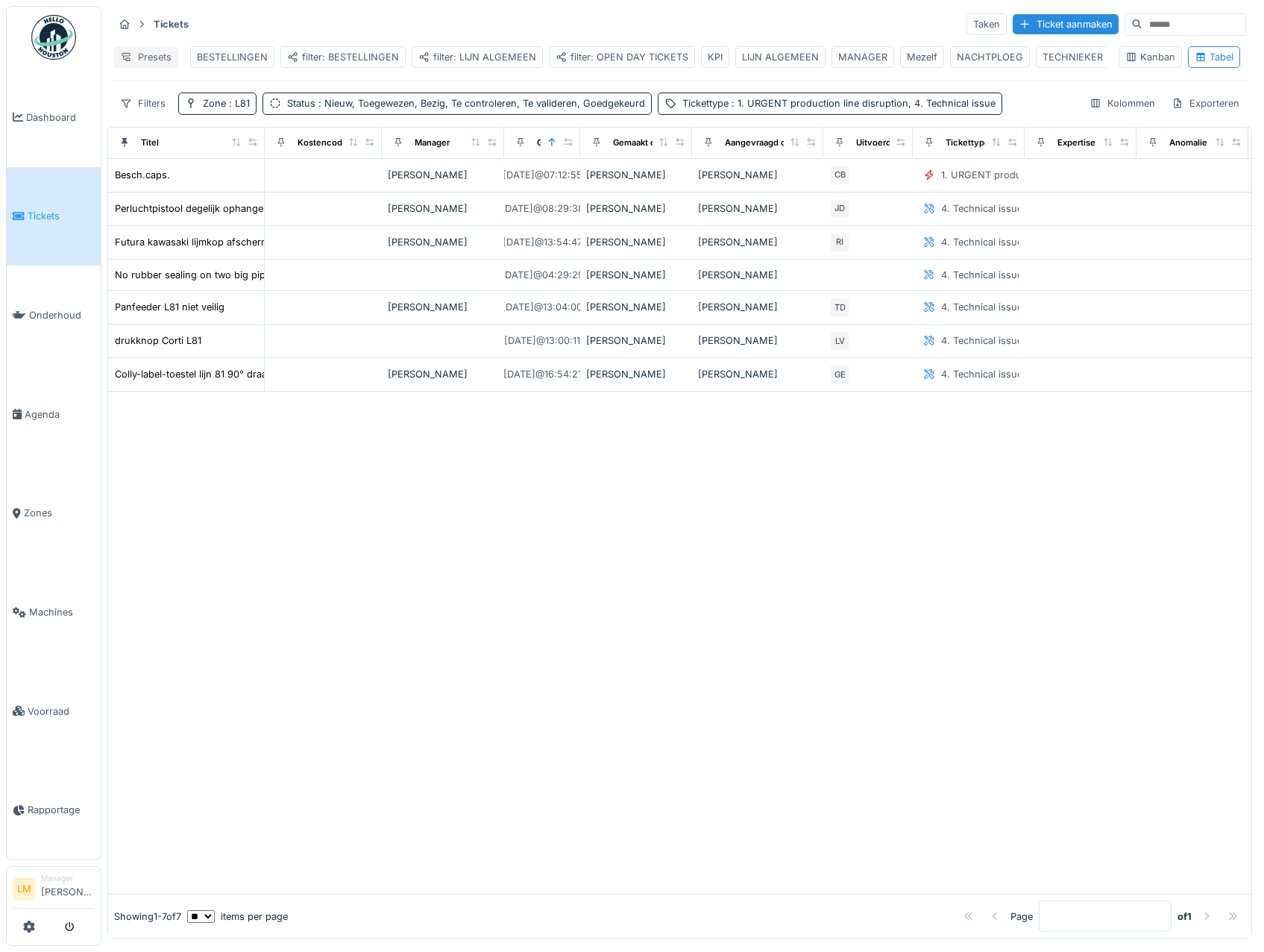
click at [147, 50] on div "Presets" at bounding box center [145, 58] width 65 height 22
click at [193, 115] on div "Weergave vervangen" at bounding box center [183, 112] width 131 height 23
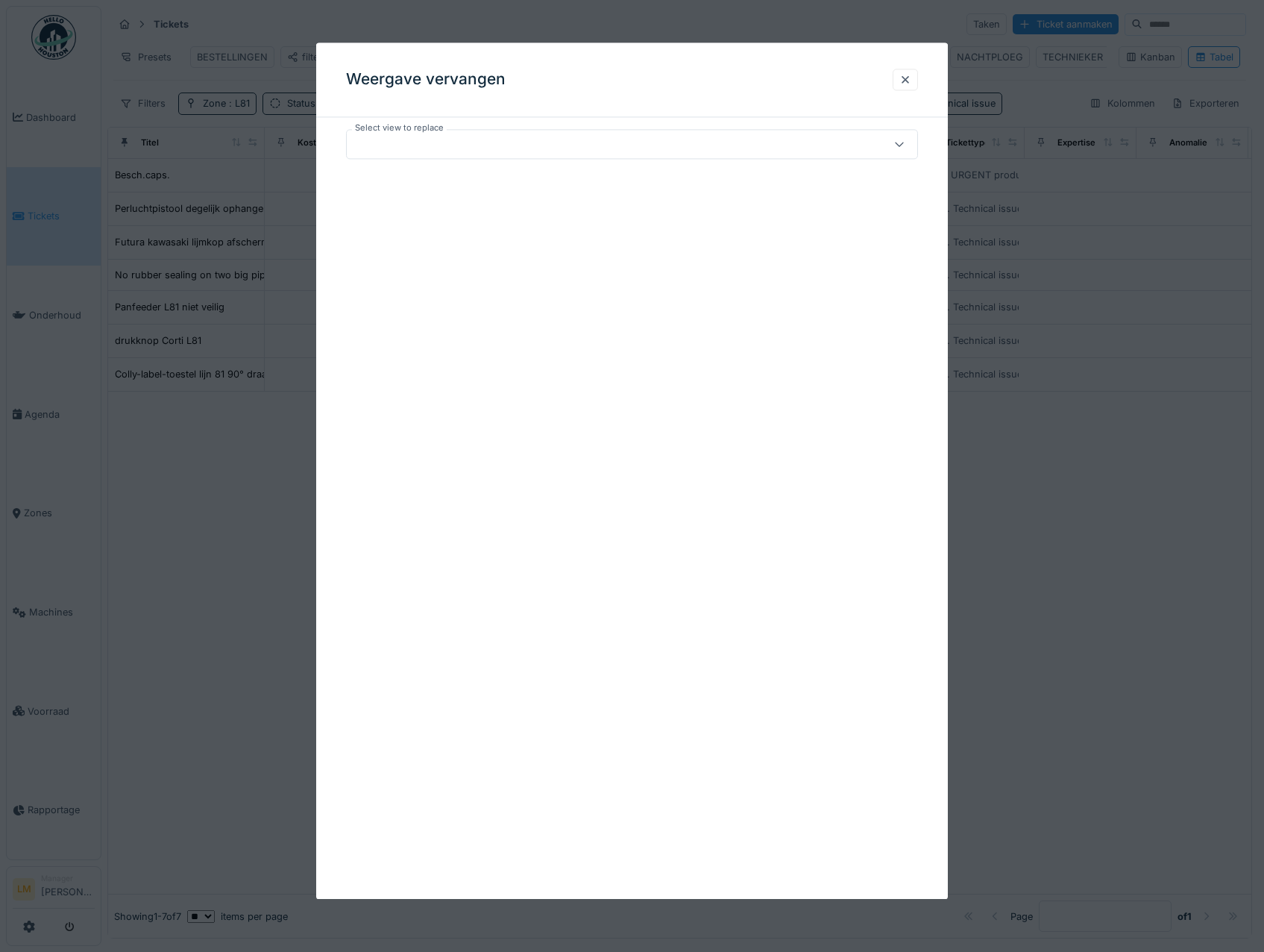
click at [406, 133] on label "Select view to replace" at bounding box center [398, 127] width 94 height 13
click at [428, 146] on div at bounding box center [598, 144] width 492 height 17
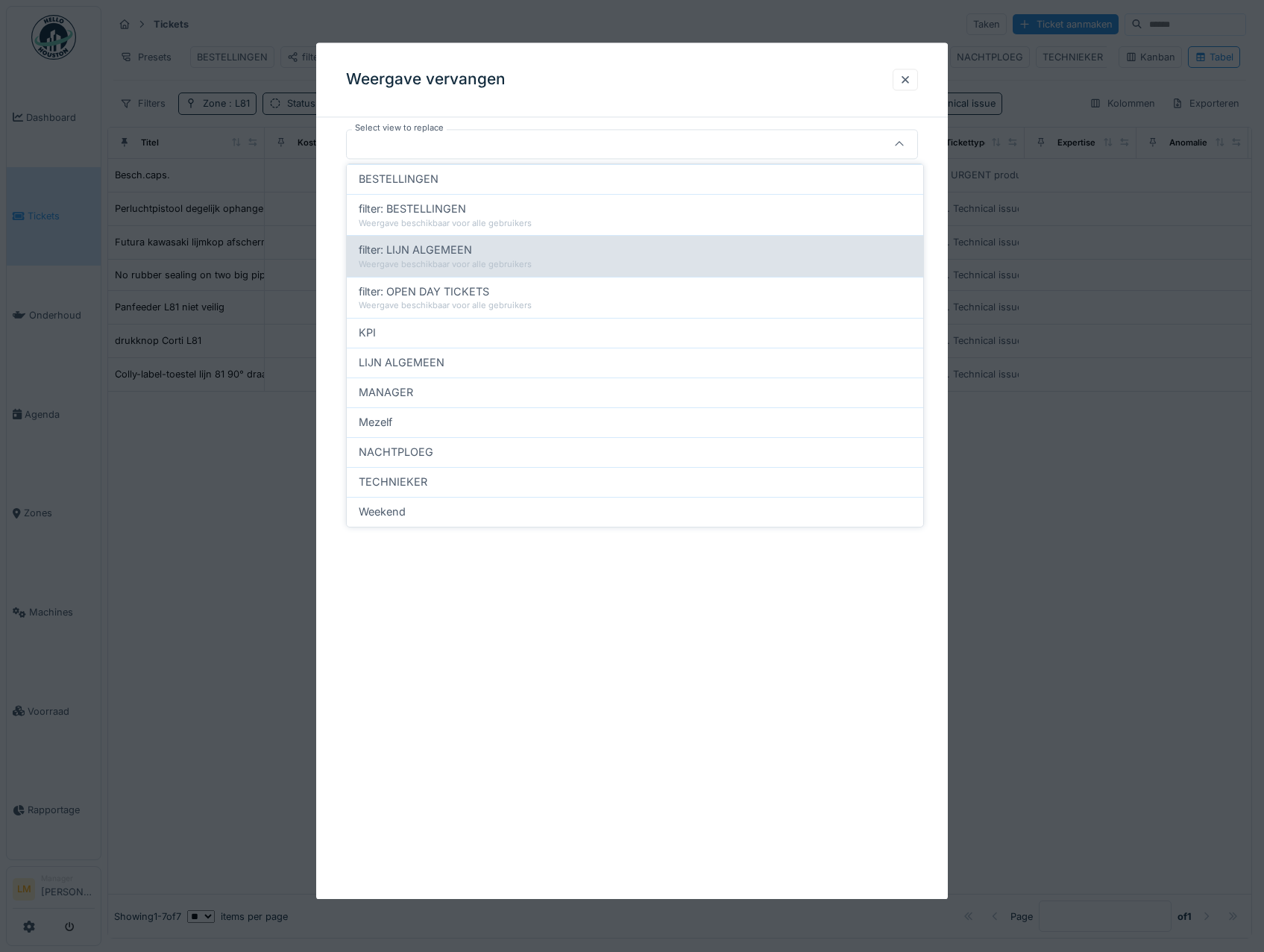
click at [429, 243] on span "filter: LIJN ALGEMEEN" at bounding box center [415, 249] width 113 height 17
type input "*****"
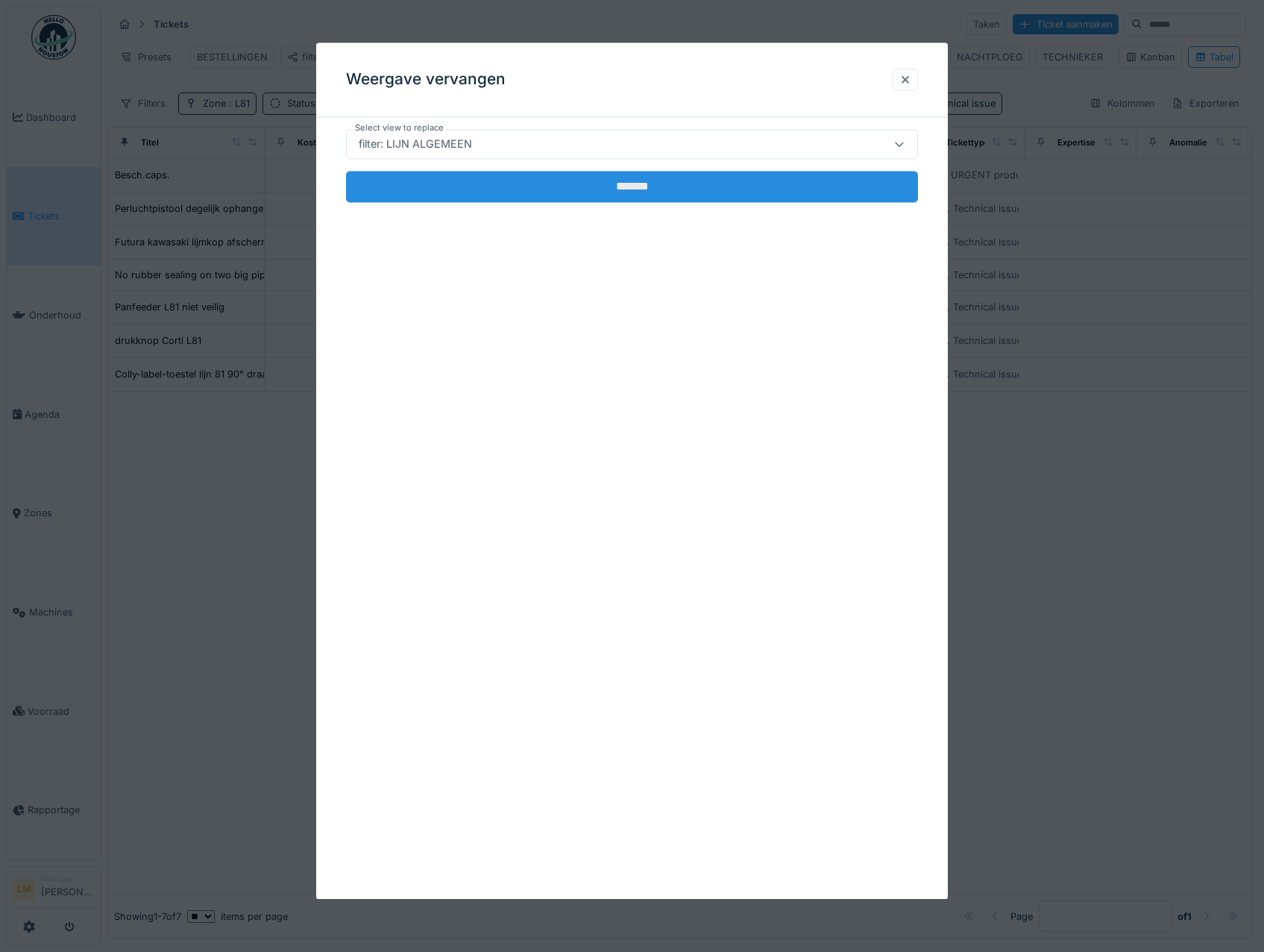
click at [743, 190] on input "*******" at bounding box center [632, 187] width 572 height 32
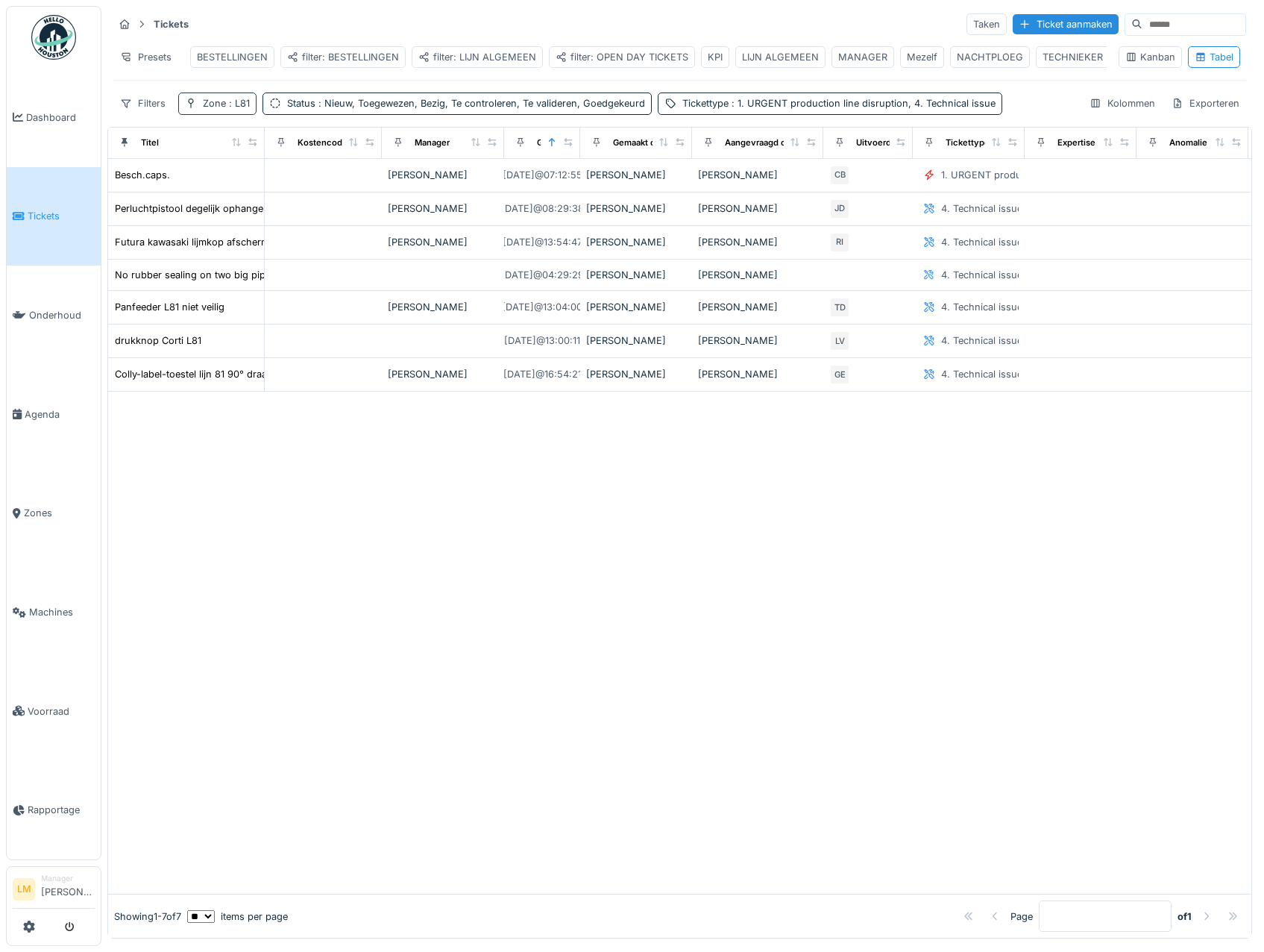
click at [225, 110] on div "Zone : L81" at bounding box center [226, 103] width 47 height 14
click at [361, 572] on div at bounding box center [680, 643] width 1144 height 503
click at [41, 217] on span "Tickets" at bounding box center [62, 216] width 68 height 14
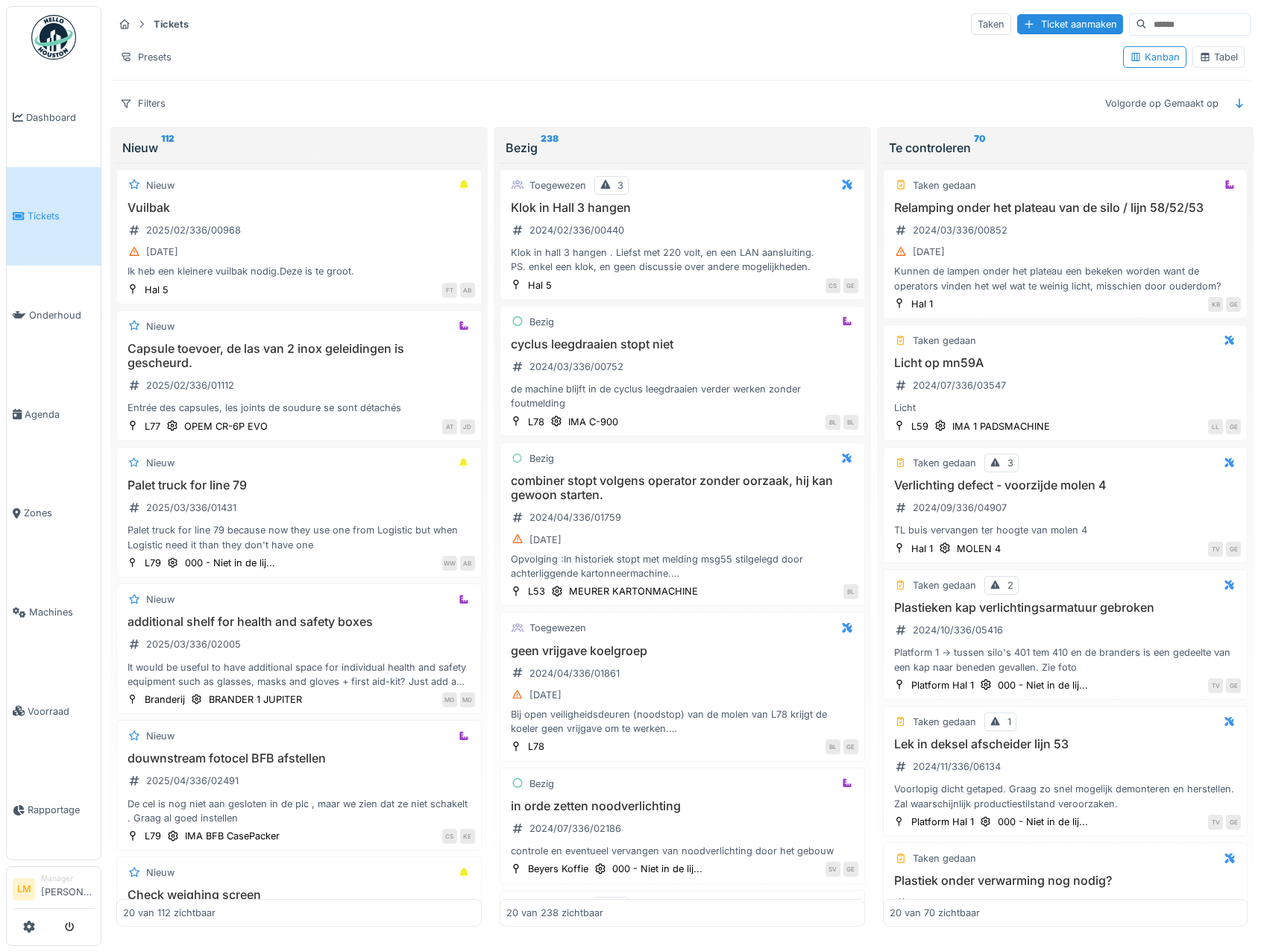
click at [1199, 65] on div "Tabel" at bounding box center [1218, 57] width 39 height 14
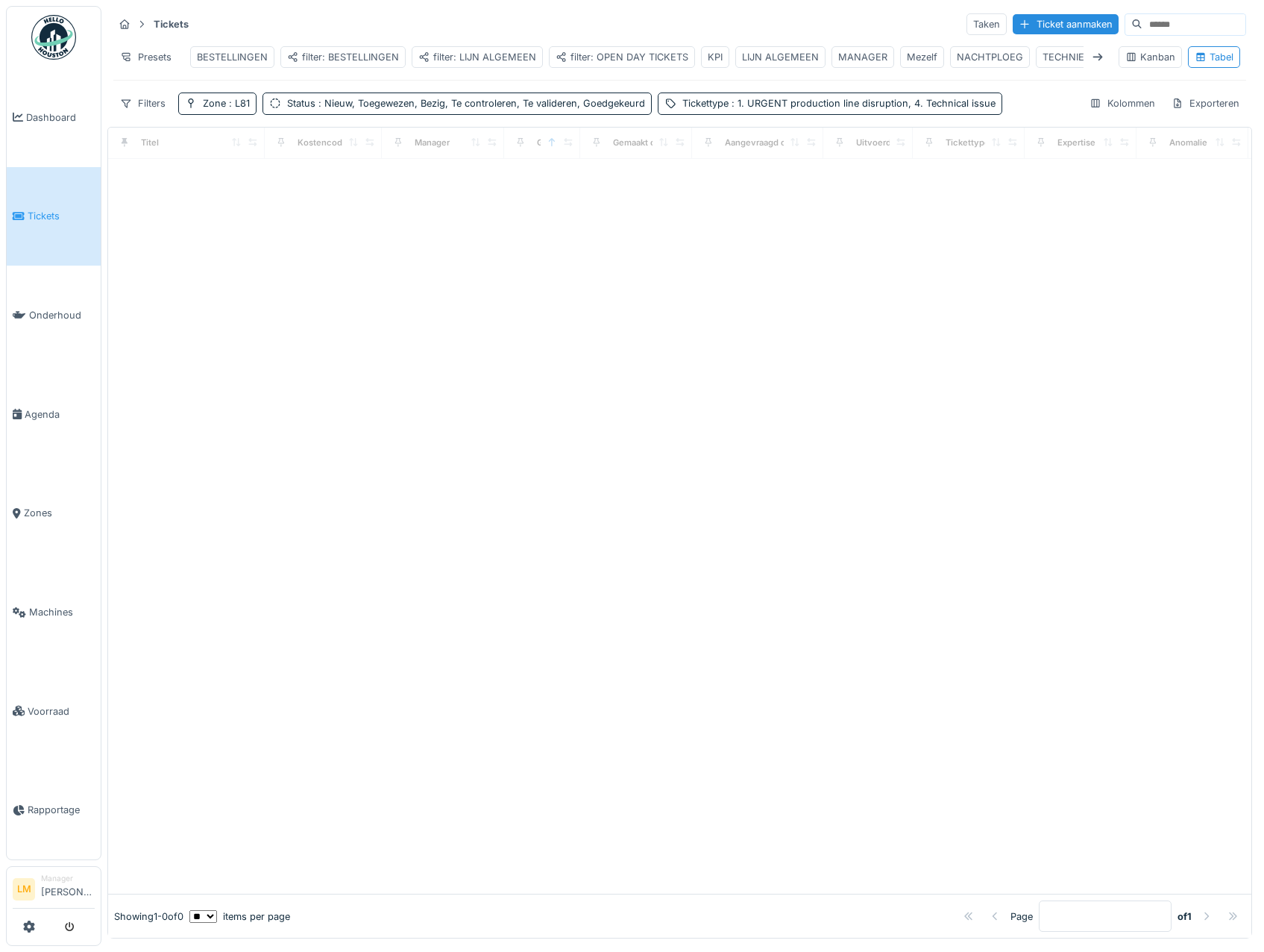
click at [370, 62] on div "filter: BESTELLINGEN" at bounding box center [343, 57] width 112 height 14
